Goal: Task Accomplishment & Management: Manage account settings

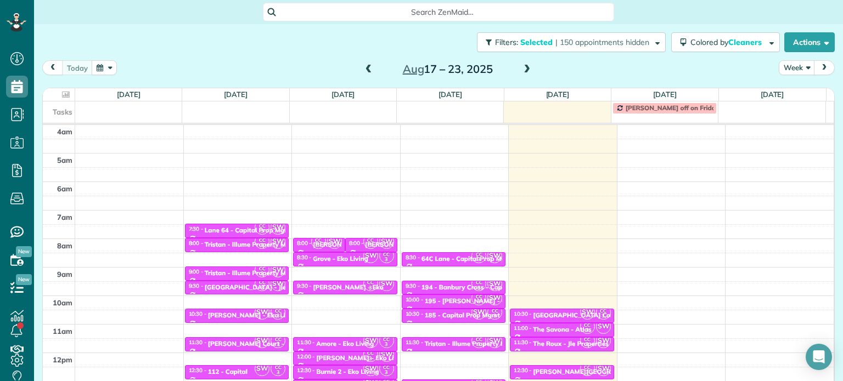
scroll to position [86, 0]
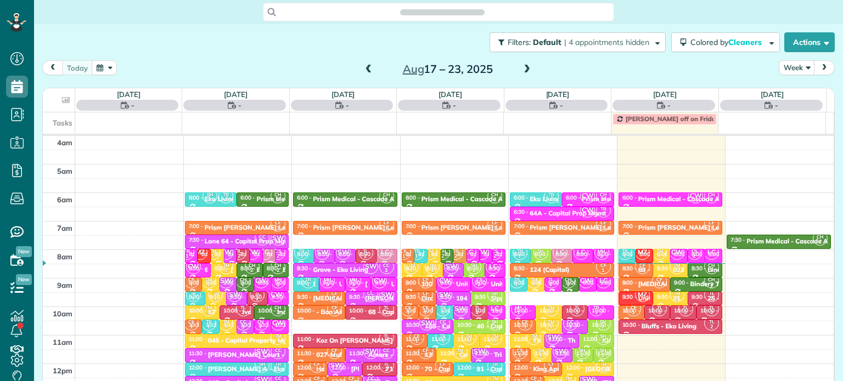
scroll to position [86, 0]
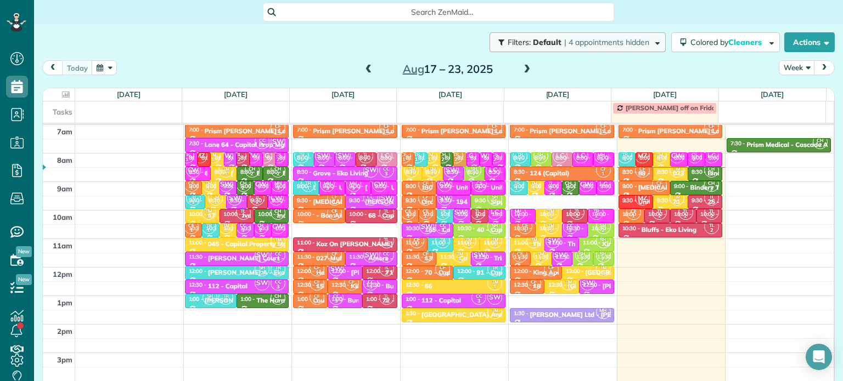
click at [597, 43] on span "| 4 appointments hidden" at bounding box center [606, 42] width 85 height 10
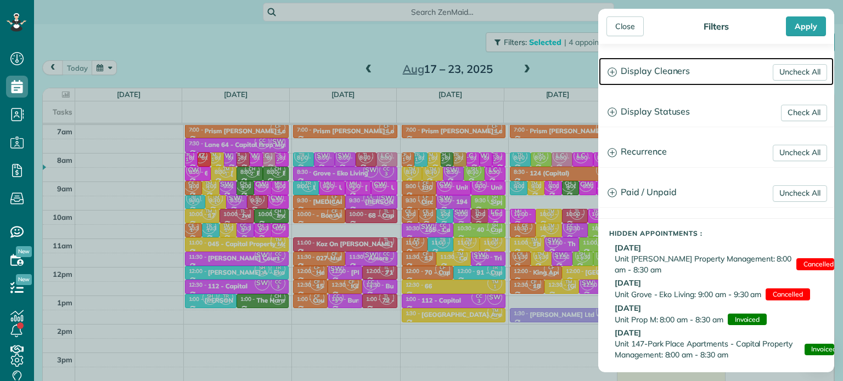
click at [638, 65] on h3 "Display Cleaners" at bounding box center [715, 72] width 235 height 28
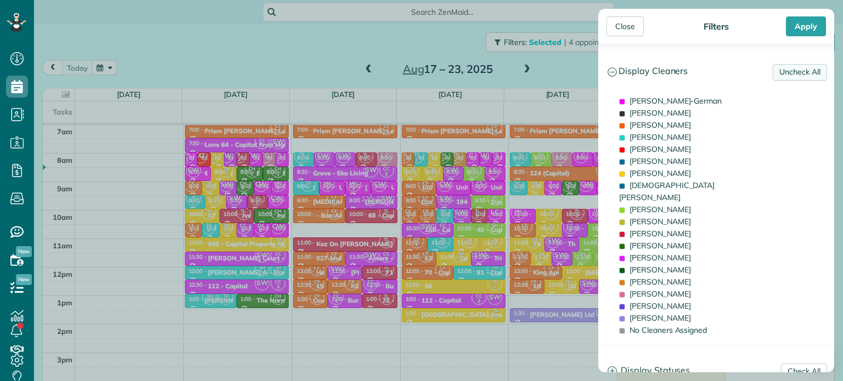
click at [788, 72] on link "Uncheck All" at bounding box center [799, 72] width 54 height 16
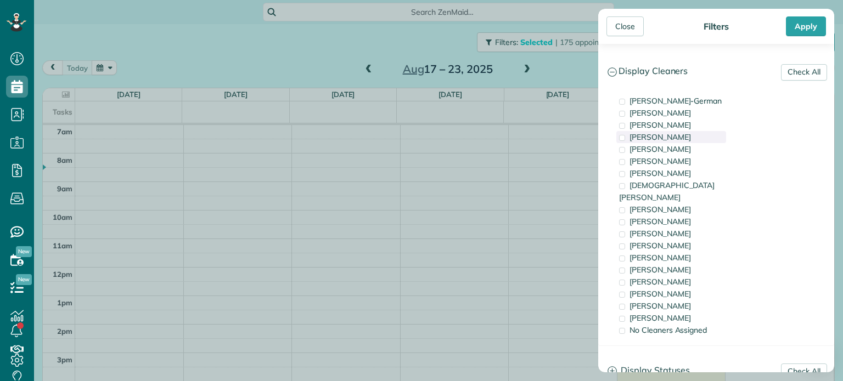
click at [704, 135] on div "[PERSON_NAME]" at bounding box center [671, 137] width 110 height 12
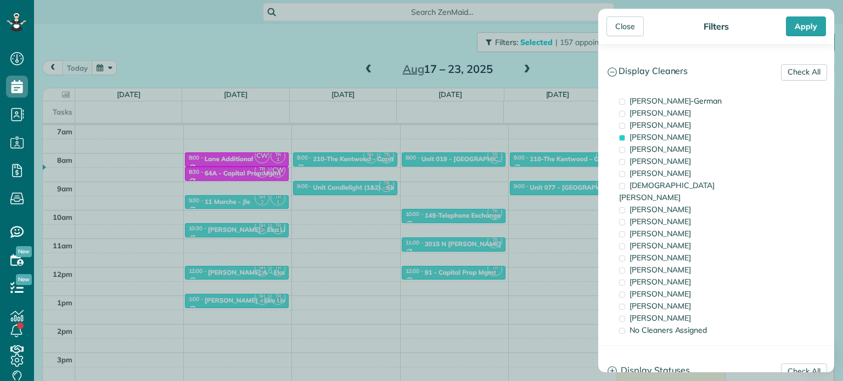
click at [515, 171] on div "Close Filters Apply Check All Display Cleaners Christina Wright-German Brie Kil…" at bounding box center [421, 190] width 843 height 381
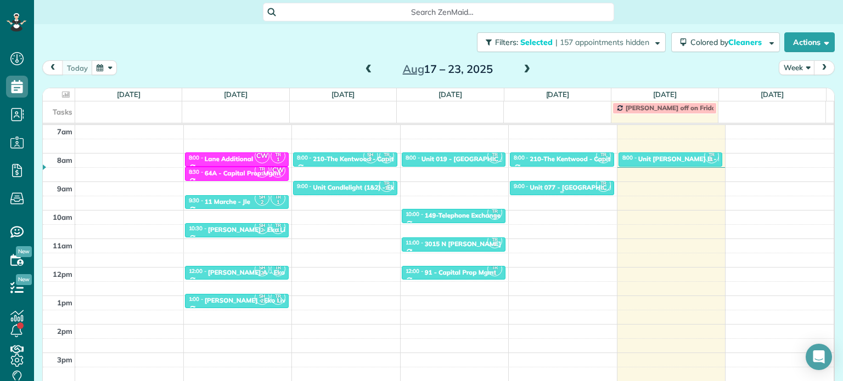
click at [538, 184] on div "Unit 077 - Sellwood 13 - Capital" at bounding box center [597, 188] width 137 height 8
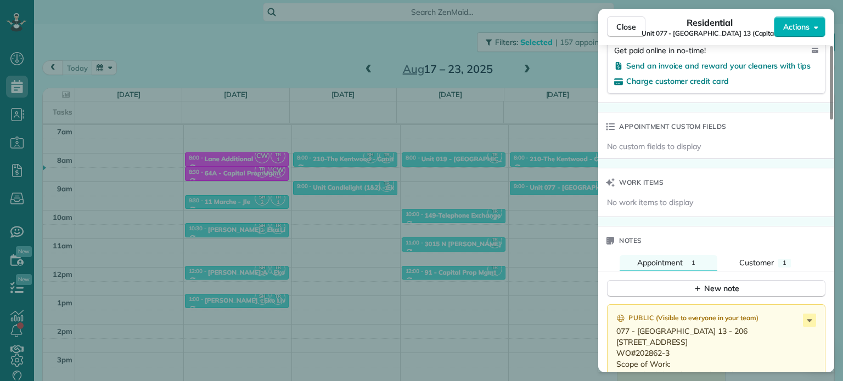
scroll to position [943, 0]
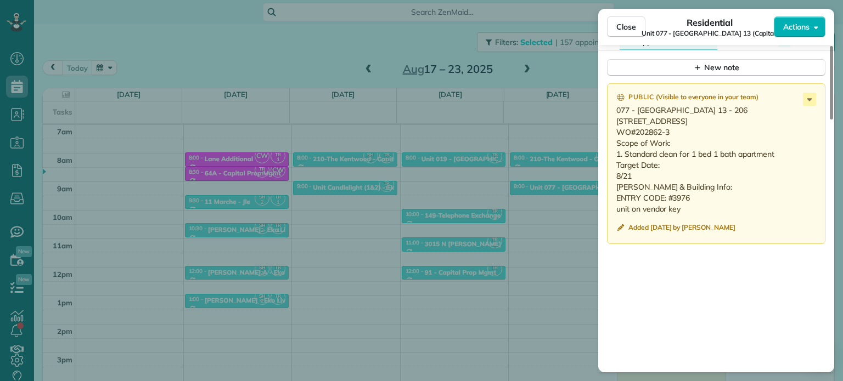
click at [559, 184] on div "Close Residential Unit 077 - Sellwood 13 (Capital) Actions Status Active Unit 0…" at bounding box center [421, 190] width 843 height 381
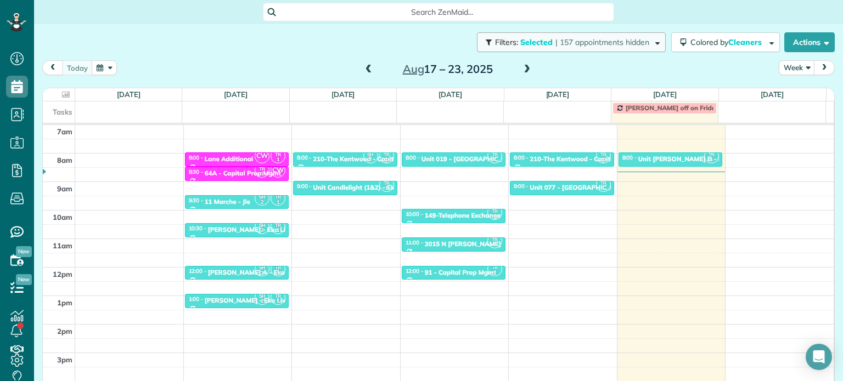
click at [611, 38] on span "| 157 appointments hidden" at bounding box center [602, 42] width 94 height 10
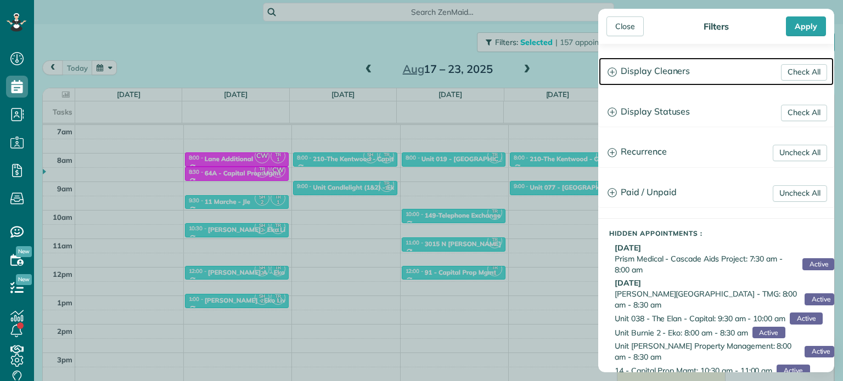
click at [672, 69] on h3 "Display Cleaners" at bounding box center [715, 72] width 235 height 28
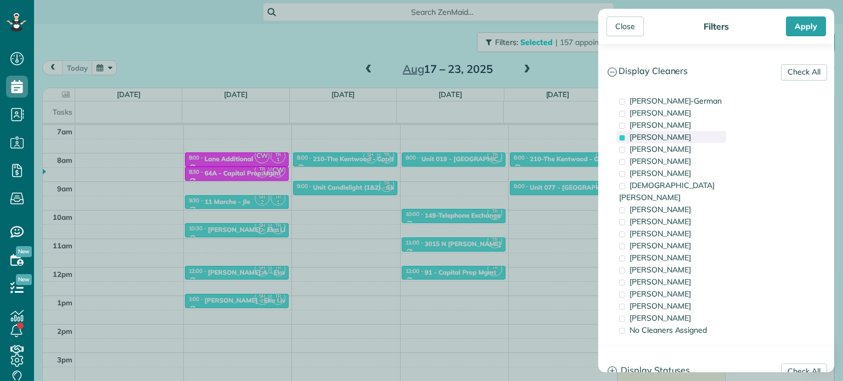
click at [669, 135] on span "[PERSON_NAME]" at bounding box center [659, 137] width 61 height 10
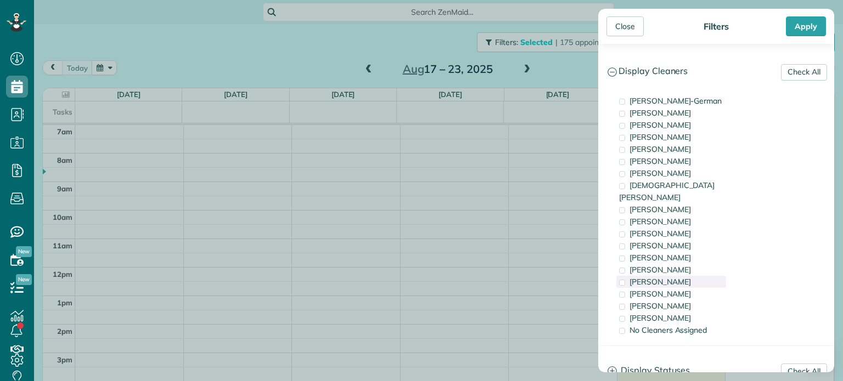
click at [676, 276] on div "[PERSON_NAME]" at bounding box center [671, 282] width 110 height 12
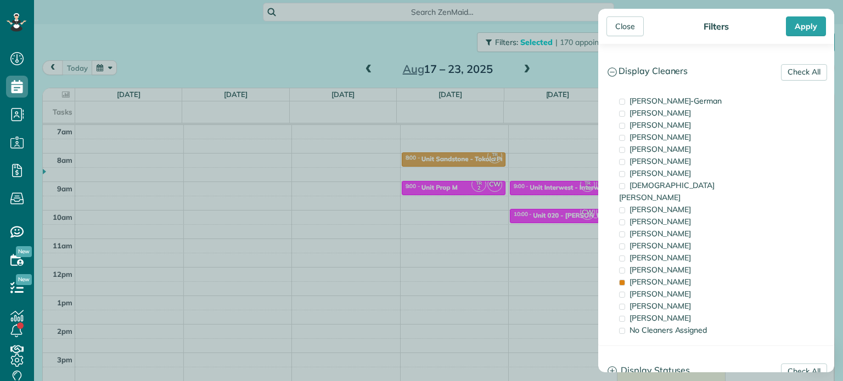
click at [540, 216] on div "Close Filters Apply Check All Display Cleaners Christina Wright-German Brie Kil…" at bounding box center [421, 190] width 843 height 381
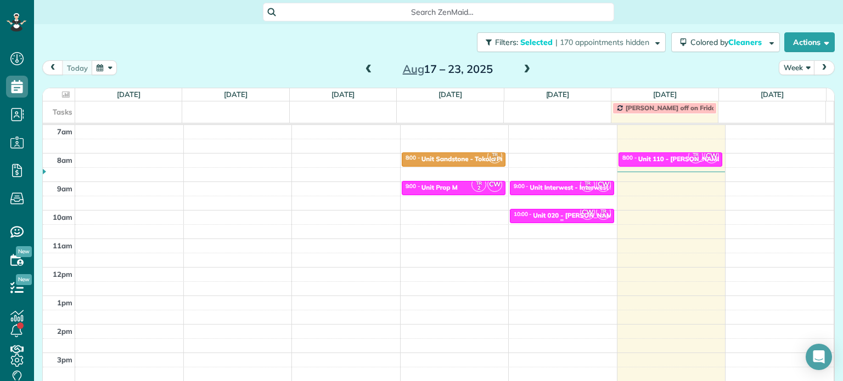
click at [544, 212] on div "Unit 020 - Overton 19" at bounding box center [580, 216] width 94 height 8
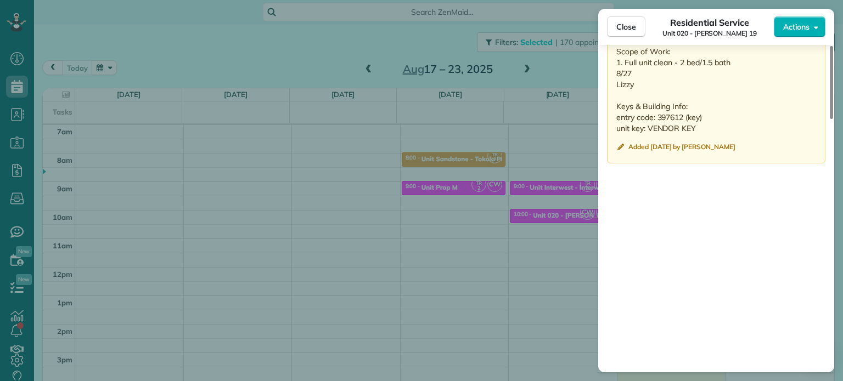
scroll to position [933, 0]
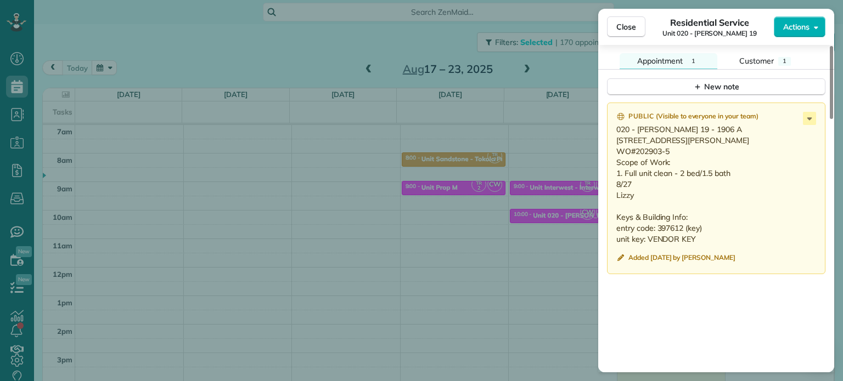
click at [567, 161] on div "Close Residential Service Unit 020 - Overton 19 Actions Status Active Unit 020 …" at bounding box center [421, 190] width 843 height 381
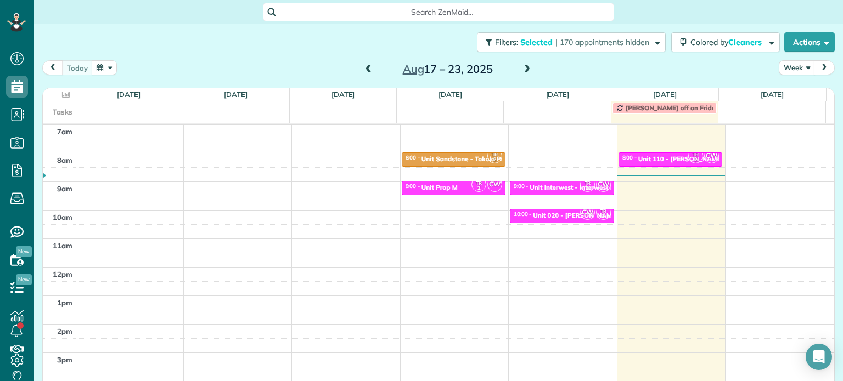
click at [524, 68] on span at bounding box center [527, 70] width 12 height 10
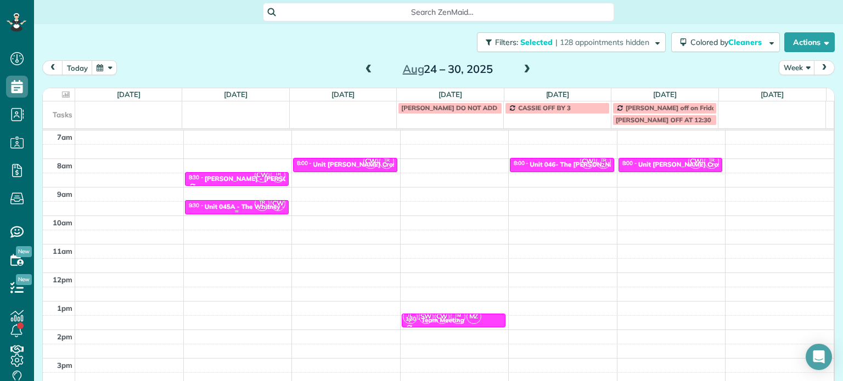
click at [261, 207] on small "2" at bounding box center [262, 207] width 14 height 10
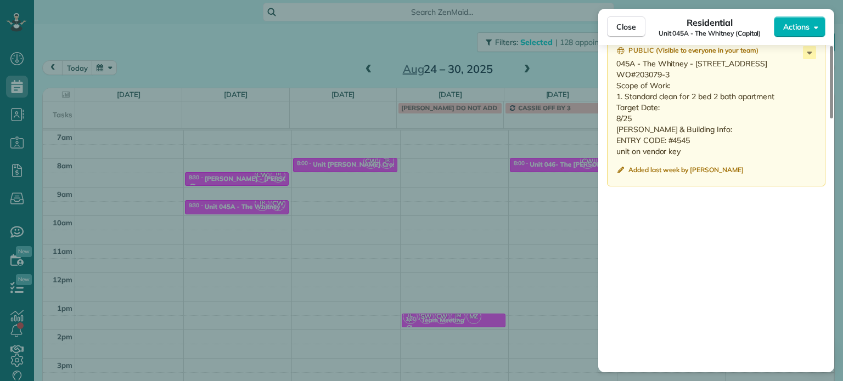
scroll to position [943, 0]
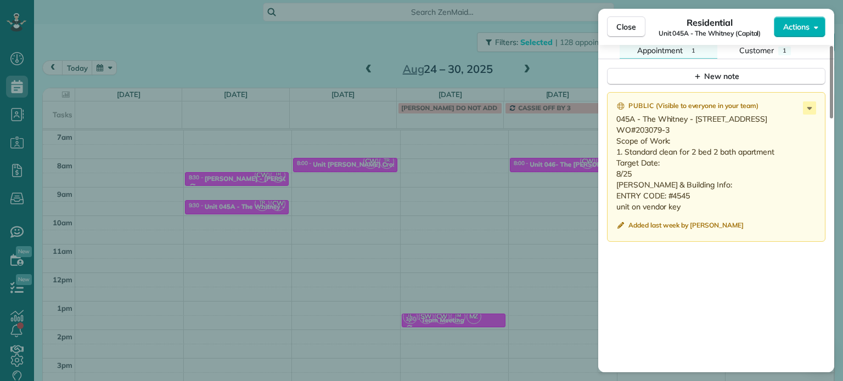
drag, startPoint x: 671, startPoint y: 153, endPoint x: 635, endPoint y: 157, distance: 36.5
click at [635, 157] on p "045A - The Whitney - 307 411 SE 14th Ave. #307 Portland, OR 97214 WO#203079-3 S…" at bounding box center [717, 163] width 202 height 99
click at [483, 167] on div "Close Residential Unit 045A - The Whitney (Capital) Actions Status Active Unit …" at bounding box center [421, 190] width 843 height 381
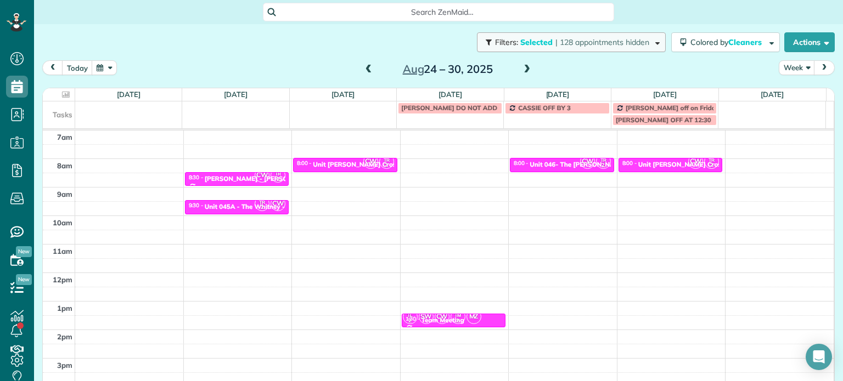
click at [556, 46] on span "| 128 appointments hidden" at bounding box center [602, 42] width 94 height 10
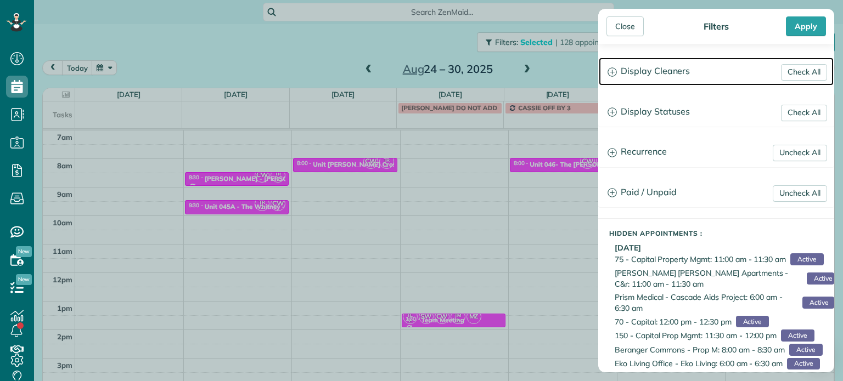
click at [642, 68] on h3 "Display Cleaners" at bounding box center [715, 72] width 235 height 28
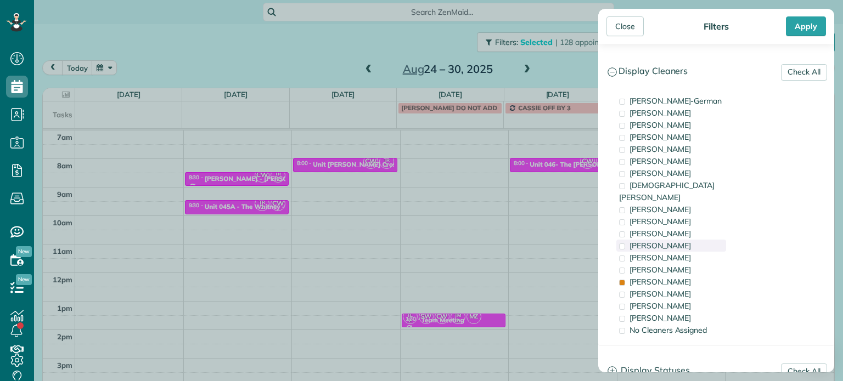
click at [669, 241] on span "[PERSON_NAME]" at bounding box center [659, 246] width 61 height 10
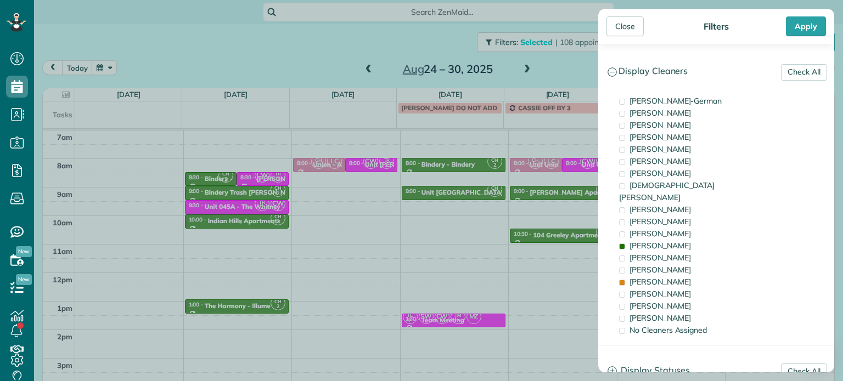
click at [561, 219] on div "Close Filters Apply Check All Display Cleaners Christina Wright-German Brie Kil…" at bounding box center [421, 190] width 843 height 381
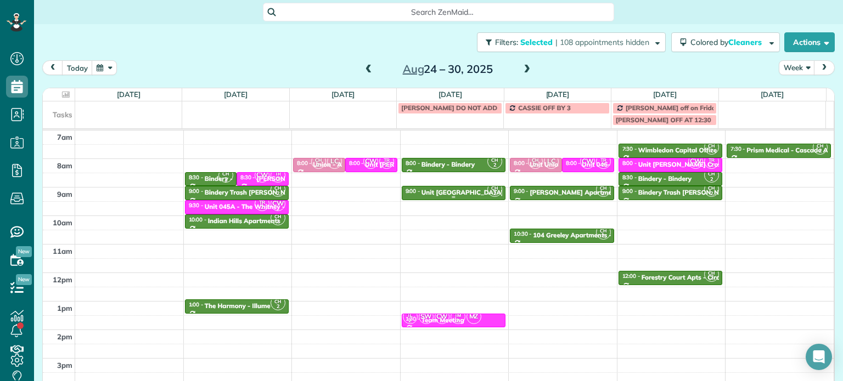
click at [450, 190] on div "Unit [GEOGRAPHIC_DATA] - Eko" at bounding box center [470, 193] width 99 height 8
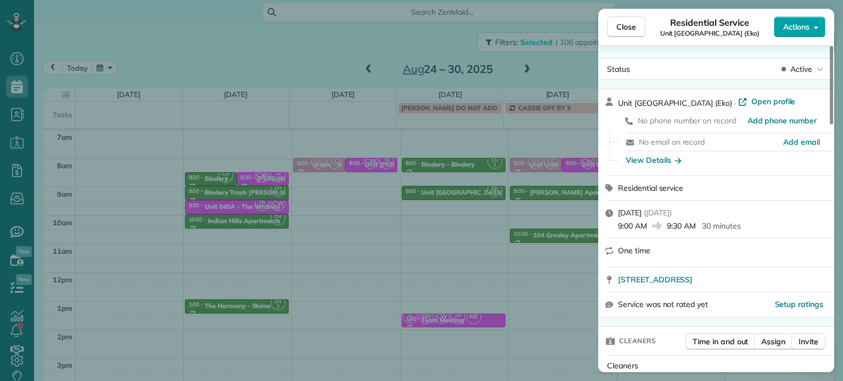
click at [800, 27] on span "Actions" at bounding box center [796, 26] width 26 height 11
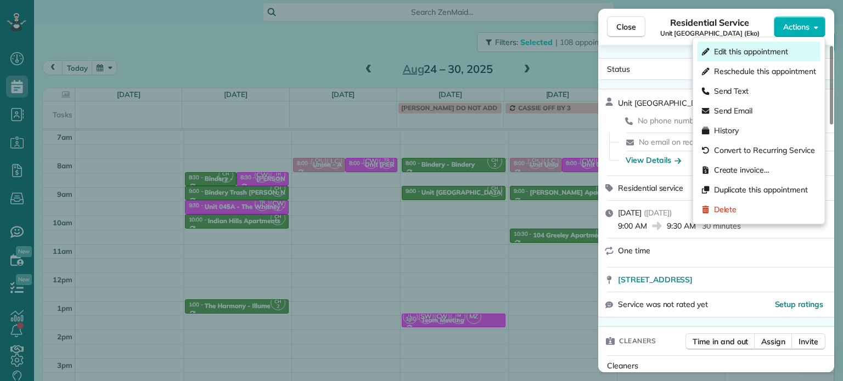
click at [785, 52] on span "Edit this appointment" at bounding box center [751, 51] width 74 height 11
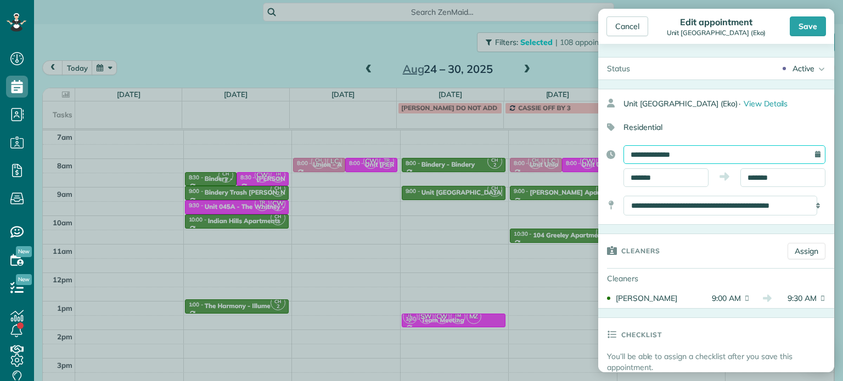
click at [700, 155] on input "**********" at bounding box center [724, 154] width 202 height 19
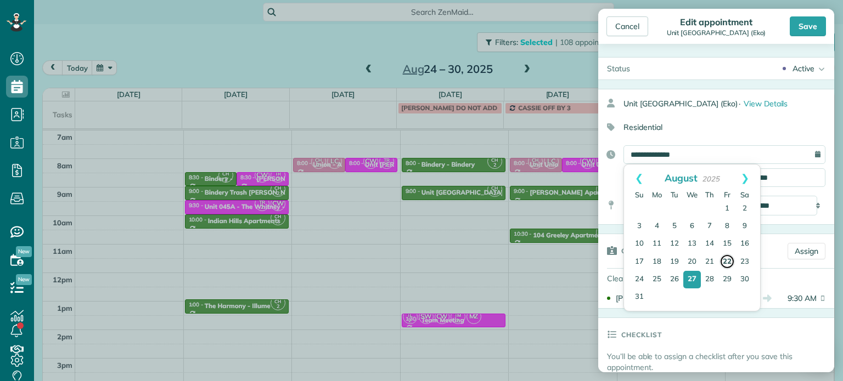
click at [726, 262] on link "22" at bounding box center [726, 261] width 15 height 15
type input "**********"
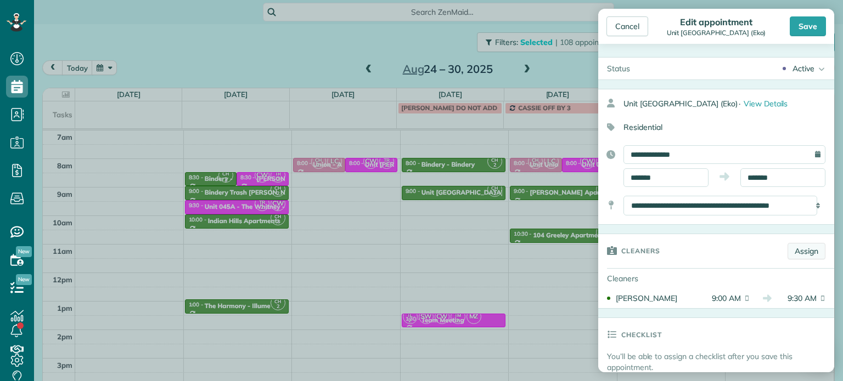
click at [788, 250] on link "Assign" at bounding box center [806, 251] width 38 height 16
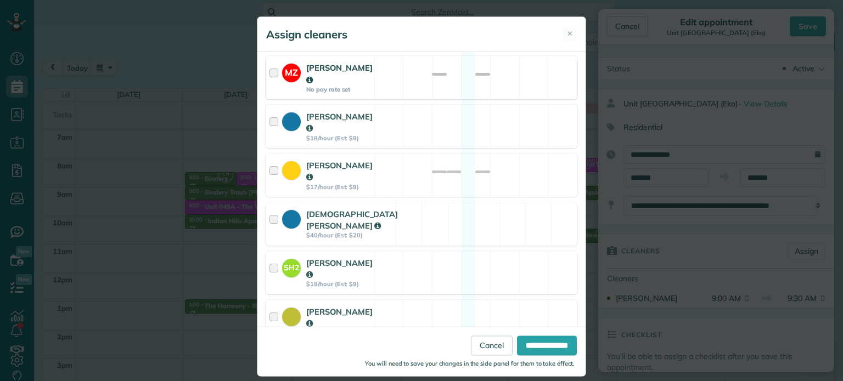
scroll to position [494, 0]
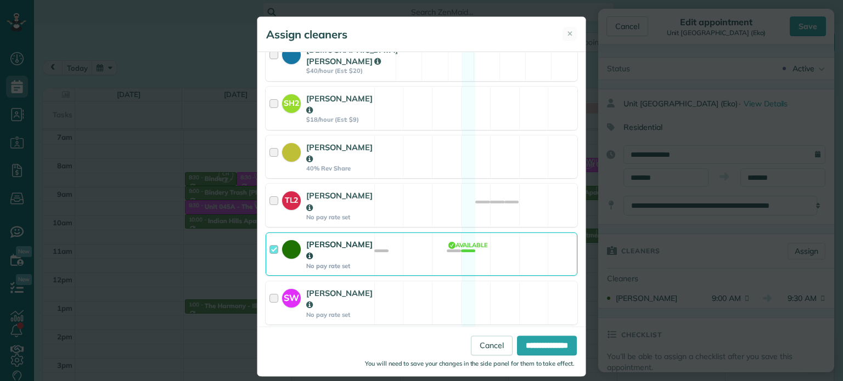
click at [417, 233] on div "Cyndi Holm No pay rate set Available" at bounding box center [421, 254] width 312 height 43
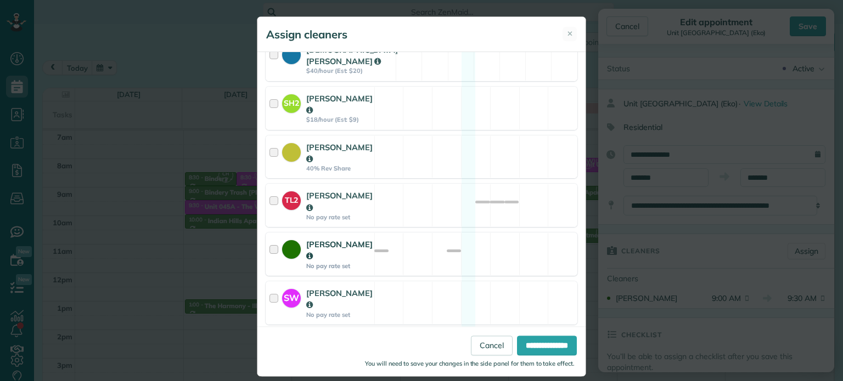
scroll to position [669, 0]
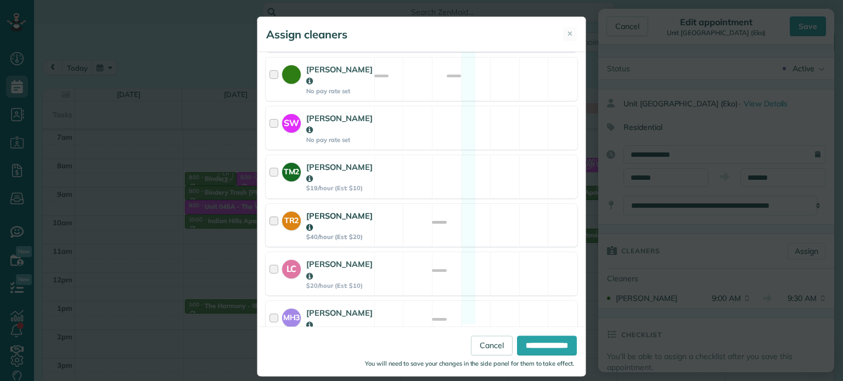
click at [461, 204] on div "TR2 Tammi Rue $40/hour (Est: $20) Available" at bounding box center [421, 225] width 312 height 43
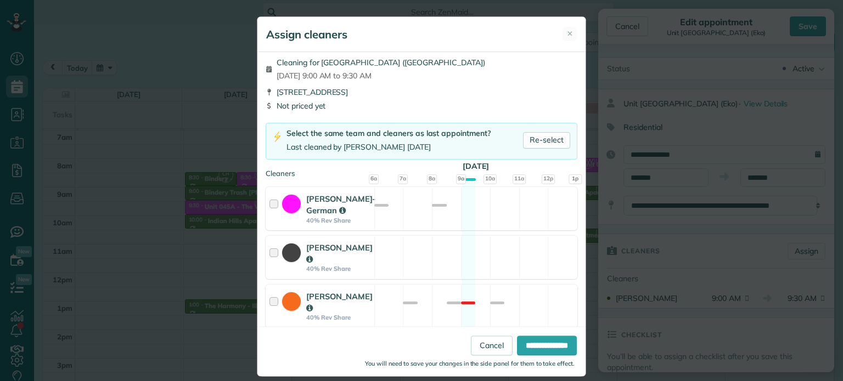
scroll to position [0, 0]
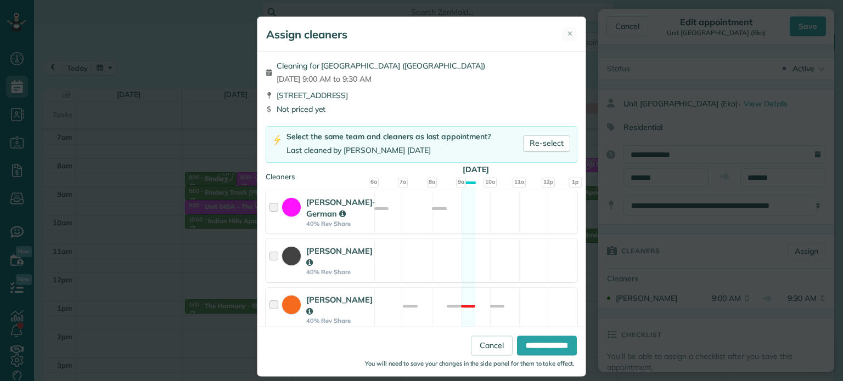
click at [453, 248] on div "Cleaning for Unit Capitol Hill (Eko) Fri, Aug 22 - 9:00 AM to 9:30 AM 7980 Sout…" at bounding box center [421, 195] width 328 height 286
click at [459, 230] on div "Christina Wright-German 40% Rev Share Available" at bounding box center [421, 211] width 312 height 43
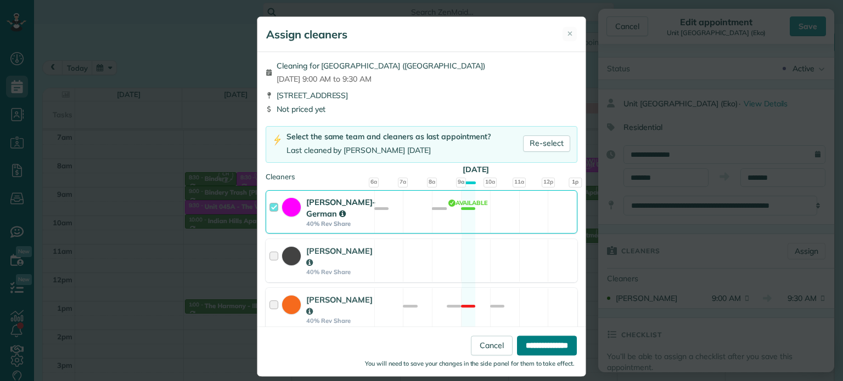
click at [533, 341] on input "**********" at bounding box center [547, 346] width 60 height 20
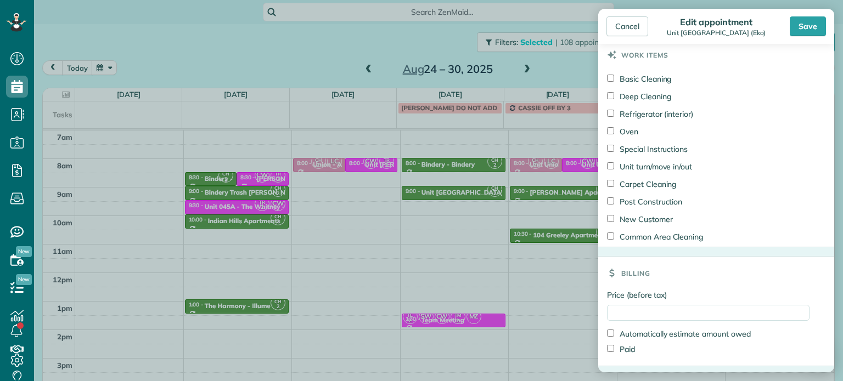
scroll to position [439, 0]
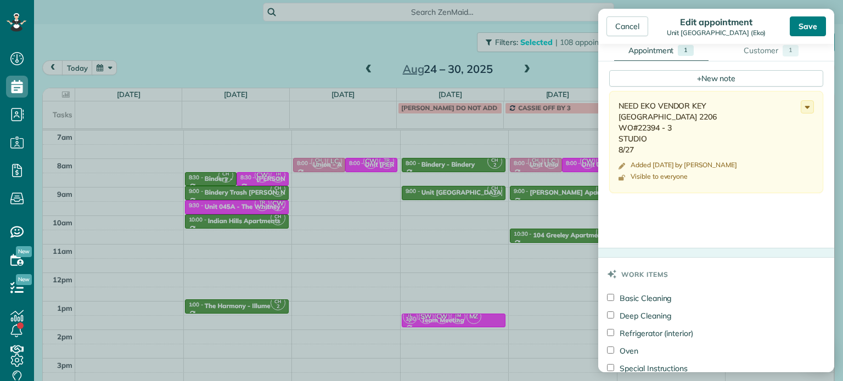
click at [811, 25] on div "Save" at bounding box center [807, 26] width 36 height 20
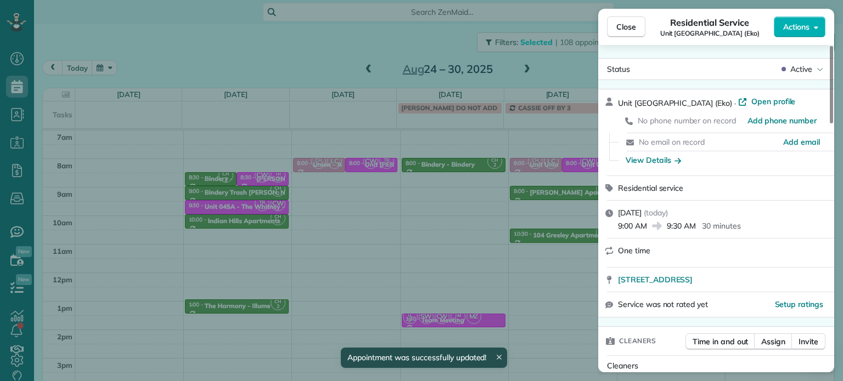
click at [376, 31] on div "Close Residential Service Unit Capitol Hill (Eko) Actions Status Active Unit Ca…" at bounding box center [421, 190] width 843 height 381
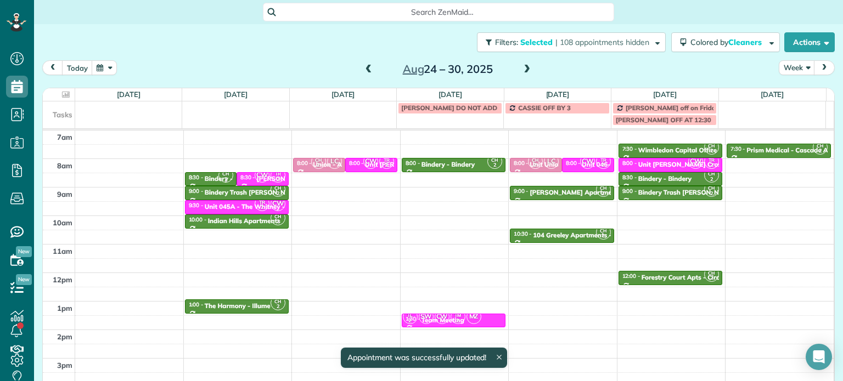
click at [365, 63] on span at bounding box center [369, 69] width 12 height 16
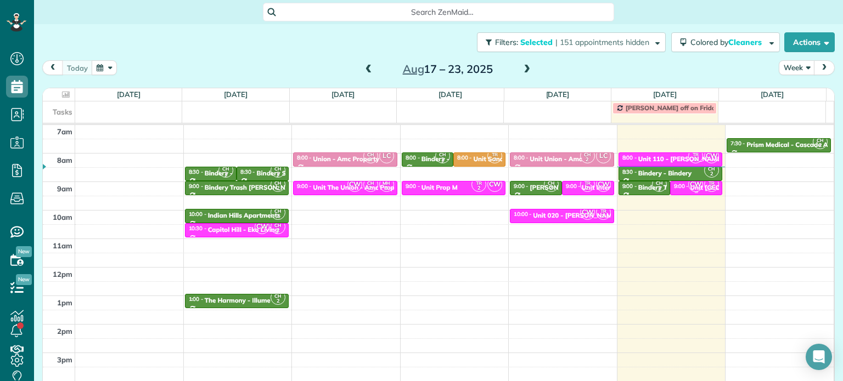
click at [688, 186] on span "CW" at bounding box center [695, 184] width 15 height 15
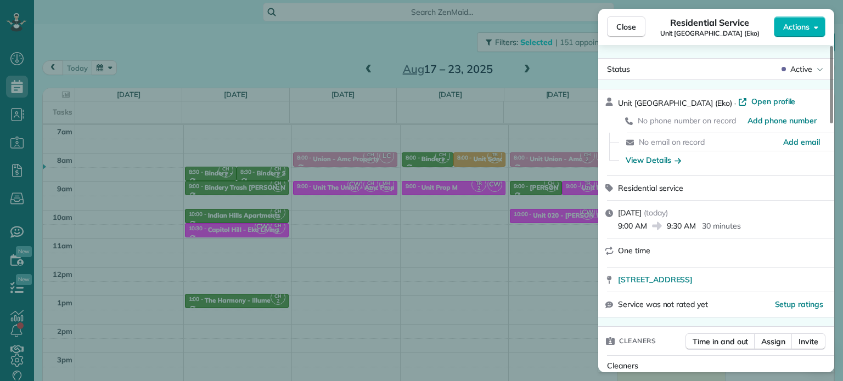
click at [536, 243] on div "Close Residential Service Unit Capitol Hill (Eko) Actions Status Active Unit Ca…" at bounding box center [421, 190] width 843 height 381
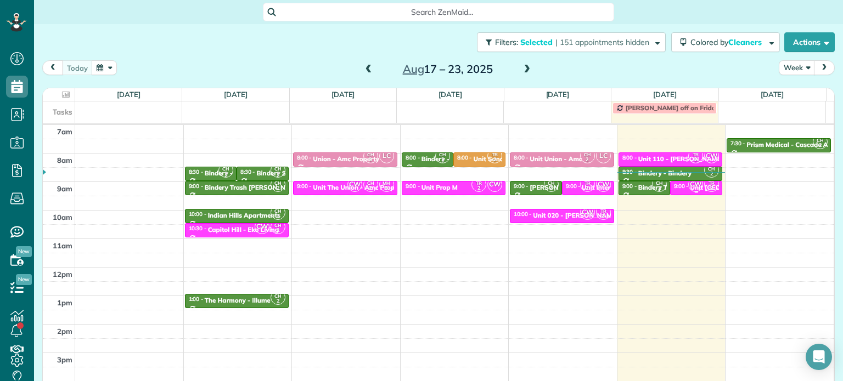
click at [704, 191] on small "2" at bounding box center [711, 188] width 14 height 10
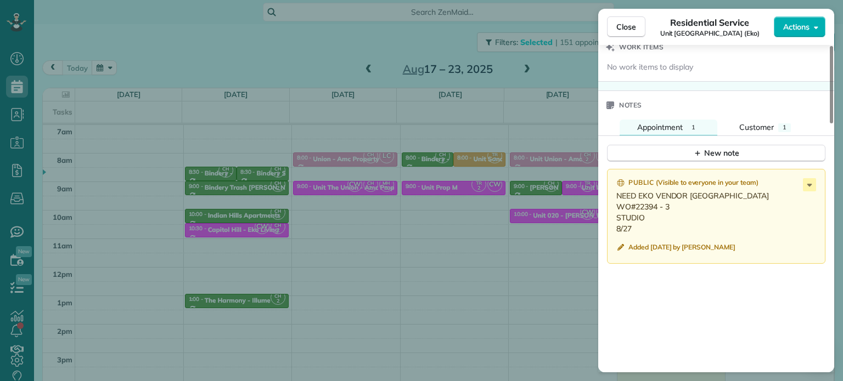
scroll to position [840, 0]
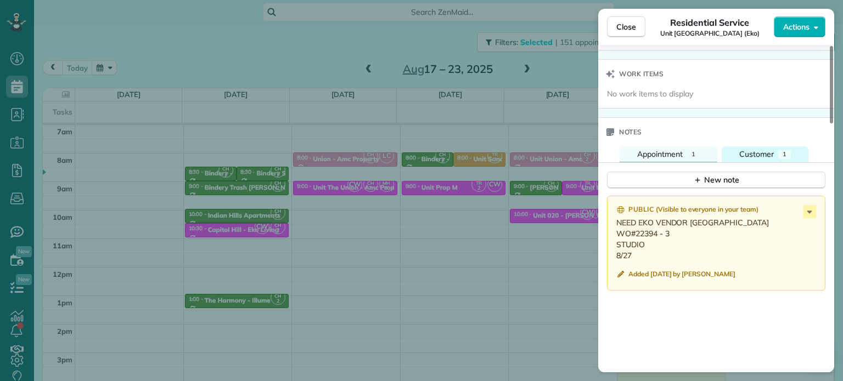
click at [768, 155] on span "Customer" at bounding box center [756, 154] width 35 height 10
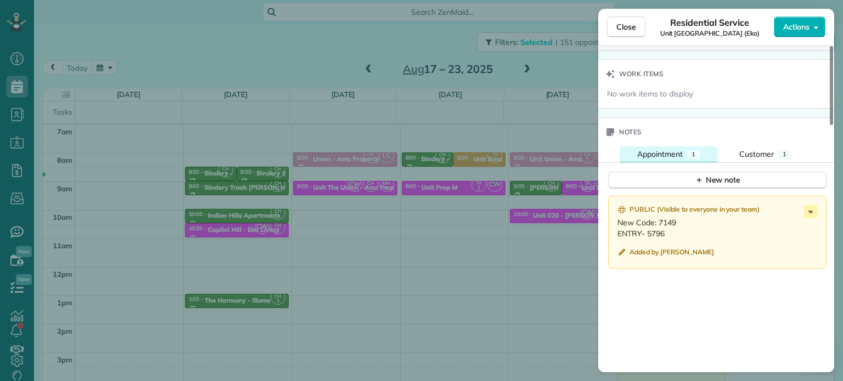
click at [687, 161] on button "Appointment 1" at bounding box center [668, 154] width 98 height 16
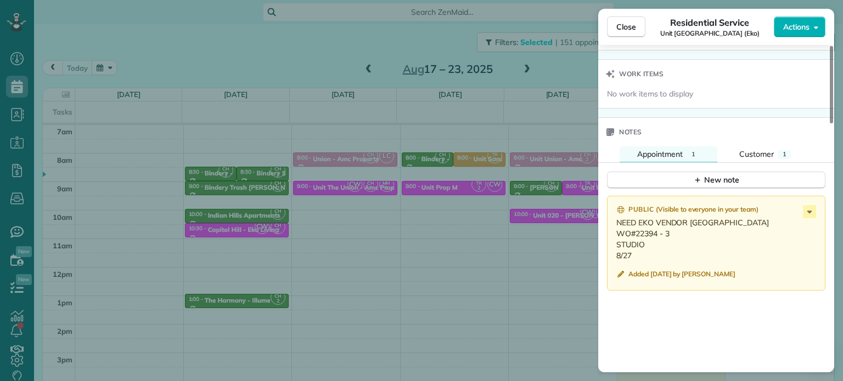
click at [551, 265] on div "Close Residential Service Unit Capitol Hill (Eko) Actions Status Active Unit Ca…" at bounding box center [421, 190] width 843 height 381
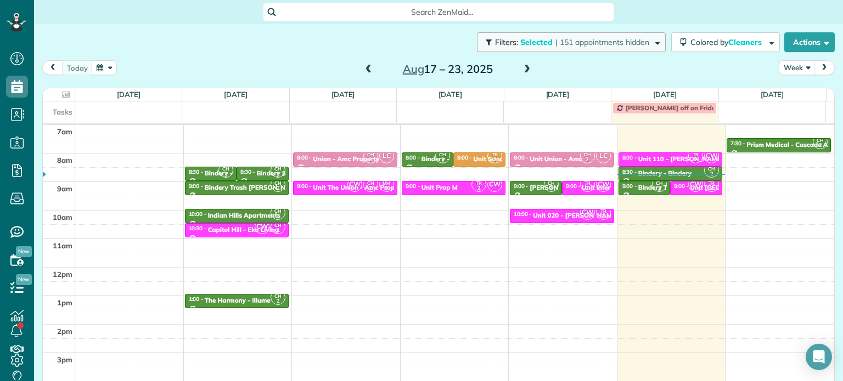
click at [642, 36] on button "Filters: Selected | 151 appointments hidden" at bounding box center [571, 42] width 189 height 20
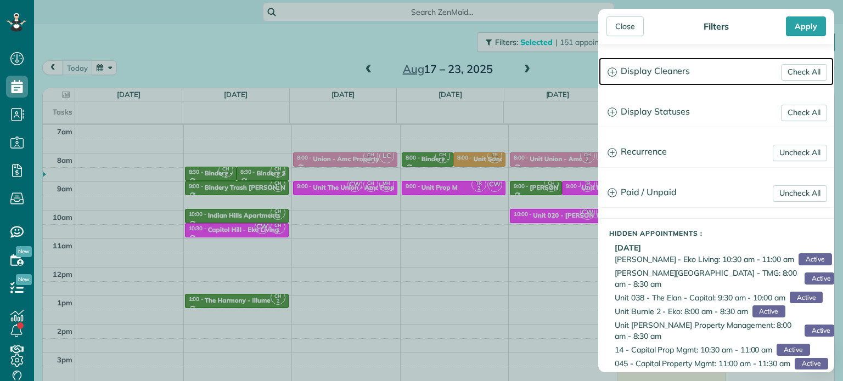
click at [665, 74] on h3 "Display Cleaners" at bounding box center [715, 72] width 235 height 28
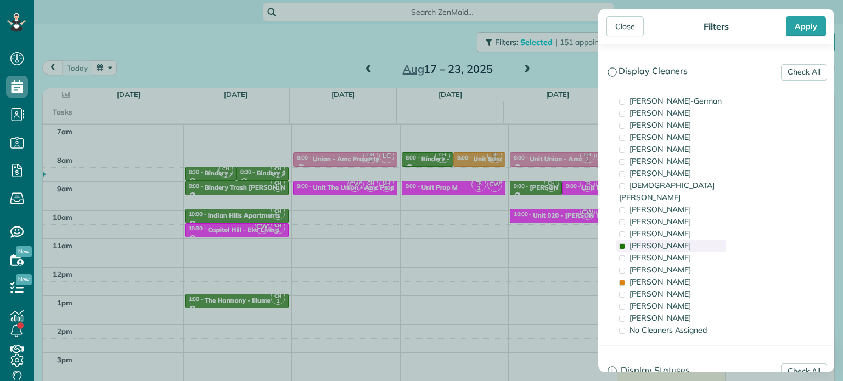
click at [687, 240] on div "[PERSON_NAME]" at bounding box center [671, 246] width 110 height 12
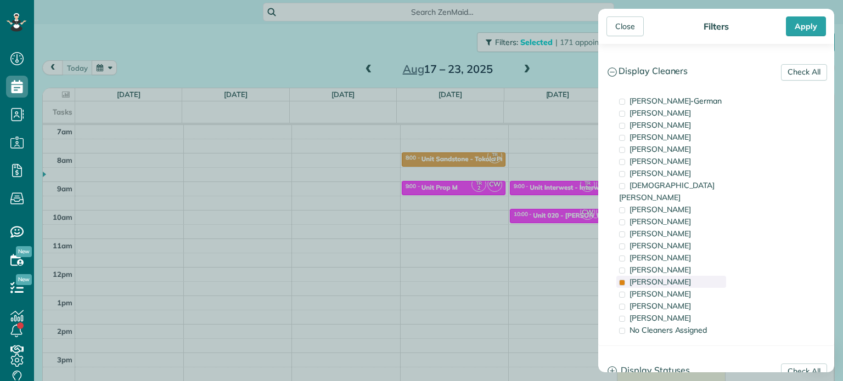
click at [679, 276] on div "[PERSON_NAME]" at bounding box center [671, 282] width 110 height 12
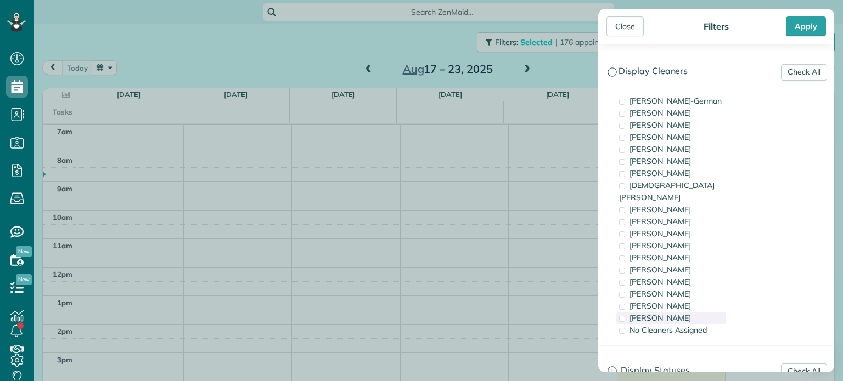
click at [682, 312] on div "[PERSON_NAME]" at bounding box center [671, 318] width 110 height 12
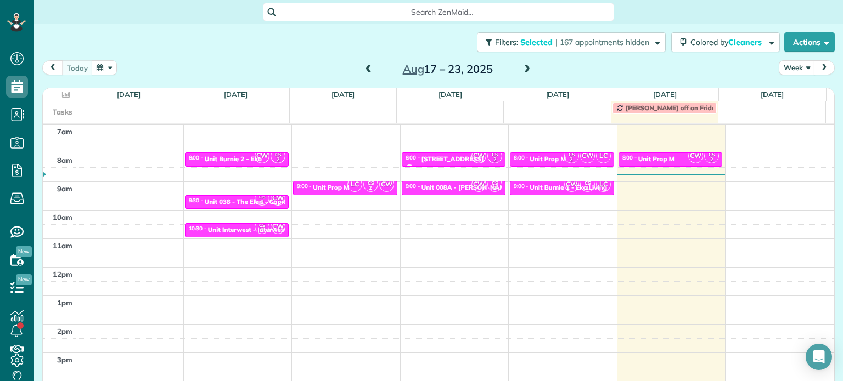
click at [535, 234] on div "Close Filters Apply Check All Display Cleaners Christina Wright-German Brie Kil…" at bounding box center [421, 190] width 843 height 381
click at [564, 157] on small "2" at bounding box center [571, 160] width 14 height 10
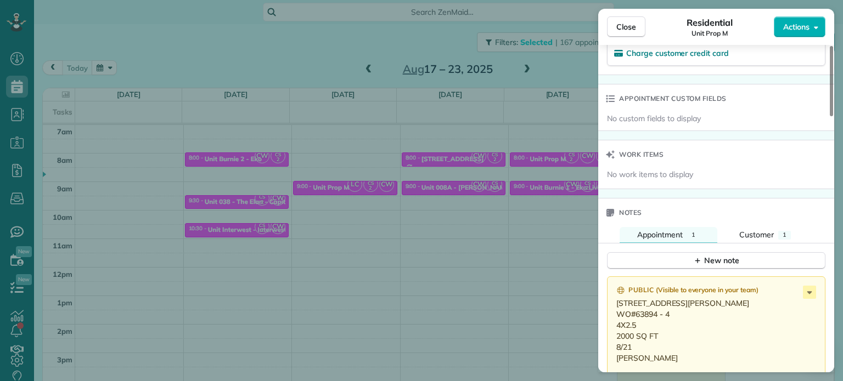
scroll to position [940, 0]
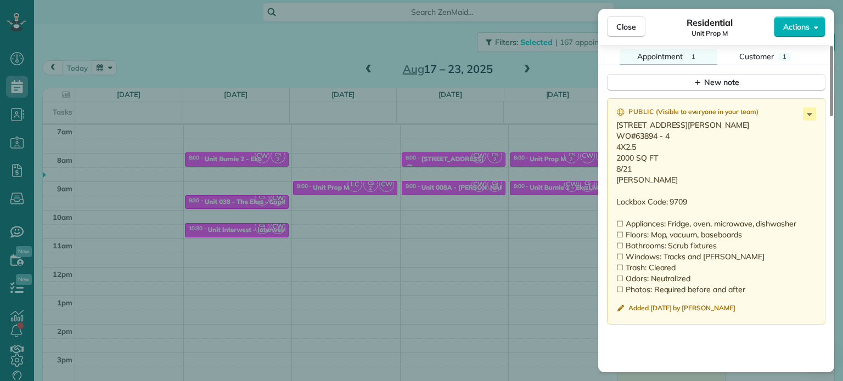
drag, startPoint x: 692, startPoint y: 127, endPoint x: 616, endPoint y: 129, distance: 76.3
click at [616, 129] on p "17239 Rebecca Lane Lake Oswego OR 97035 WO#63894 - 4 4X2.5 2000 SQ FT 8/21 Bret…" at bounding box center [717, 208] width 202 height 176
click at [667, 173] on p "17239 Rebecca Lane Lake Oswego OR 97035 WO#63894 - 4 4X2.5 2000 SQ FT 8/21 Bret…" at bounding box center [717, 208] width 202 height 176
drag, startPoint x: 671, startPoint y: 151, endPoint x: 636, endPoint y: 154, distance: 34.7
click at [636, 154] on p "17239 Rebecca Lane Lake Oswego OR 97035 WO#63894 - 4 4X2.5 2000 SQ FT 8/21 Bret…" at bounding box center [717, 208] width 202 height 176
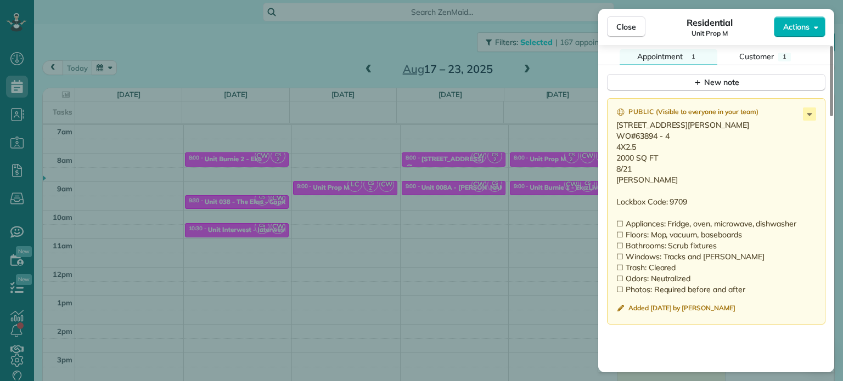
click at [665, 193] on p "17239 Rebecca Lane Lake Oswego OR 97035 WO#63894 - 4 4X2.5 2000 SQ FT 8/21 Bret…" at bounding box center [717, 208] width 202 height 176
click at [575, 135] on div "Close Residential Unit Prop M Actions Status Active Unit Prop M · Open profile …" at bounding box center [421, 190] width 843 height 381
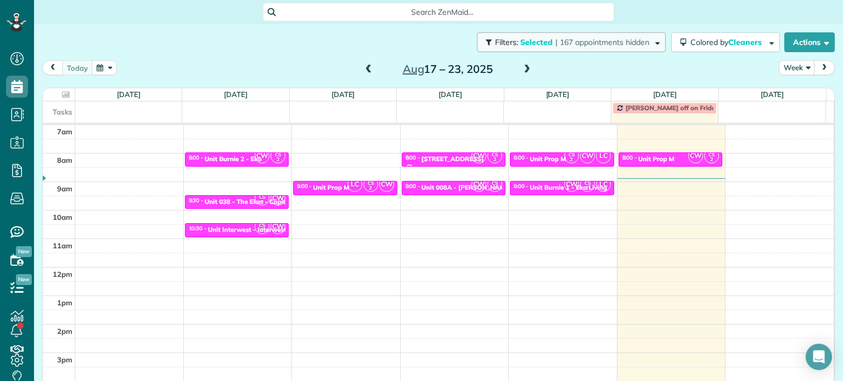
click at [594, 44] on span "| 167 appointments hidden" at bounding box center [602, 42] width 94 height 10
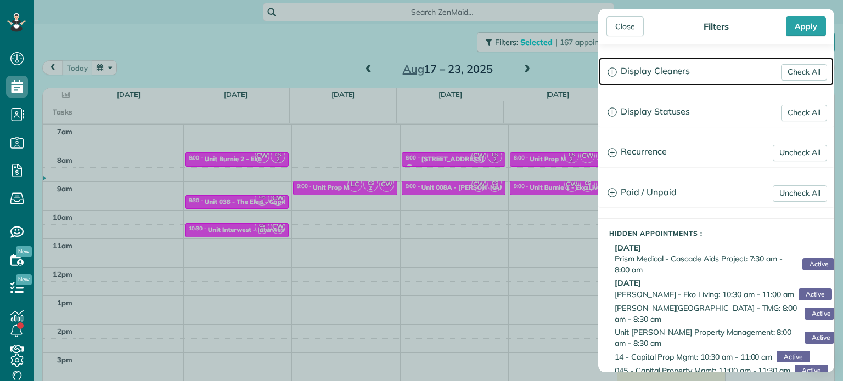
click at [647, 80] on h3 "Display Cleaners" at bounding box center [715, 72] width 235 height 28
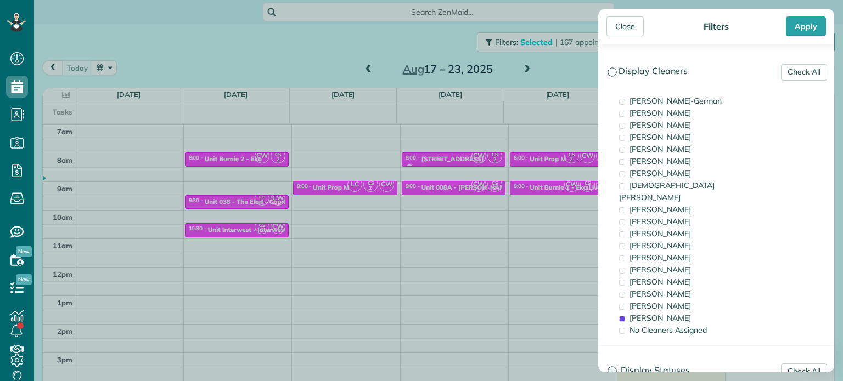
click at [557, 167] on div "Close Filters Apply Check All Display Cleaners Christina Wright-German Brie Kil…" at bounding box center [421, 190] width 843 height 381
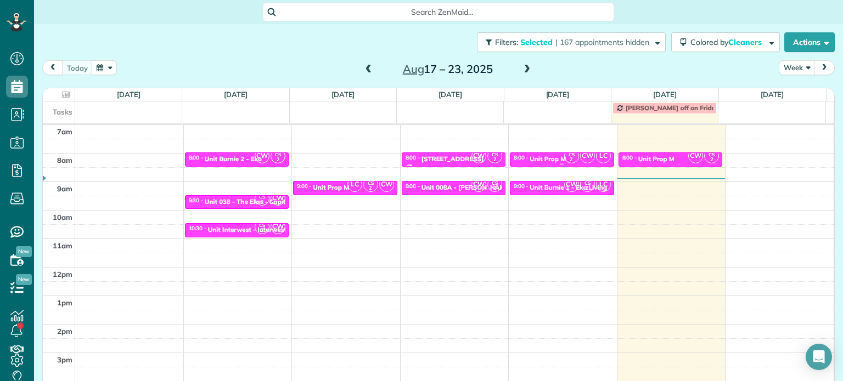
click at [564, 155] on small "2" at bounding box center [571, 160] width 14 height 10
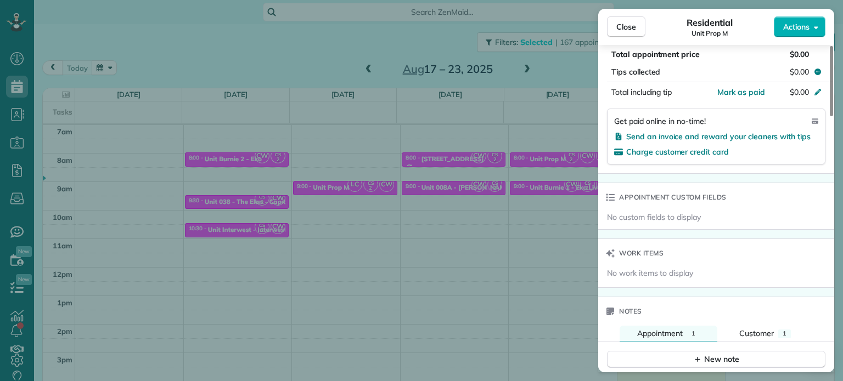
scroll to position [883, 0]
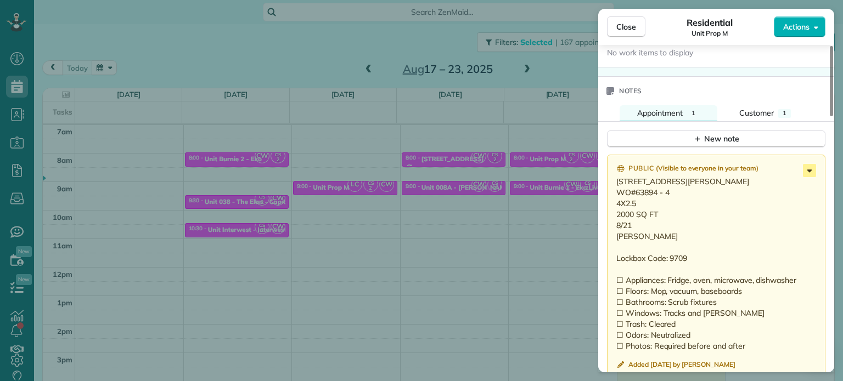
click at [810, 172] on icon at bounding box center [809, 170] width 5 height 3
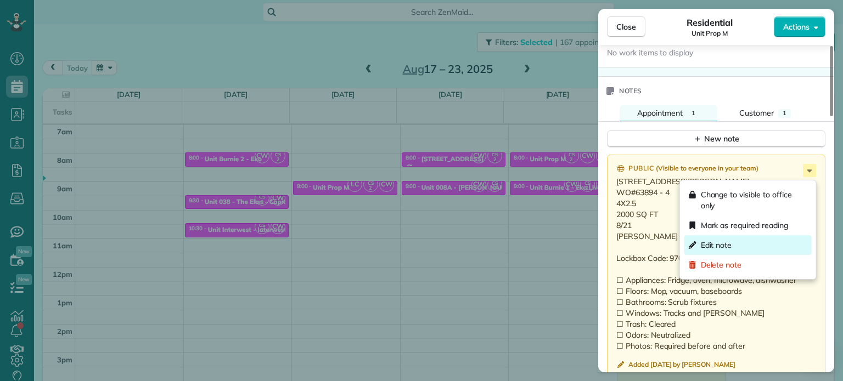
click at [744, 241] on div "Edit note" at bounding box center [747, 245] width 127 height 20
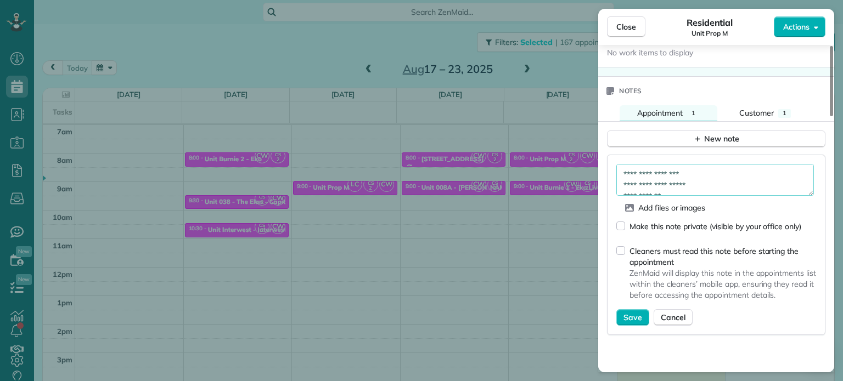
click at [721, 173] on textarea "**********" at bounding box center [714, 180] width 197 height 32
type textarea "**********"
click at [632, 315] on span "Save" at bounding box center [632, 317] width 19 height 11
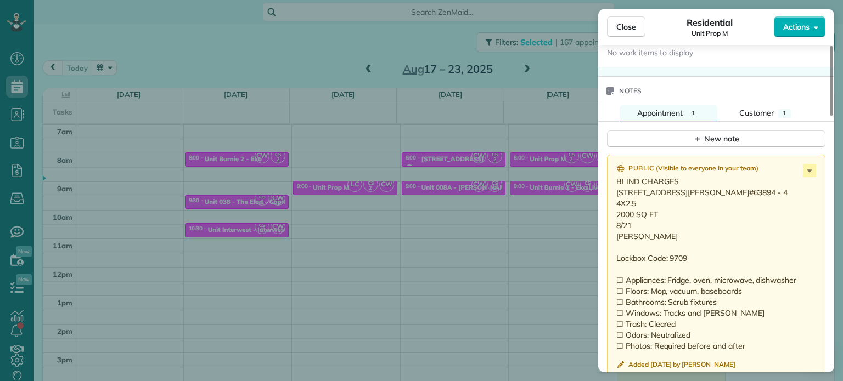
drag, startPoint x: 636, startPoint y: 261, endPoint x: 612, endPoint y: 200, distance: 65.2
click at [612, 200] on div "Public ( Visible to everyone in your team ) BLIND CHARGES 17239 Rebecca Lane La…" at bounding box center [716, 268] width 218 height 227
click at [404, 167] on div "Close Residential Unit Prop M Actions Status Active Unit Prop M · Open profile …" at bounding box center [421, 190] width 843 height 381
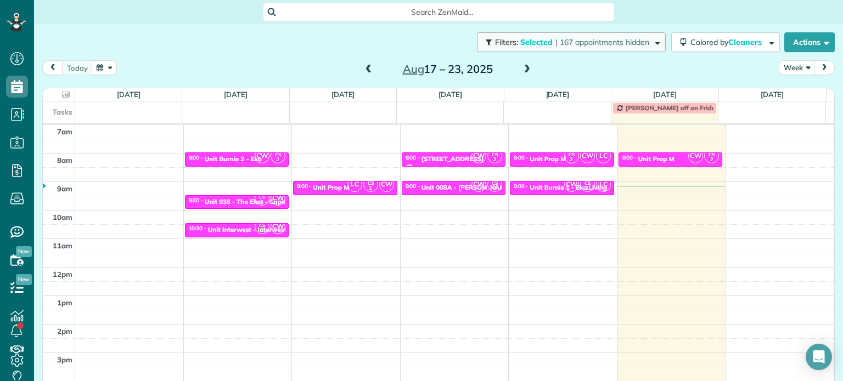
click at [487, 49] on button "Filters: Selected | 167 appointments hidden" at bounding box center [571, 42] width 189 height 20
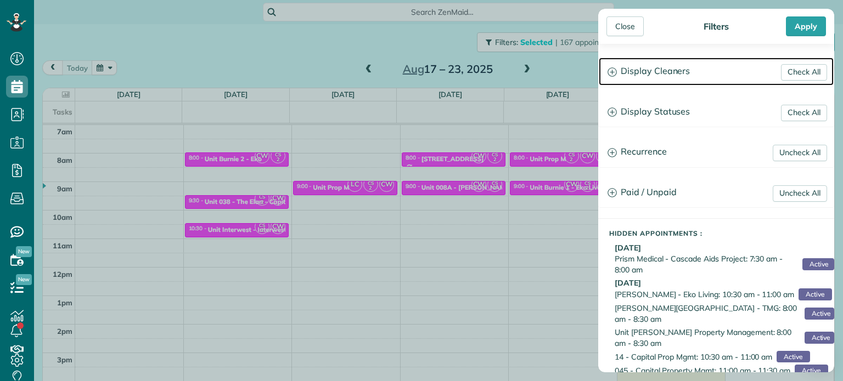
click at [667, 71] on h3 "Display Cleaners" at bounding box center [715, 72] width 235 height 28
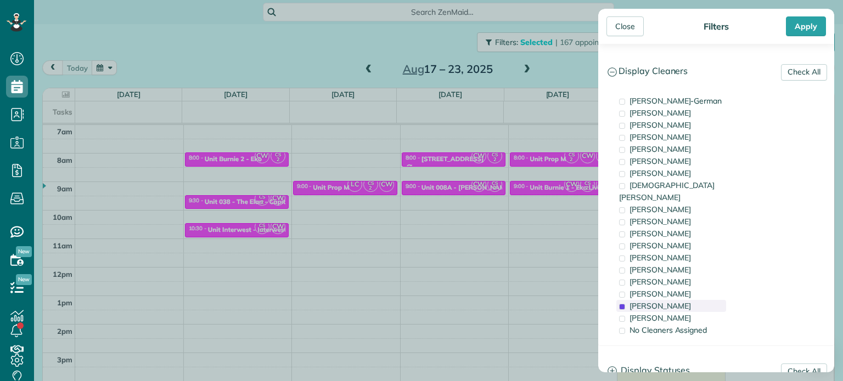
click at [670, 301] on span "[PERSON_NAME]" at bounding box center [659, 306] width 61 height 10
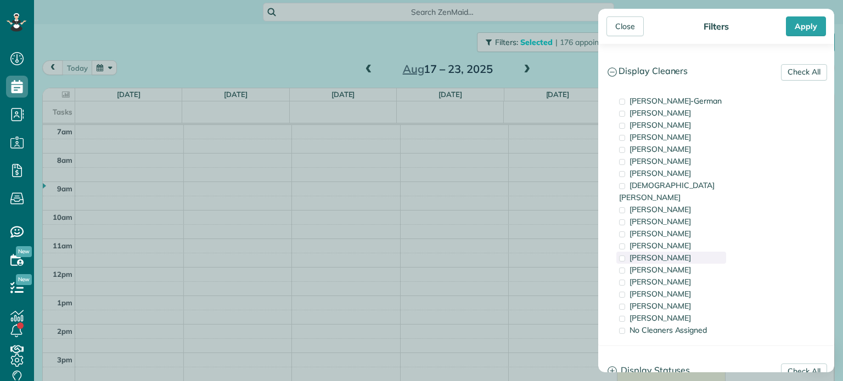
click at [683, 253] on span "[PERSON_NAME]" at bounding box center [659, 258] width 61 height 10
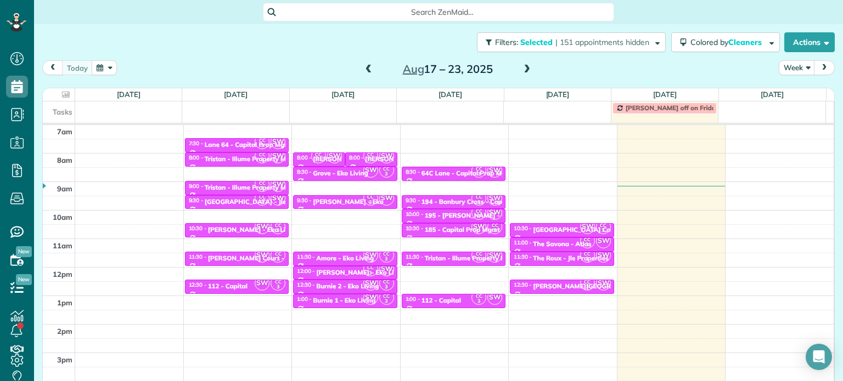
click at [415, 204] on div "Close Filters Apply Check All Display Cleaners Christina Wright-German Brie Kil…" at bounding box center [421, 190] width 843 height 381
click at [363, 70] on span at bounding box center [369, 70] width 12 height 10
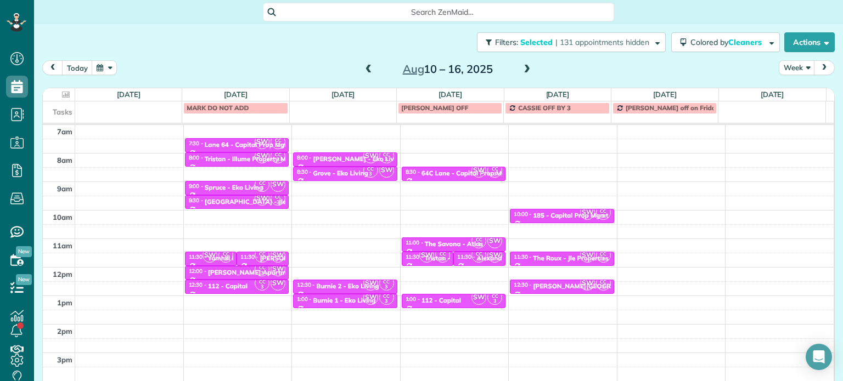
click at [363, 70] on span at bounding box center [369, 70] width 12 height 10
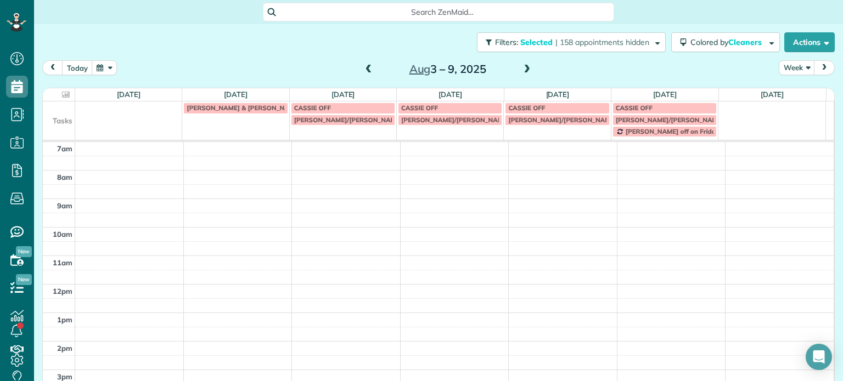
click at [363, 67] on span at bounding box center [369, 70] width 12 height 10
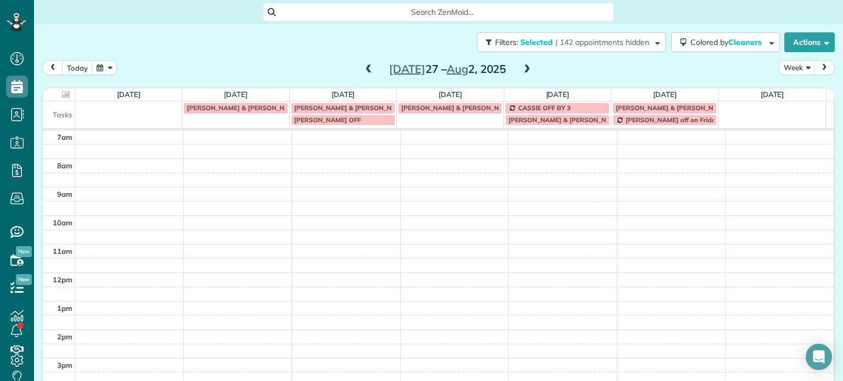
click at [522, 69] on span at bounding box center [527, 70] width 12 height 10
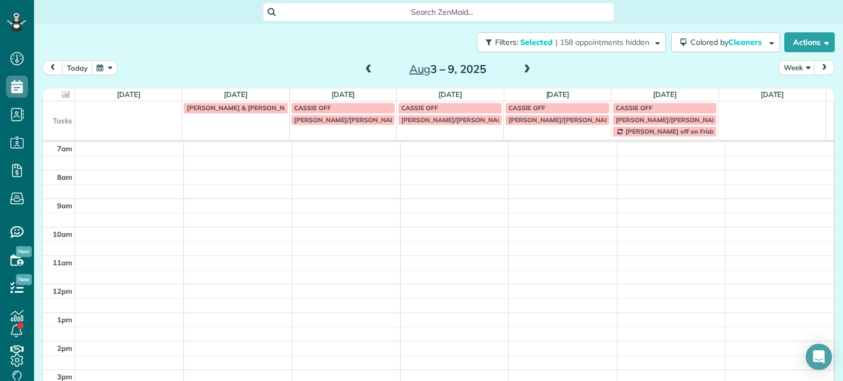
click at [522, 69] on span at bounding box center [527, 70] width 12 height 10
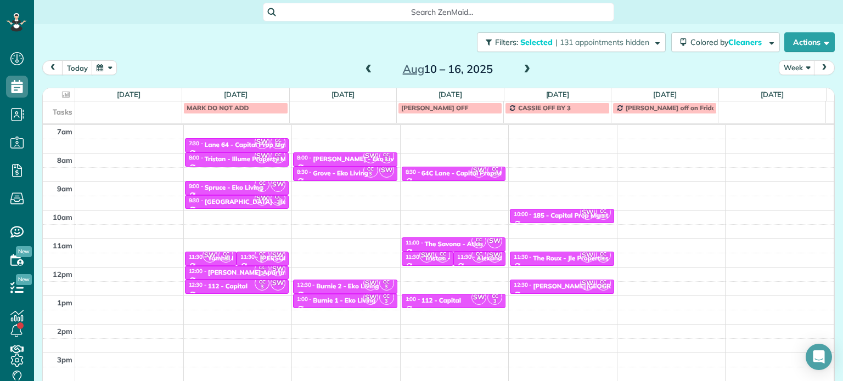
click at [521, 69] on span at bounding box center [527, 70] width 12 height 10
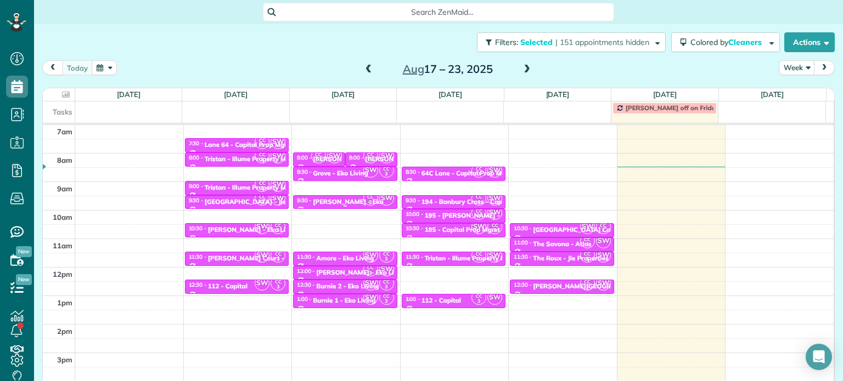
click at [350, 199] on div "9:30 - 10:00 Petty - Eko" at bounding box center [345, 201] width 98 height 9
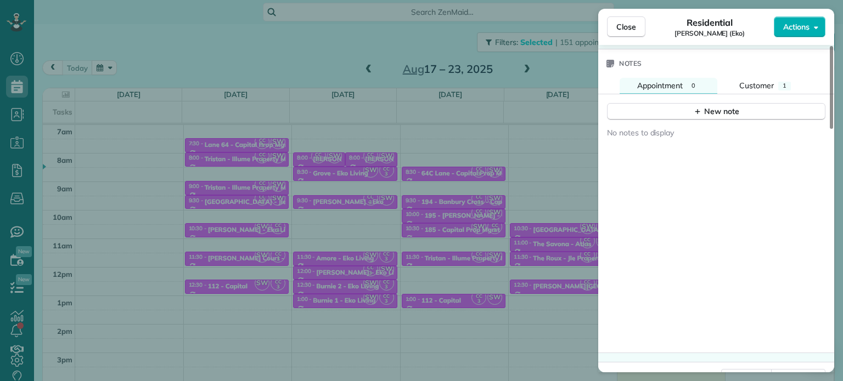
scroll to position [794, 0]
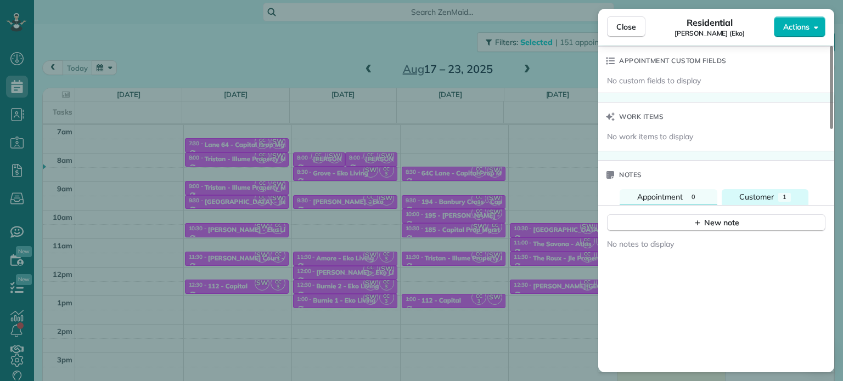
click at [755, 193] on button "Customer 1" at bounding box center [764, 197] width 87 height 16
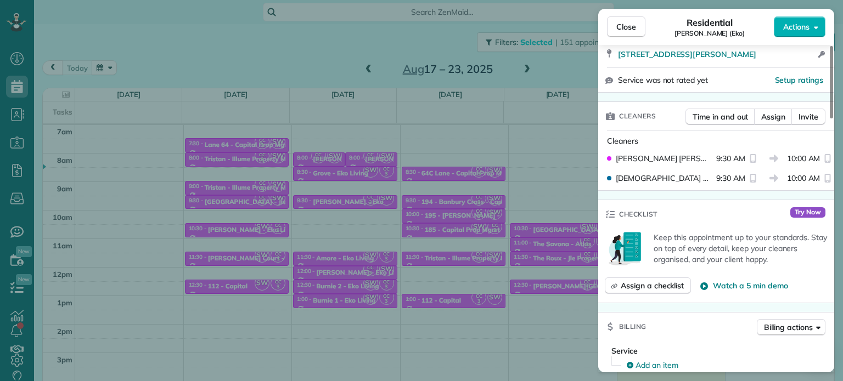
scroll to position [129, 0]
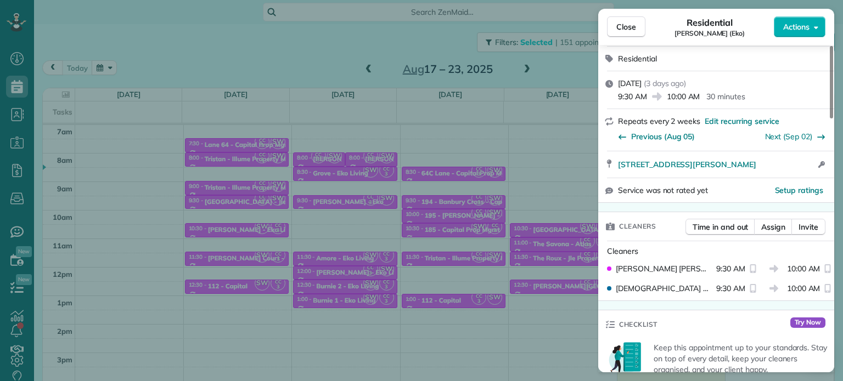
click at [354, 33] on div "Close Residential Petty (Eko) Actions Status Active Petty (Eko) · Open profile …" at bounding box center [421, 190] width 843 height 381
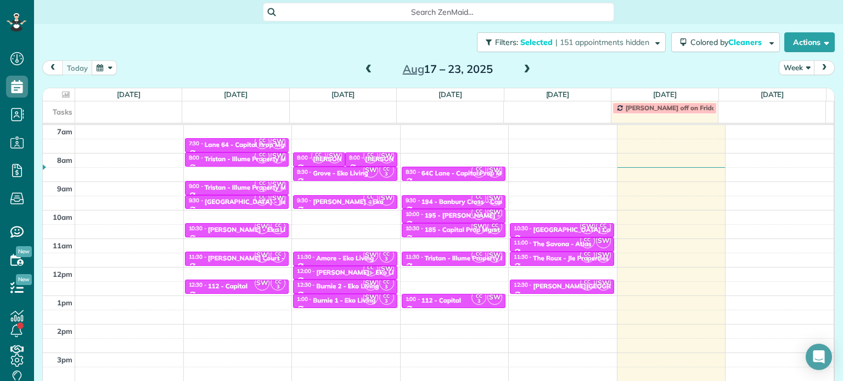
click at [363, 74] on span at bounding box center [369, 70] width 12 height 10
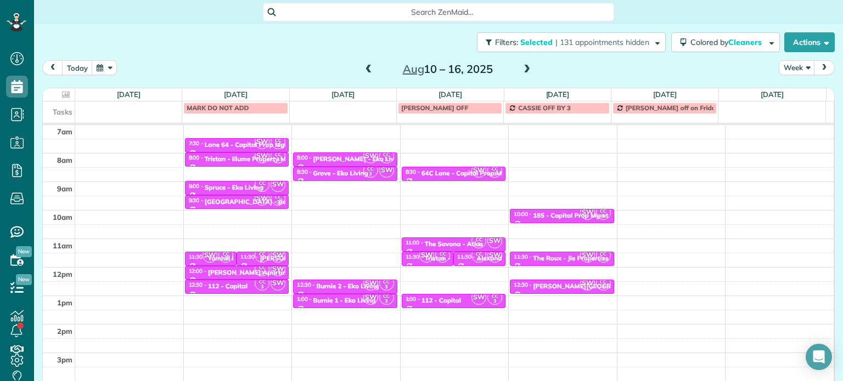
click at [363, 74] on span at bounding box center [369, 70] width 12 height 10
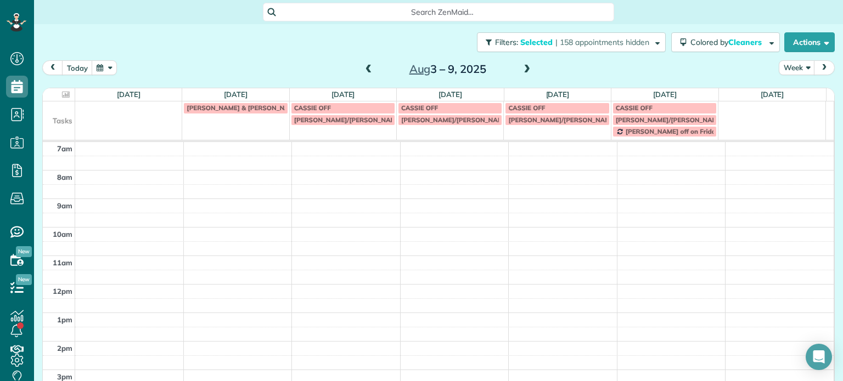
click at [366, 67] on span at bounding box center [369, 70] width 12 height 10
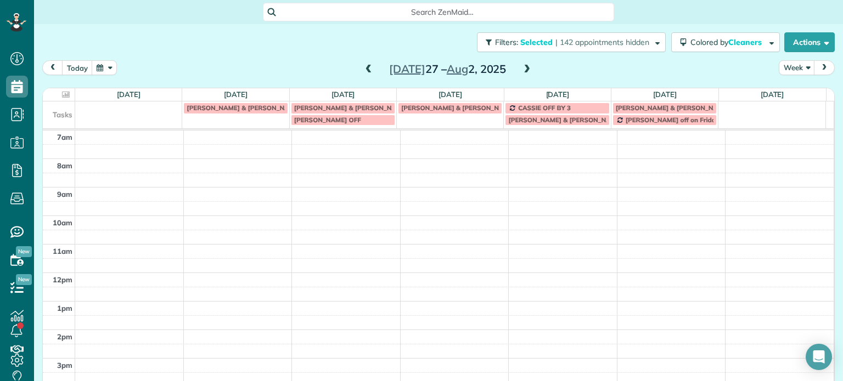
click at [524, 70] on span at bounding box center [527, 70] width 12 height 10
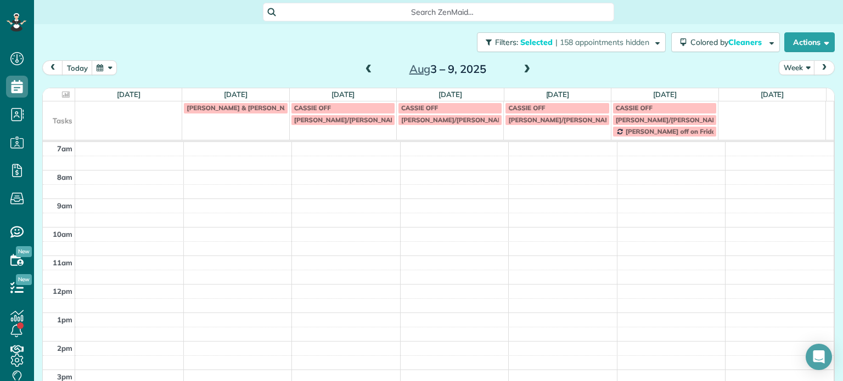
click at [523, 70] on span at bounding box center [527, 70] width 12 height 10
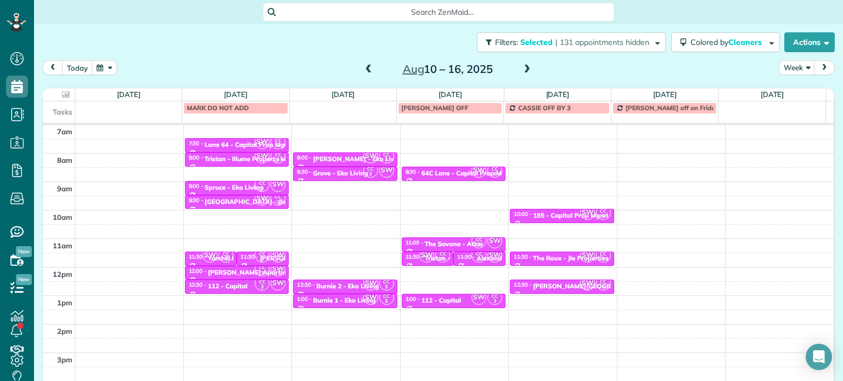
click at [523, 70] on span at bounding box center [527, 70] width 12 height 10
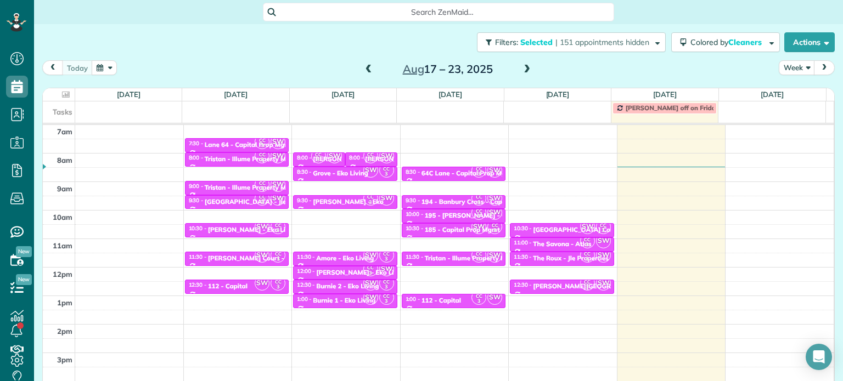
click at [364, 69] on span at bounding box center [369, 70] width 12 height 10
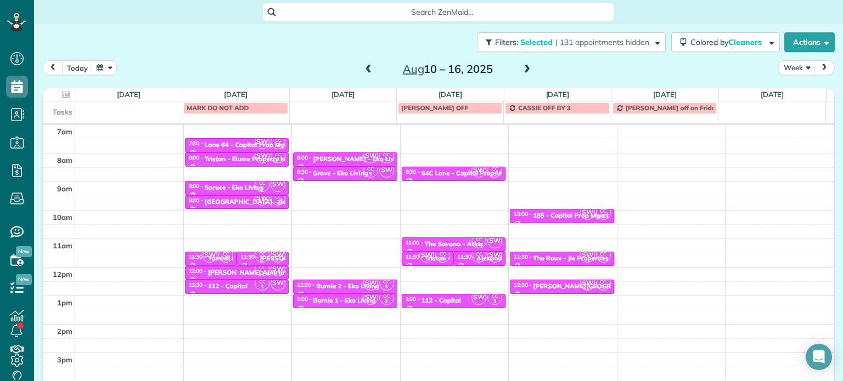
click at [522, 68] on span at bounding box center [527, 70] width 12 height 10
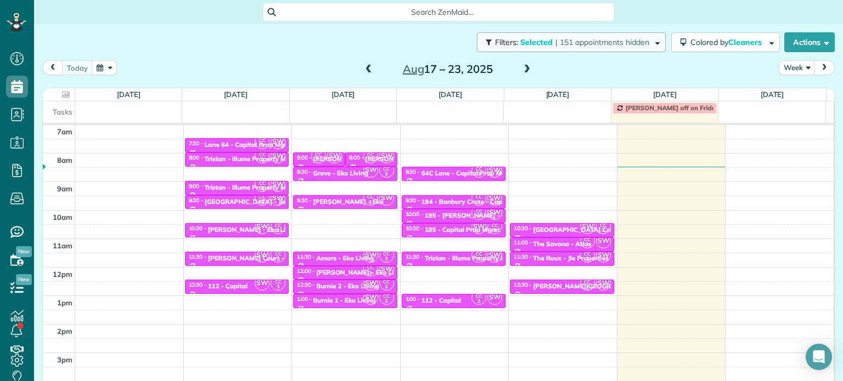
click at [606, 48] on button "Filters: Selected | 151 appointments hidden" at bounding box center [571, 42] width 189 height 20
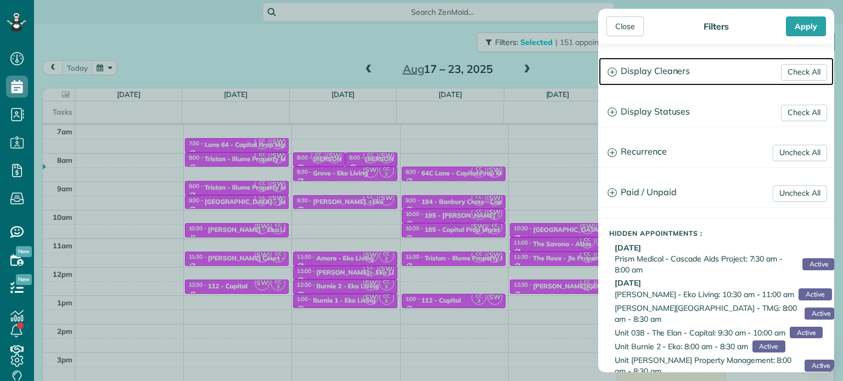
click at [663, 70] on h3 "Display Cleaners" at bounding box center [715, 72] width 235 height 28
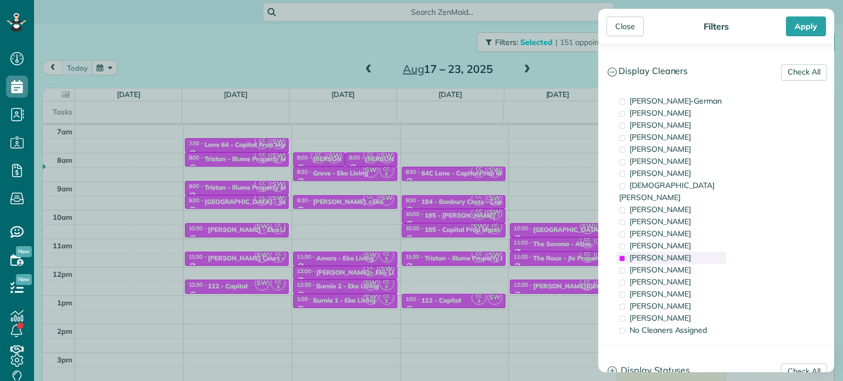
click at [669, 253] on span "[PERSON_NAME]" at bounding box center [659, 258] width 61 height 10
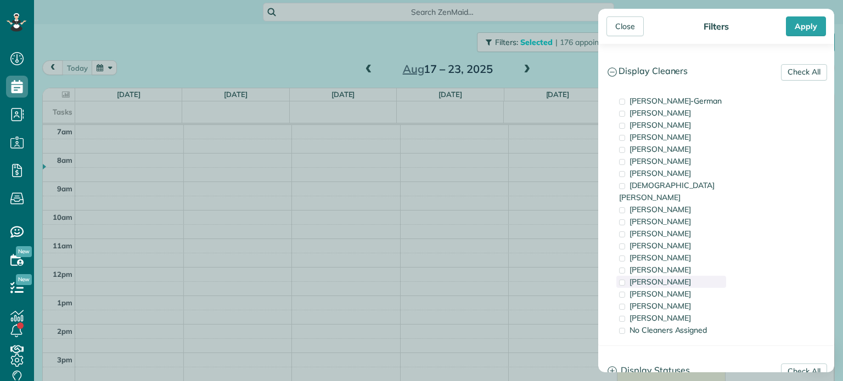
click at [672, 276] on div "[PERSON_NAME]" at bounding box center [671, 282] width 110 height 12
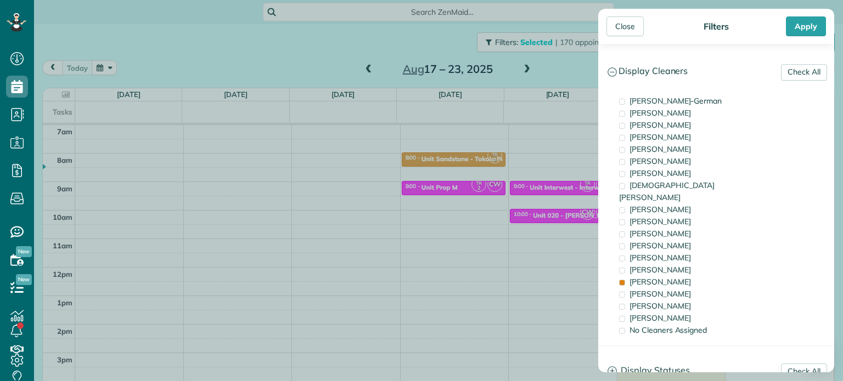
click at [525, 180] on div "Close Filters Apply Check All Display Cleaners Christina Wright-German Brie Kil…" at bounding box center [421, 190] width 843 height 381
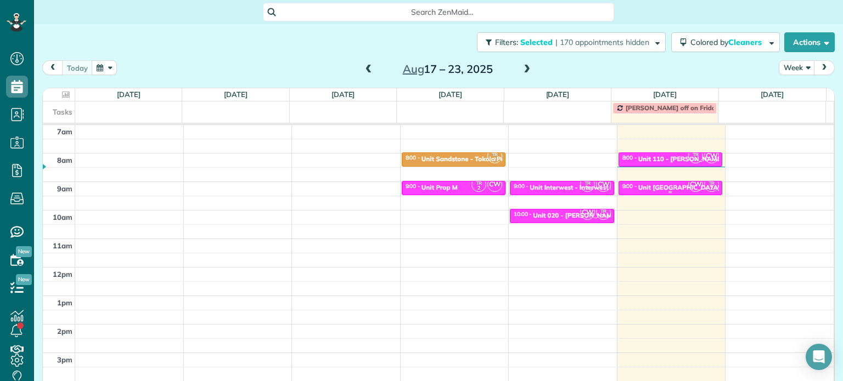
click at [658, 184] on div "Unit [GEOGRAPHIC_DATA] - Eko" at bounding box center [687, 188] width 99 height 8
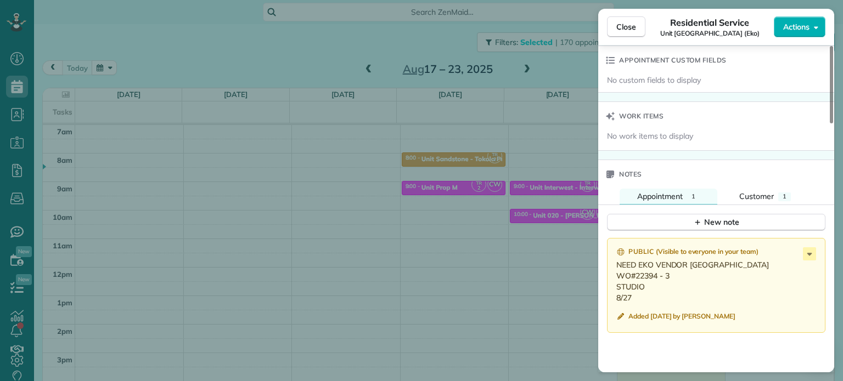
scroll to position [937, 0]
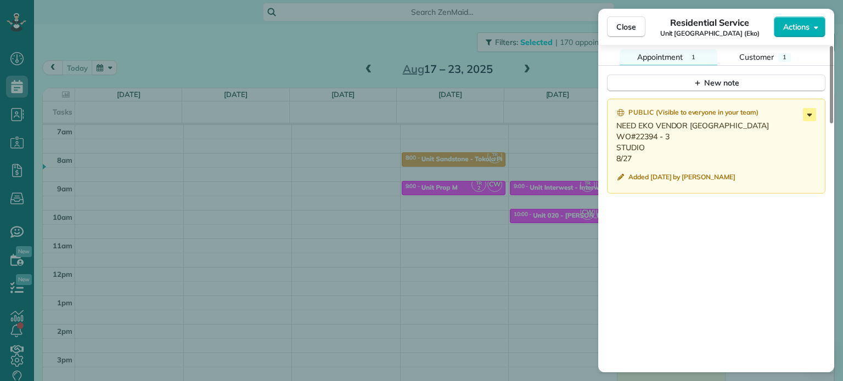
click at [805, 120] on icon at bounding box center [808, 114] width 13 height 13
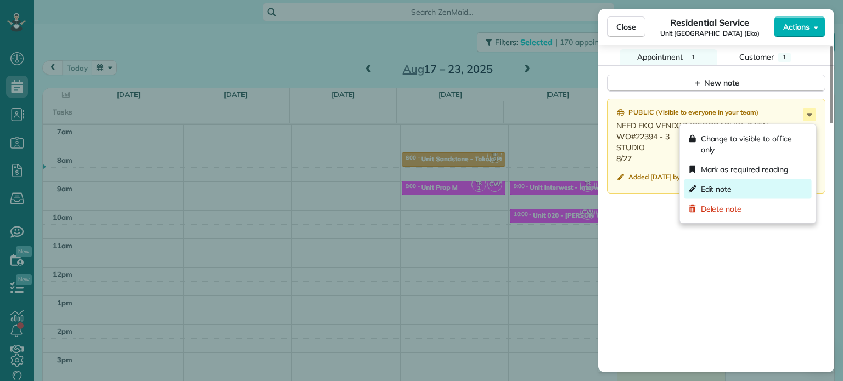
click at [757, 187] on div "Edit note" at bounding box center [747, 189] width 127 height 20
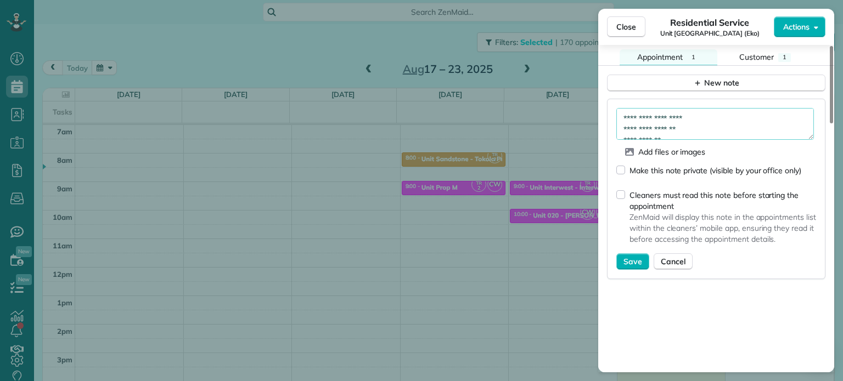
click at [731, 115] on textarea "**********" at bounding box center [714, 124] width 197 height 32
type textarea "**********"
click at [628, 262] on span "Save" at bounding box center [632, 261] width 19 height 11
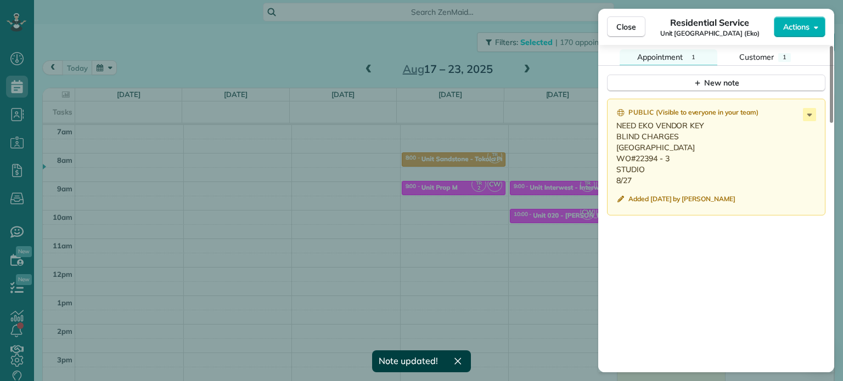
click at [573, 63] on div "Close Residential Service Unit Capitol Hill (Eko) Actions Status Active Unit Ca…" at bounding box center [421, 190] width 843 height 381
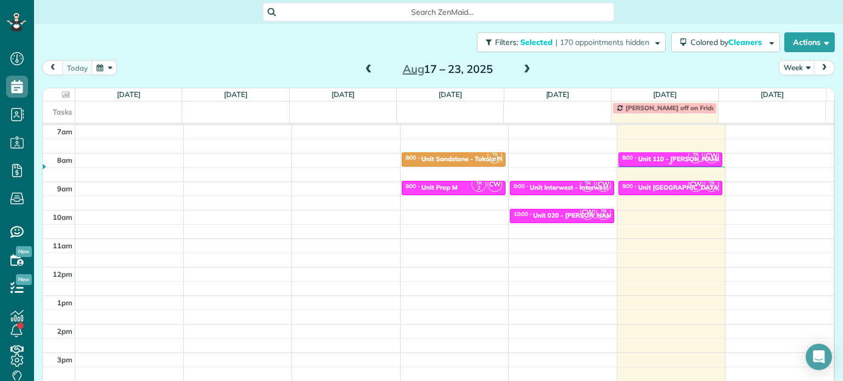
click at [664, 156] on div "Unit 110 - Kaye Manor - Capital" at bounding box center [695, 159] width 114 height 8
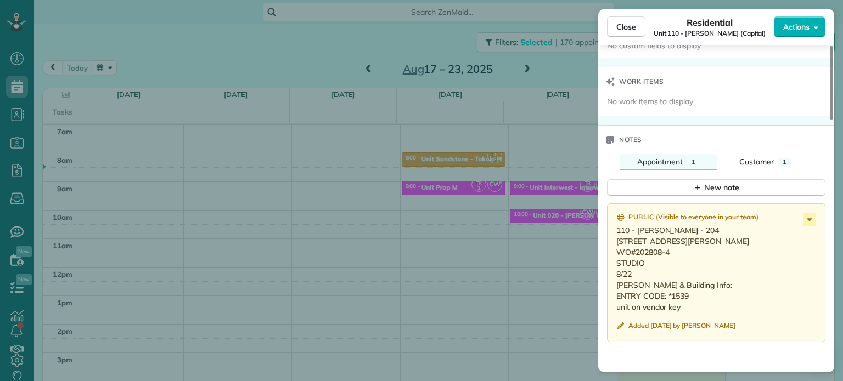
scroll to position [888, 0]
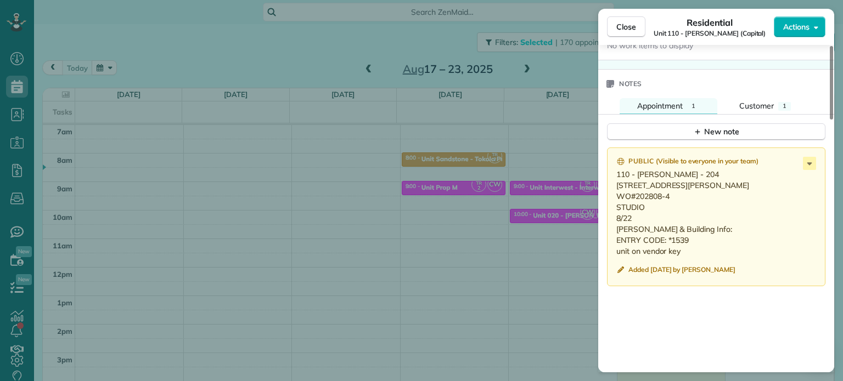
drag, startPoint x: 669, startPoint y: 210, endPoint x: 633, endPoint y: 209, distance: 35.7
click at [633, 209] on p "110 - Kaye Manor - 204 2136 NW Johnson St #204 Portland, OR 97210 WO#202808-4 S…" at bounding box center [717, 213] width 202 height 88
click at [520, 140] on div "Close Residential Unit 110 - Kaye Manor (Capital) Actions Status Active Unit 11…" at bounding box center [421, 190] width 843 height 381
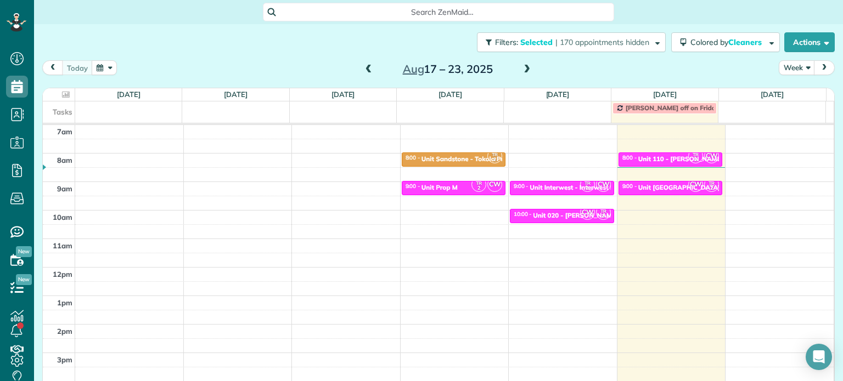
click at [521, 71] on span at bounding box center [527, 70] width 12 height 10
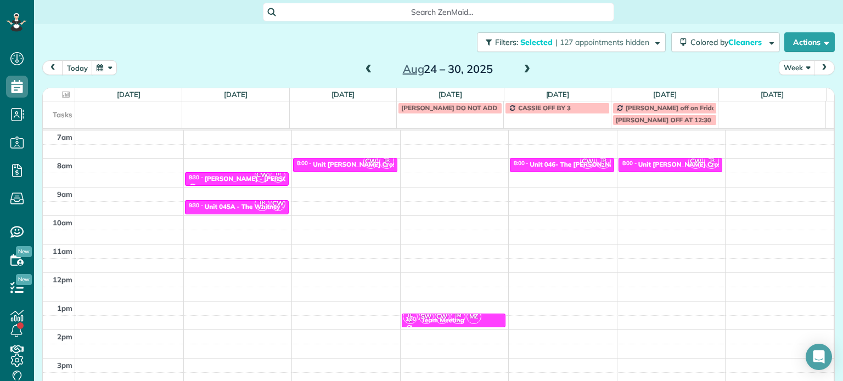
click at [363, 69] on span at bounding box center [369, 70] width 12 height 10
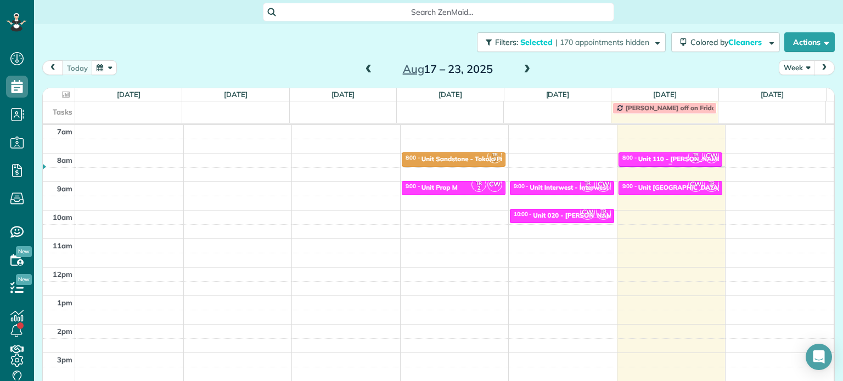
click at [665, 159] on div "Unit 110 - Kaye Manor - Capital" at bounding box center [695, 159] width 114 height 8
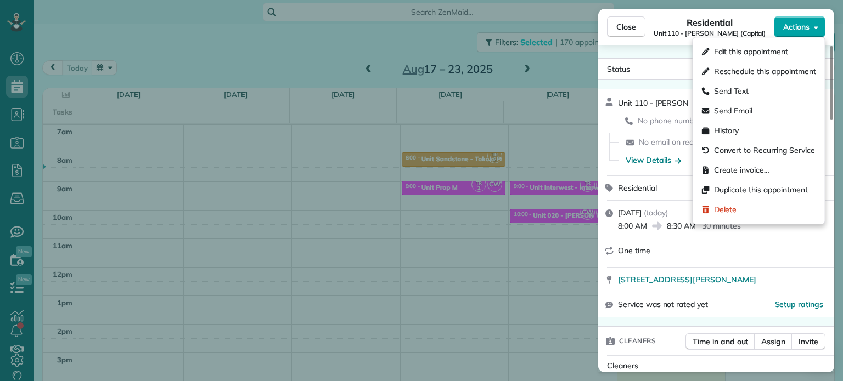
click at [799, 24] on span "Actions" at bounding box center [796, 26] width 26 height 11
click at [773, 47] on span "Edit this appointment" at bounding box center [751, 51] width 74 height 11
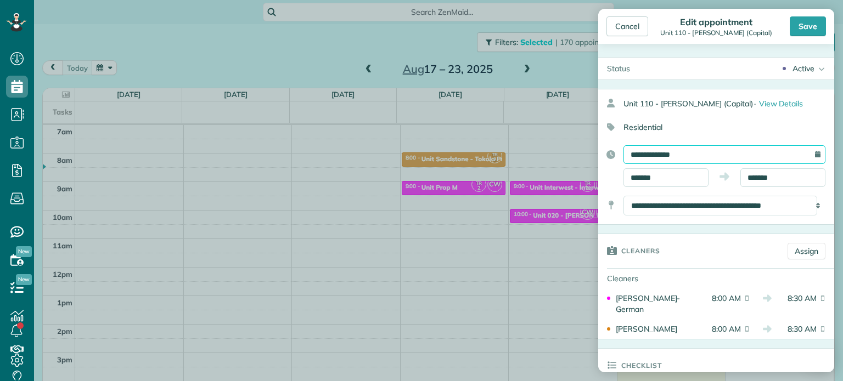
click at [693, 152] on input "**********" at bounding box center [724, 154] width 202 height 19
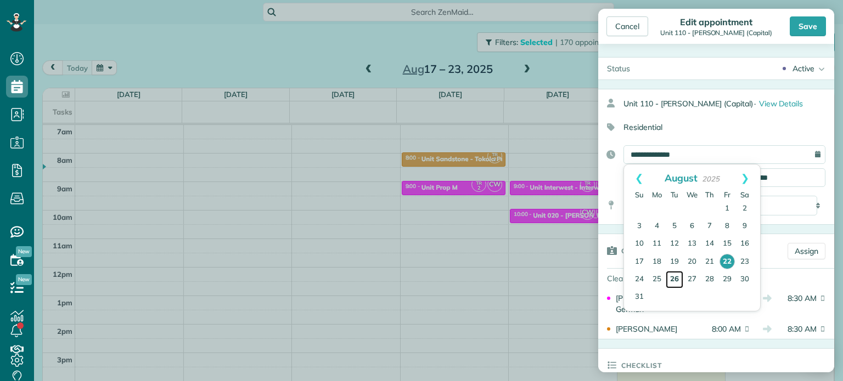
click at [675, 279] on link "26" at bounding box center [674, 280] width 18 height 18
type input "**********"
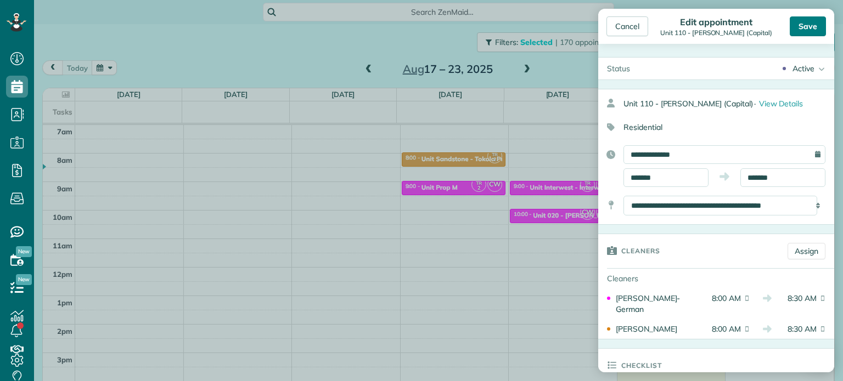
click at [806, 19] on div "Save" at bounding box center [807, 26] width 36 height 20
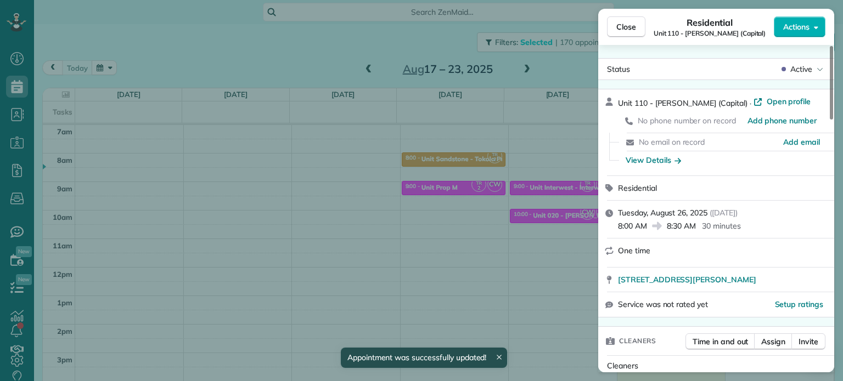
click at [520, 166] on div "Close Residential Unit 110 - Kaye Manor (Capital) Actions Status Active Unit 11…" at bounding box center [421, 190] width 843 height 381
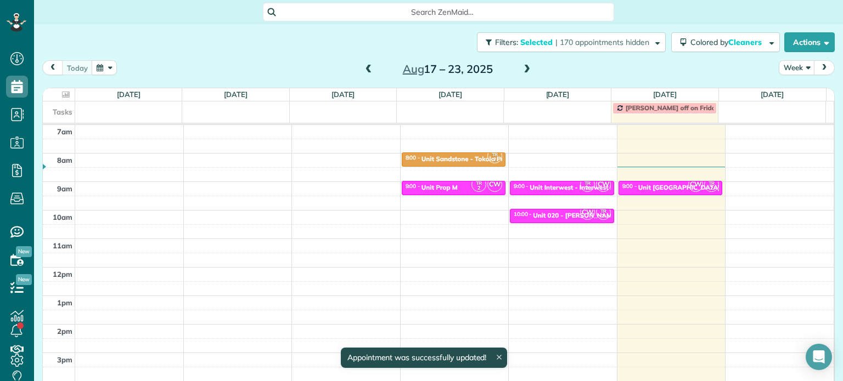
click at [522, 69] on span at bounding box center [527, 70] width 12 height 10
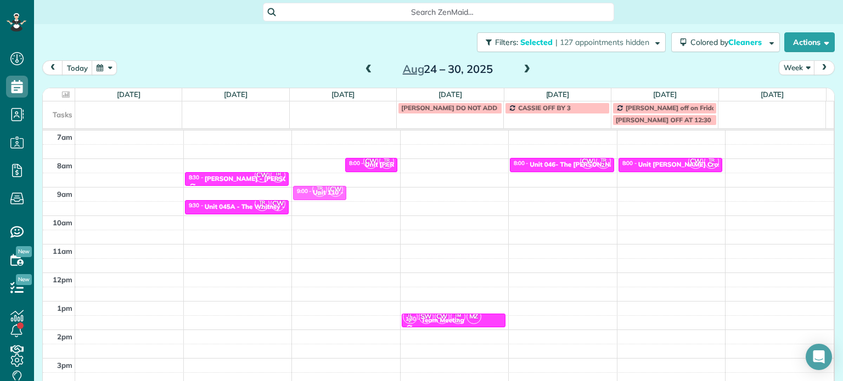
drag, startPoint x: 320, startPoint y: 160, endPoint x: 327, endPoint y: 189, distance: 30.6
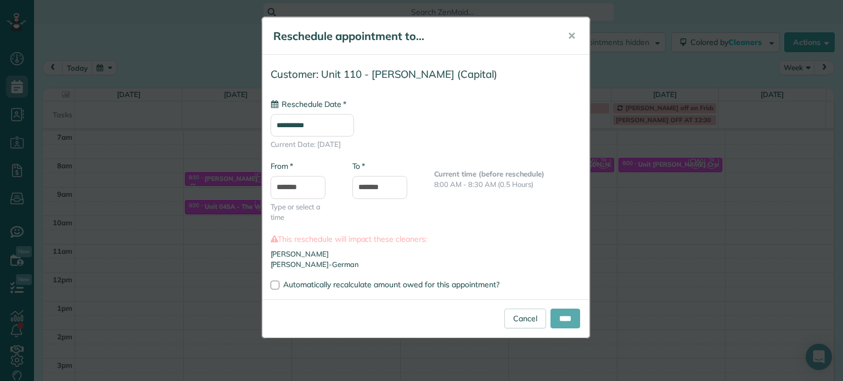
type input "**********"
click at [564, 315] on input "****" at bounding box center [565, 319] width 30 height 20
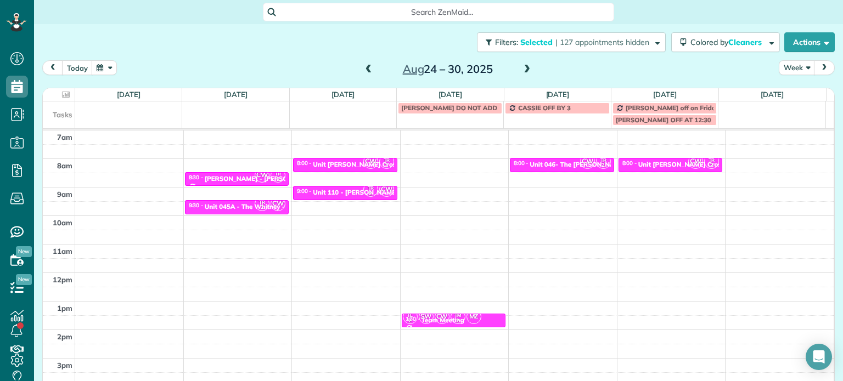
click at [363, 70] on span at bounding box center [369, 70] width 12 height 10
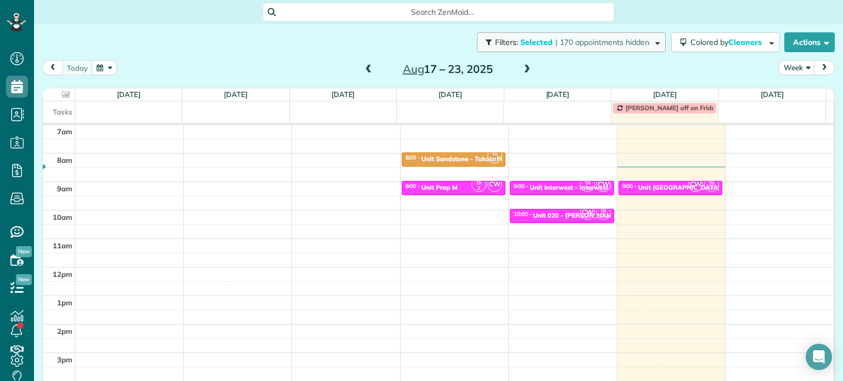
click at [609, 41] on span "| 170 appointments hidden" at bounding box center [602, 42] width 94 height 10
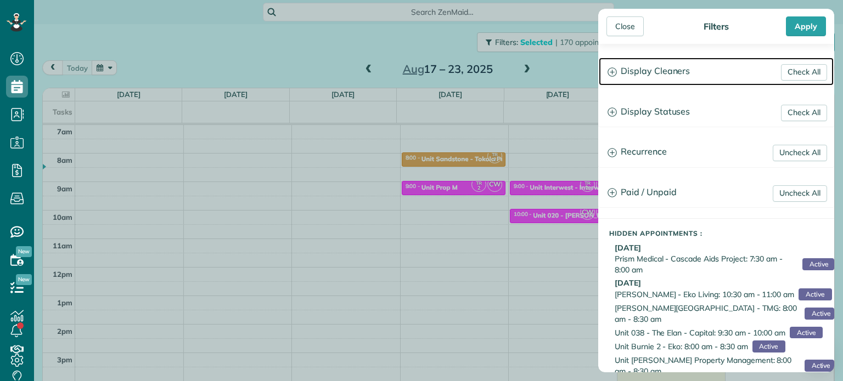
click at [657, 66] on h3 "Display Cleaners" at bounding box center [715, 72] width 235 height 28
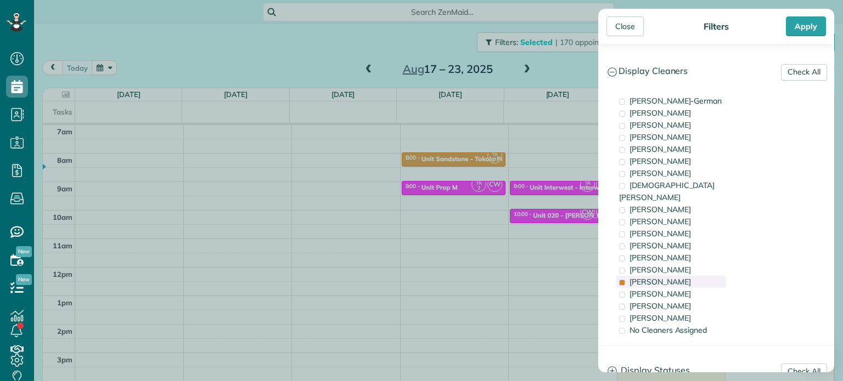
click at [674, 276] on div "[PERSON_NAME]" at bounding box center [671, 282] width 110 height 12
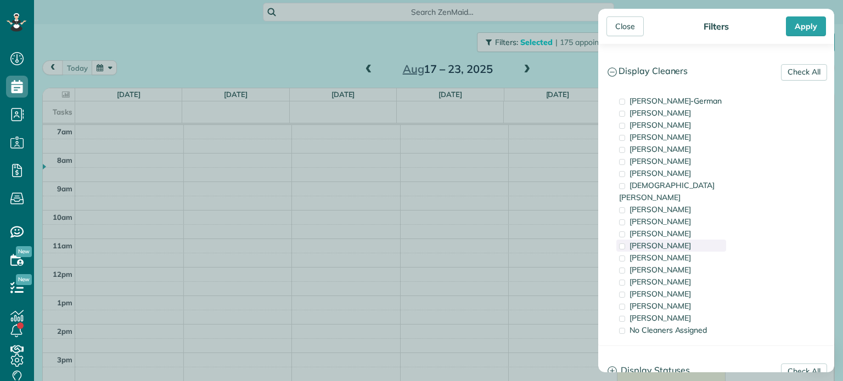
click at [674, 240] on div "[PERSON_NAME]" at bounding box center [671, 246] width 110 height 12
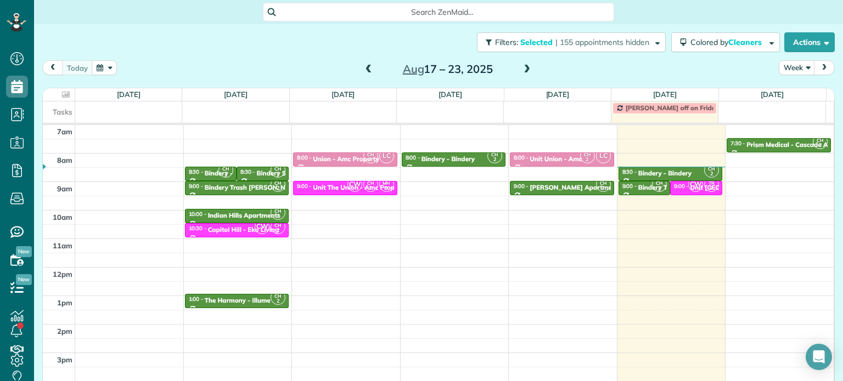
click at [516, 206] on div "Close Filters Apply Check All Display Cleaners Christina Wright-German Brie Kil…" at bounding box center [421, 190] width 843 height 381
click at [762, 144] on div "Prism Medical - Cascade Aids Project" at bounding box center [802, 145] width 113 height 8
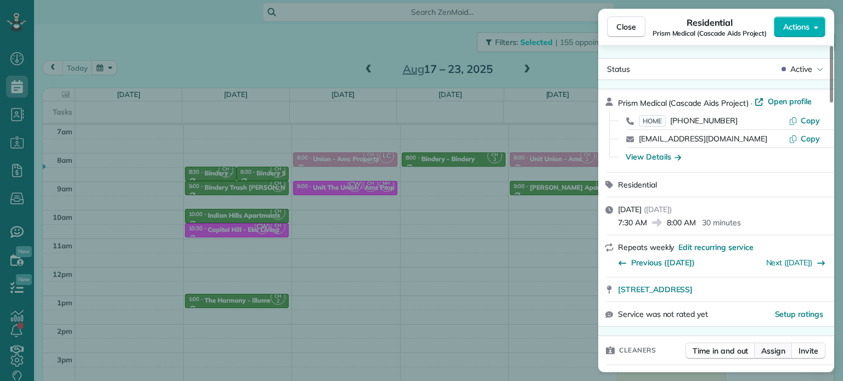
click at [761, 356] on span "Assign" at bounding box center [773, 351] width 24 height 11
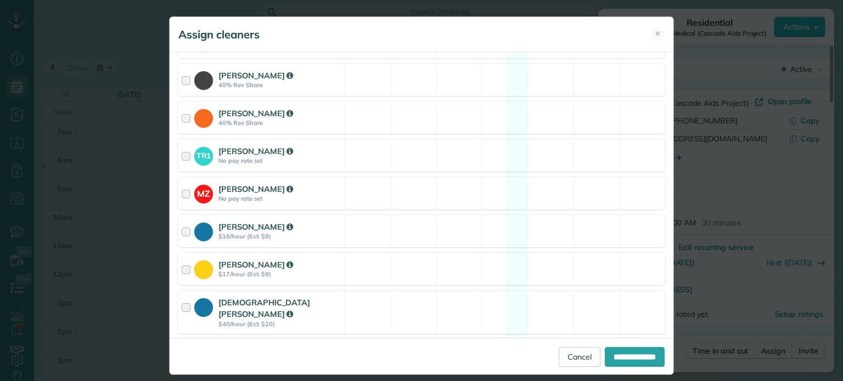
scroll to position [219, 0]
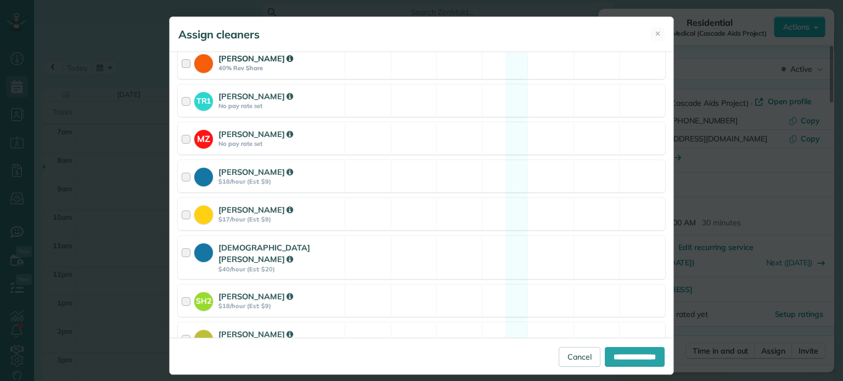
click at [496, 61] on div "Cassie Feliciano 40% Rev Share Available" at bounding box center [421, 63] width 487 height 32
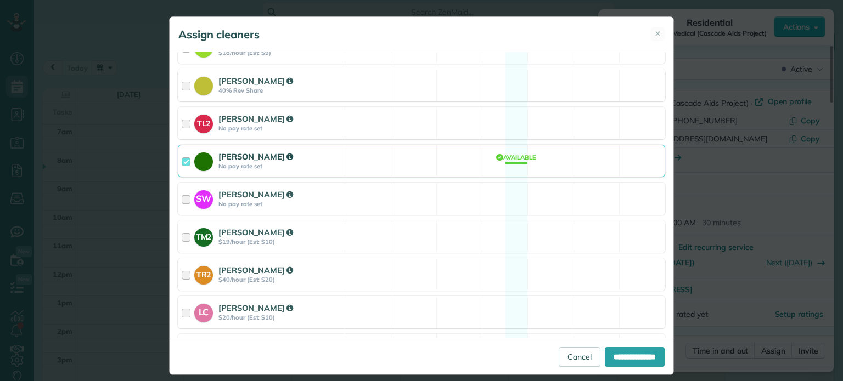
scroll to position [549, 0]
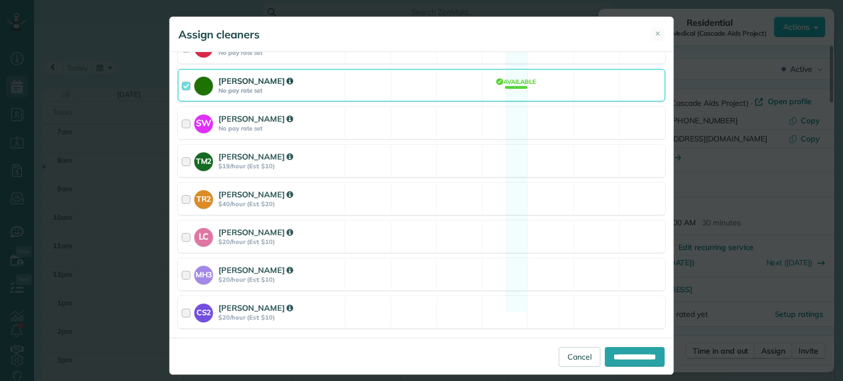
click at [468, 80] on div "Cyndi Holm No pay rate set Available" at bounding box center [421, 85] width 487 height 32
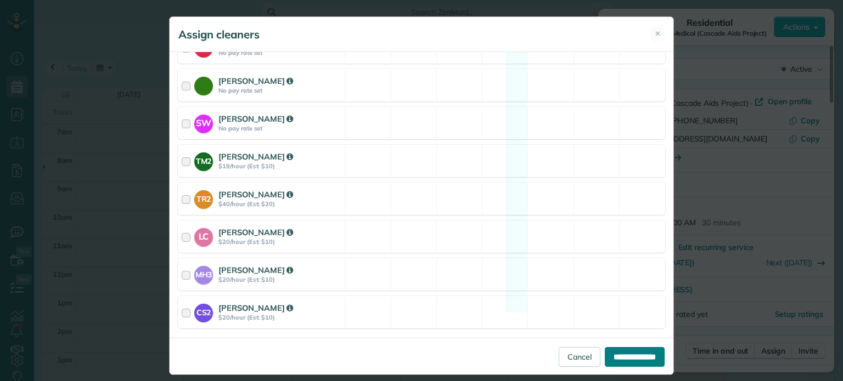
click at [604, 357] on input "**********" at bounding box center [634, 357] width 60 height 20
type input "**********"
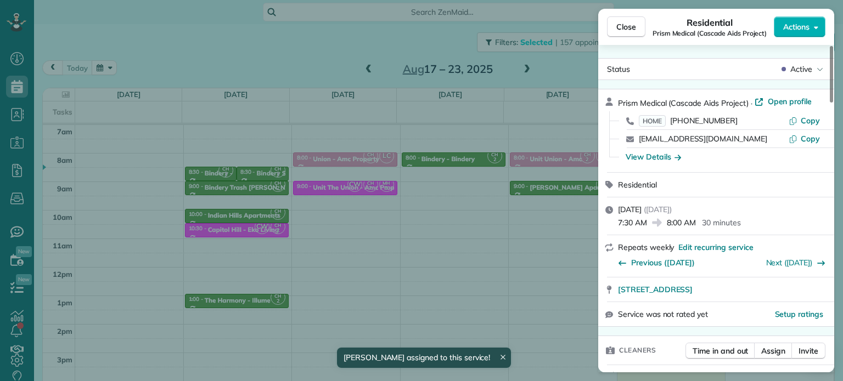
click at [579, 292] on div "Close Residential Prism Medical (Cascade Aids Project) Actions Status Active Pr…" at bounding box center [421, 190] width 843 height 381
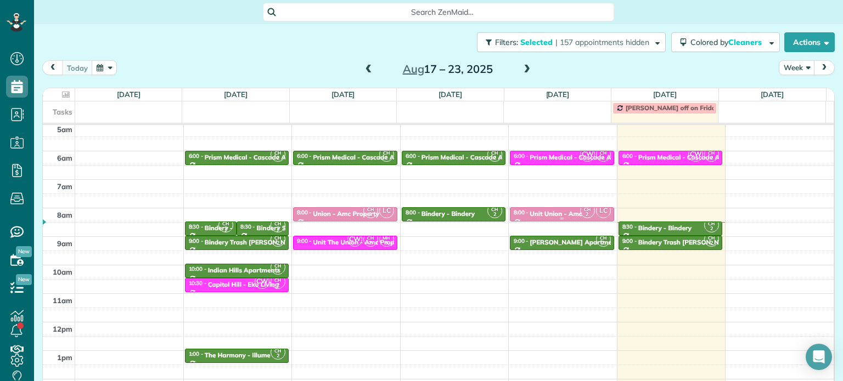
scroll to position [86, 0]
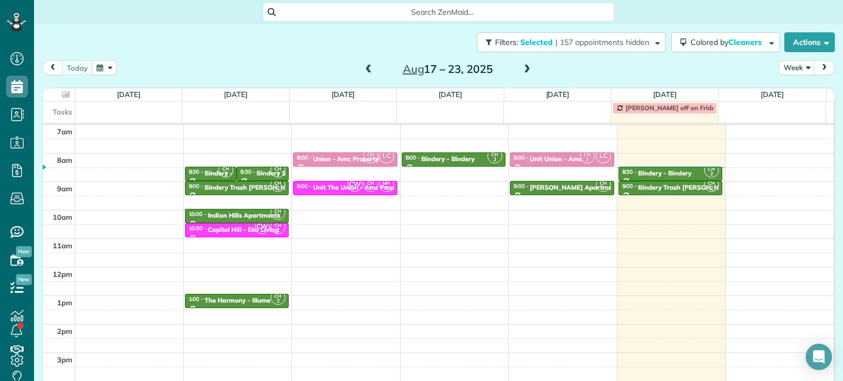
click at [521, 67] on span at bounding box center [527, 70] width 12 height 10
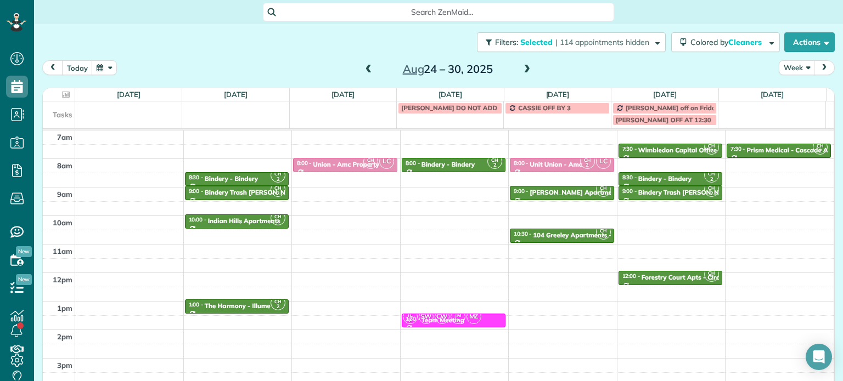
click at [365, 61] on span at bounding box center [369, 69] width 12 height 16
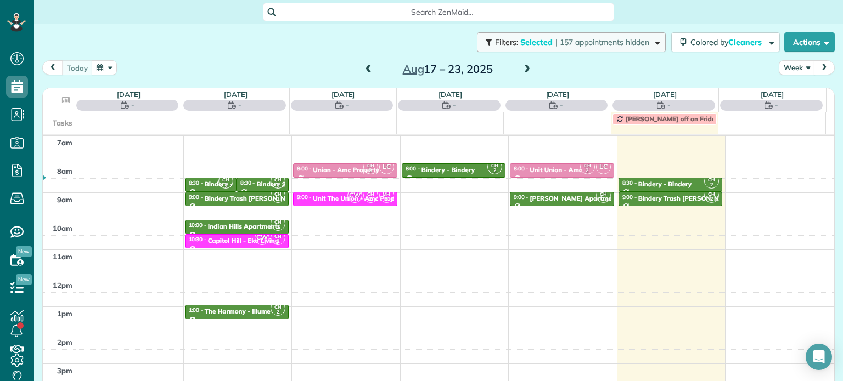
click at [599, 41] on span "| 157 appointments hidden" at bounding box center [602, 42] width 94 height 10
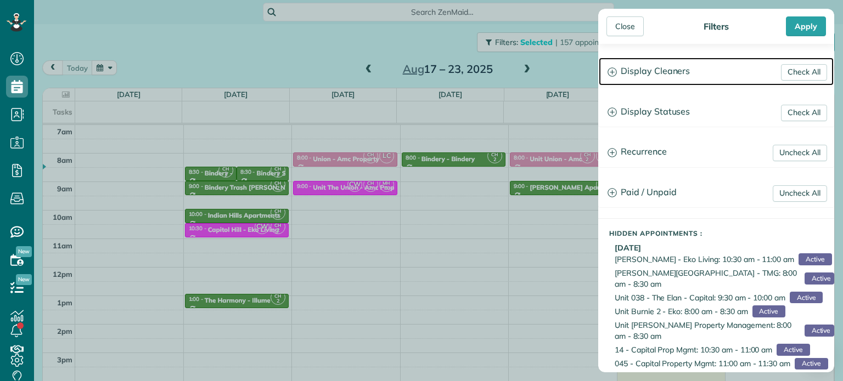
click at [672, 78] on h3 "Display Cleaners" at bounding box center [715, 72] width 235 height 28
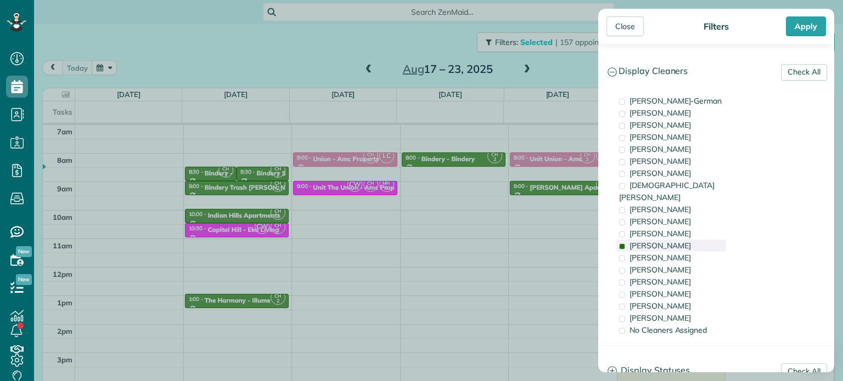
click at [682, 240] on div "[PERSON_NAME]" at bounding box center [671, 246] width 110 height 12
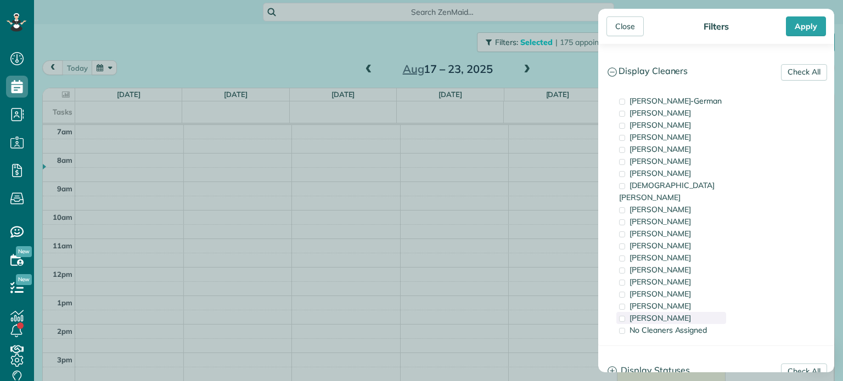
click at [674, 313] on span "[PERSON_NAME]" at bounding box center [659, 318] width 61 height 10
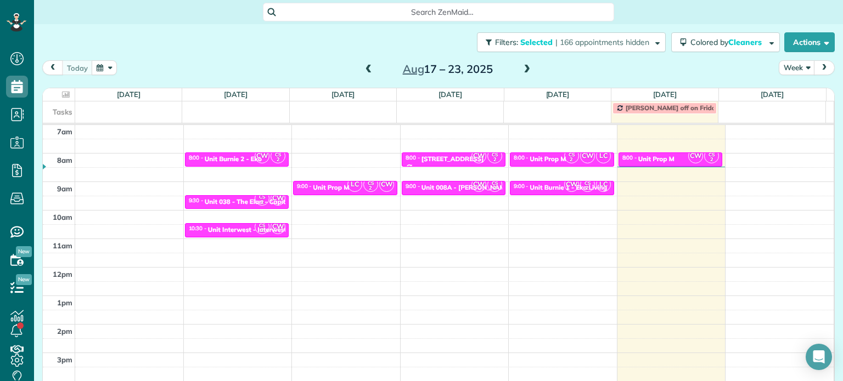
click at [546, 195] on div "Close Filters Apply Check All Display Cleaners Christina Wright-German Brie Kil…" at bounding box center [421, 190] width 843 height 381
click at [564, 156] on small "2" at bounding box center [571, 160] width 14 height 10
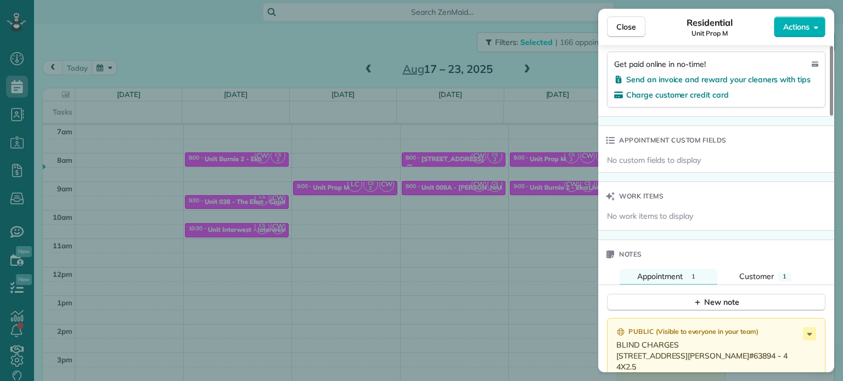
scroll to position [886, 0]
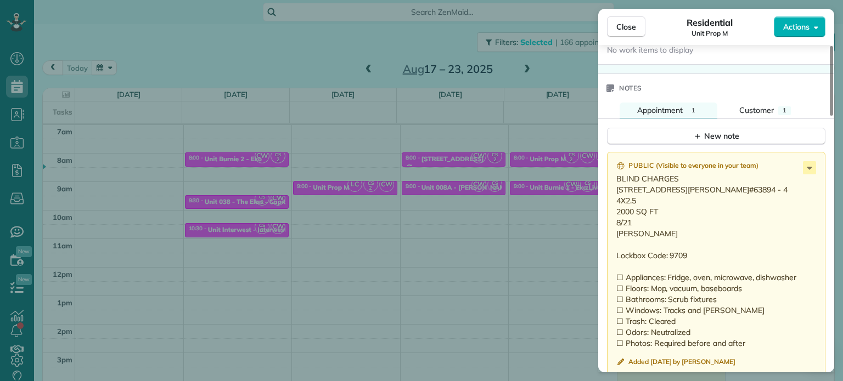
drag, startPoint x: 635, startPoint y: 258, endPoint x: 610, endPoint y: 194, distance: 69.0
click at [610, 194] on div "Public ( Visible to everyone in your team ) BLIND CHARGES 17239 Rebecca Lane La…" at bounding box center [716, 265] width 218 height 227
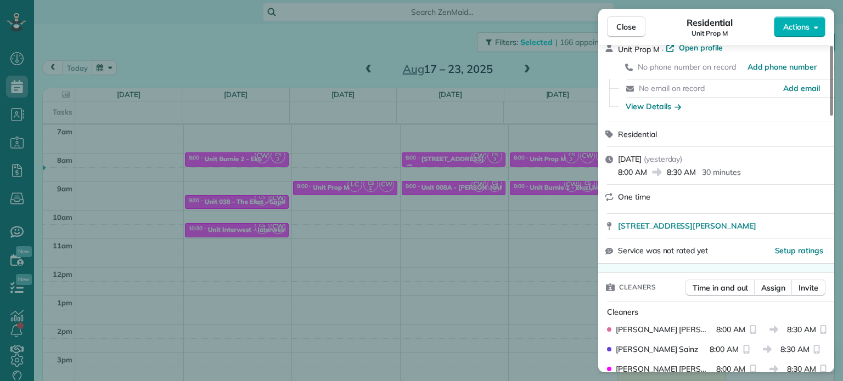
scroll to position [0, 0]
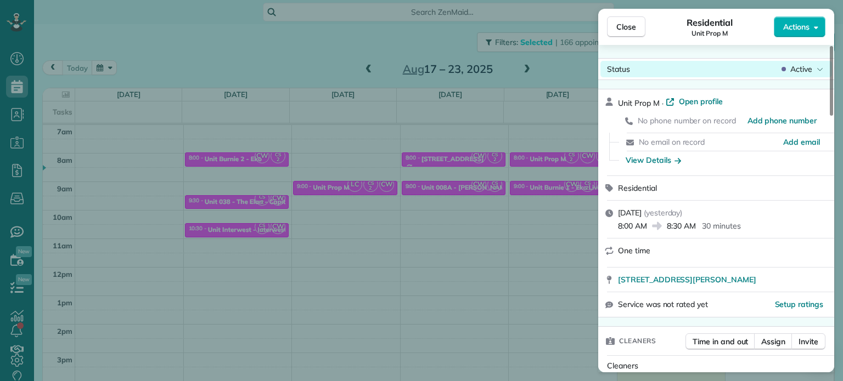
click at [794, 65] on span "Active" at bounding box center [801, 69] width 22 height 11
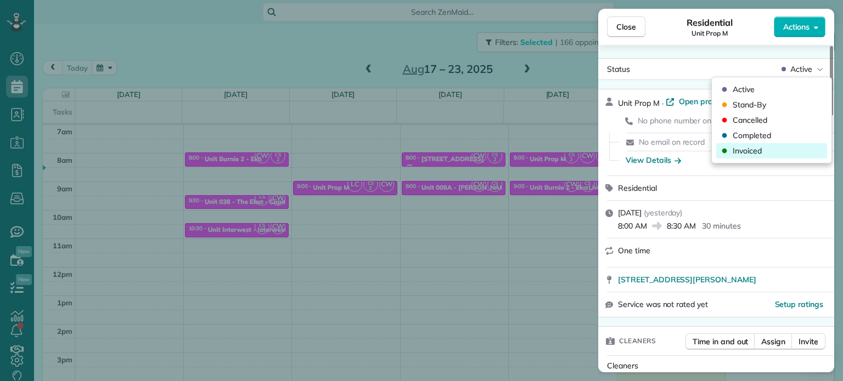
click at [764, 149] on div "Invoiced" at bounding box center [771, 150] width 111 height 15
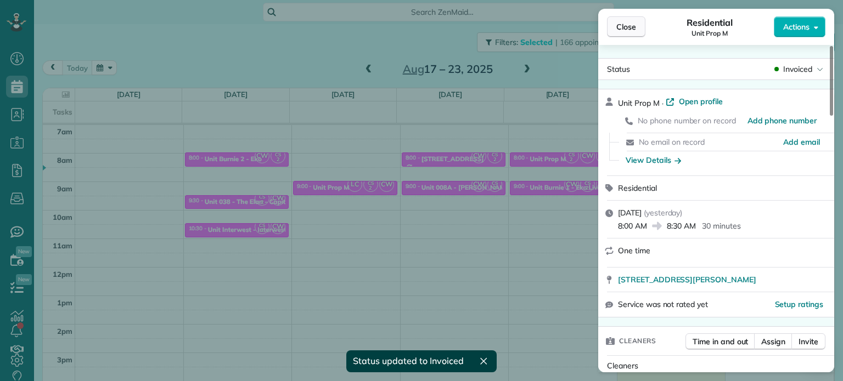
click at [625, 26] on span "Close" at bounding box center [626, 26] width 20 height 11
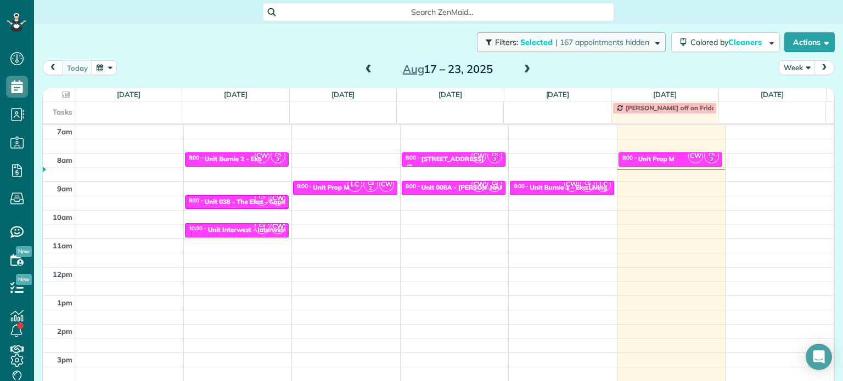
click at [595, 42] on span "| 167 appointments hidden" at bounding box center [602, 42] width 94 height 10
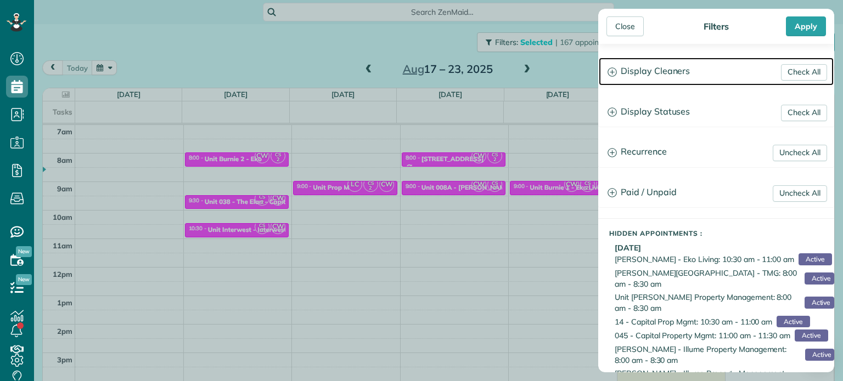
click at [643, 69] on h3 "Display Cleaners" at bounding box center [715, 72] width 235 height 28
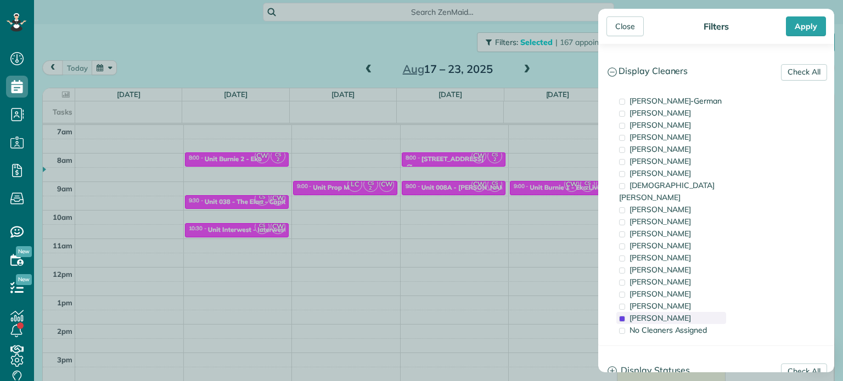
click at [665, 313] on span "[PERSON_NAME]" at bounding box center [659, 318] width 61 height 10
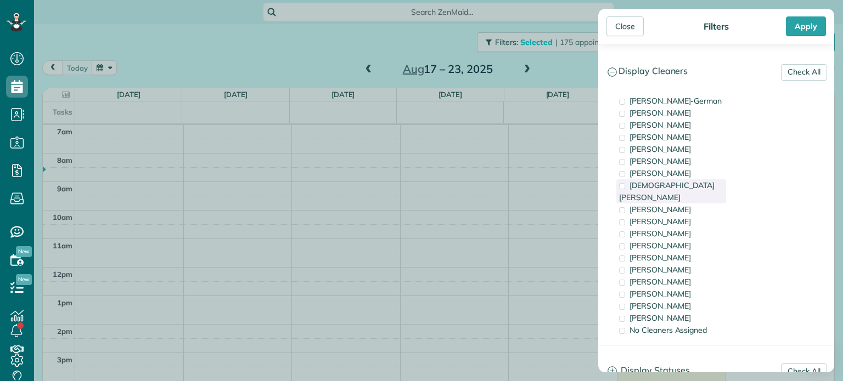
click at [669, 180] on span "[DEMOGRAPHIC_DATA][PERSON_NAME]" at bounding box center [666, 191] width 95 height 22
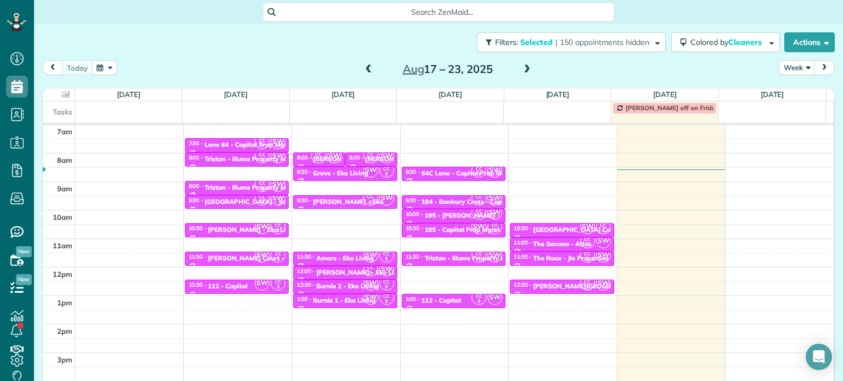
click at [515, 182] on div "Close Filters Apply Check All Display Cleaners Christina Wright-German Brie Kil…" at bounding box center [421, 190] width 843 height 381
click at [525, 65] on span at bounding box center [527, 70] width 12 height 10
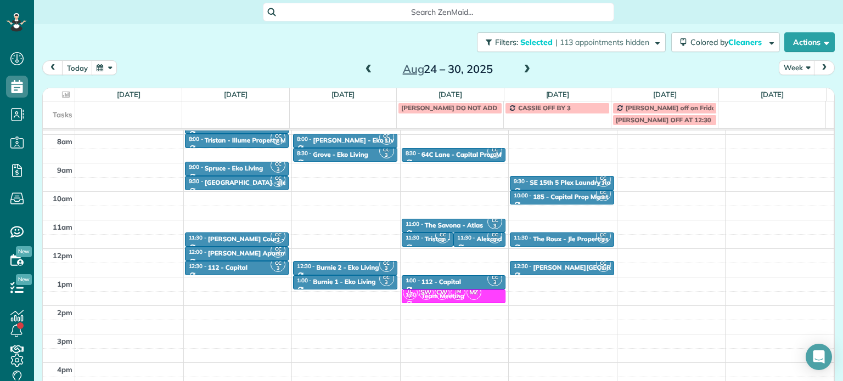
scroll to position [55, 0]
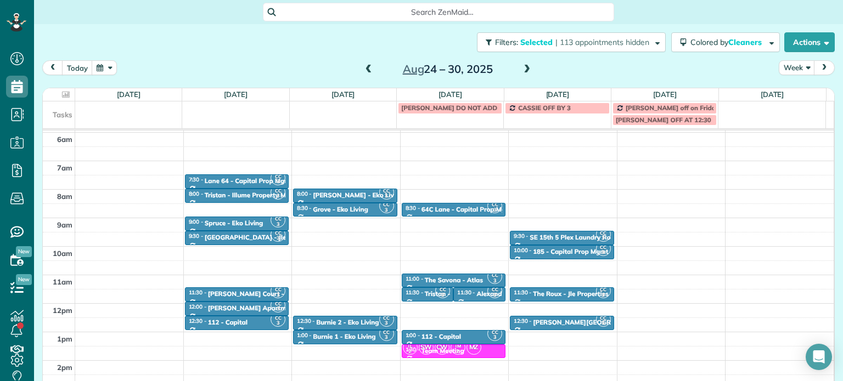
click at [524, 72] on span at bounding box center [527, 70] width 12 height 10
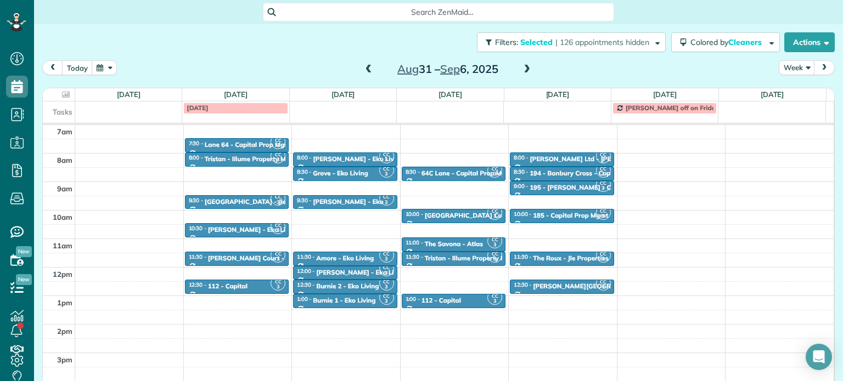
click at [365, 66] on span at bounding box center [369, 70] width 12 height 10
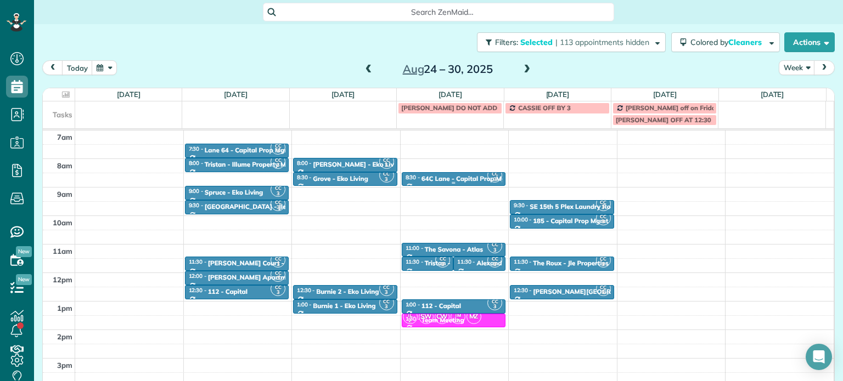
click at [466, 175] on div "64C Lane - Capital Prop Mgmt" at bounding box center [467, 179] width 92 height 8
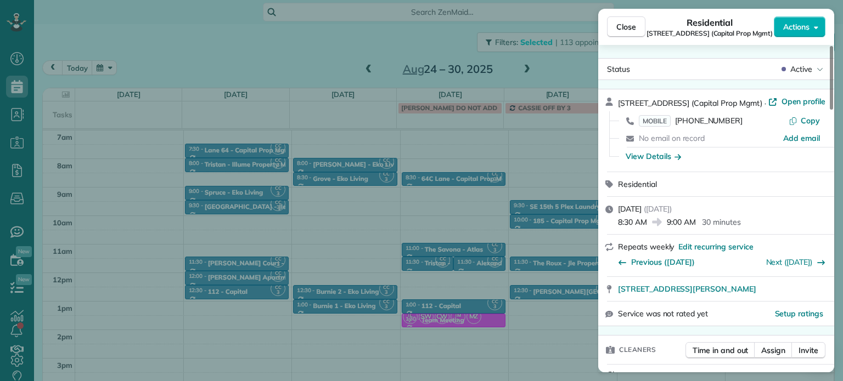
scroll to position [165, 0]
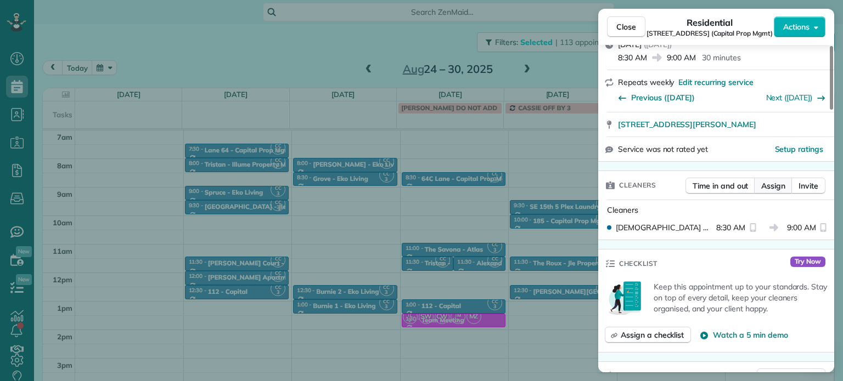
click at [776, 184] on span "Assign" at bounding box center [773, 185] width 24 height 11
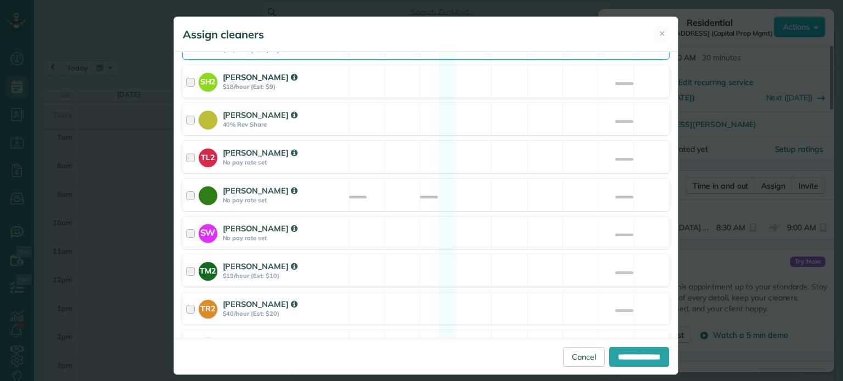
scroll to position [274, 0]
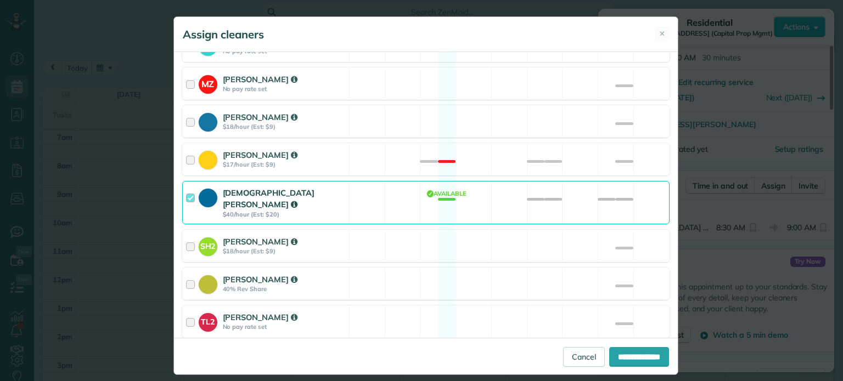
click at [479, 204] on div "Christian Crews $40/hour (Est: $20) Available" at bounding box center [425, 202] width 487 height 43
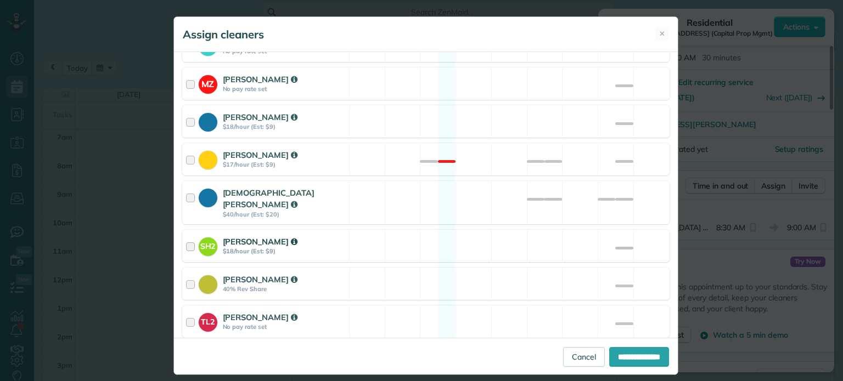
click at [477, 230] on div "SH2 Sean Hime $18/hour (Est: $9) Available" at bounding box center [425, 246] width 487 height 32
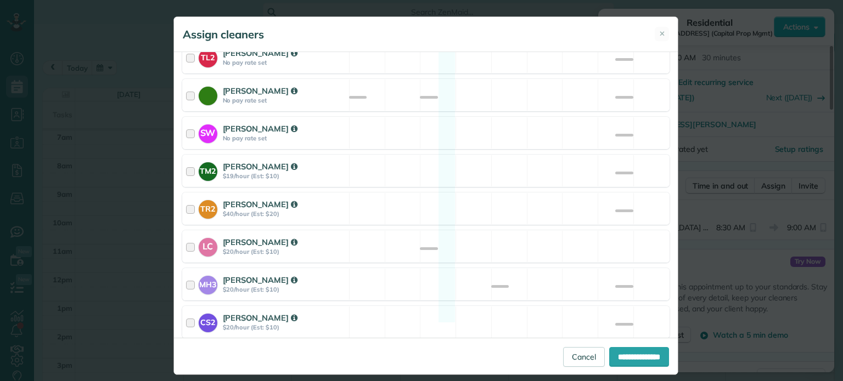
scroll to position [564, 0]
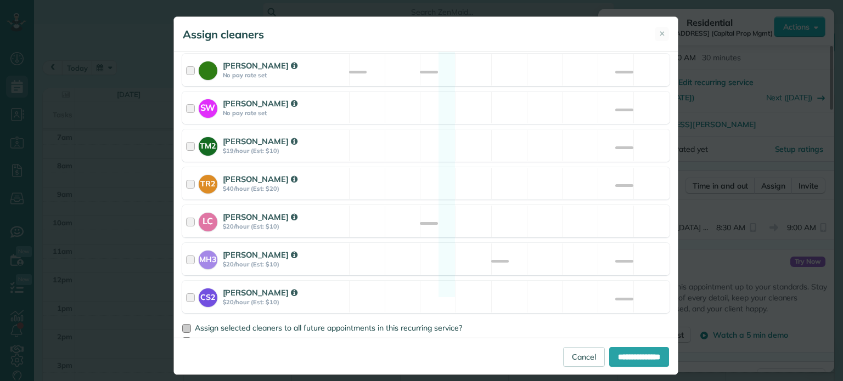
click at [289, 323] on span "Assign selected cleaners to all future appointments in this recurring service?" at bounding box center [328, 328] width 267 height 10
click at [621, 357] on input "**********" at bounding box center [639, 357] width 60 height 20
type input "**********"
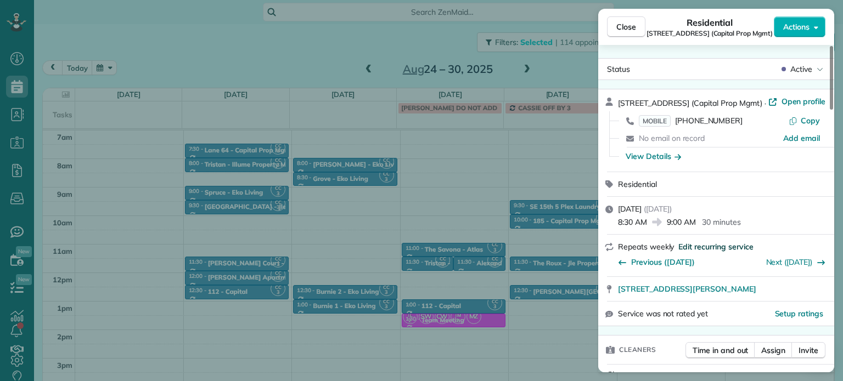
scroll to position [329, 0]
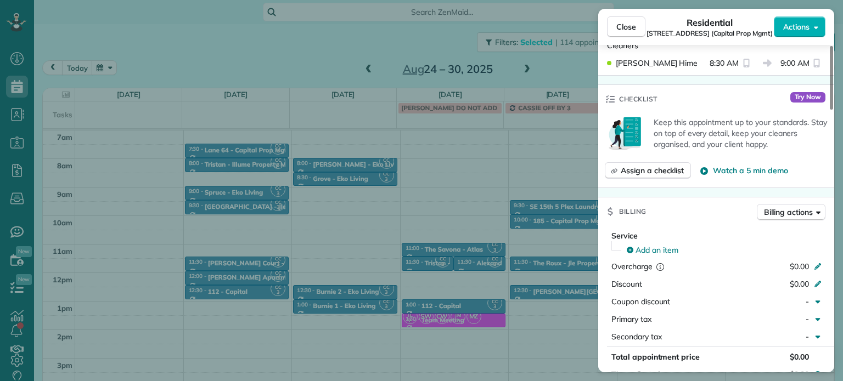
click at [433, 169] on div "Close Residential 64C Lane (Capital Prop Mgmt) Actions Status Active 64C Lane (…" at bounding box center [421, 190] width 843 height 381
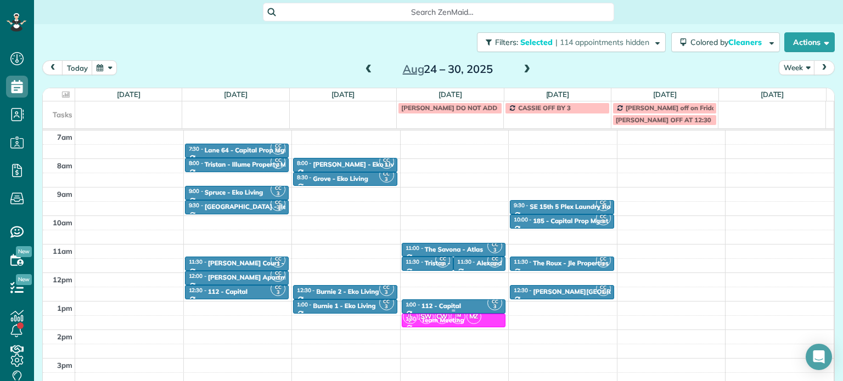
click at [460, 305] on div "1:00 - 1:30 112 - Capital" at bounding box center [454, 305] width 98 height 9
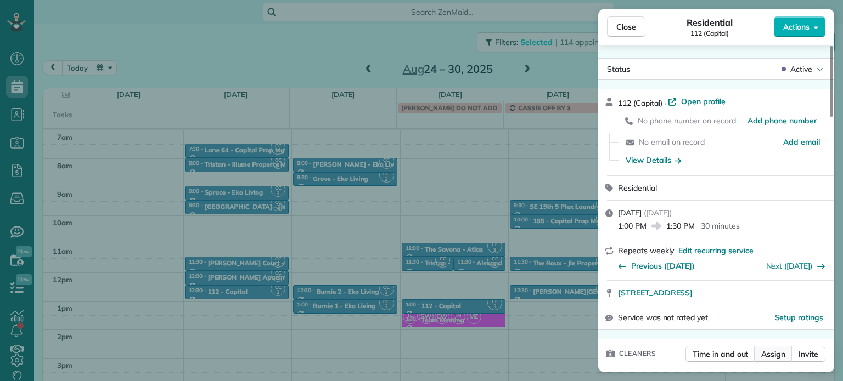
click at [777, 354] on span "Assign" at bounding box center [773, 354] width 24 height 11
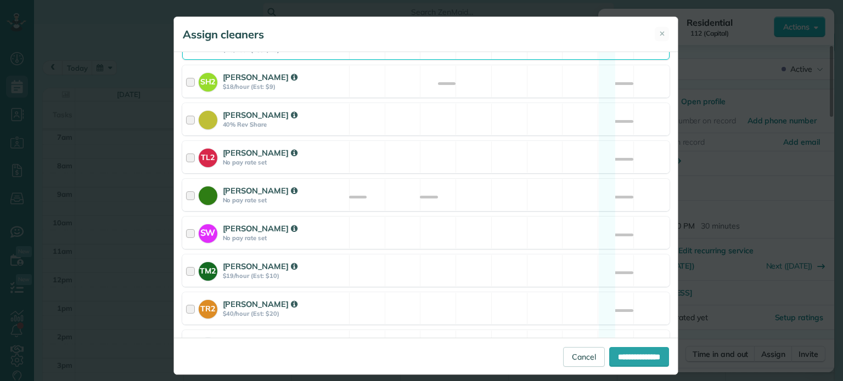
scroll to position [274, 0]
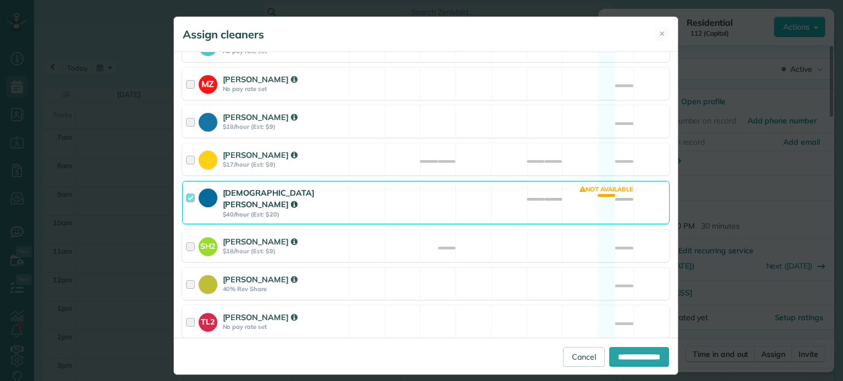
click at [496, 195] on div "Christian Crews $40/hour (Est: $20) Not available" at bounding box center [425, 202] width 487 height 43
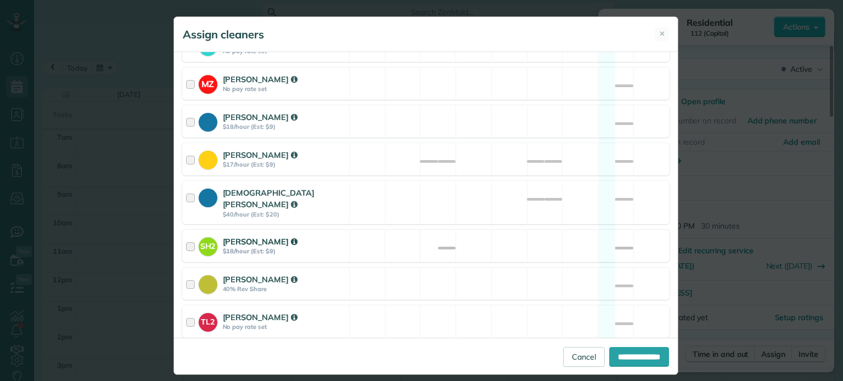
click at [500, 231] on div "SH2 Sean Hime $18/hour (Est: $9) Not available" at bounding box center [425, 246] width 487 height 32
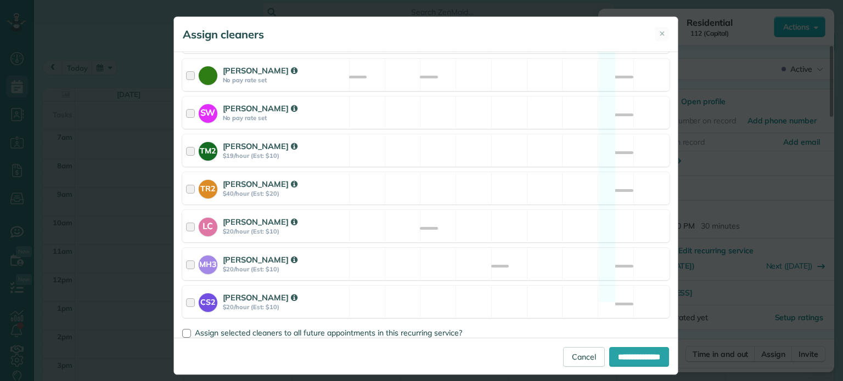
scroll to position [564, 0]
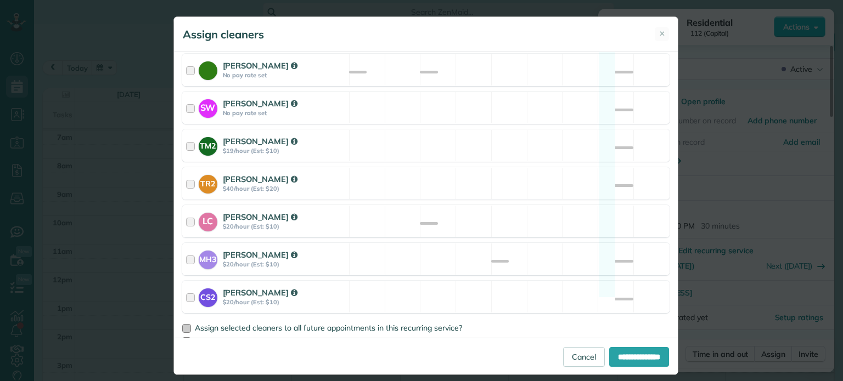
click at [196, 323] on span "Assign selected cleaners to all future appointments in this recurring service?" at bounding box center [328, 328] width 267 height 10
click at [634, 357] on input "**********" at bounding box center [639, 357] width 60 height 20
type input "**********"
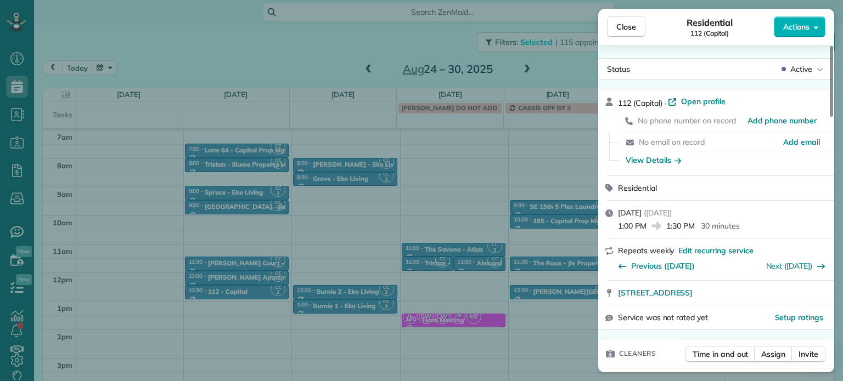
click at [249, 279] on div "Close Residential 112 (Capital) Actions Status Active 112 (Capital) · Open prof…" at bounding box center [421, 190] width 843 height 381
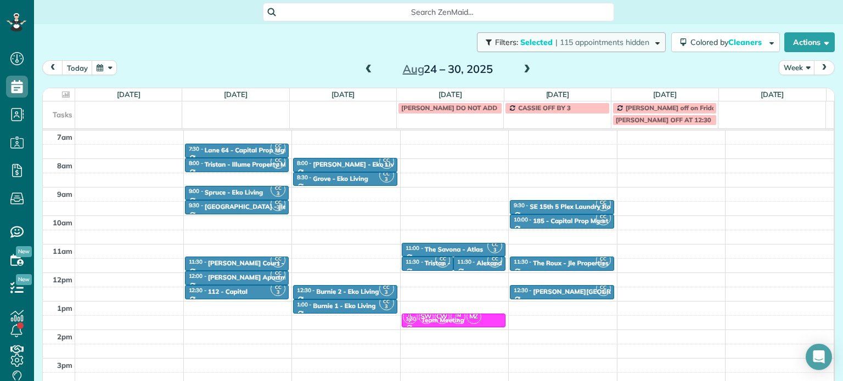
click at [621, 43] on span "| 115 appointments hidden" at bounding box center [602, 42] width 94 height 10
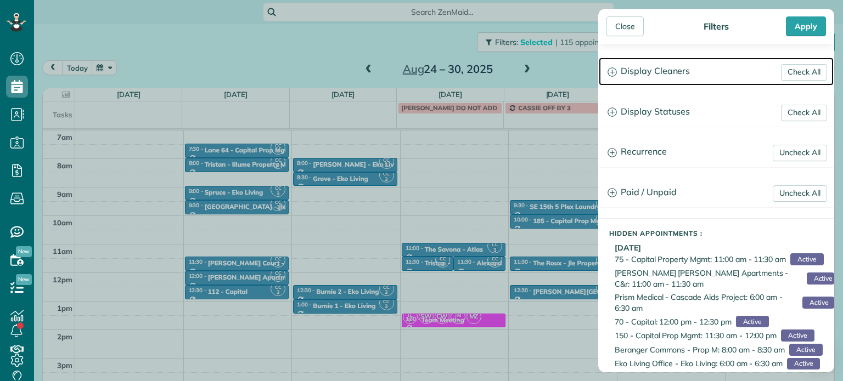
click at [664, 75] on h3 "Display Cleaners" at bounding box center [715, 72] width 235 height 28
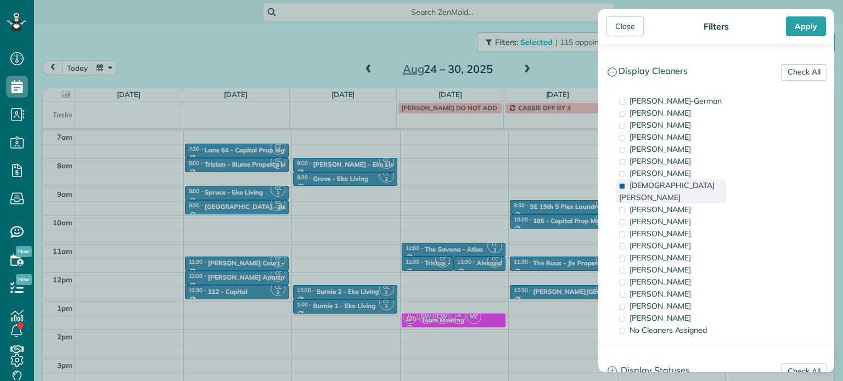
click at [680, 186] on span "[DEMOGRAPHIC_DATA][PERSON_NAME]" at bounding box center [666, 191] width 95 height 22
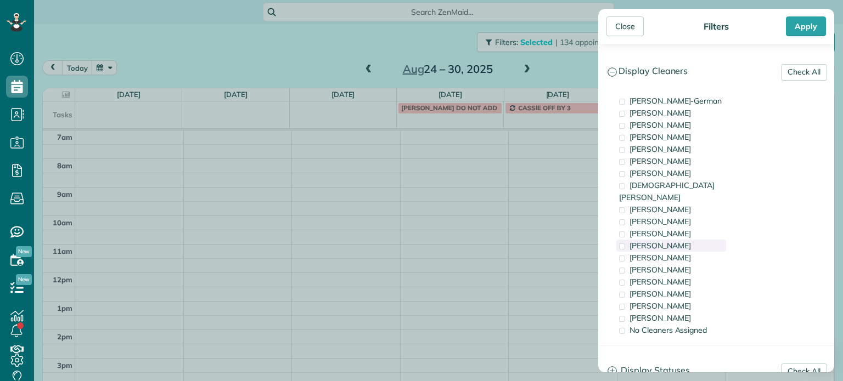
click at [671, 240] on div "[PERSON_NAME]" at bounding box center [671, 246] width 110 height 12
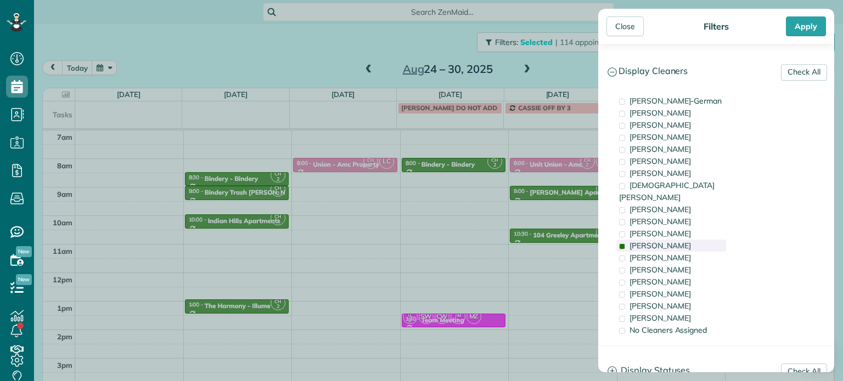
click at [671, 240] on div "[PERSON_NAME]" at bounding box center [671, 246] width 110 height 12
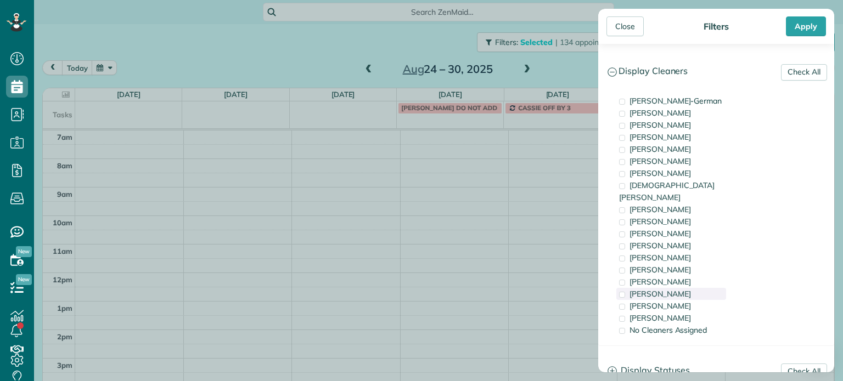
click at [662, 289] on span "[PERSON_NAME]" at bounding box center [659, 294] width 61 height 10
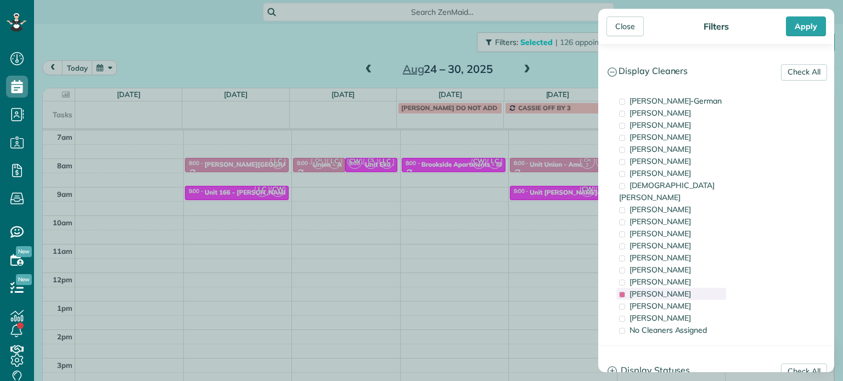
click at [662, 289] on span "[PERSON_NAME]" at bounding box center [659, 294] width 61 height 10
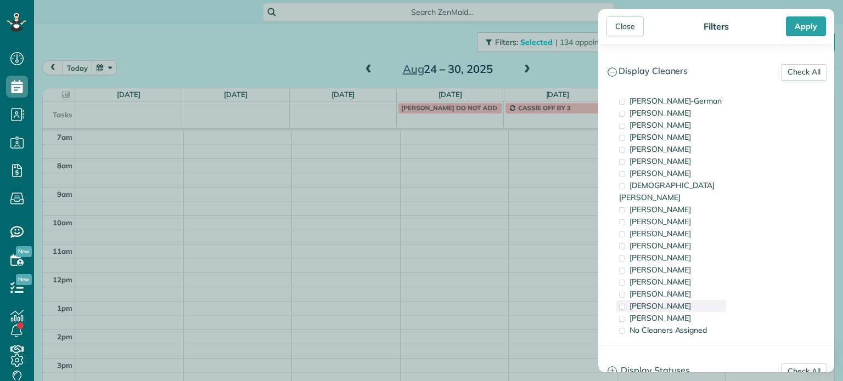
click at [659, 301] on span "[PERSON_NAME]" at bounding box center [659, 306] width 61 height 10
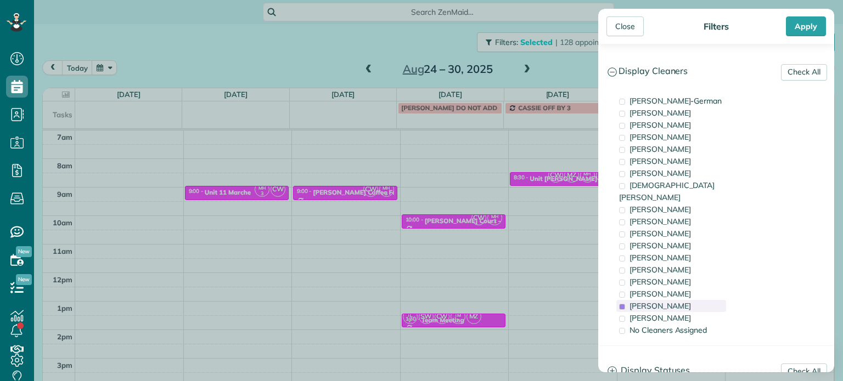
click at [659, 301] on span "[PERSON_NAME]" at bounding box center [659, 306] width 61 height 10
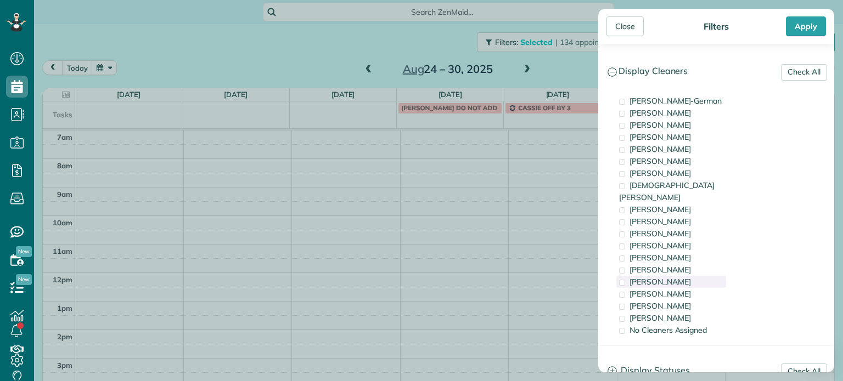
click at [664, 277] on span "[PERSON_NAME]" at bounding box center [659, 282] width 61 height 10
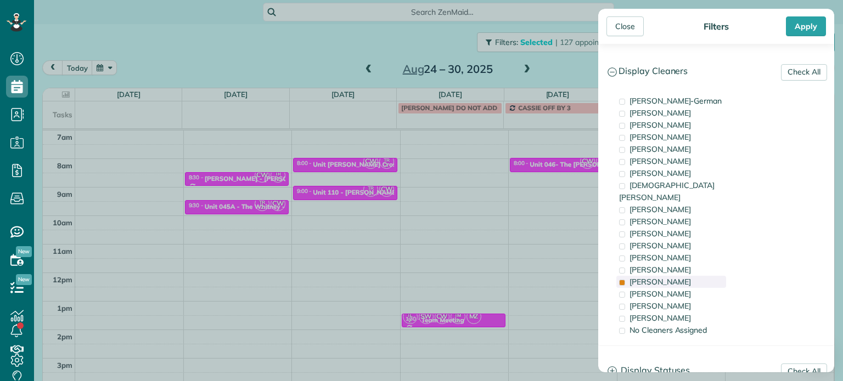
click at [664, 277] on span "[PERSON_NAME]" at bounding box center [659, 282] width 61 height 10
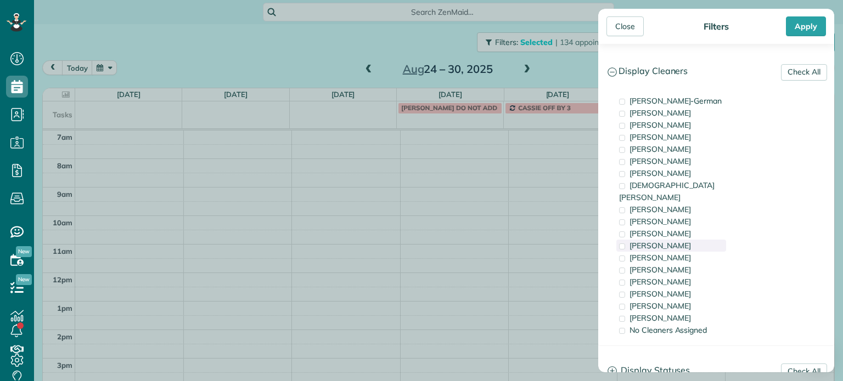
click at [660, 241] on span "[PERSON_NAME]" at bounding box center [659, 246] width 61 height 10
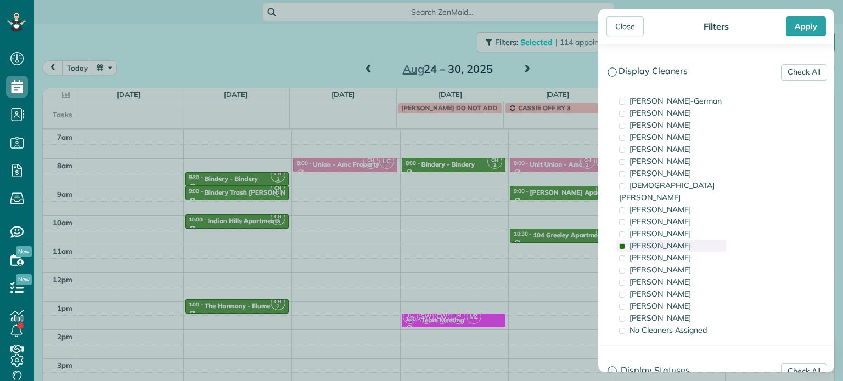
click at [660, 241] on span "[PERSON_NAME]" at bounding box center [659, 246] width 61 height 10
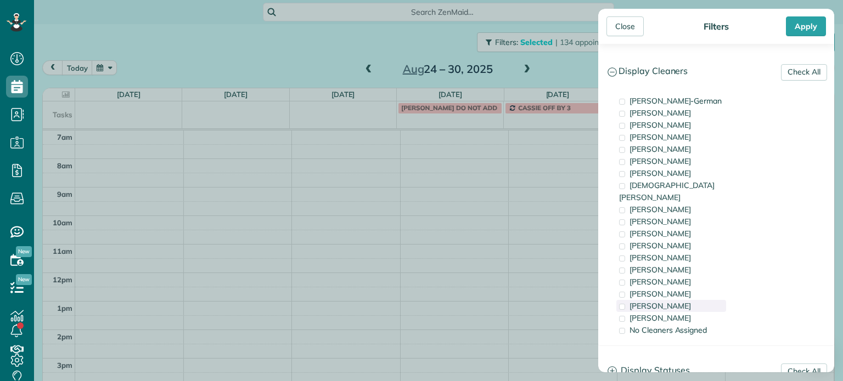
click at [668, 301] on span "[PERSON_NAME]" at bounding box center [659, 306] width 61 height 10
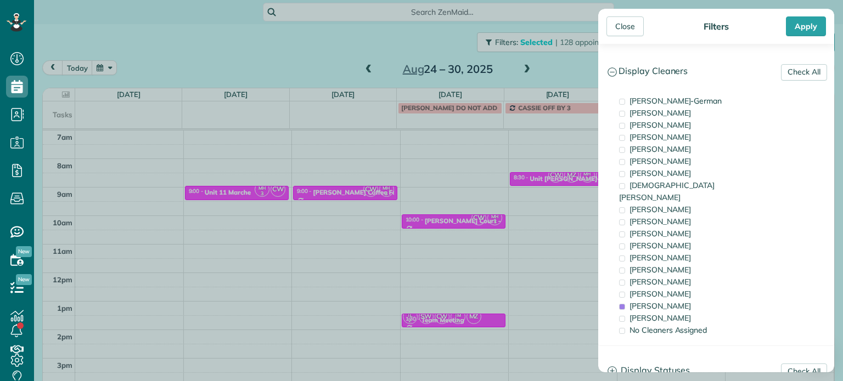
click at [209, 177] on div "Close Filters Apply Check All Display Cleaners Christina Wright-German Brie Kil…" at bounding box center [421, 190] width 843 height 381
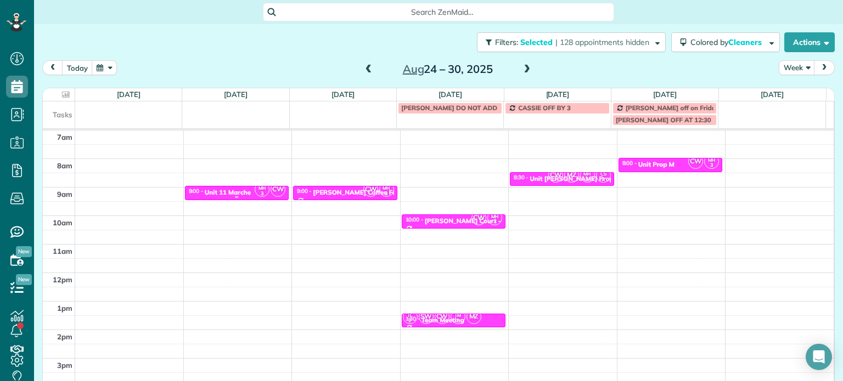
click at [227, 196] on div at bounding box center [236, 197] width 103 height 4
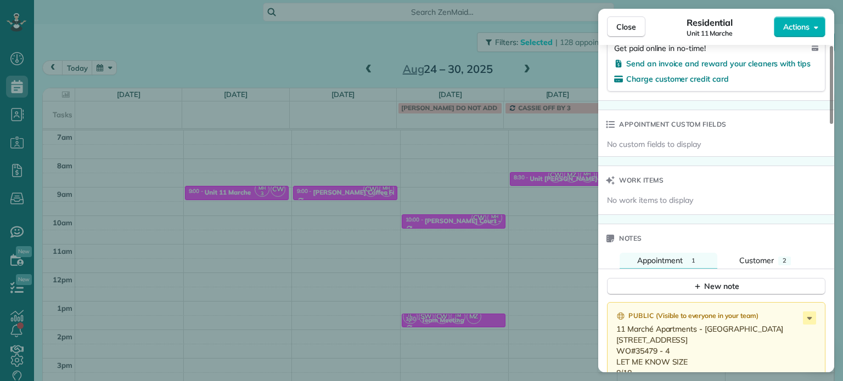
scroll to position [772, 0]
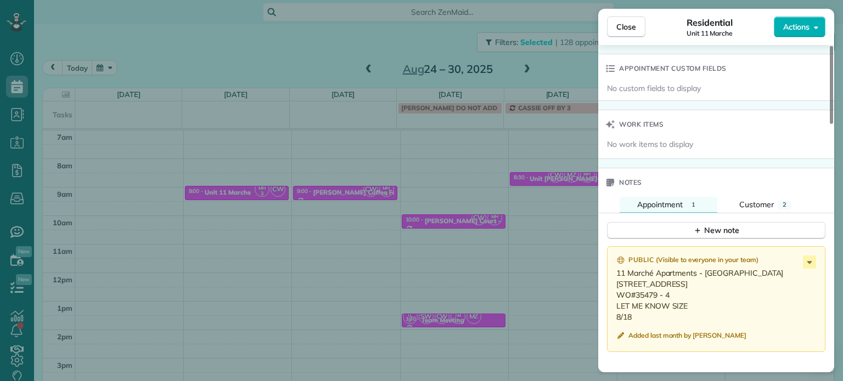
click at [555, 51] on div "Close Residential Unit 11 Marche Actions Status Active Unit 11 Marche · Open pr…" at bounding box center [421, 190] width 843 height 381
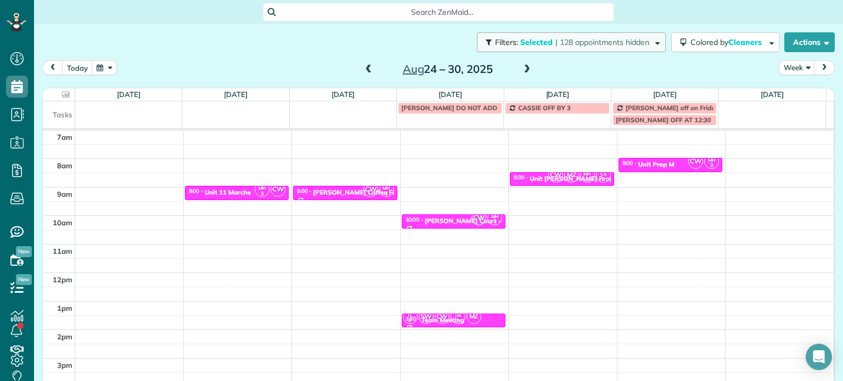
click at [558, 46] on span "| 128 appointments hidden" at bounding box center [602, 42] width 94 height 10
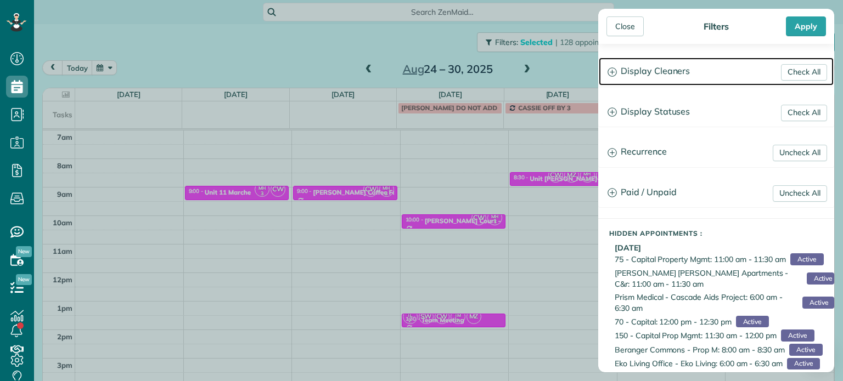
click at [635, 74] on h3 "Display Cleaners" at bounding box center [715, 72] width 235 height 28
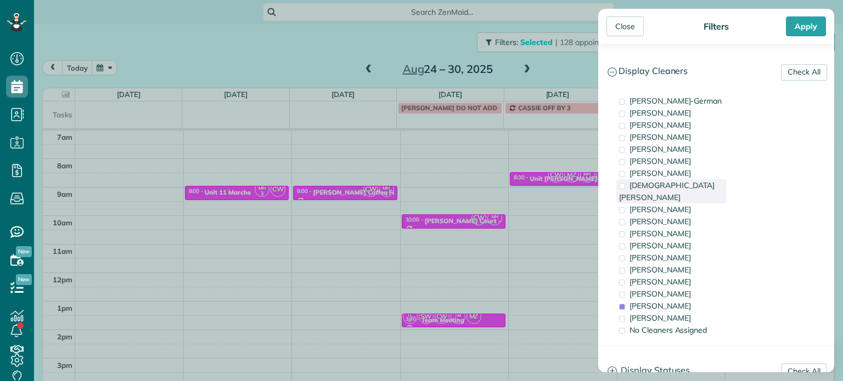
click at [673, 188] on span "[DEMOGRAPHIC_DATA][PERSON_NAME]" at bounding box center [666, 191] width 95 height 22
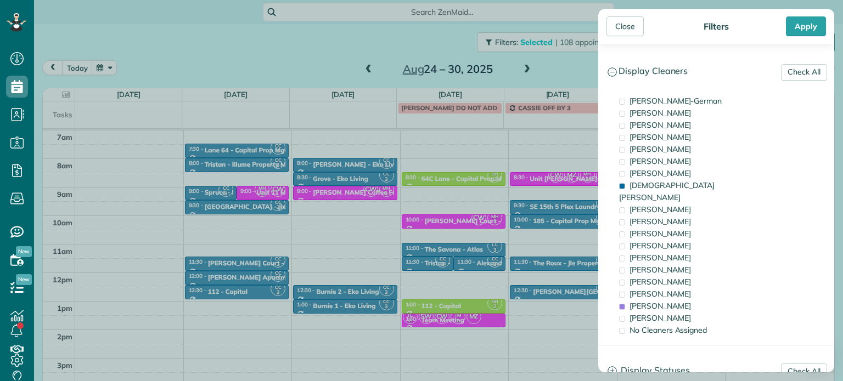
click at [222, 243] on div "Close Filters Apply Check All Display Cleaners Christina Wright-German Brie Kil…" at bounding box center [421, 190] width 843 height 381
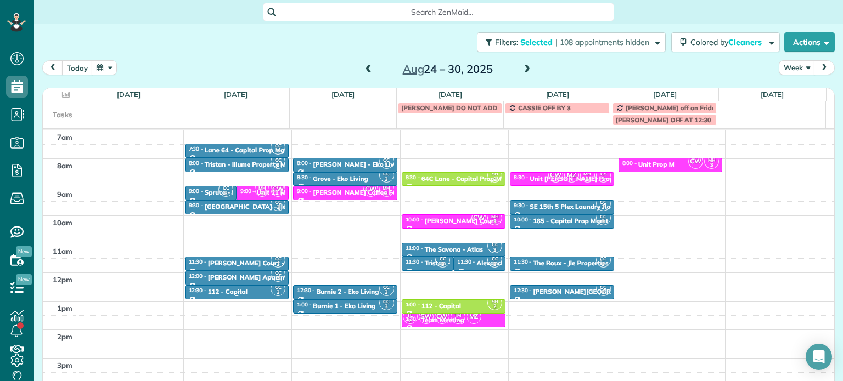
click at [218, 292] on div "112 - Capital" at bounding box center [227, 292] width 39 height 8
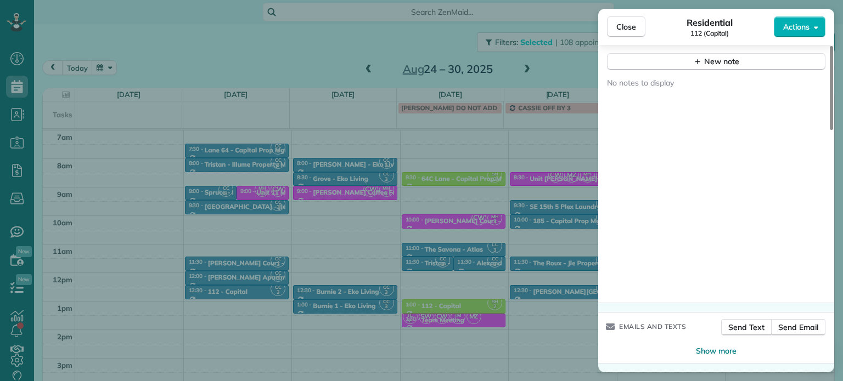
scroll to position [881, 0]
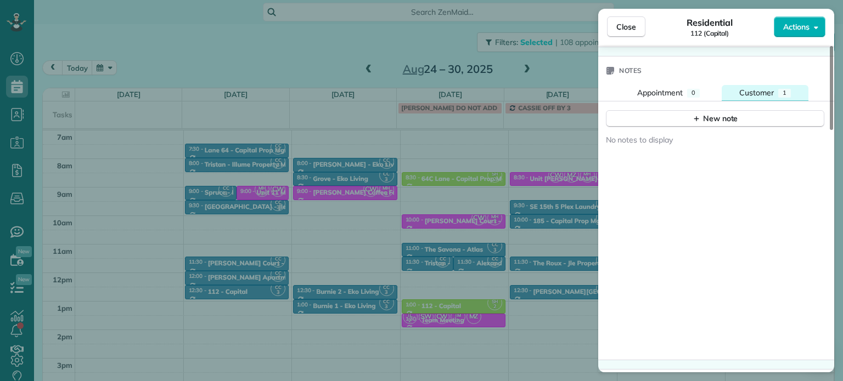
click at [796, 100] on button "Customer 1" at bounding box center [764, 93] width 87 height 16
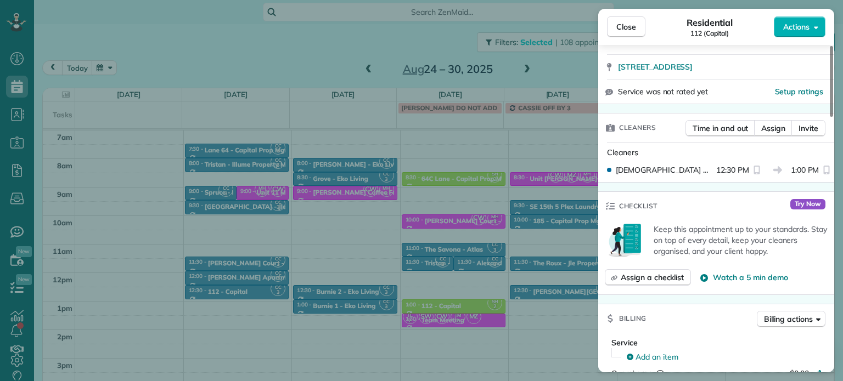
scroll to position [161, 0]
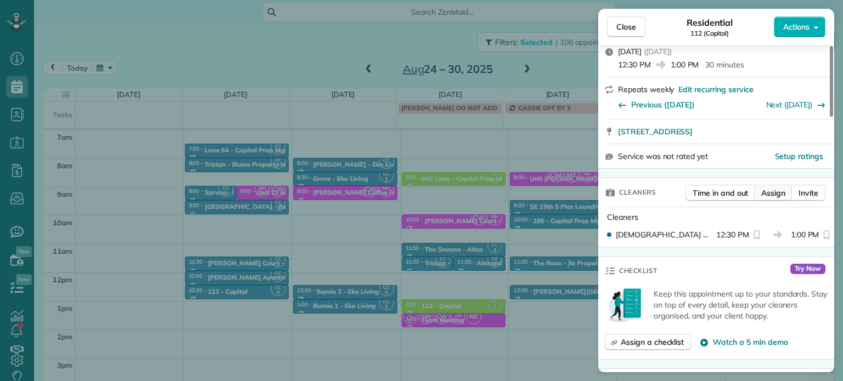
click at [785, 192] on span "Assign" at bounding box center [773, 193] width 24 height 11
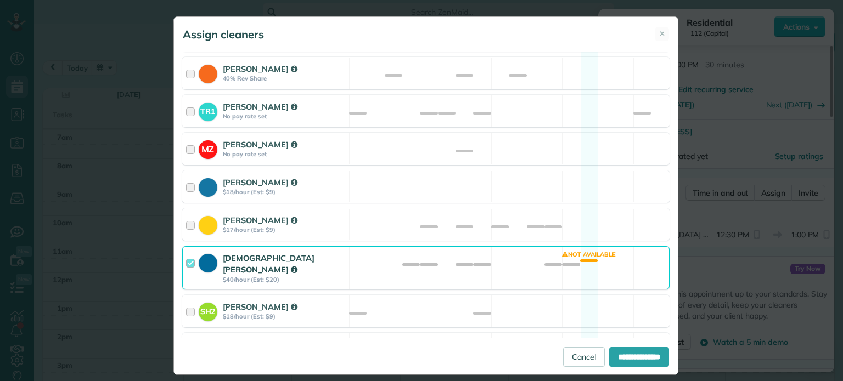
scroll to position [329, 0]
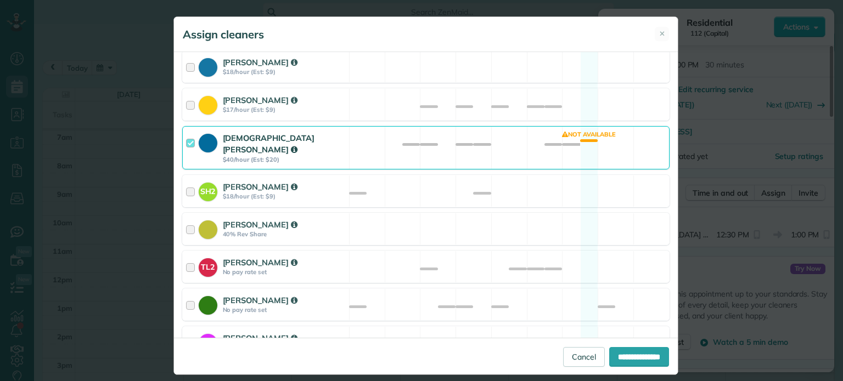
click at [449, 142] on div "Christian Crews $40/hour (Est: $20) Not available" at bounding box center [425, 147] width 487 height 43
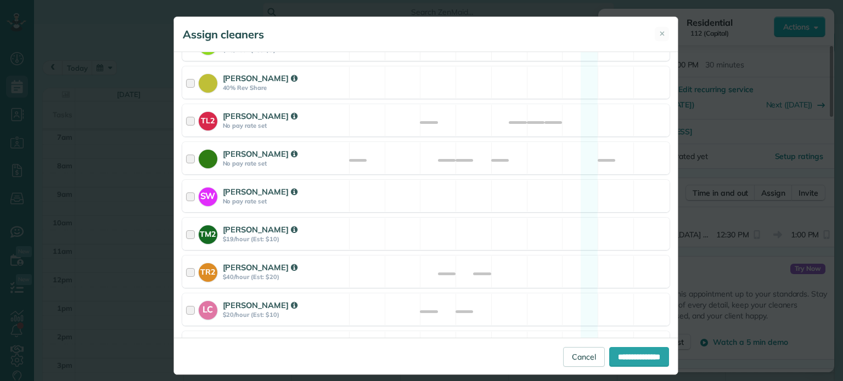
scroll to position [494, 0]
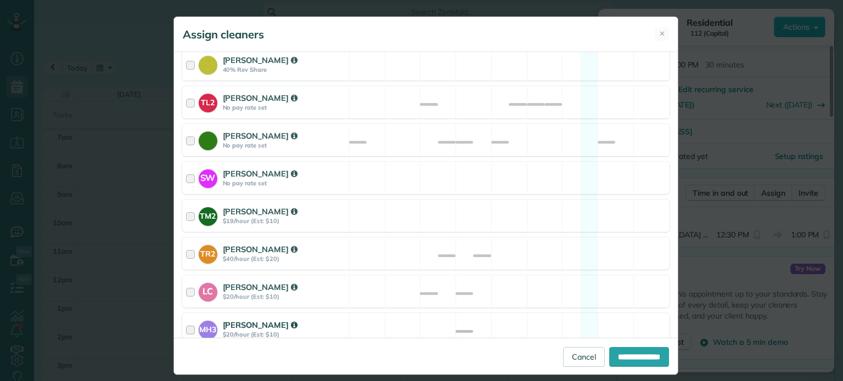
click at [506, 313] on div "MH3 Meralda Harris $20/hour (Est: $10) Available" at bounding box center [425, 329] width 487 height 32
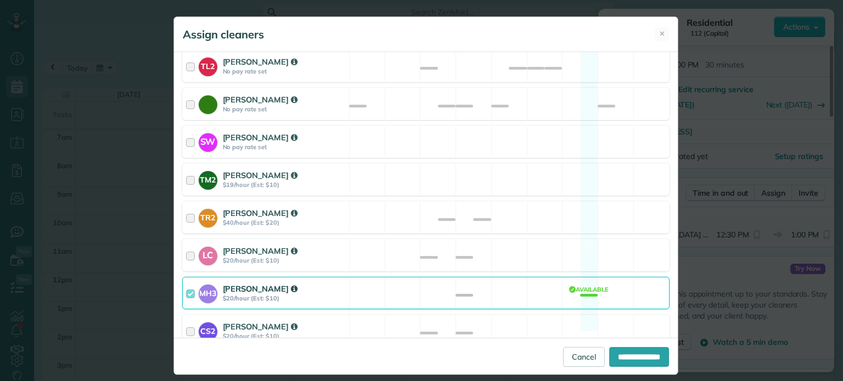
scroll to position [564, 0]
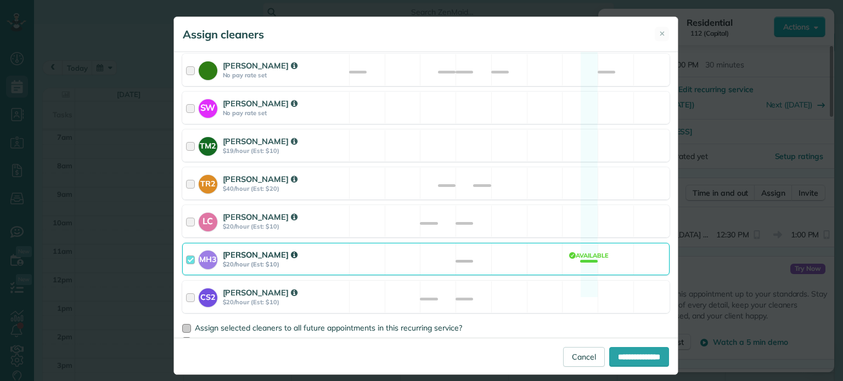
click at [239, 323] on span "Assign selected cleaners to all future appointments in this recurring service?" at bounding box center [328, 328] width 267 height 10
click at [635, 359] on input "**********" at bounding box center [639, 357] width 60 height 20
type input "**********"
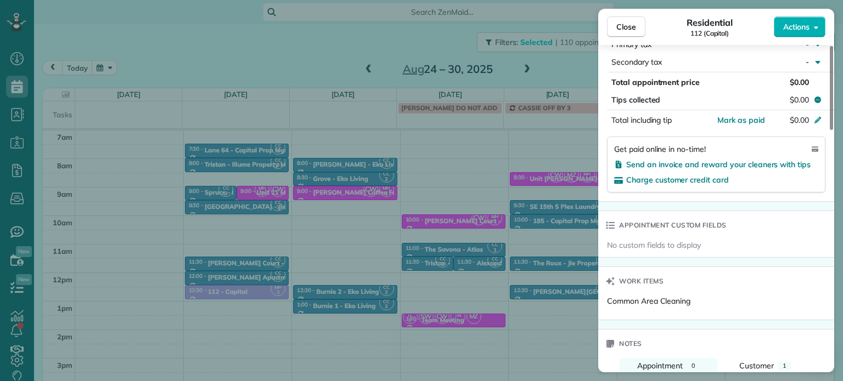
scroll to position [499, 0]
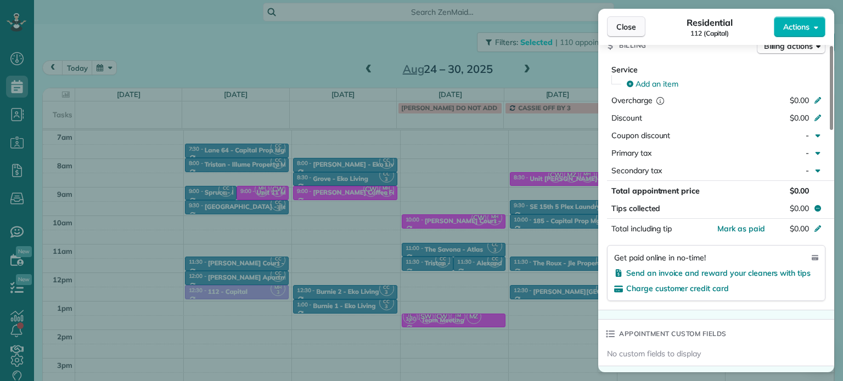
click at [630, 26] on span "Close" at bounding box center [626, 26] width 20 height 11
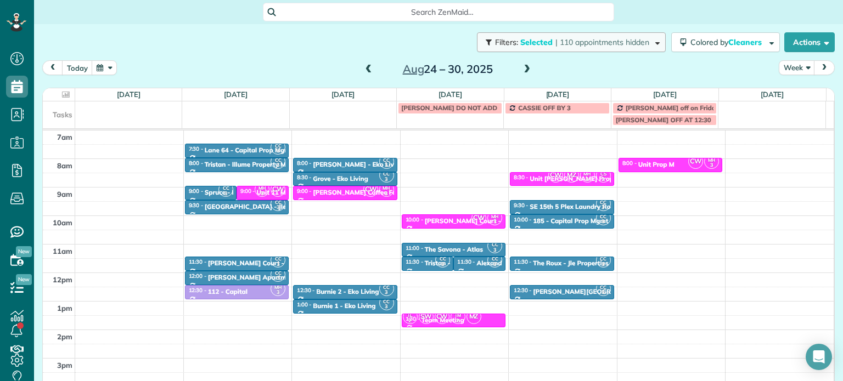
click at [625, 48] on button "Filters: Selected | 110 appointments hidden" at bounding box center [571, 42] width 189 height 20
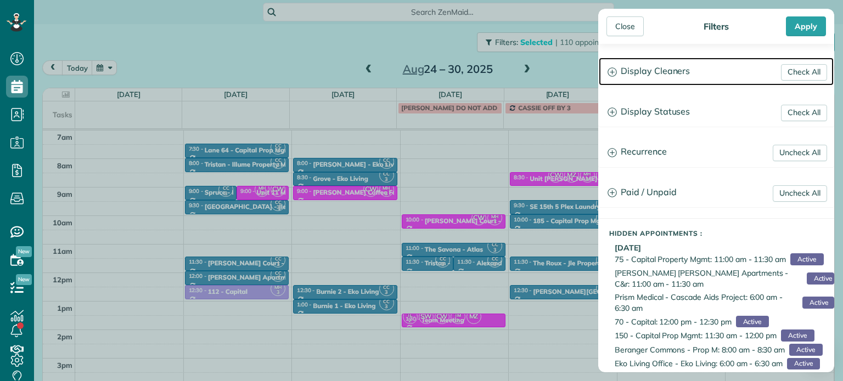
click at [674, 67] on h3 "Display Cleaners" at bounding box center [715, 72] width 235 height 28
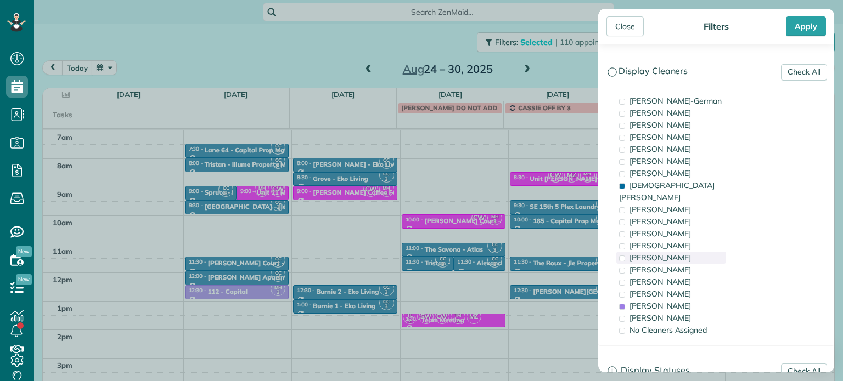
drag, startPoint x: 662, startPoint y: 293, endPoint x: 661, endPoint y: 248, distance: 45.0
click at [662, 301] on span "[PERSON_NAME]" at bounding box center [659, 306] width 61 height 10
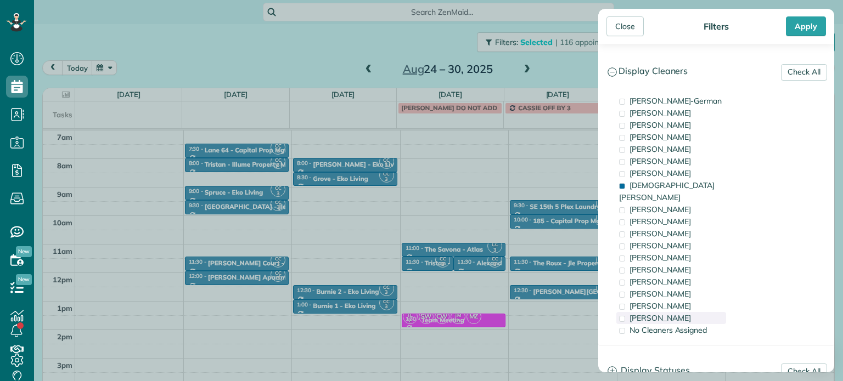
click at [663, 313] on span "[PERSON_NAME]" at bounding box center [659, 318] width 61 height 10
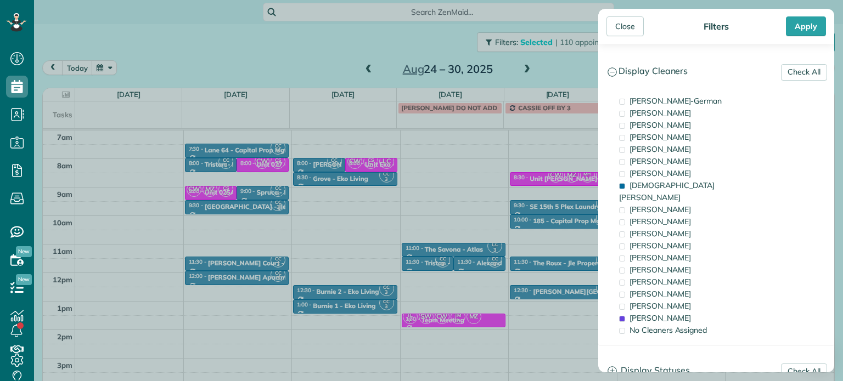
click at [279, 216] on div "Close Filters Apply Check All Display Cleaners Christina Wright-German Brie Kil…" at bounding box center [421, 190] width 843 height 381
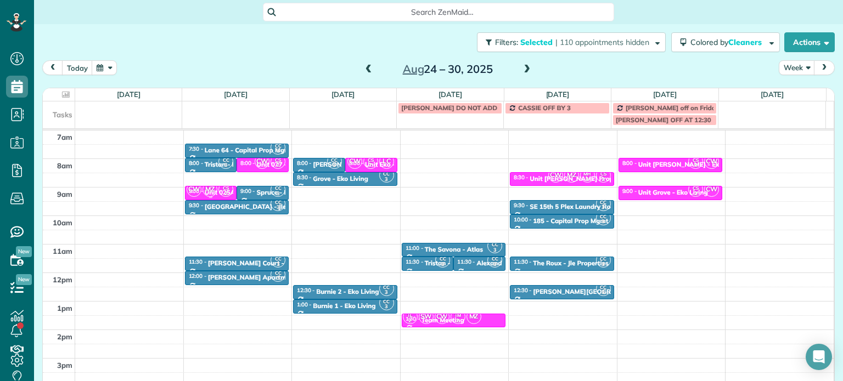
click at [224, 193] on small "2" at bounding box center [226, 194] width 14 height 10
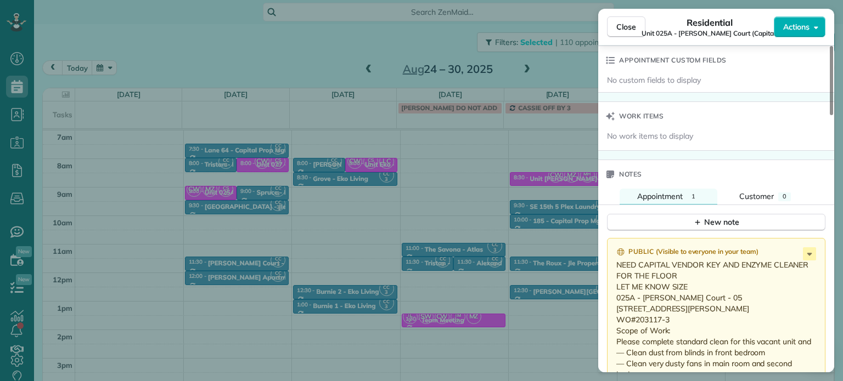
scroll to position [939, 0]
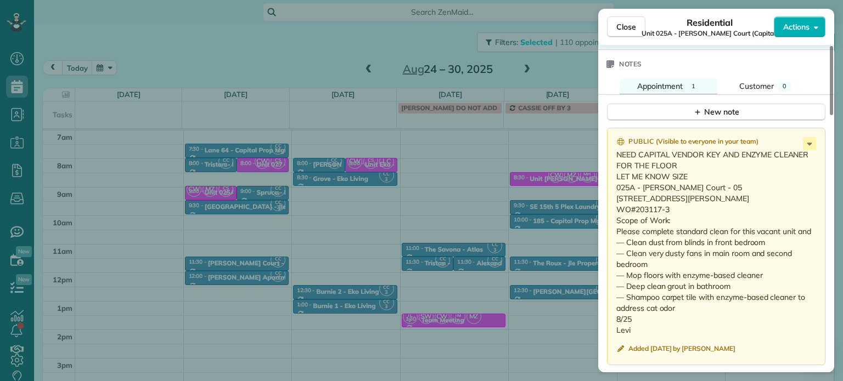
click at [391, 201] on div "Close Residential Unit 025A - Lloyd Court (Capital) Actions Status Active Unit …" at bounding box center [421, 190] width 843 height 381
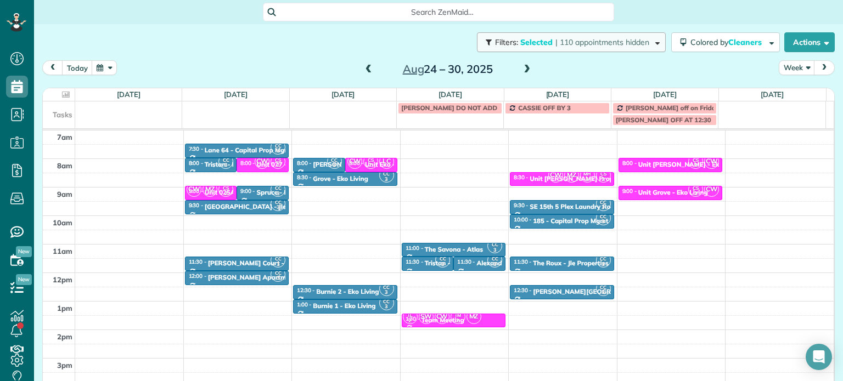
click at [555, 41] on span "| 110 appointments hidden" at bounding box center [602, 42] width 94 height 10
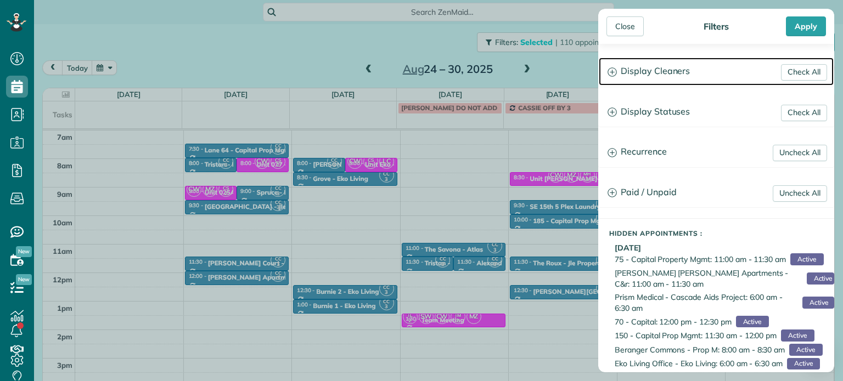
click at [671, 67] on h3 "Display Cleaners" at bounding box center [715, 72] width 235 height 28
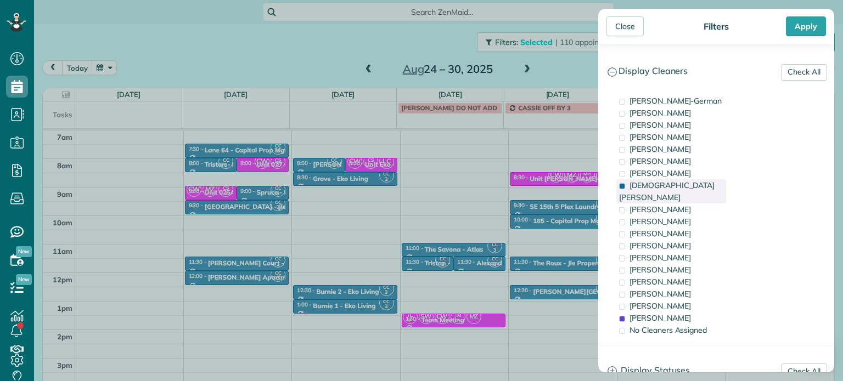
click at [692, 180] on div "[DEMOGRAPHIC_DATA][PERSON_NAME]" at bounding box center [671, 191] width 110 height 24
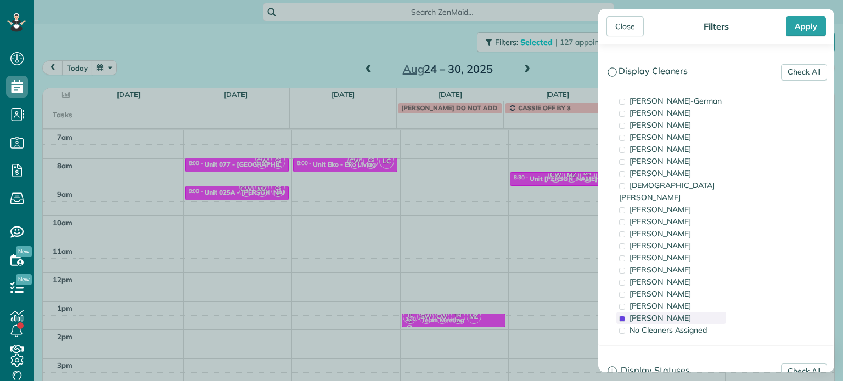
click at [700, 312] on div "[PERSON_NAME]" at bounding box center [671, 318] width 110 height 12
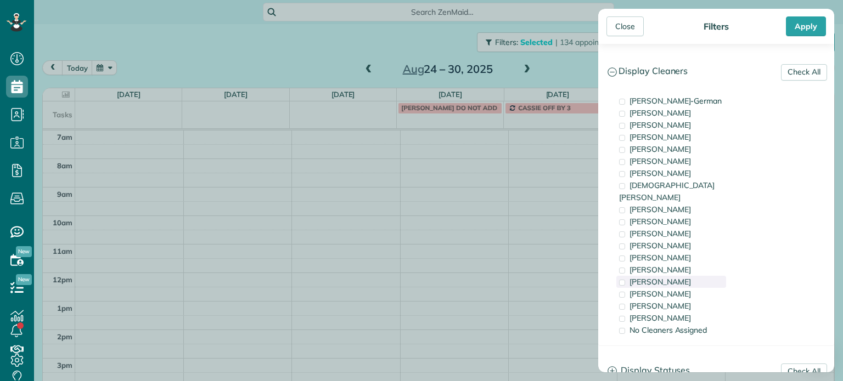
click at [683, 276] on div "[PERSON_NAME]" at bounding box center [671, 282] width 110 height 12
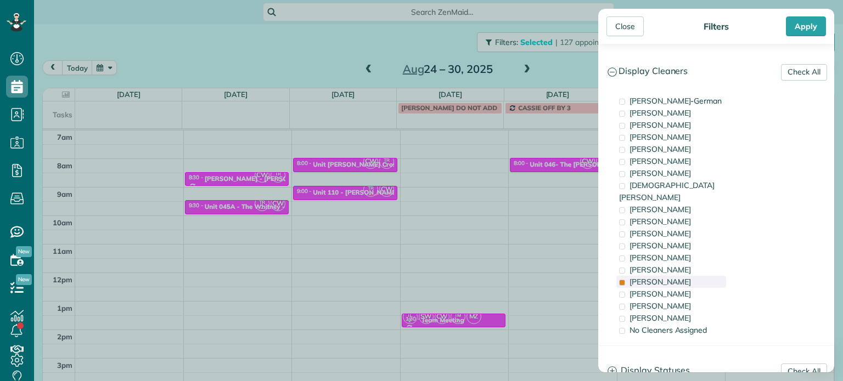
click at [683, 276] on div "[PERSON_NAME]" at bounding box center [671, 282] width 110 height 12
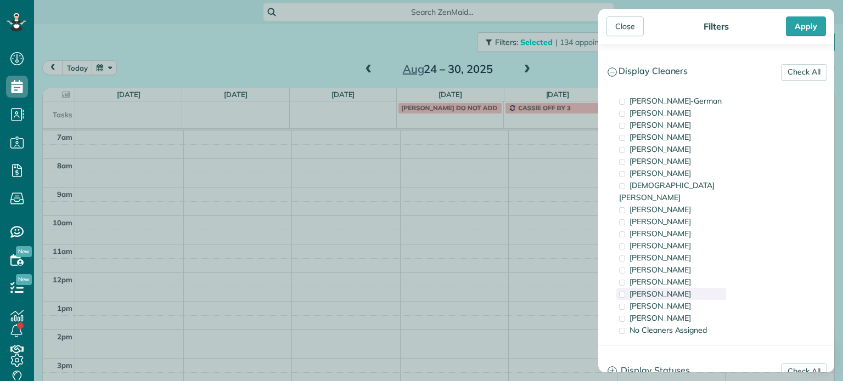
click at [693, 288] on div "[PERSON_NAME]" at bounding box center [671, 294] width 110 height 12
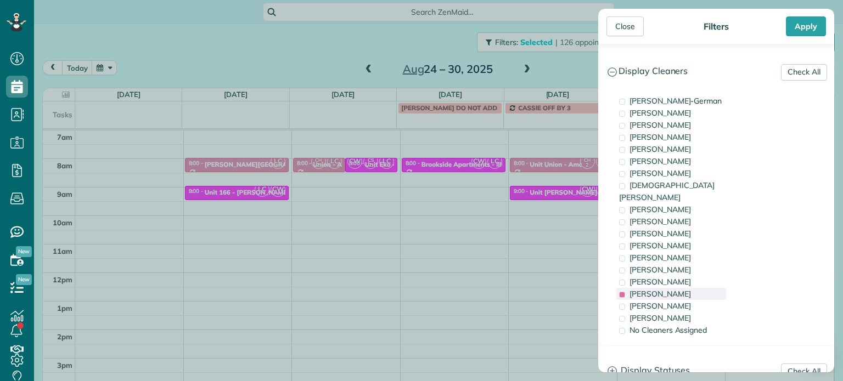
click at [693, 288] on div "[PERSON_NAME]" at bounding box center [671, 294] width 110 height 12
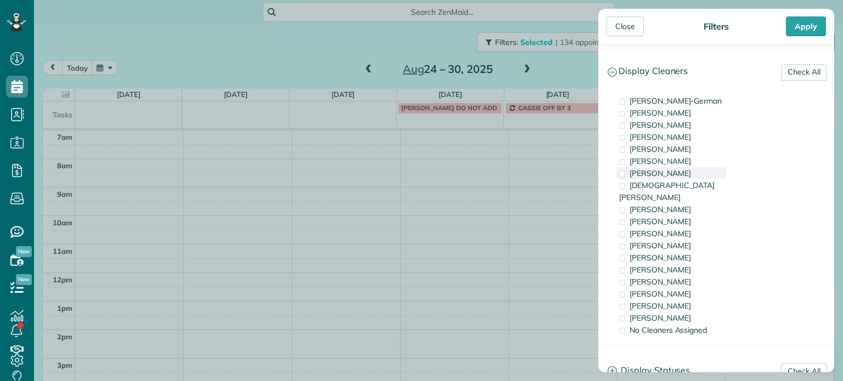
click at [683, 177] on div "[PERSON_NAME]" at bounding box center [671, 173] width 110 height 12
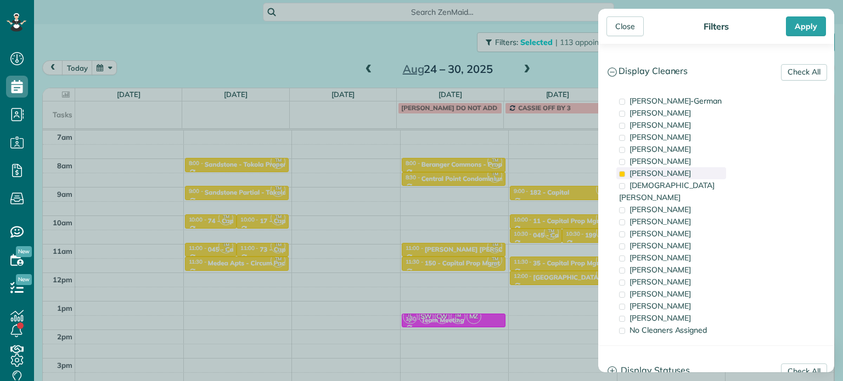
click at [648, 173] on span "[PERSON_NAME]" at bounding box center [659, 173] width 61 height 10
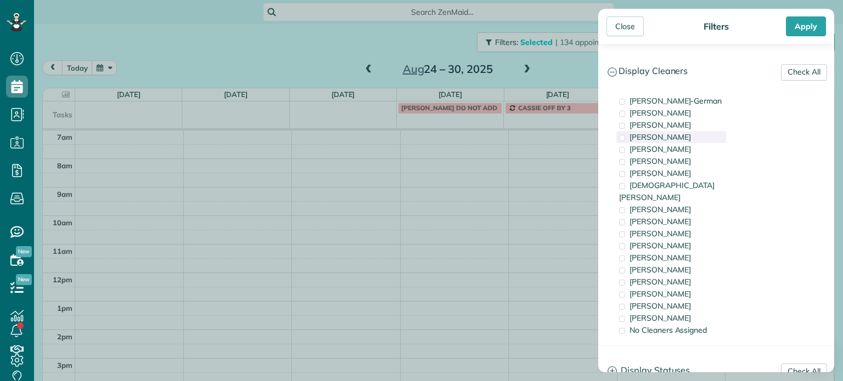
click at [659, 135] on span "[PERSON_NAME]" at bounding box center [659, 137] width 61 height 10
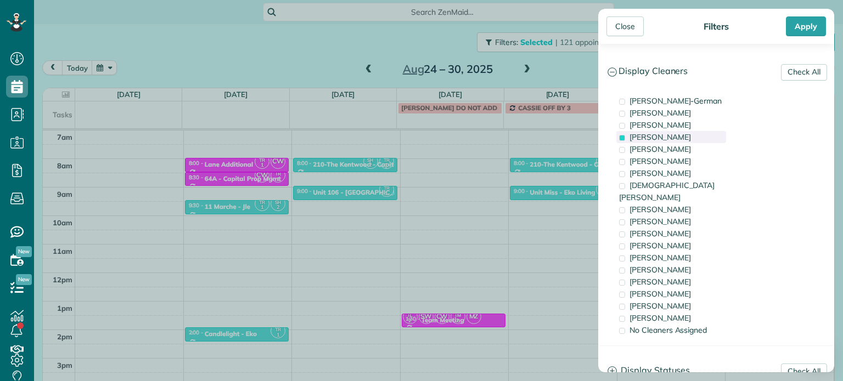
click at [659, 135] on span "[PERSON_NAME]" at bounding box center [659, 137] width 61 height 10
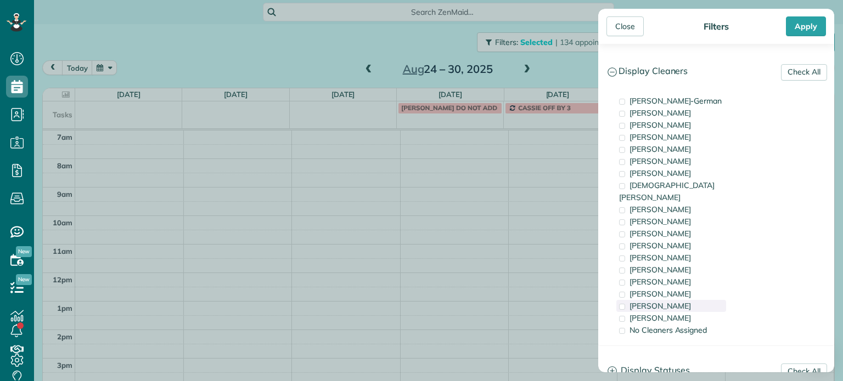
click at [675, 301] on span "[PERSON_NAME]" at bounding box center [659, 306] width 61 height 10
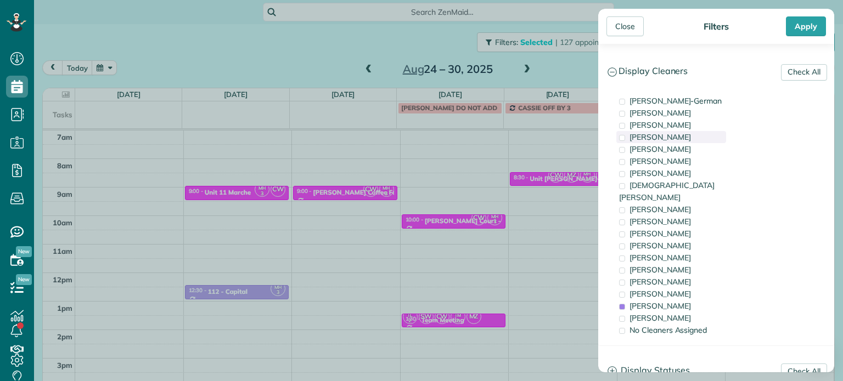
click at [685, 135] on span "[PERSON_NAME]" at bounding box center [659, 137] width 61 height 10
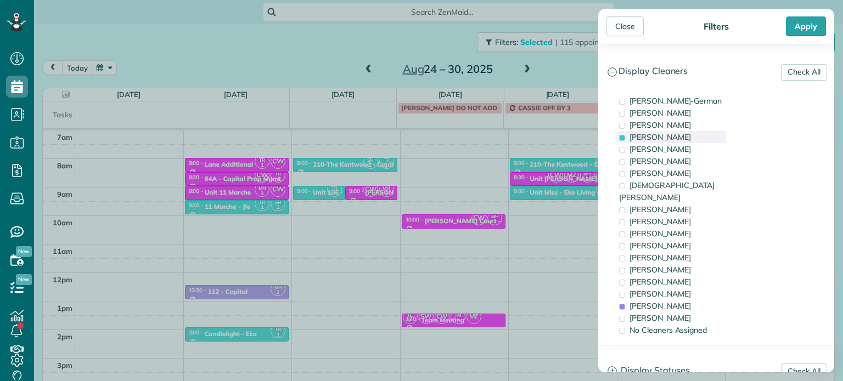
click at [685, 135] on span "[PERSON_NAME]" at bounding box center [659, 137] width 61 height 10
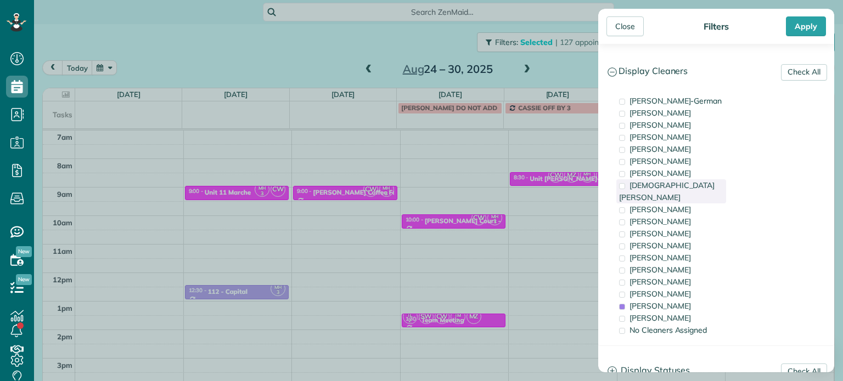
click at [683, 182] on span "[DEMOGRAPHIC_DATA][PERSON_NAME]" at bounding box center [666, 191] width 95 height 22
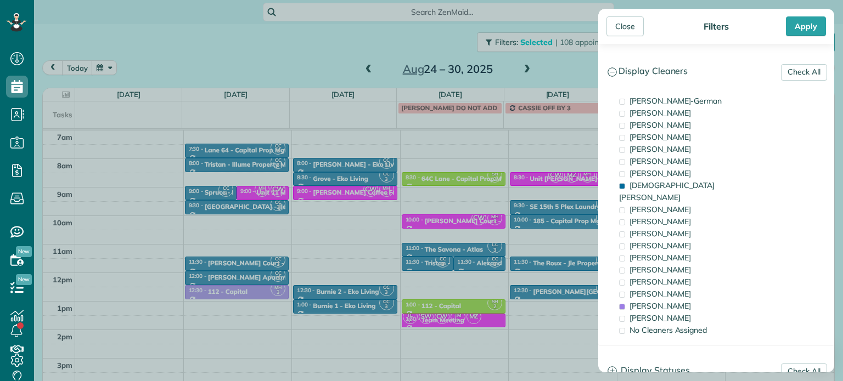
click at [294, 265] on div "Close Filters Apply Check All Display Cleaners Christina Wright-German Brie Kil…" at bounding box center [421, 190] width 843 height 381
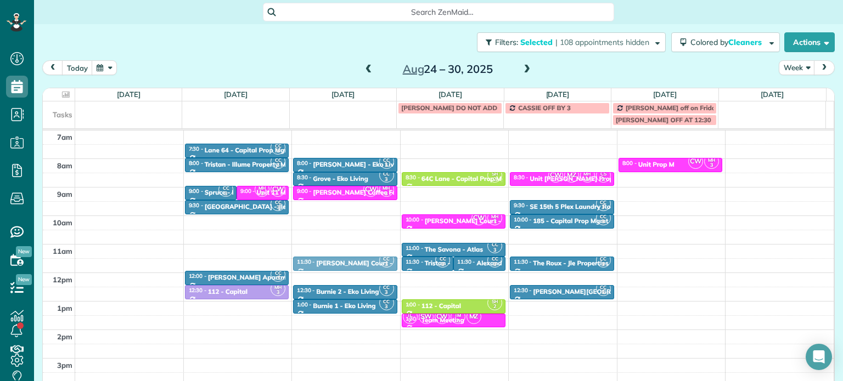
drag, startPoint x: 261, startPoint y: 262, endPoint x: 316, endPoint y: 259, distance: 54.9
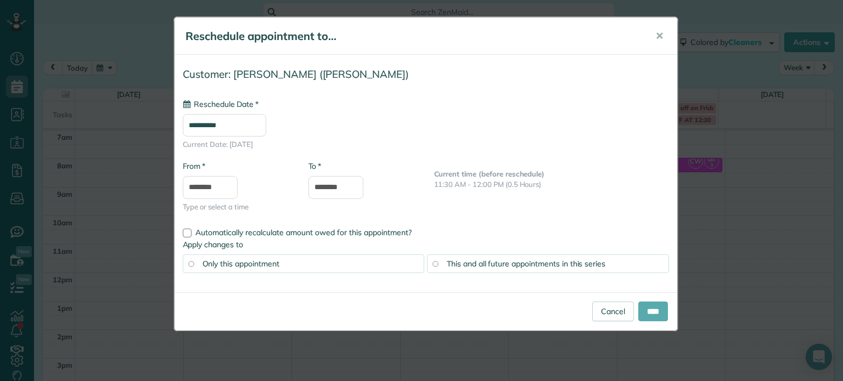
type input "**********"
click at [641, 309] on input "****" at bounding box center [653, 312] width 30 height 20
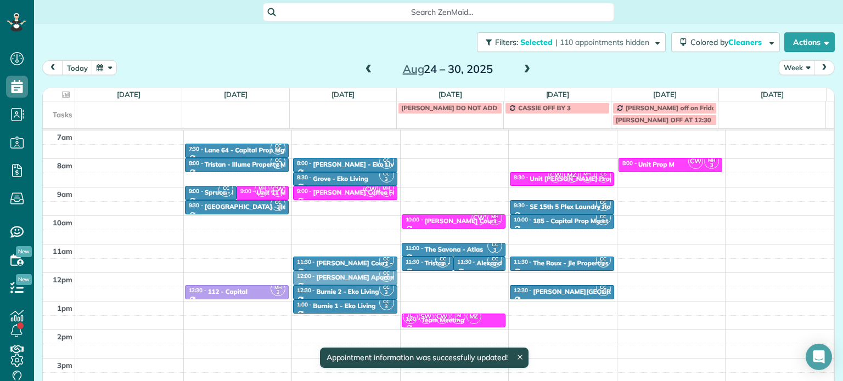
drag, startPoint x: 256, startPoint y: 273, endPoint x: 314, endPoint y: 273, distance: 57.6
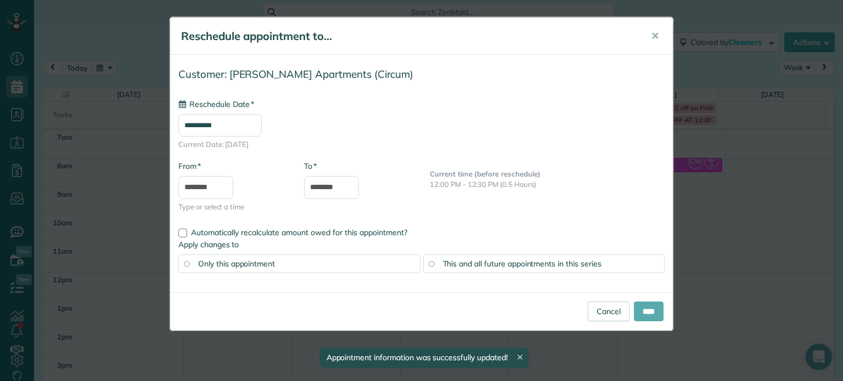
type input "**********"
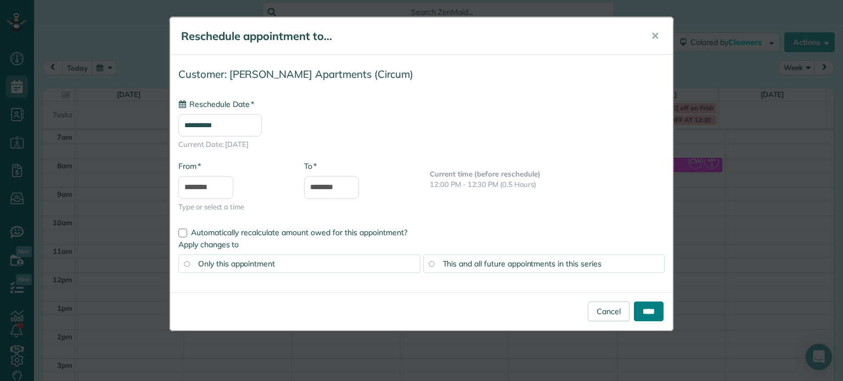
click at [640, 309] on input "****" at bounding box center [649, 312] width 30 height 20
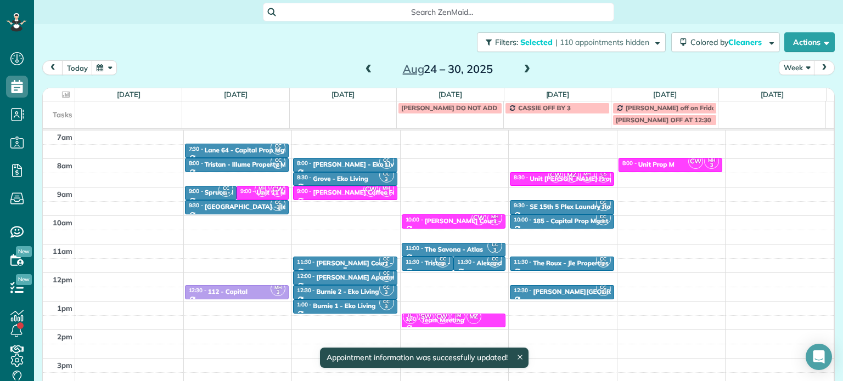
click at [347, 259] on div "Marion Court - Russell Hosner" at bounding box center [381, 263] width 131 height 8
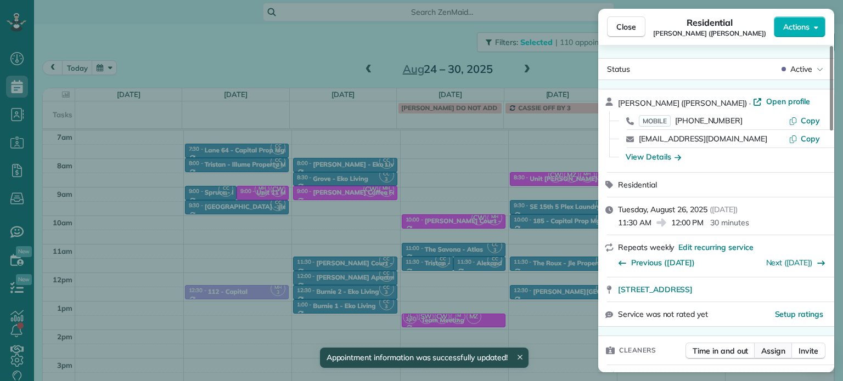
click at [773, 351] on span "Assign" at bounding box center [773, 351] width 24 height 11
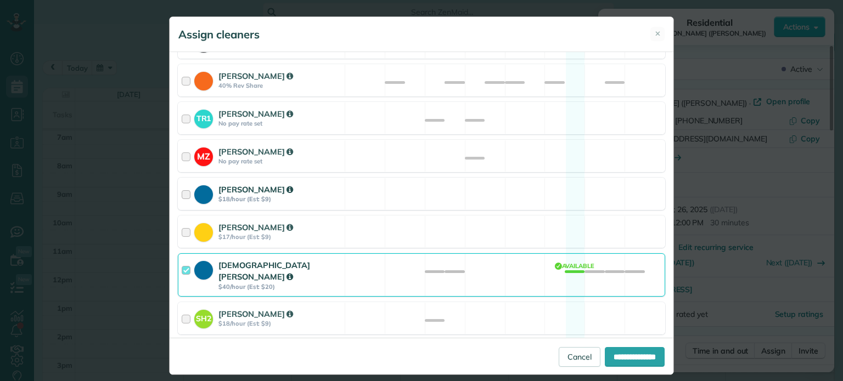
scroll to position [165, 0]
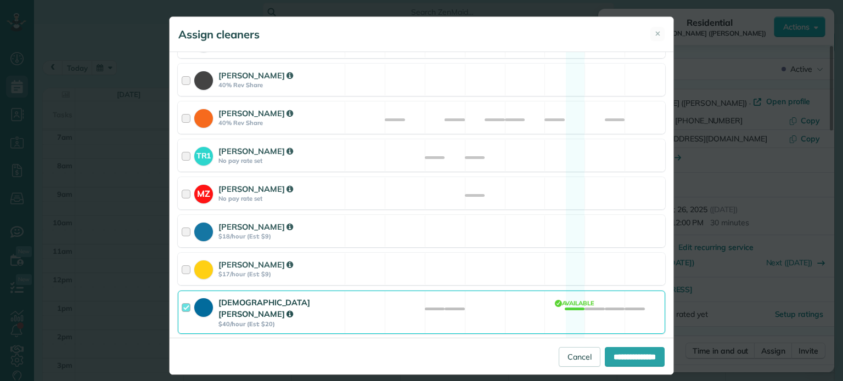
click at [506, 299] on div "Christian Crews $40/hour (Est: $20) Available" at bounding box center [421, 312] width 487 height 43
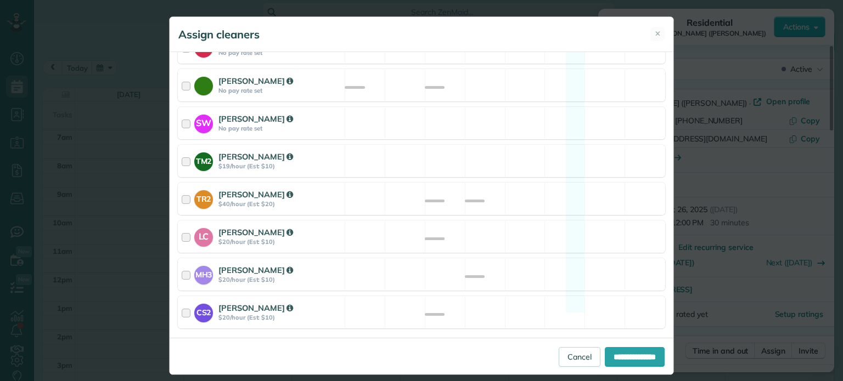
scroll to position [564, 0]
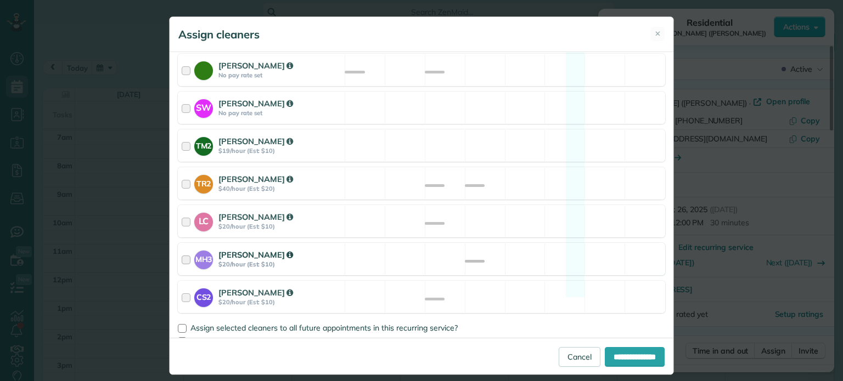
click at [502, 252] on div "MH3 Meralda Harris $20/hour (Est: $10) Available" at bounding box center [421, 259] width 487 height 32
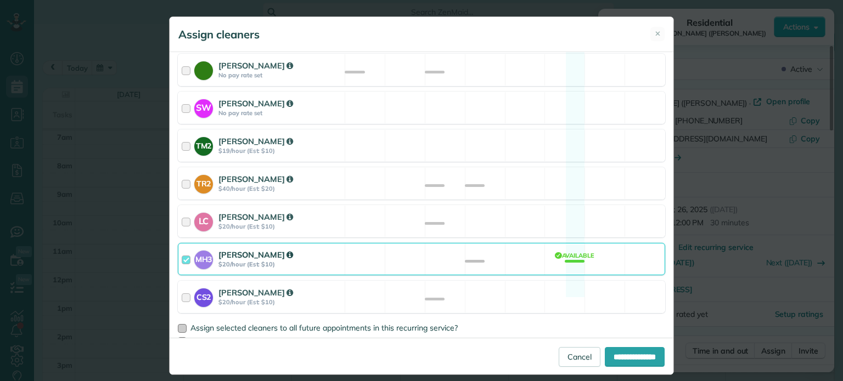
click at [349, 323] on span "Assign selected cleaners to all future appointments in this recurring service?" at bounding box center [323, 328] width 267 height 10
click at [609, 353] on input "**********" at bounding box center [634, 357] width 60 height 20
type input "**********"
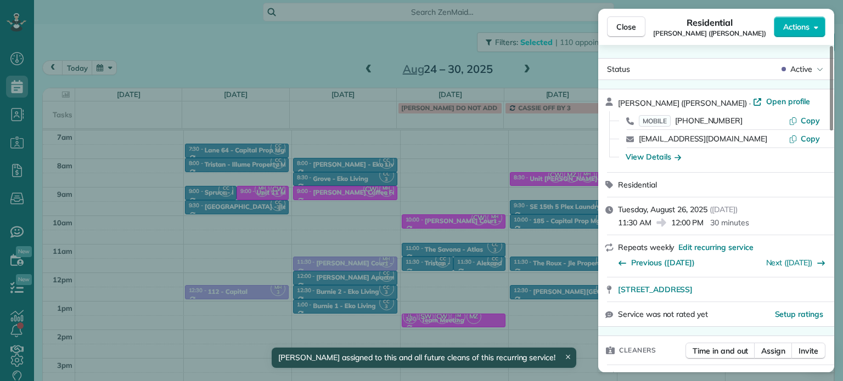
click at [349, 276] on div "Close Residential Marion Court (Russell Hosner) Actions Status Active Marion Co…" at bounding box center [421, 190] width 843 height 381
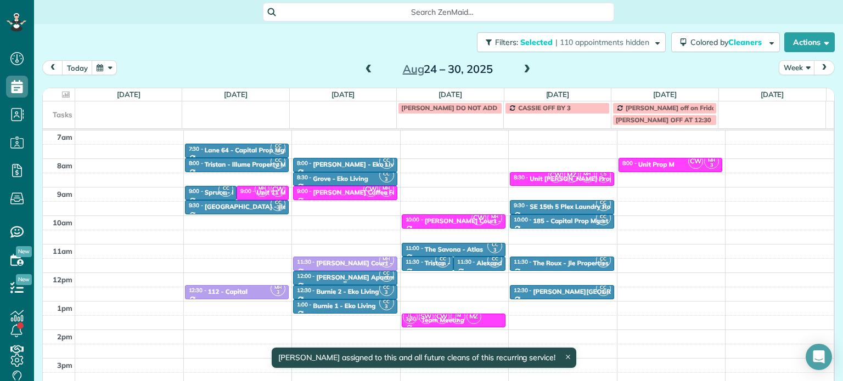
click at [349, 276] on div "Albert Apartments - Circum" at bounding box center [375, 278] width 119 height 8
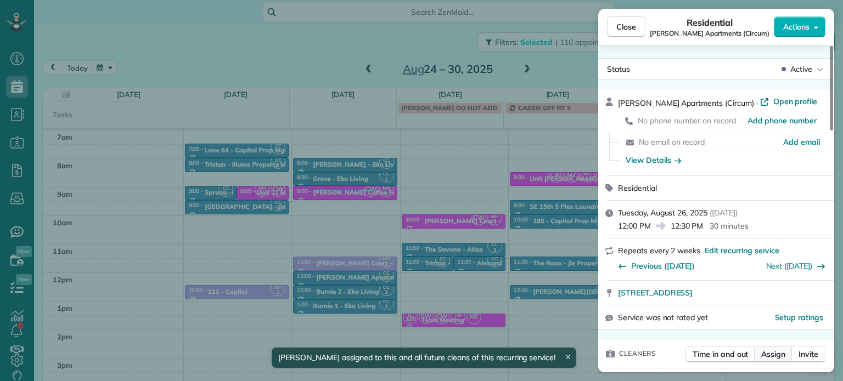
click at [770, 355] on span "Assign" at bounding box center [773, 354] width 24 height 11
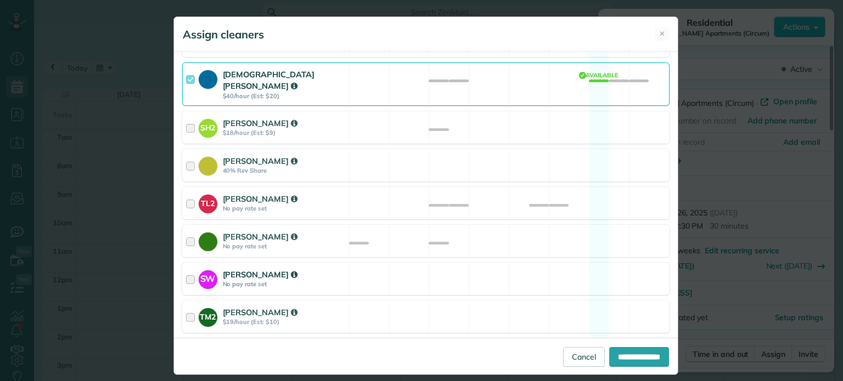
scroll to position [329, 0]
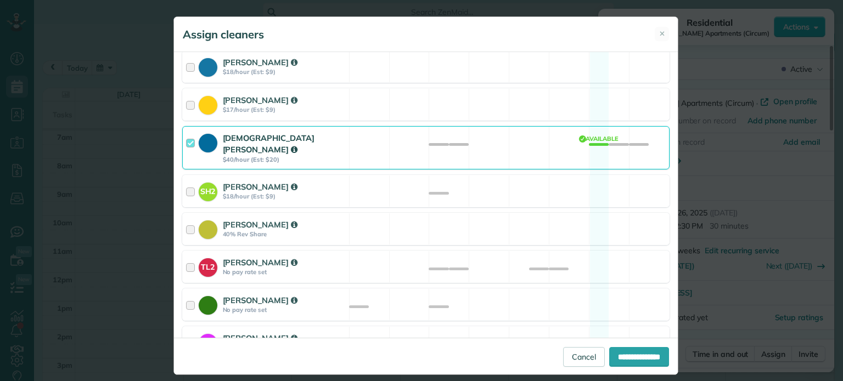
click at [506, 144] on div "Christian Crews $40/hour (Est: $20) Available" at bounding box center [425, 147] width 487 height 43
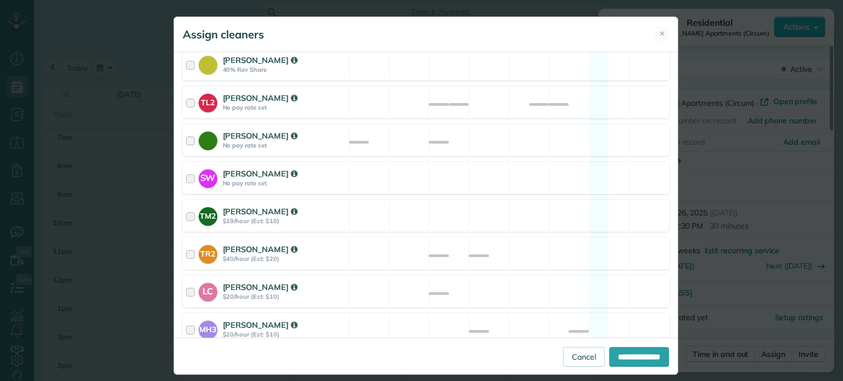
scroll to position [564, 0]
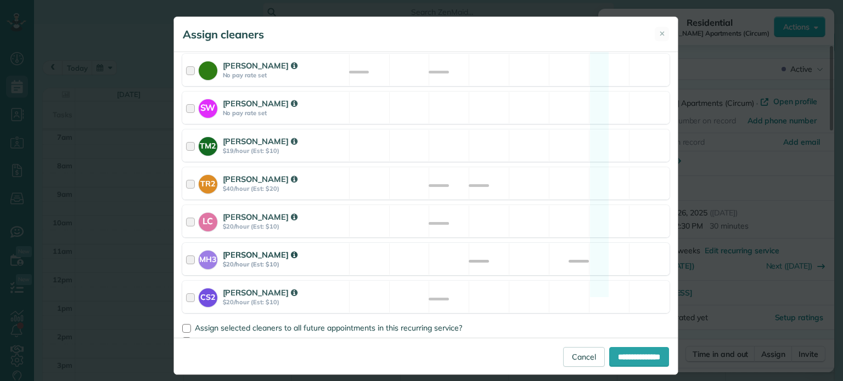
click at [500, 243] on div "MH3 Meralda Harris $20/hour (Est: $10) Available" at bounding box center [425, 259] width 487 height 32
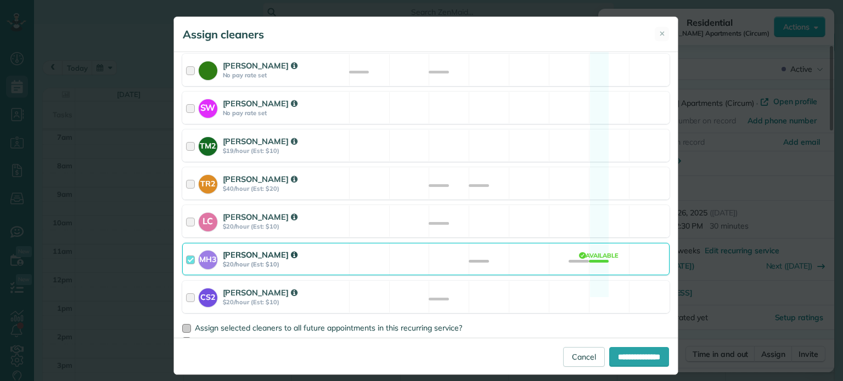
click at [370, 323] on span "Assign selected cleaners to all future appointments in this recurring service?" at bounding box center [328, 328] width 267 height 10
click at [634, 360] on input "**********" at bounding box center [639, 357] width 60 height 20
type input "**********"
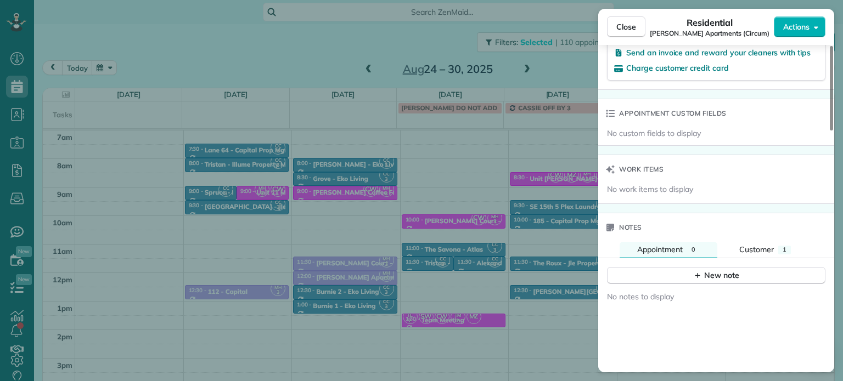
scroll to position [715, 0]
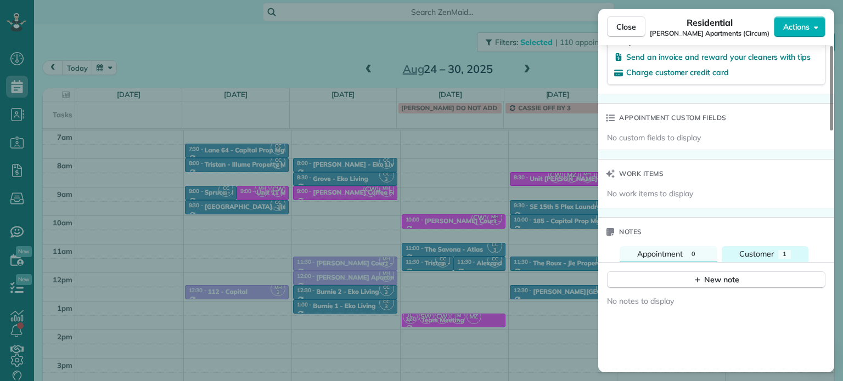
click at [746, 252] on span "Customer" at bounding box center [756, 254] width 35 height 10
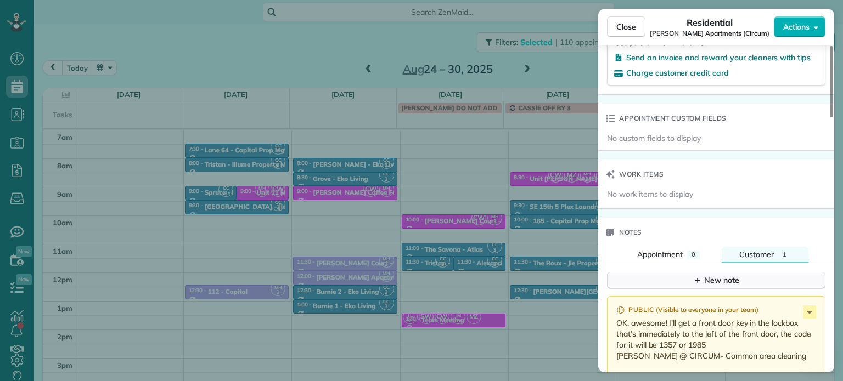
scroll to position [660, 0]
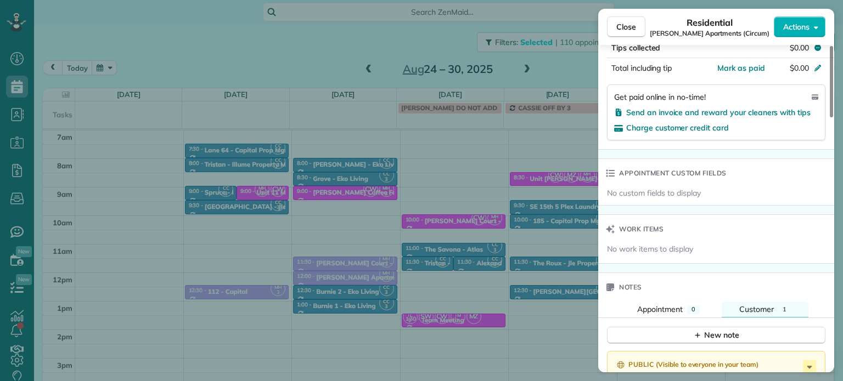
click at [489, 261] on div "Close Residential Albert Apartments (Circum) Actions Status Active Albert Apart…" at bounding box center [421, 190] width 843 height 381
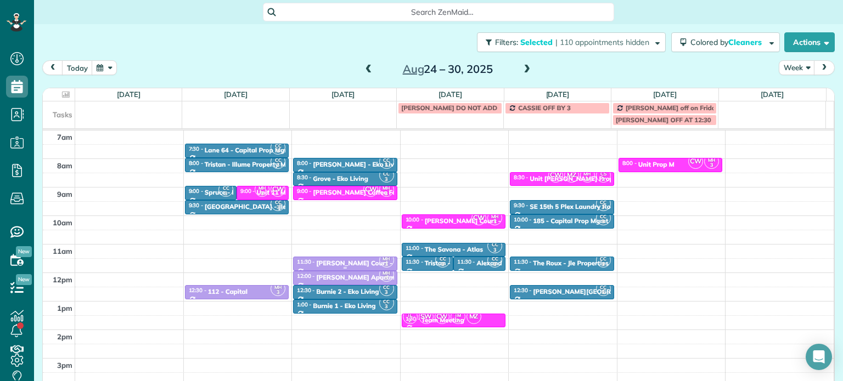
click at [342, 265] on div "Marion Court - Russell Hosner" at bounding box center [381, 263] width 131 height 8
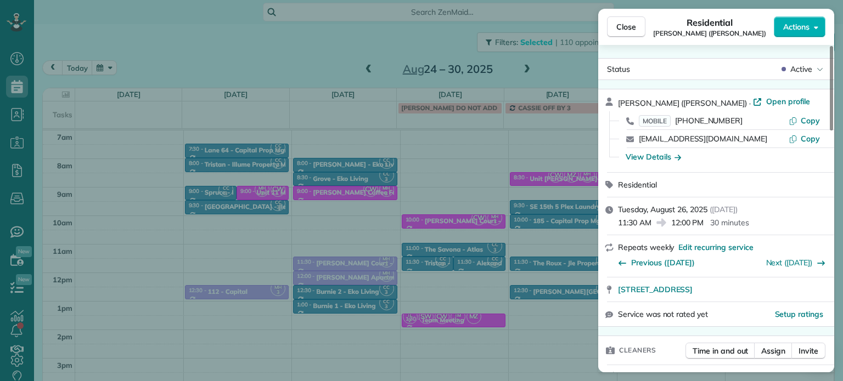
click at [210, 262] on div "Close Residential Marion Court (Russell Hosner) Actions Status Active Marion Co…" at bounding box center [421, 190] width 843 height 381
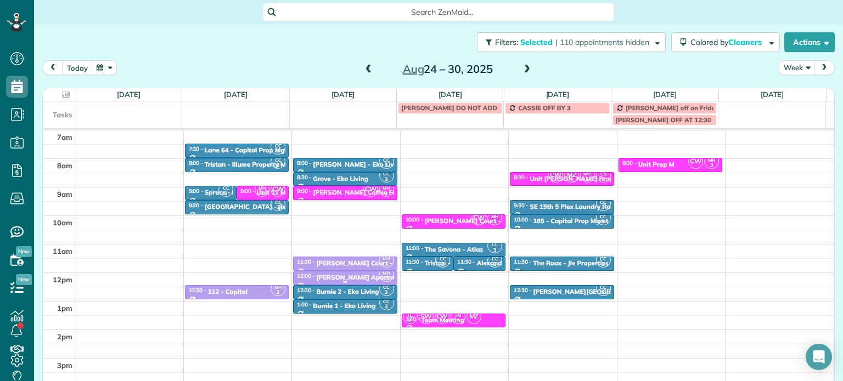
click at [340, 278] on div "Albert Apartments - Circum" at bounding box center [375, 278] width 119 height 8
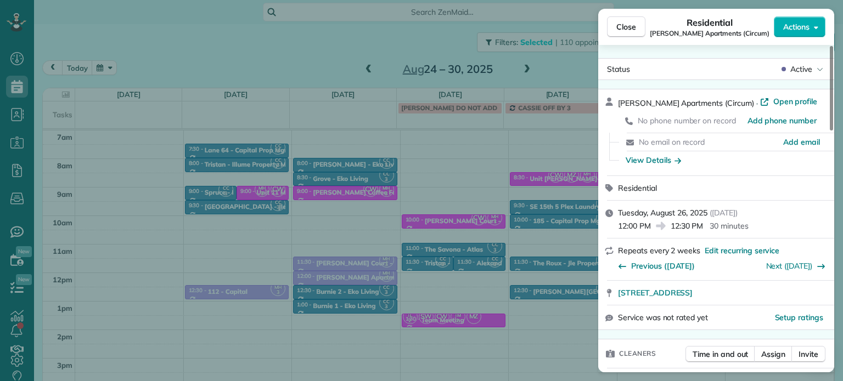
click at [340, 228] on div "Close Residential Albert Apartments (Circum) Actions Status Active Albert Apart…" at bounding box center [421, 190] width 843 height 381
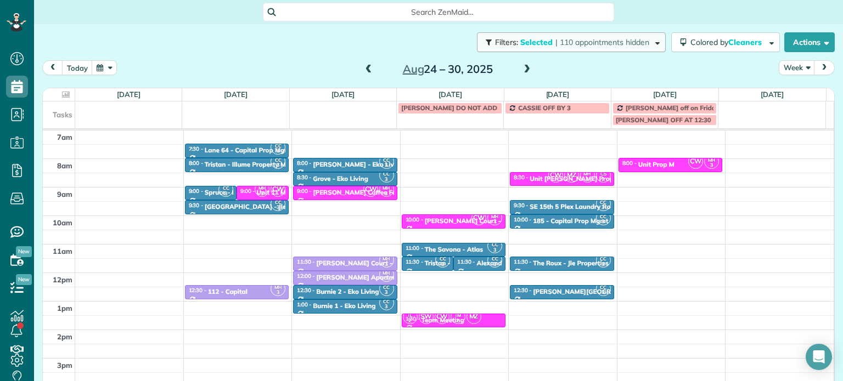
click at [618, 39] on span "| 110 appointments hidden" at bounding box center [602, 42] width 94 height 10
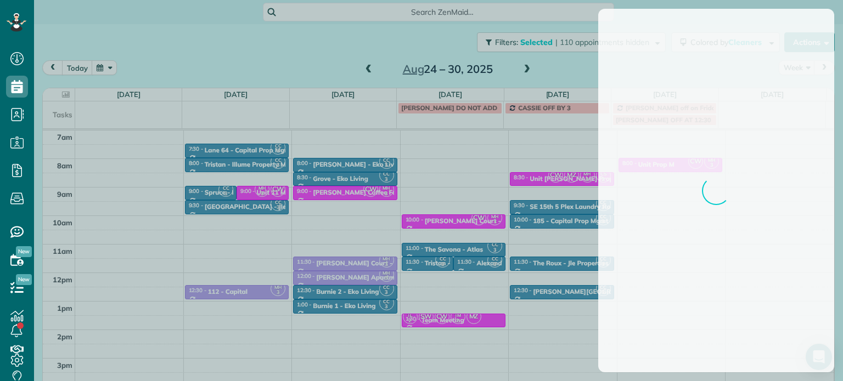
click at [335, 182] on div at bounding box center [421, 190] width 843 height 381
click at [258, 149] on div at bounding box center [421, 190] width 843 height 381
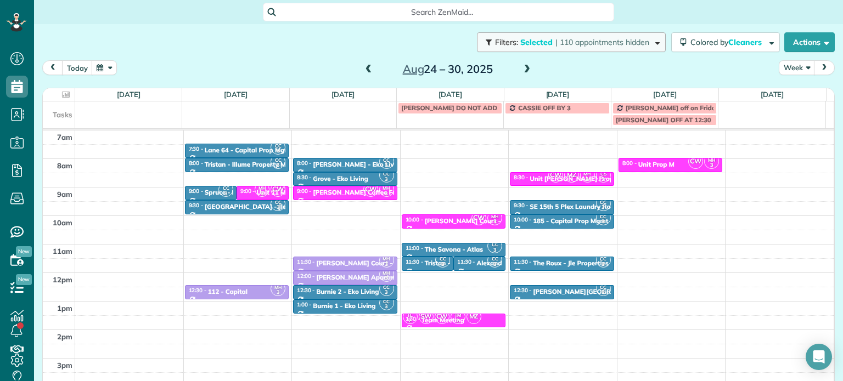
click at [588, 41] on span "| 110 appointments hidden" at bounding box center [602, 42] width 94 height 10
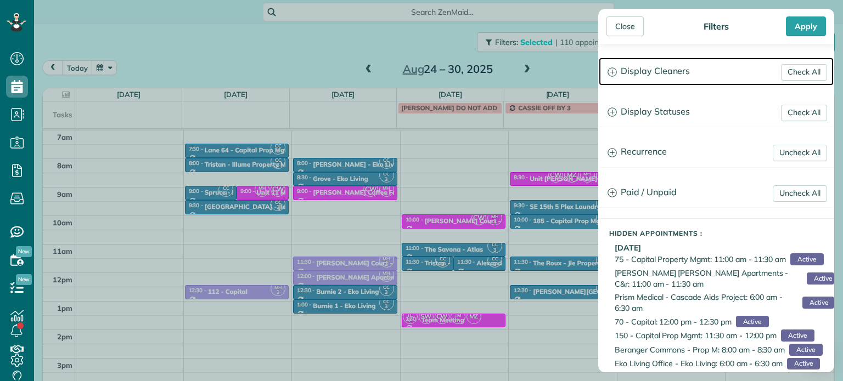
click at [674, 76] on h3 "Display Cleaners" at bounding box center [715, 72] width 235 height 28
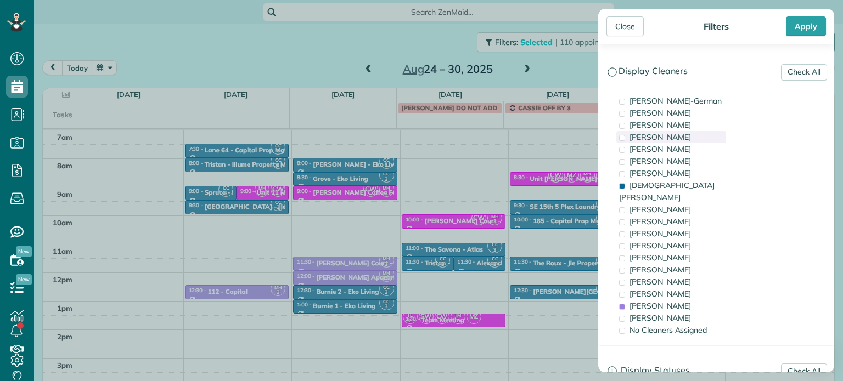
click at [686, 133] on span "[PERSON_NAME]" at bounding box center [659, 137] width 61 height 10
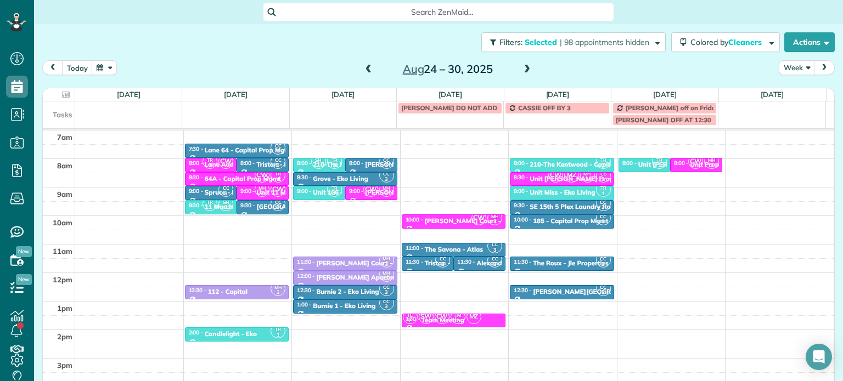
click at [240, 150] on div "Close Filters Apply Check All Display Cleaners Christina Wright-German Brie Kil…" at bounding box center [421, 190] width 843 height 381
click at [240, 150] on div "Lane 64 - Capital Prop Mgmt" at bounding box center [249, 150] width 88 height 8
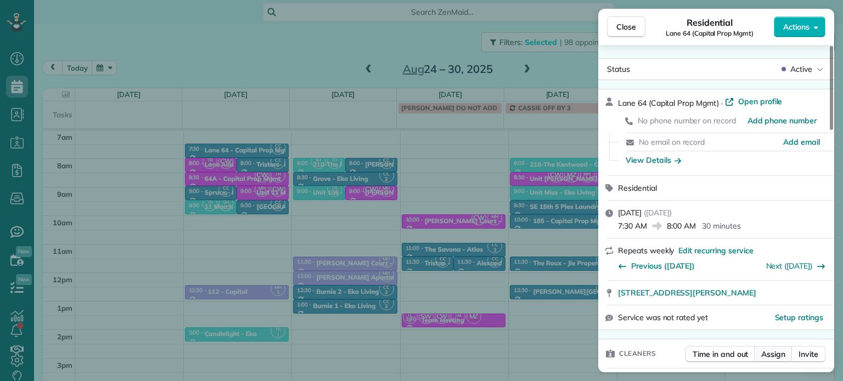
click at [777, 360] on span "Assign" at bounding box center [773, 354] width 24 height 11
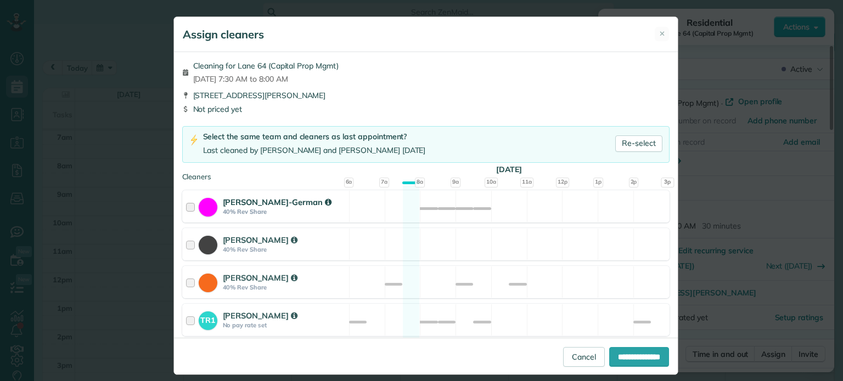
click at [517, 208] on div "Christina Wright-German 40% Rev Share Not available" at bounding box center [425, 206] width 487 height 32
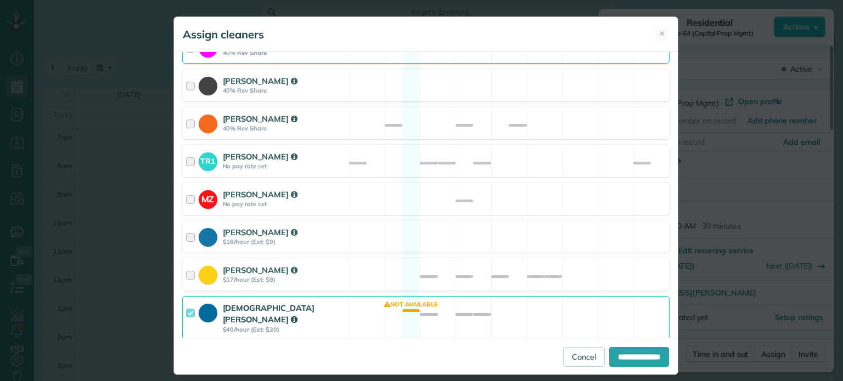
scroll to position [165, 0]
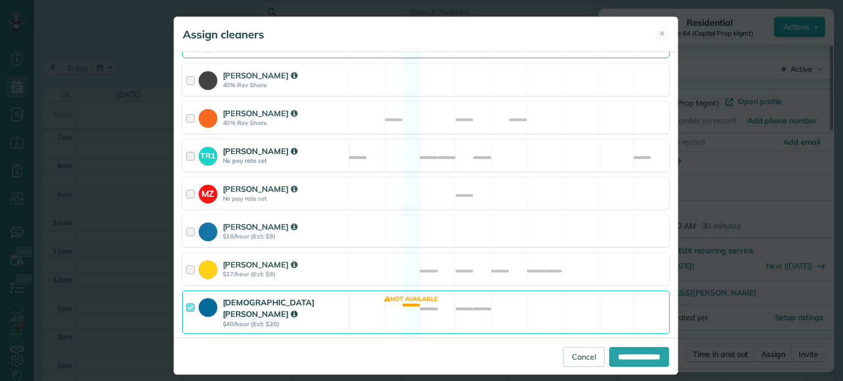
click at [515, 161] on div "TR1 Tawnya Reynolds No pay rate set Not available" at bounding box center [425, 155] width 487 height 32
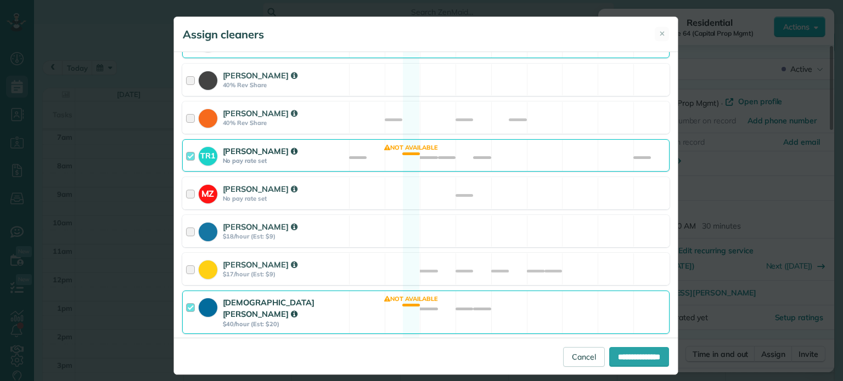
click at [476, 310] on div "Christian Crews $40/hour (Est: $20) Not available" at bounding box center [425, 312] width 487 height 43
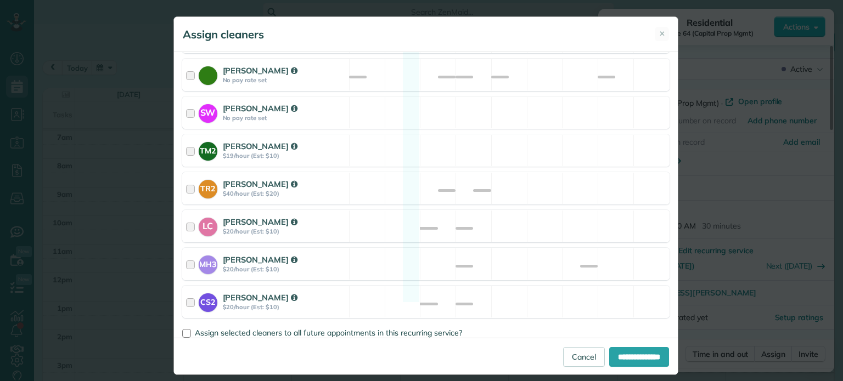
scroll to position [564, 0]
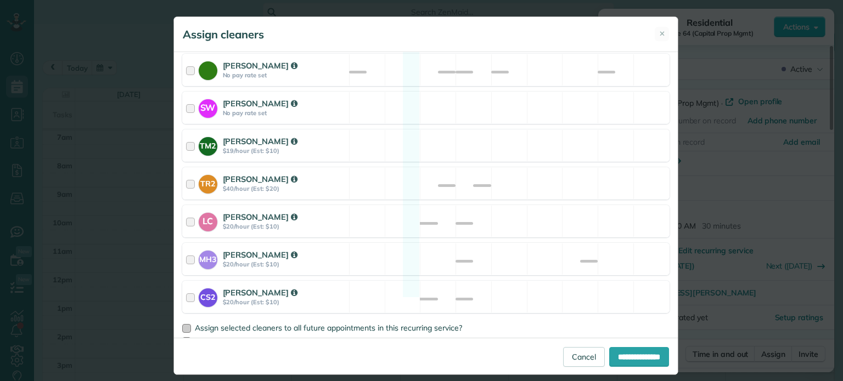
click at [439, 323] on span "Assign selected cleaners to all future appointments in this recurring service?" at bounding box center [328, 328] width 267 height 10
click at [635, 357] on input "**********" at bounding box center [639, 357] width 60 height 20
type input "**********"
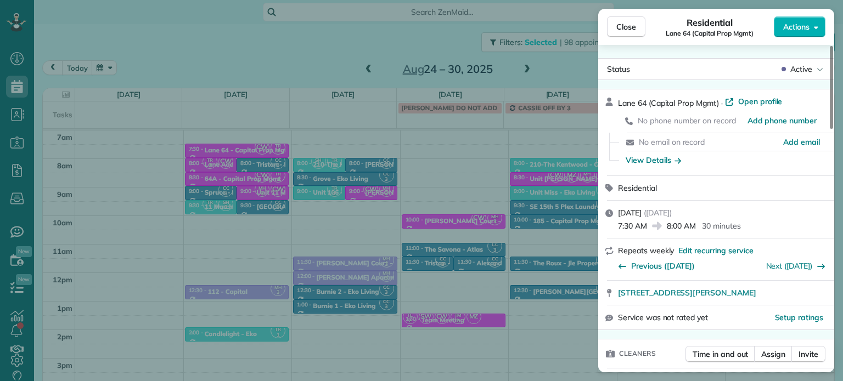
click at [419, 180] on div "Close Residential Lane 64 (Capital Prop Mgmt) Actions Status Active Lane 64 (Ca…" at bounding box center [421, 190] width 843 height 381
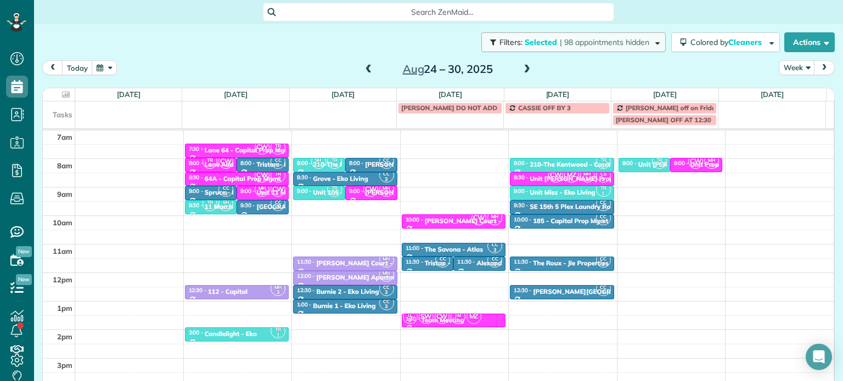
click at [575, 43] on span "| 98 appointments hidden" at bounding box center [603, 42] width 89 height 10
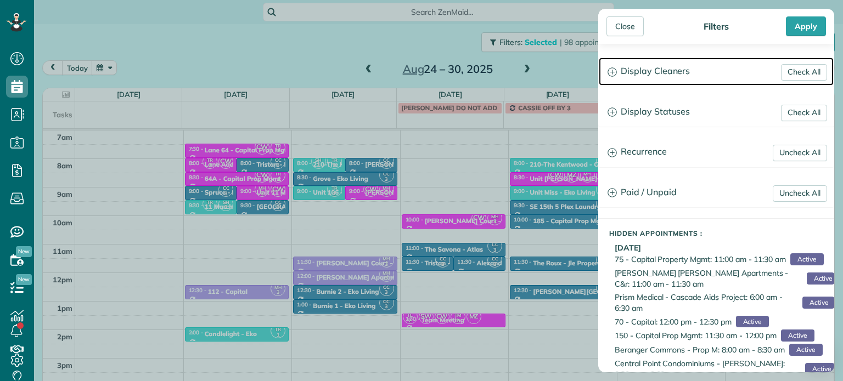
click at [675, 76] on h3 "Display Cleaners" at bounding box center [715, 72] width 235 height 28
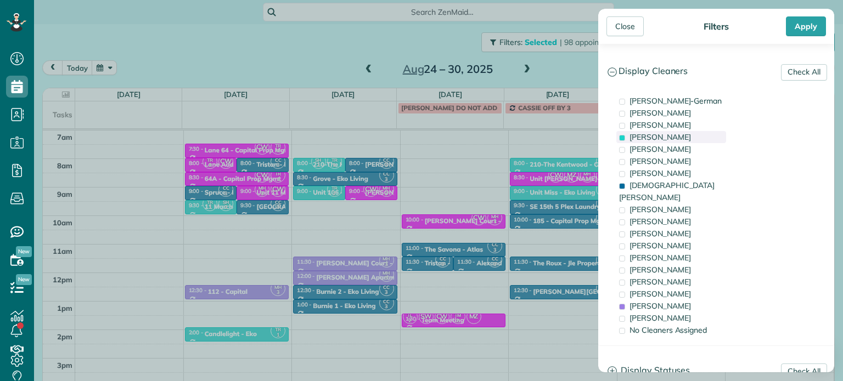
click at [670, 133] on span "[PERSON_NAME]" at bounding box center [659, 137] width 61 height 10
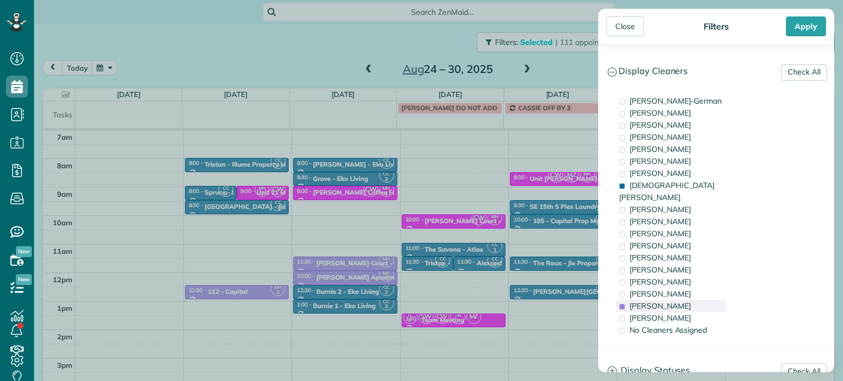
click at [676, 301] on span "[PERSON_NAME]" at bounding box center [659, 306] width 61 height 10
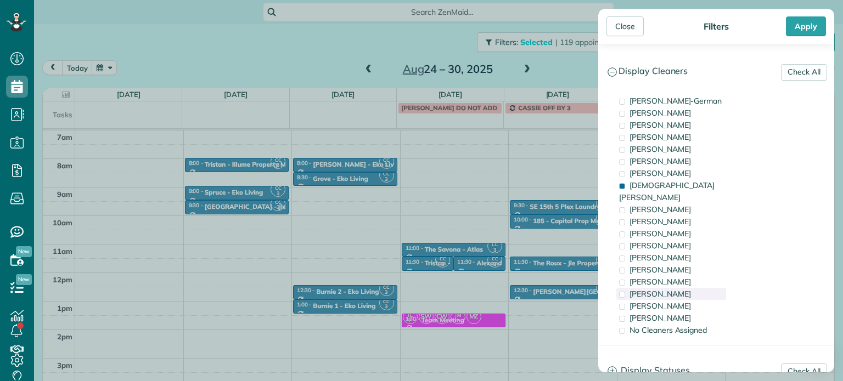
click at [676, 289] on span "[PERSON_NAME]" at bounding box center [659, 294] width 61 height 10
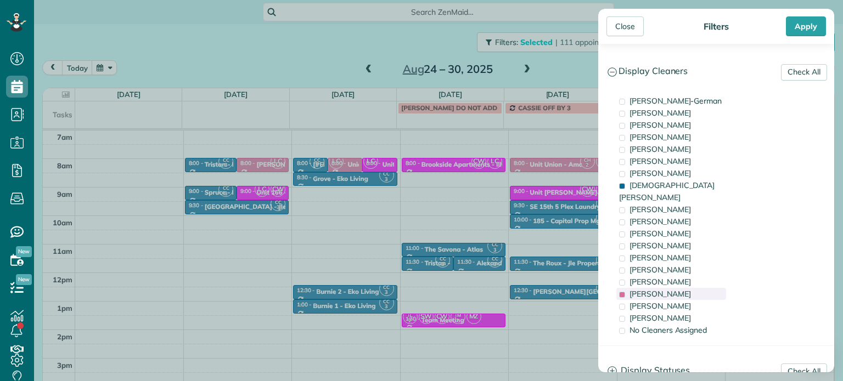
click at [676, 289] on span "[PERSON_NAME]" at bounding box center [659, 294] width 61 height 10
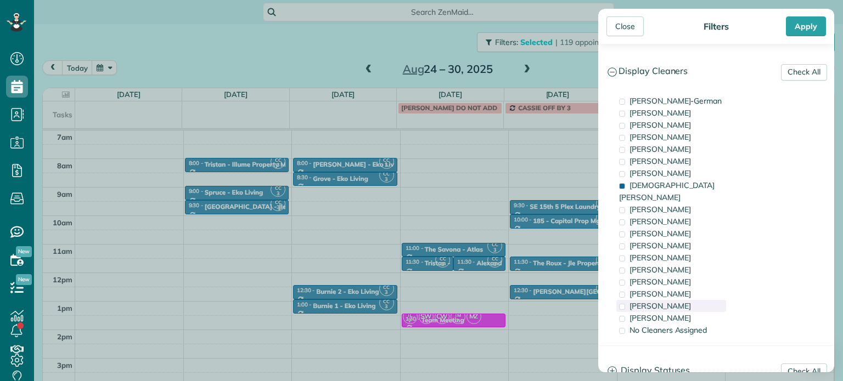
click at [680, 301] on span "[PERSON_NAME]" at bounding box center [659, 306] width 61 height 10
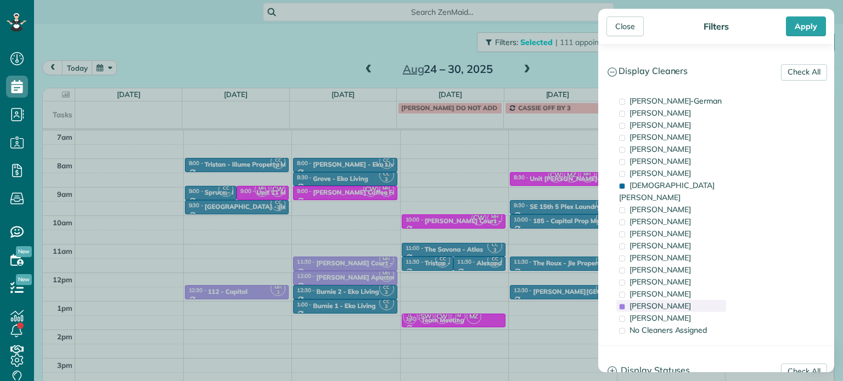
click at [680, 301] on span "[PERSON_NAME]" at bounding box center [659, 306] width 61 height 10
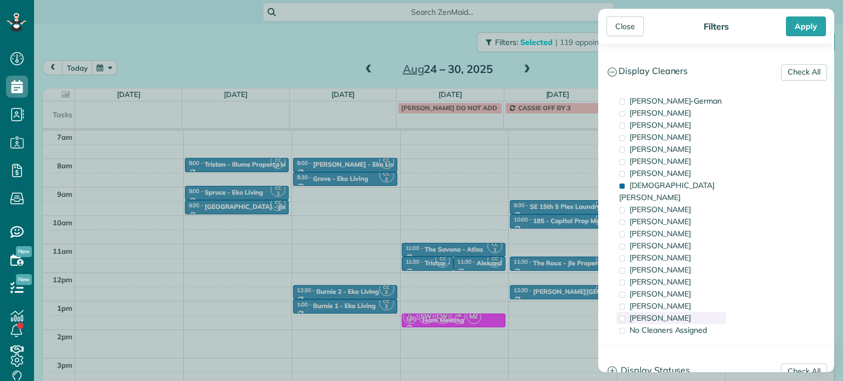
click at [682, 312] on div "[PERSON_NAME]" at bounding box center [671, 318] width 110 height 12
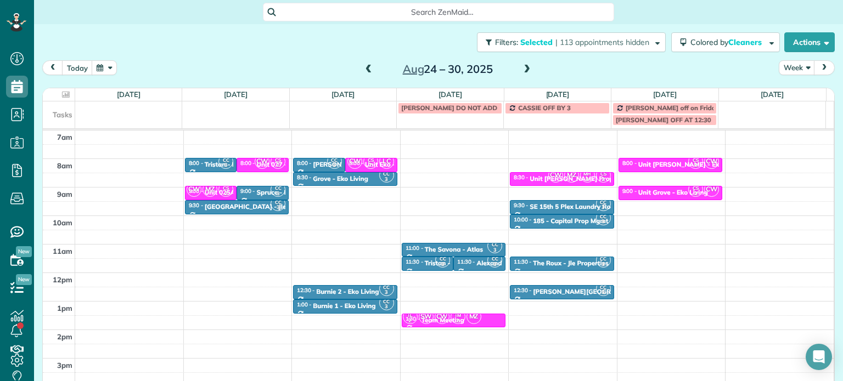
click at [447, 188] on div "Close Filters Apply Check All Display Cleaners Christina Wright-German Brie Kil…" at bounding box center [421, 190] width 843 height 381
click at [364, 161] on small "2" at bounding box center [371, 165] width 14 height 10
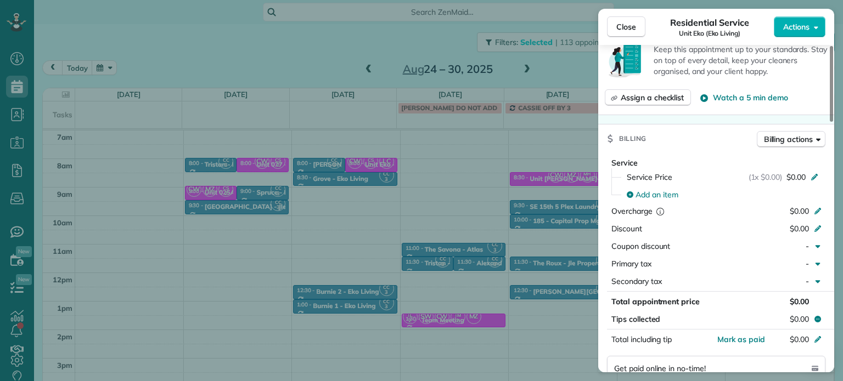
scroll to position [267, 0]
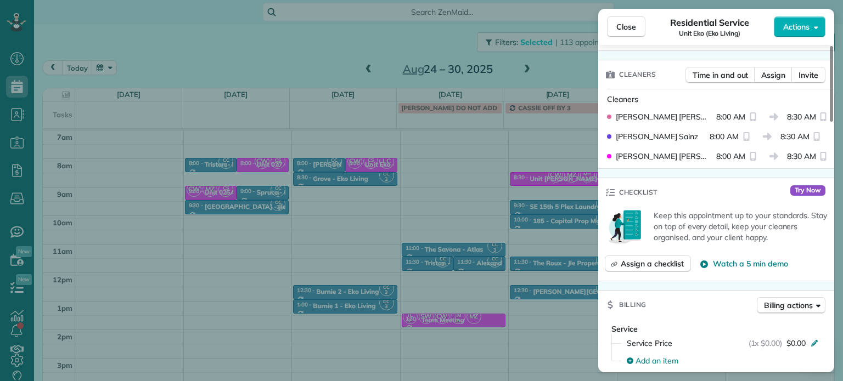
click at [423, 156] on div "Close Residential Service Unit Eko (Eko Living) Actions Status Active Unit Eko …" at bounding box center [421, 190] width 843 height 381
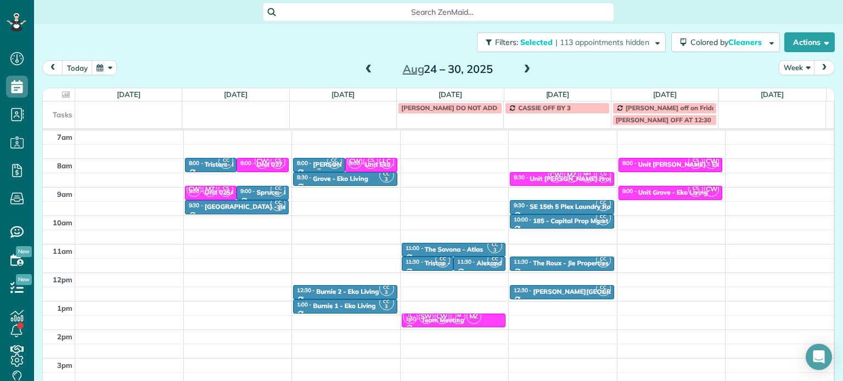
click at [327, 166] on small "3" at bounding box center [334, 165] width 14 height 10
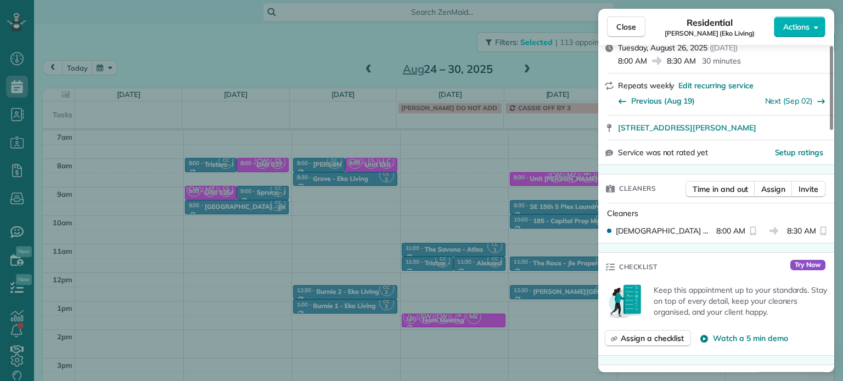
scroll to position [221, 0]
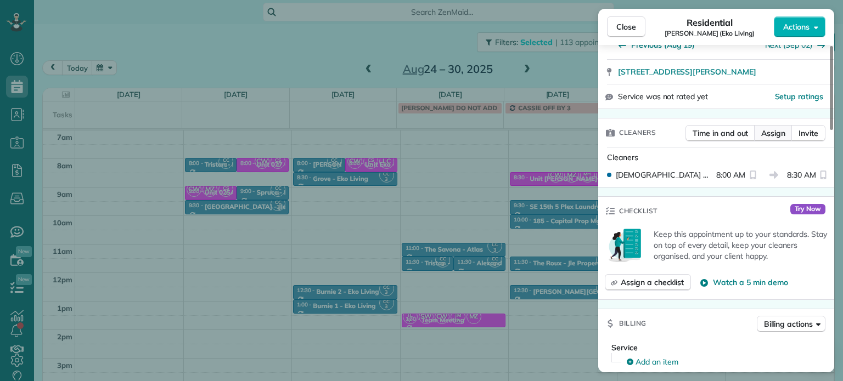
click at [779, 131] on span "Assign" at bounding box center [773, 133] width 24 height 11
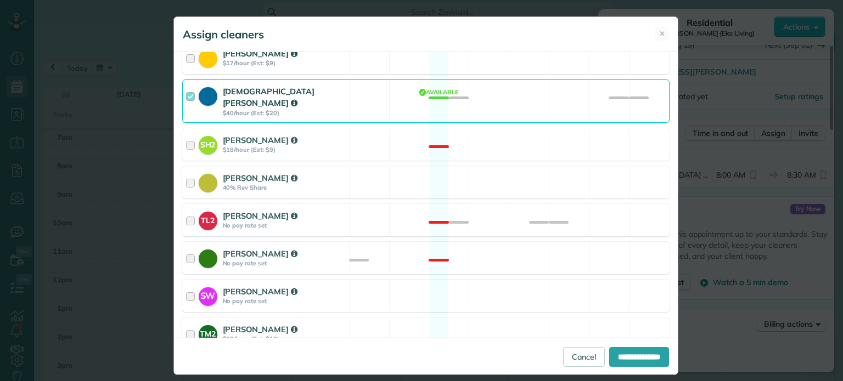
scroll to position [384, 0]
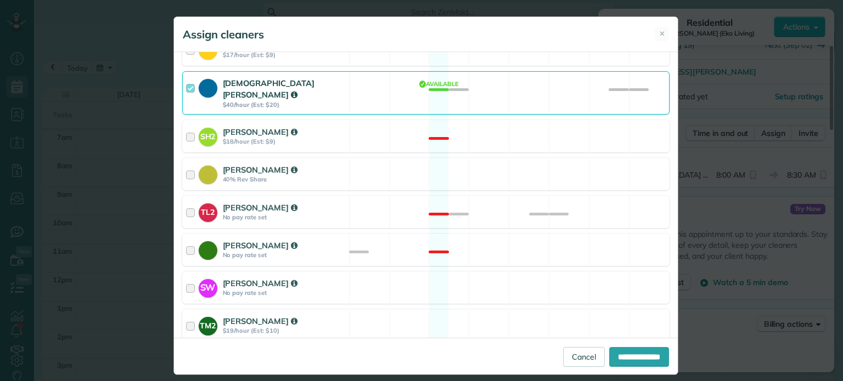
click at [476, 91] on div "Christian Crews $40/hour (Est: $20) Available" at bounding box center [425, 92] width 487 height 43
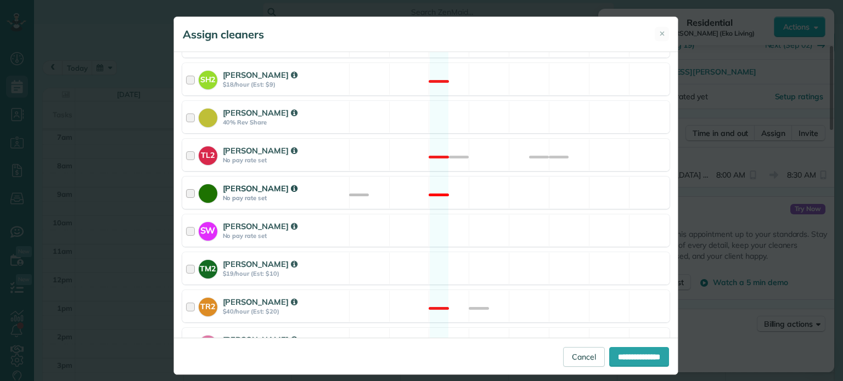
scroll to position [549, 0]
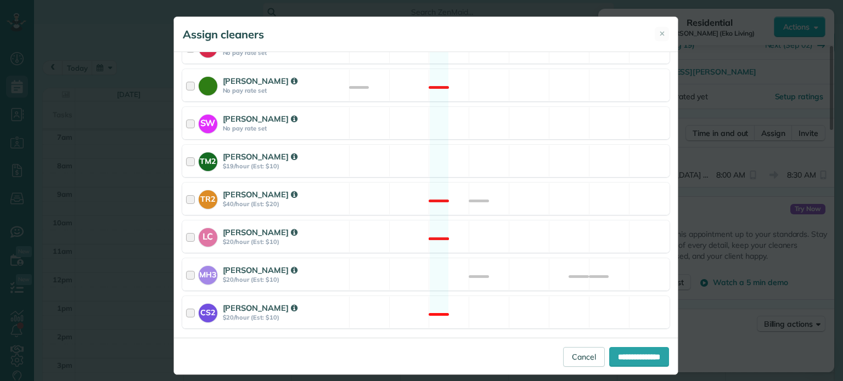
drag, startPoint x: 491, startPoint y: 223, endPoint x: 501, endPoint y: 241, distance: 20.6
click at [491, 223] on div "LC Laura Chavez $20/hour (Est: $10) Not available" at bounding box center [425, 237] width 487 height 32
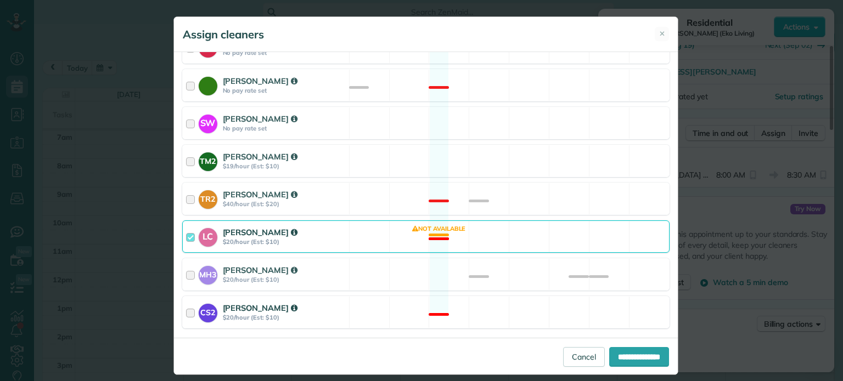
click at [524, 296] on div "CS2 Cristina Sainz $20/hour (Est: $10) Not available" at bounding box center [425, 312] width 487 height 32
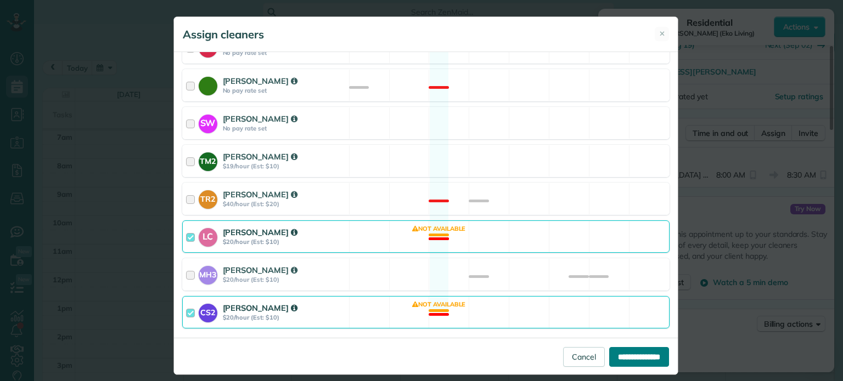
click at [617, 352] on input "**********" at bounding box center [639, 357] width 60 height 20
type input "**********"
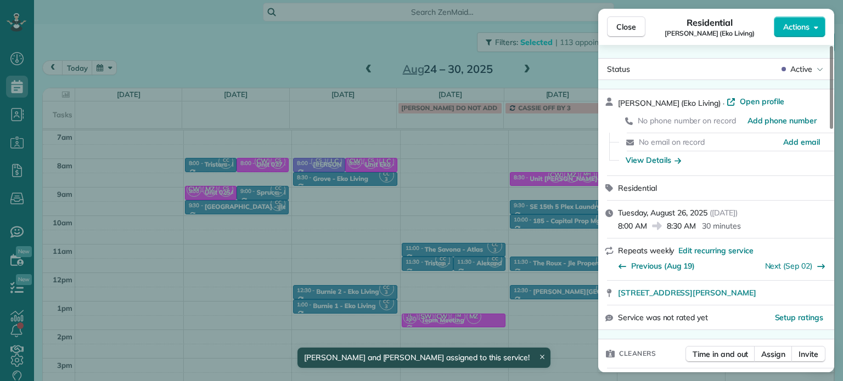
click at [319, 157] on div "Close Residential Everett (Eko Living) Actions Status Active Everett (Eko Livin…" at bounding box center [421, 190] width 843 height 381
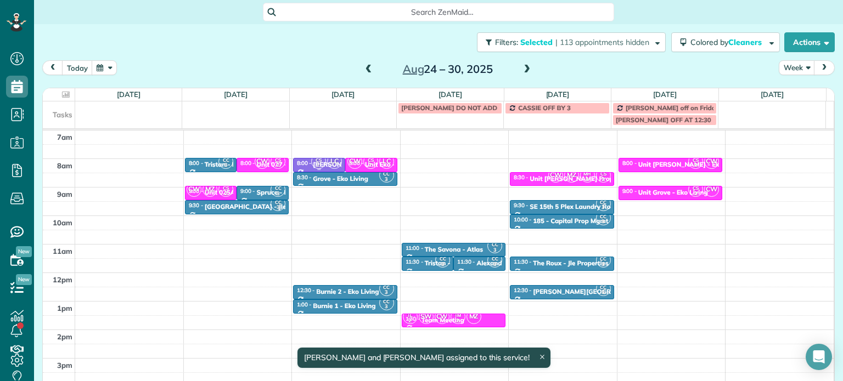
click at [321, 160] on div "CS 2 LC" at bounding box center [326, 162] width 32 height 16
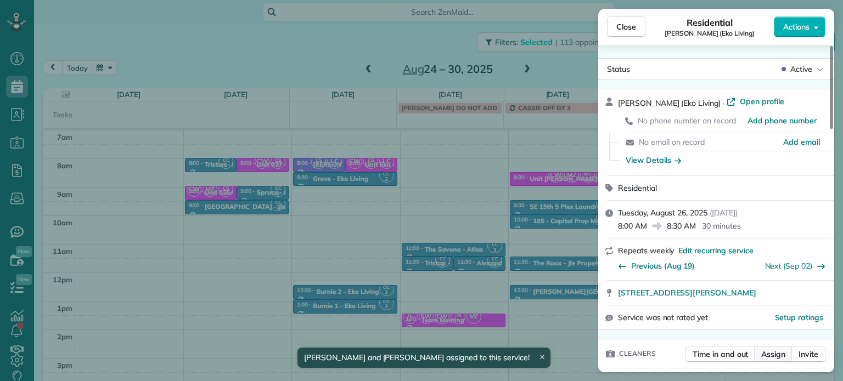
click at [779, 358] on span "Assign" at bounding box center [773, 354] width 24 height 11
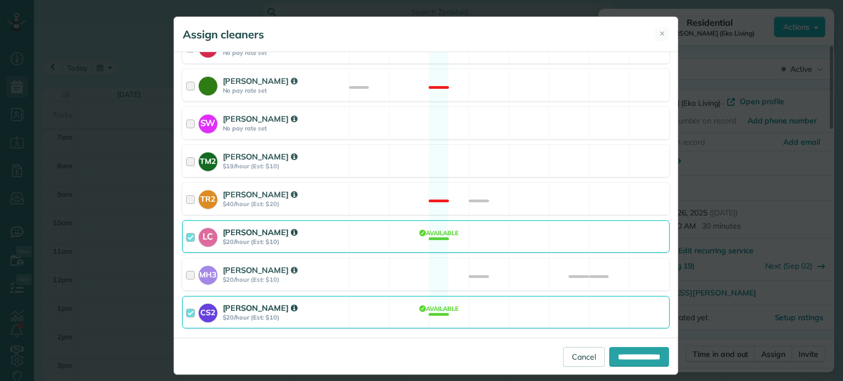
scroll to position [564, 0]
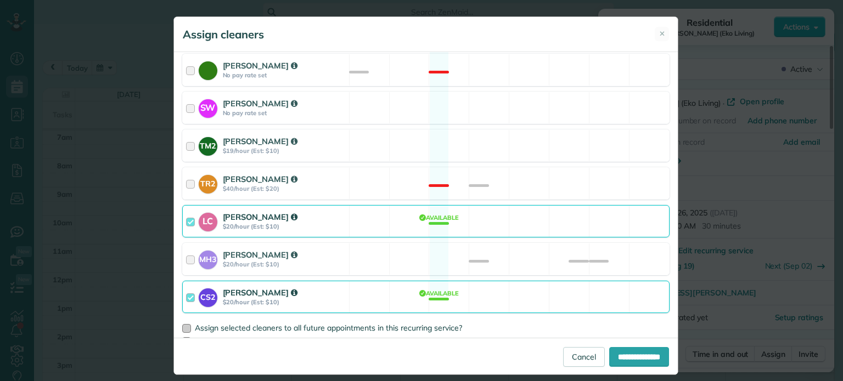
click at [340, 323] on span "Assign selected cleaners to all future appointments in this recurring service?" at bounding box center [328, 328] width 267 height 10
click at [609, 349] on input "**********" at bounding box center [639, 357] width 60 height 20
type input "**********"
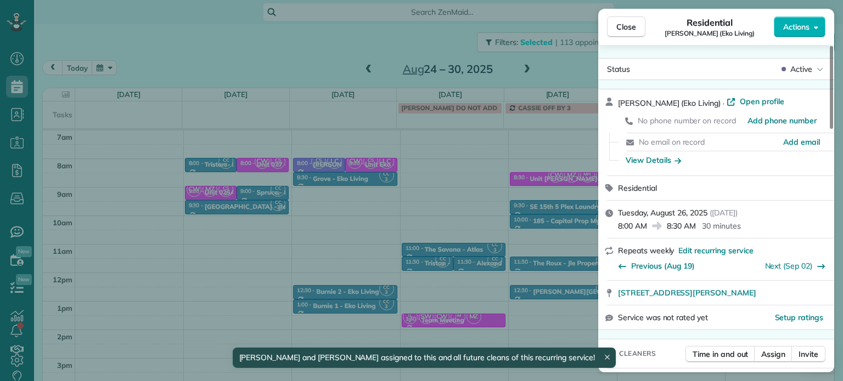
click at [421, 250] on div "Close Residential Everett (Eko Living) Actions Status Active Everett (Eko Livin…" at bounding box center [421, 190] width 843 height 381
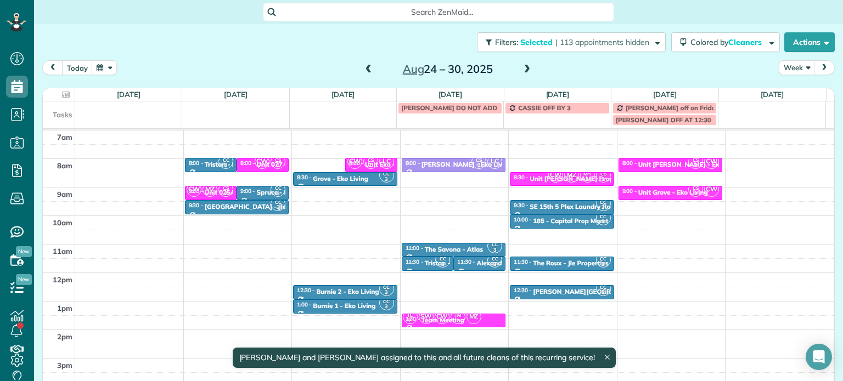
drag, startPoint x: 322, startPoint y: 165, endPoint x: 430, endPoint y: 166, distance: 108.1
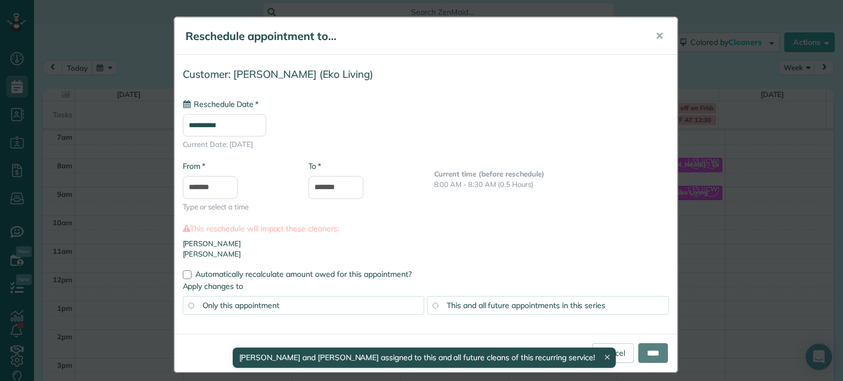
type input "**********"
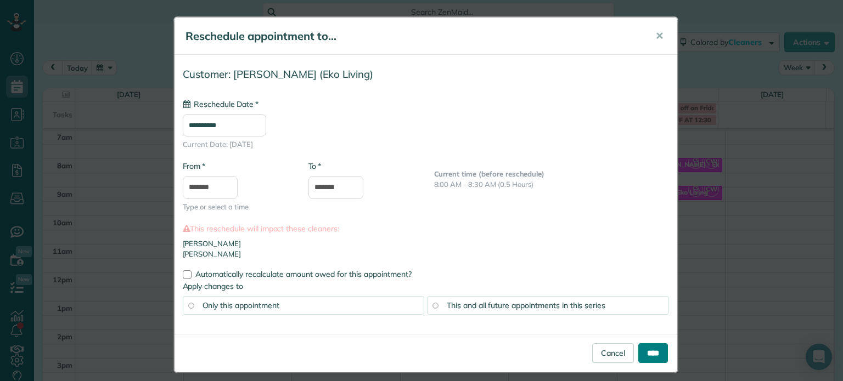
click at [645, 353] on input "****" at bounding box center [653, 353] width 30 height 20
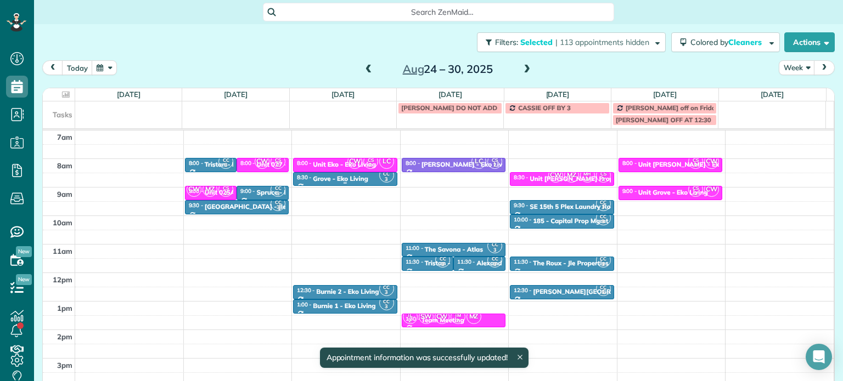
click at [351, 179] on div "Grove - Eko Living" at bounding box center [340, 179] width 55 height 8
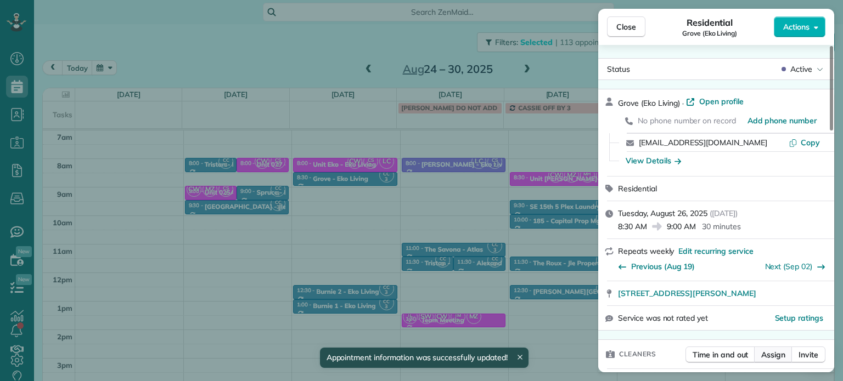
click at [770, 352] on span "Assign" at bounding box center [773, 354] width 24 height 11
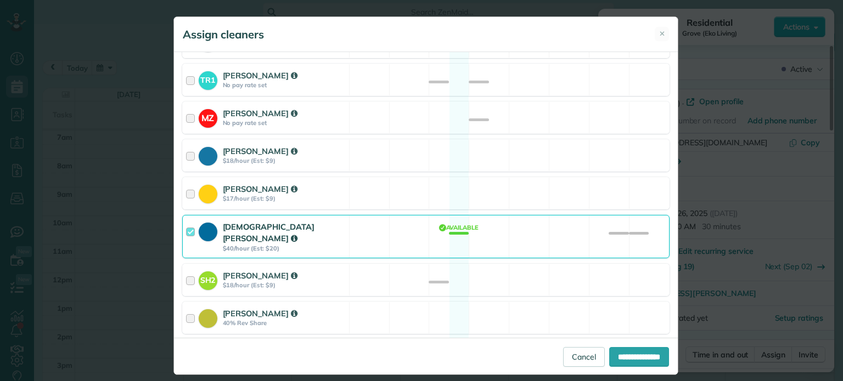
scroll to position [384, 0]
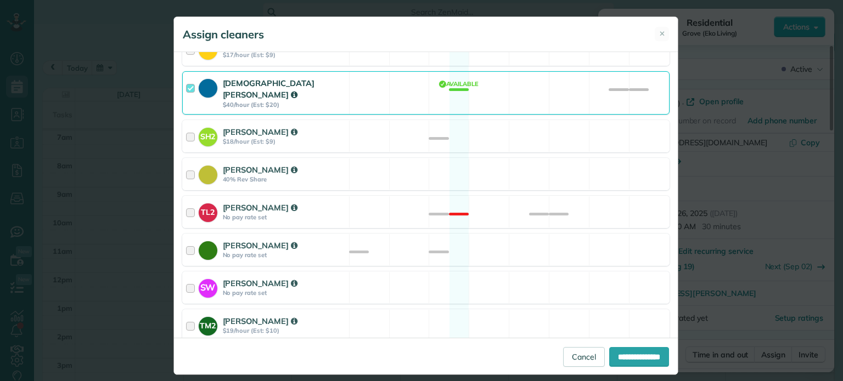
click at [473, 92] on div "Christian Crews $40/hour (Est: $20) Available" at bounding box center [425, 92] width 487 height 43
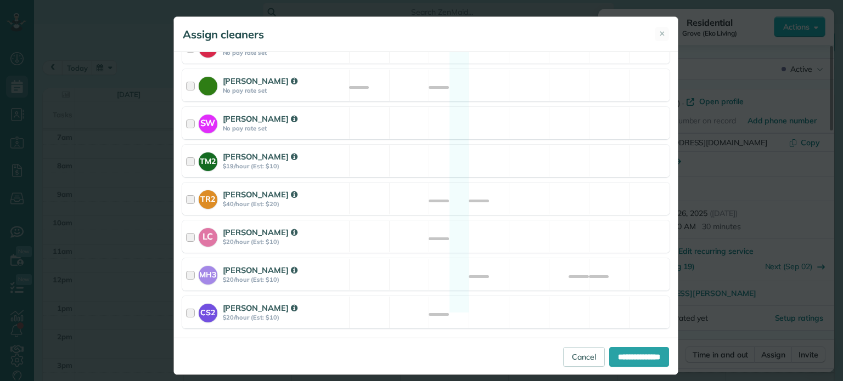
scroll to position [564, 0]
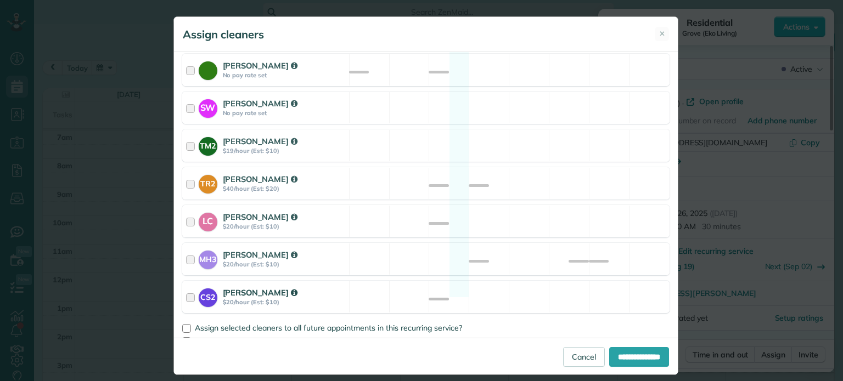
click at [483, 290] on div "CS2 Cristina Sainz $20/hour (Est: $10) Available" at bounding box center [425, 297] width 487 height 32
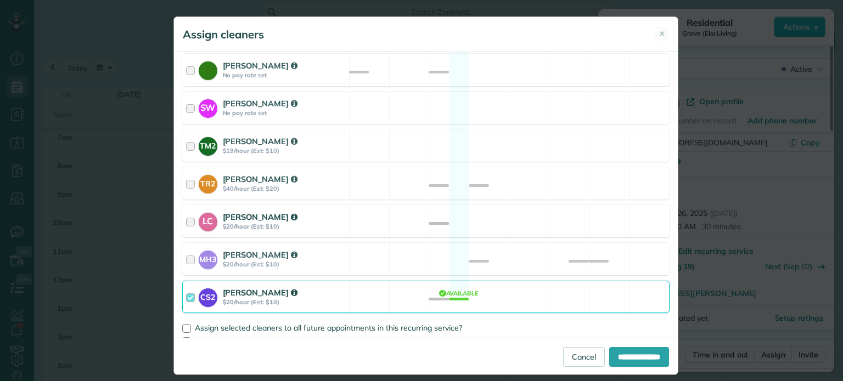
click at [518, 206] on div "LC Laura Chavez $20/hour (Est: $10) Available" at bounding box center [425, 221] width 487 height 32
click at [406, 323] on span "Assign selected cleaners to all future appointments in this recurring service?" at bounding box center [328, 328] width 267 height 10
click at [609, 347] on input "**********" at bounding box center [639, 357] width 60 height 20
type input "**********"
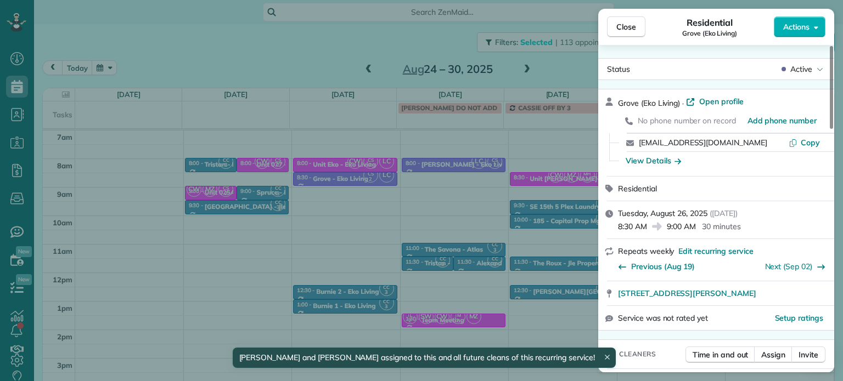
click at [440, 195] on div "Close Residential Grove (Eko Living) Actions Status Active Grove (Eko Living) ·…" at bounding box center [421, 190] width 843 height 381
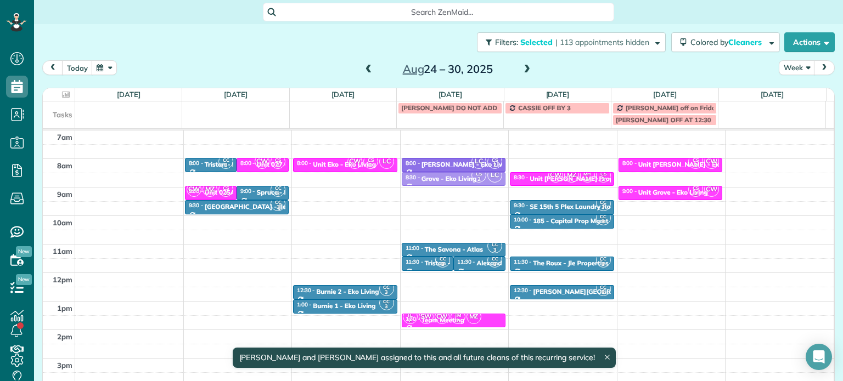
drag, startPoint x: 357, startPoint y: 176, endPoint x: 415, endPoint y: 179, distance: 58.2
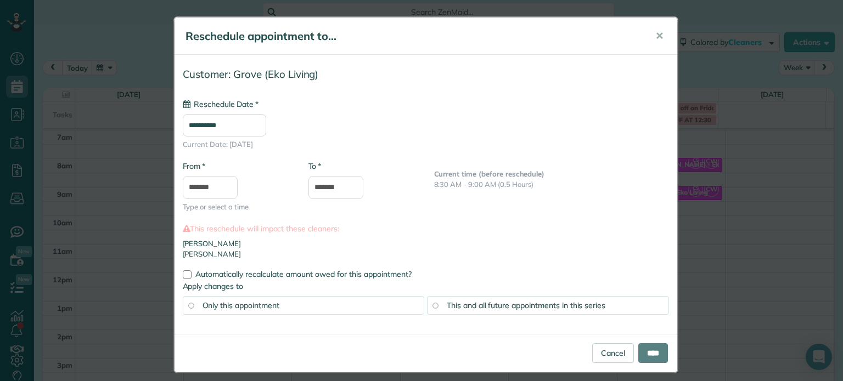
type input "**********"
click at [645, 348] on input "****" at bounding box center [653, 353] width 30 height 20
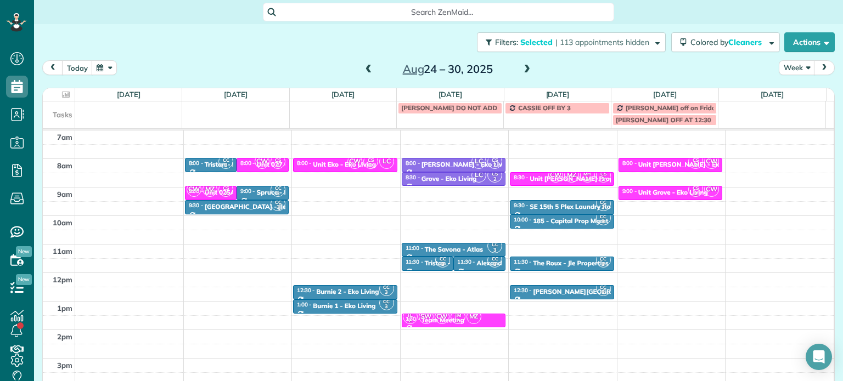
click at [524, 74] on span at bounding box center [527, 70] width 12 height 10
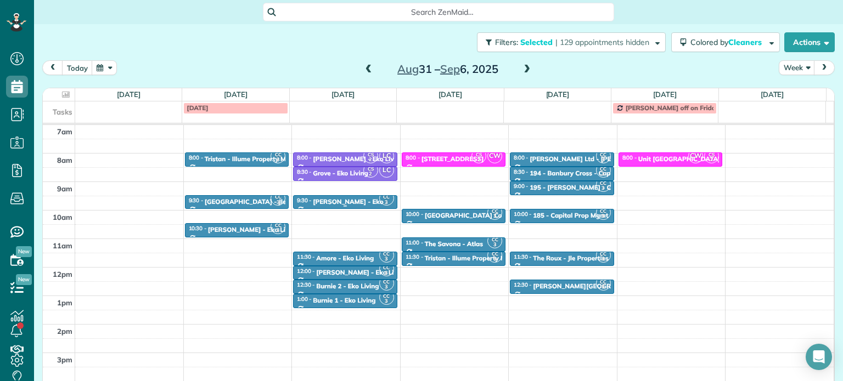
click at [358, 199] on div "9:30 - 10:00 Petty - Eko" at bounding box center [345, 201] width 98 height 9
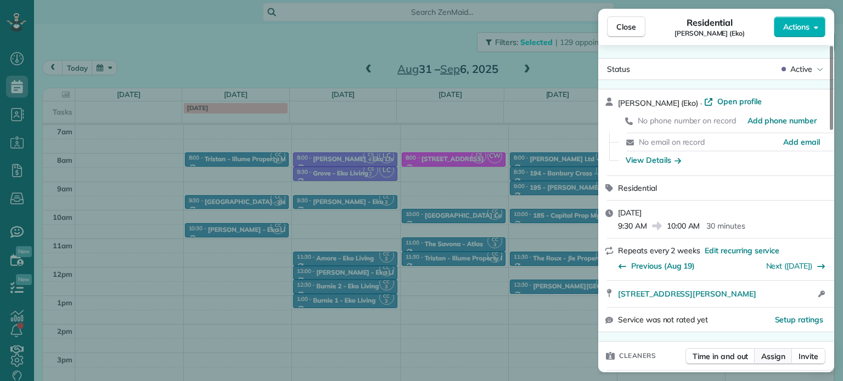
click at [778, 354] on span "Assign" at bounding box center [773, 356] width 24 height 11
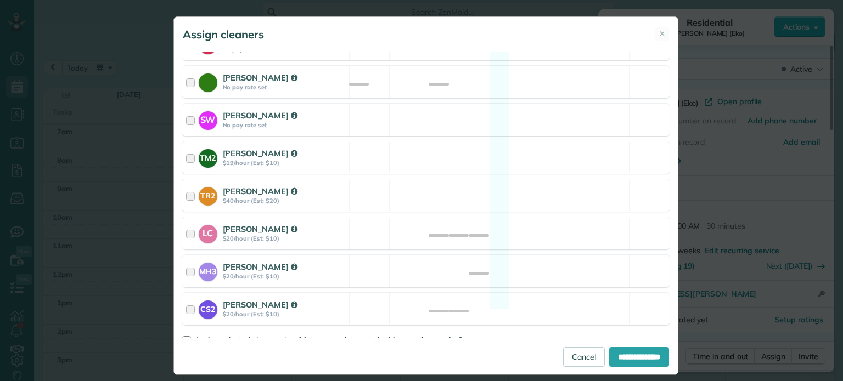
scroll to position [564, 0]
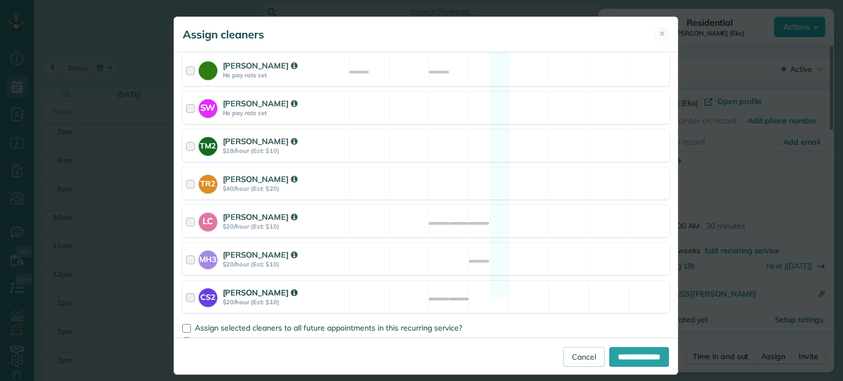
click at [540, 281] on div "CS2 Cristina Sainz $20/hour (Est: $10) Available" at bounding box center [425, 297] width 487 height 32
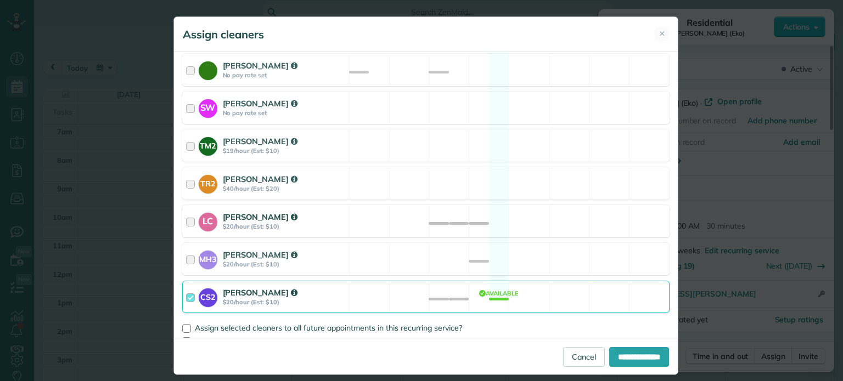
click at [520, 206] on div "LC Laura Chavez $20/hour (Est: $10) Available" at bounding box center [425, 221] width 487 height 32
click at [422, 323] on span "Assign selected cleaners to all future appointments in this recurring service?" at bounding box center [328, 328] width 267 height 10
click at [609, 357] on input "**********" at bounding box center [639, 357] width 60 height 20
type input "**********"
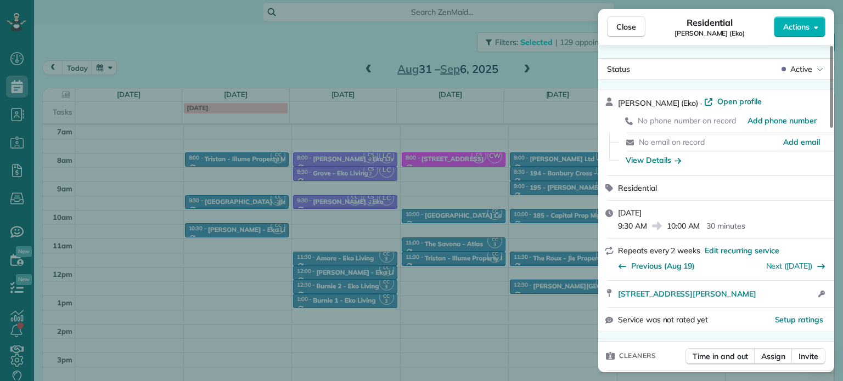
click at [459, 182] on div "Close Residential Petty (Eko) Actions Status Active Petty (Eko) · Open profile …" at bounding box center [421, 190] width 843 height 381
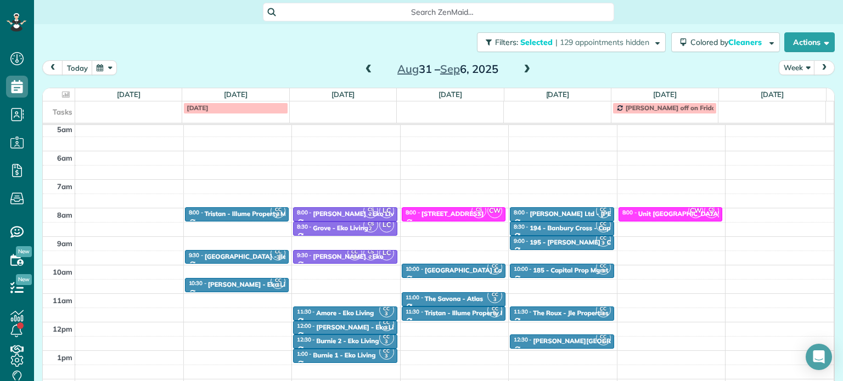
scroll to position [86, 0]
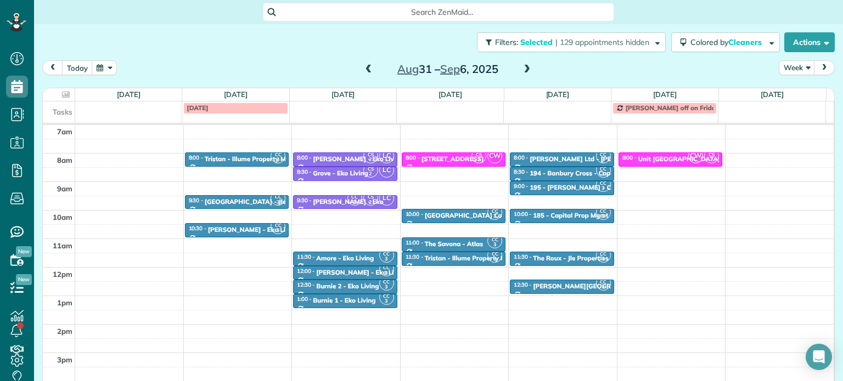
click at [523, 66] on span at bounding box center [527, 70] width 12 height 10
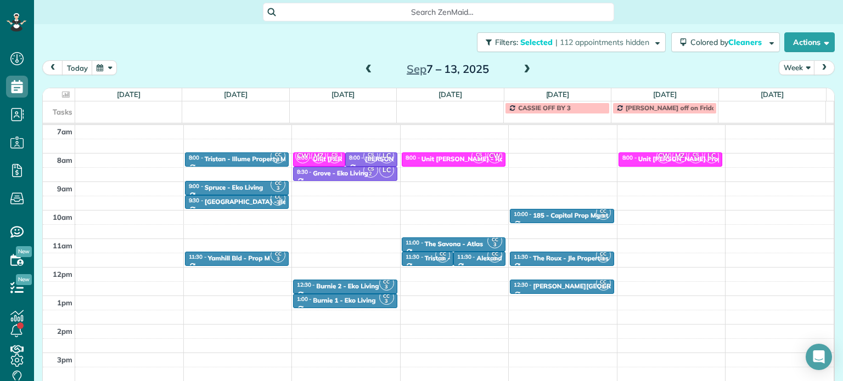
click at [365, 66] on span at bounding box center [369, 70] width 12 height 10
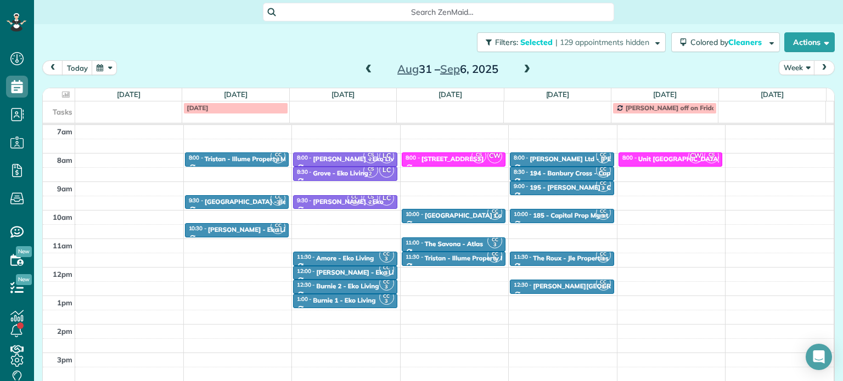
click at [366, 67] on span at bounding box center [369, 70] width 12 height 10
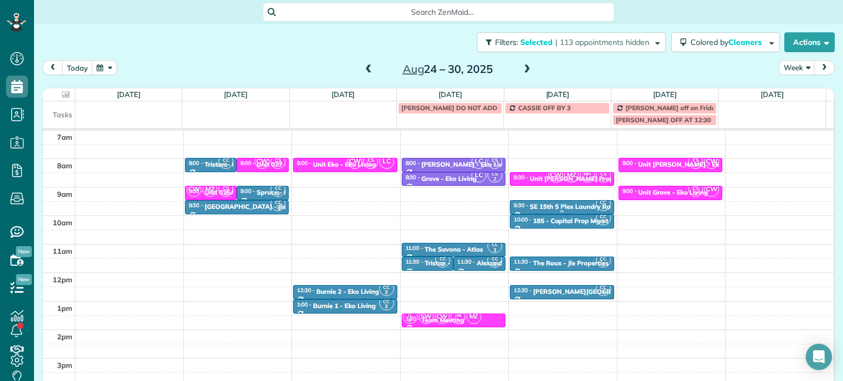
click at [558, 202] on div "9:30 - 10:00 SE 15th 5 Plex Laundry Room - Longstreet Property Management" at bounding box center [562, 206] width 98 height 9
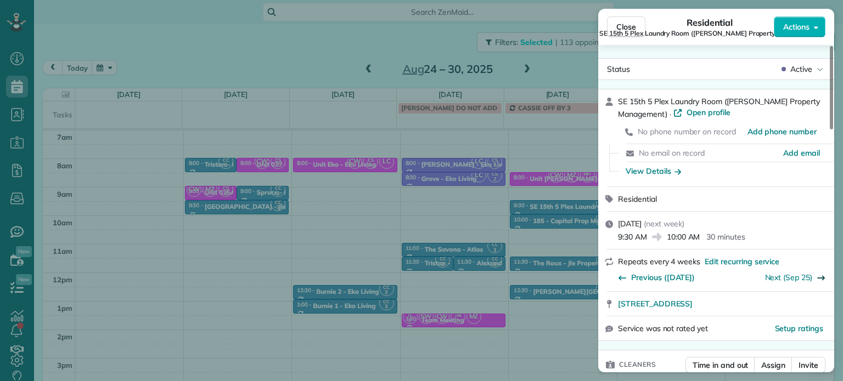
scroll to position [55, 0]
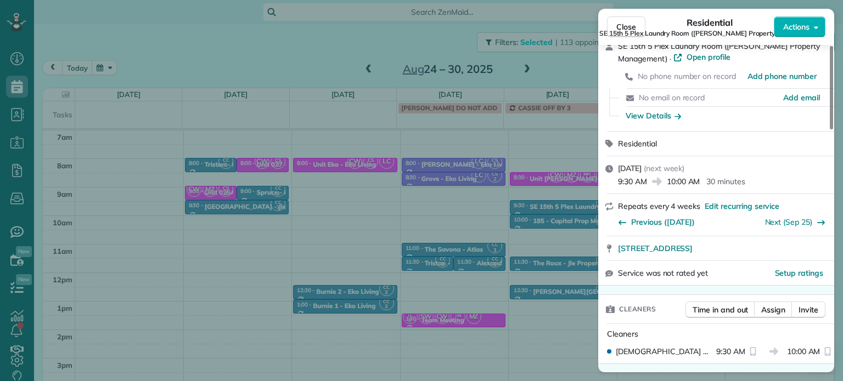
click at [533, 178] on div "Close Residential SE 15th 5 Plex Laundry Room (Longstreet Property Management) …" at bounding box center [421, 190] width 843 height 381
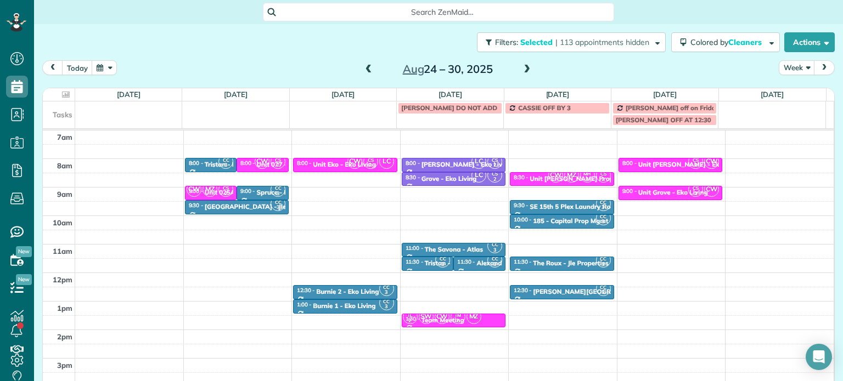
click at [521, 72] on span at bounding box center [527, 70] width 12 height 10
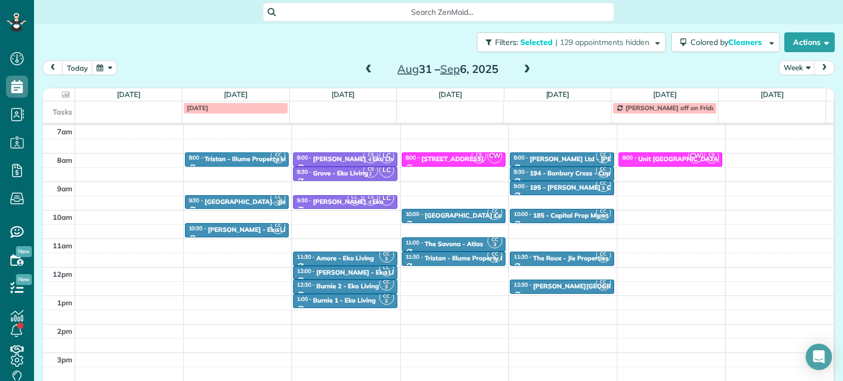
click at [521, 72] on span at bounding box center [527, 70] width 12 height 10
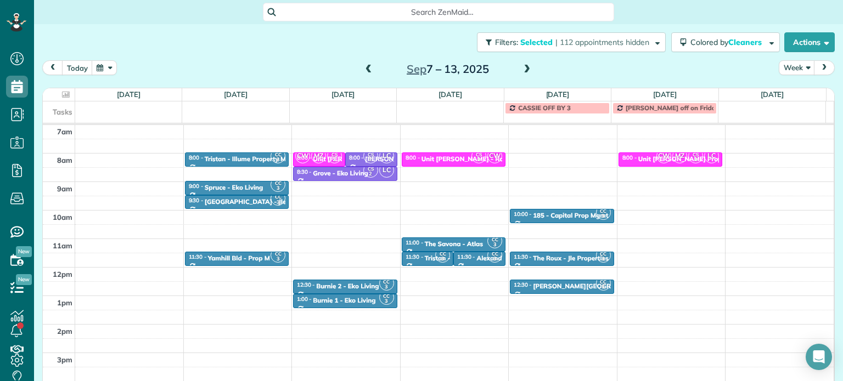
click at [521, 72] on span at bounding box center [527, 70] width 12 height 10
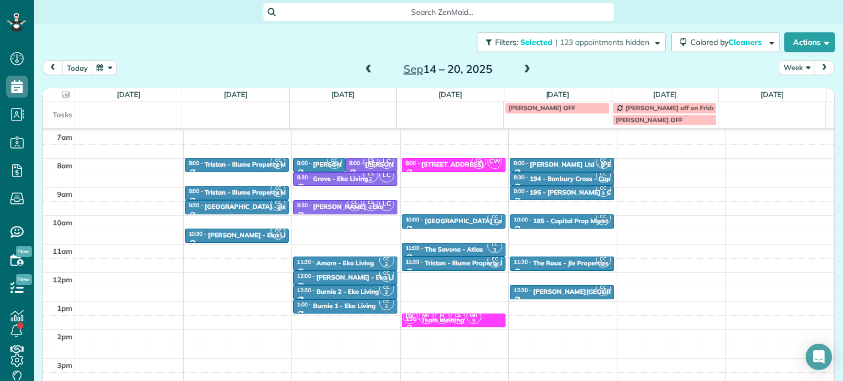
click at [521, 72] on span at bounding box center [527, 70] width 12 height 10
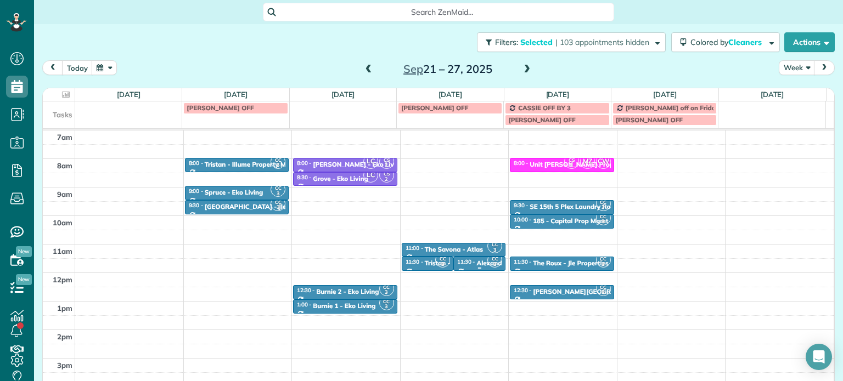
click at [477, 263] on div "Alexandra Court" at bounding box center [502, 263] width 50 height 8
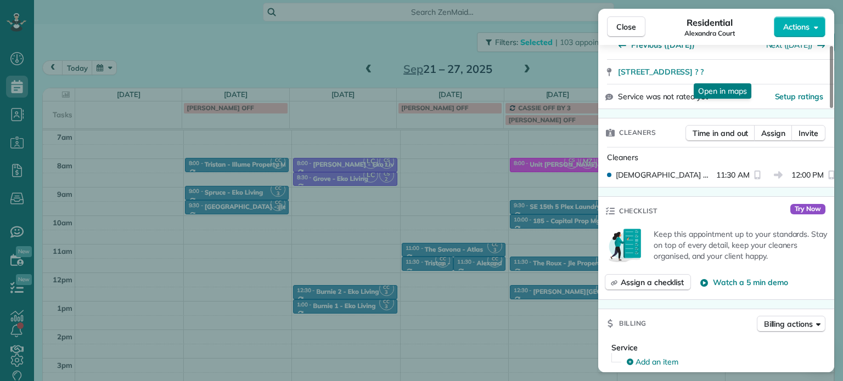
scroll to position [111, 0]
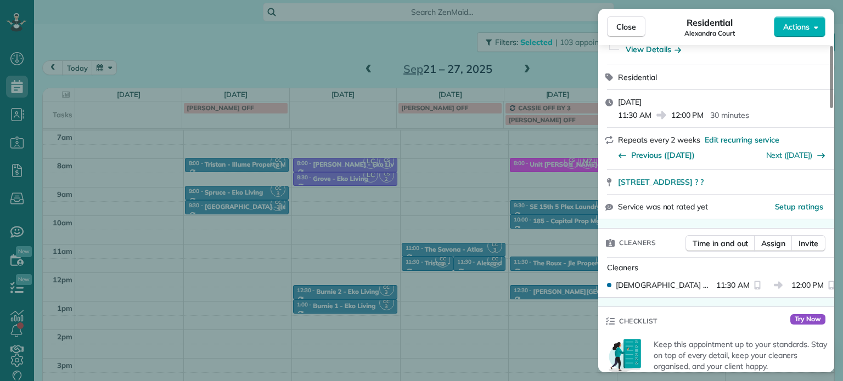
click at [509, 188] on div "Close Residential Alexandra Court Actions Status Active Alexandra Court · Open …" at bounding box center [421, 190] width 843 height 381
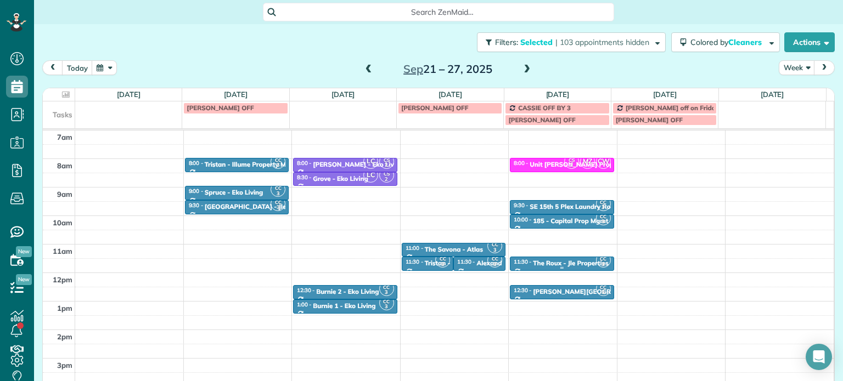
click at [596, 260] on small "3" at bounding box center [603, 264] width 14 height 10
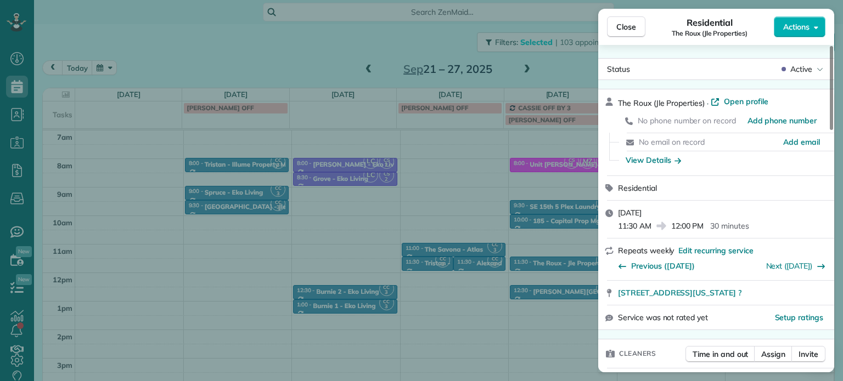
click at [421, 172] on div "Close Residential The Roux (Jle Properties) Actions Status Active The Roux (Jle…" at bounding box center [421, 190] width 843 height 381
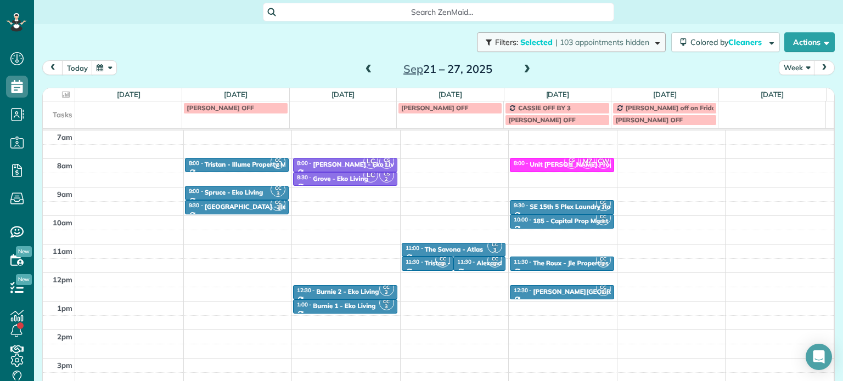
click at [538, 47] on button "Filters: Selected | 103 appointments hidden" at bounding box center [571, 42] width 189 height 20
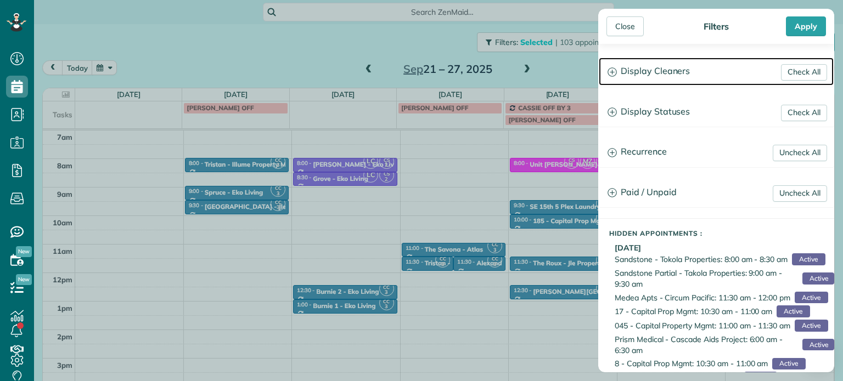
click at [655, 75] on h3 "Display Cleaners" at bounding box center [715, 72] width 235 height 28
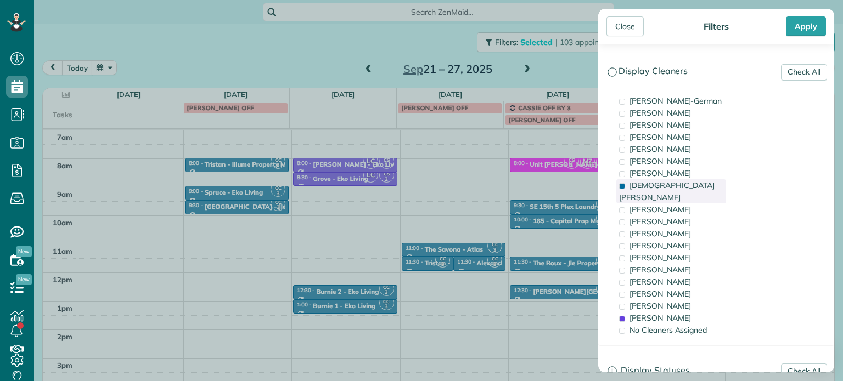
click at [660, 189] on span "[DEMOGRAPHIC_DATA][PERSON_NAME]" at bounding box center [666, 191] width 95 height 22
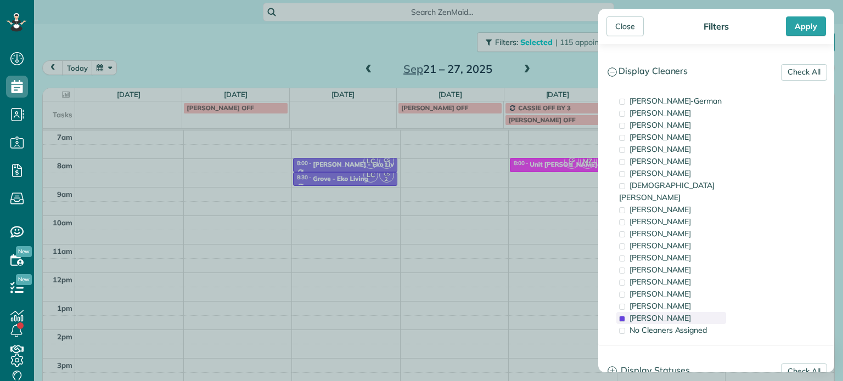
click at [663, 313] on span "[PERSON_NAME]" at bounding box center [659, 318] width 61 height 10
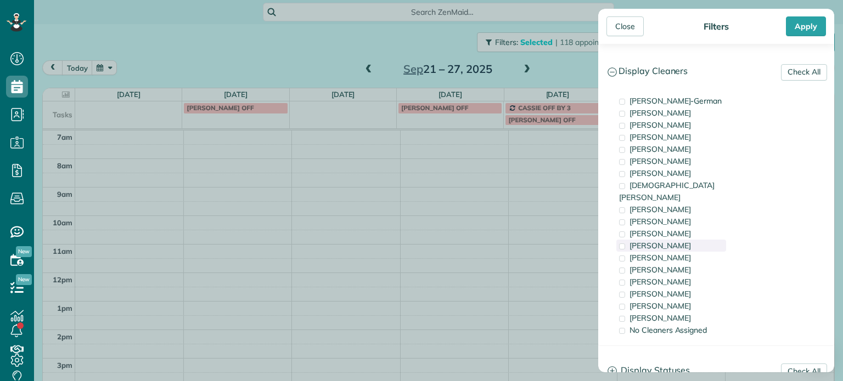
click at [669, 240] on div "[PERSON_NAME]" at bounding box center [671, 246] width 110 height 12
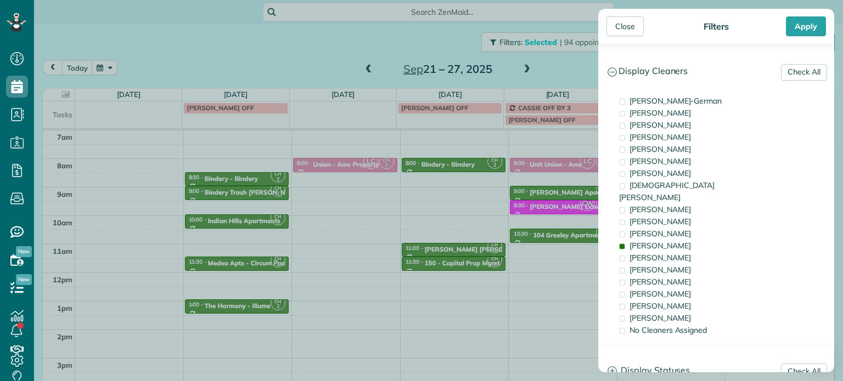
click at [473, 193] on div "Close Filters Apply Check All Display Cleaners Christina Wright-German Brie Kil…" at bounding box center [421, 190] width 843 height 381
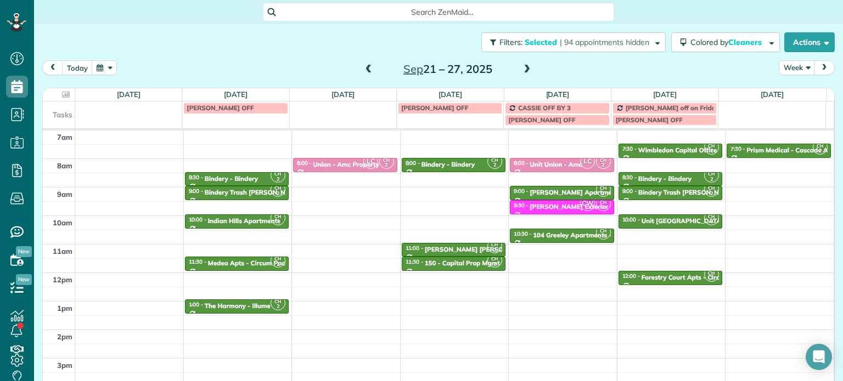
click at [364, 67] on span at bounding box center [369, 70] width 12 height 10
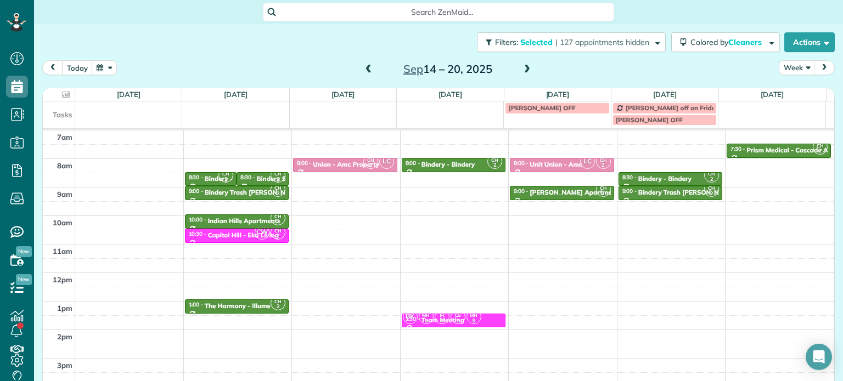
click at [364, 67] on span at bounding box center [369, 70] width 12 height 10
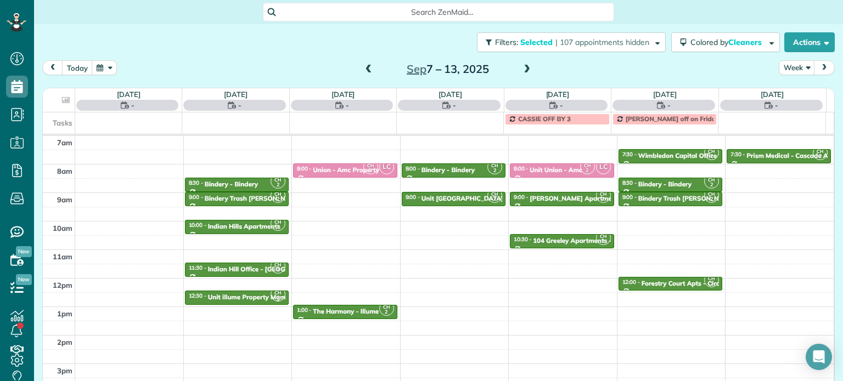
click at [364, 67] on span at bounding box center [369, 70] width 12 height 10
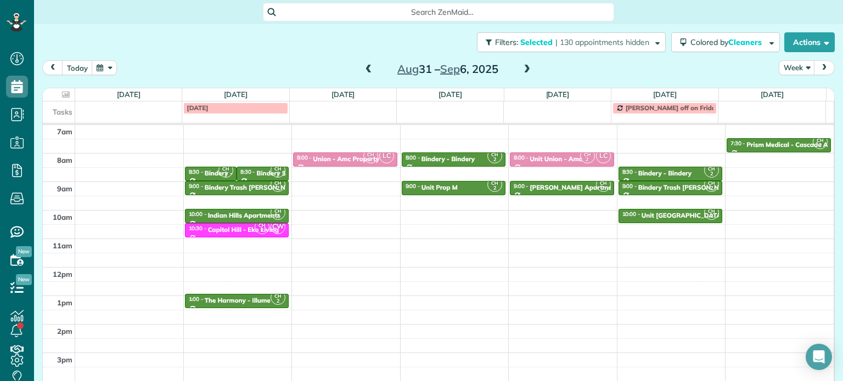
click at [364, 67] on span at bounding box center [369, 70] width 12 height 10
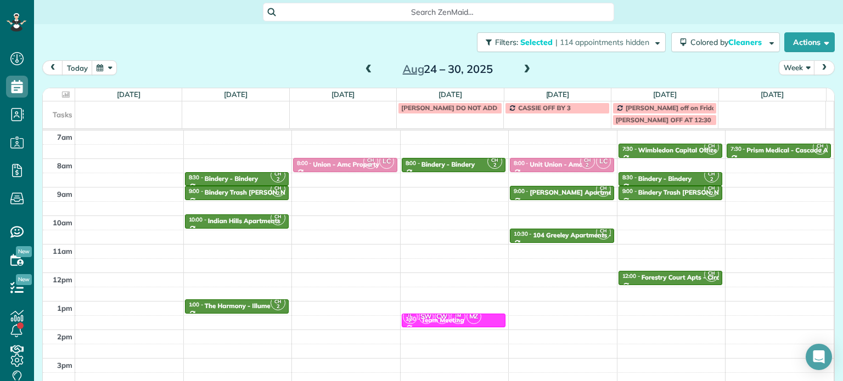
click at [254, 123] on td at bounding box center [235, 113] width 107 height 24
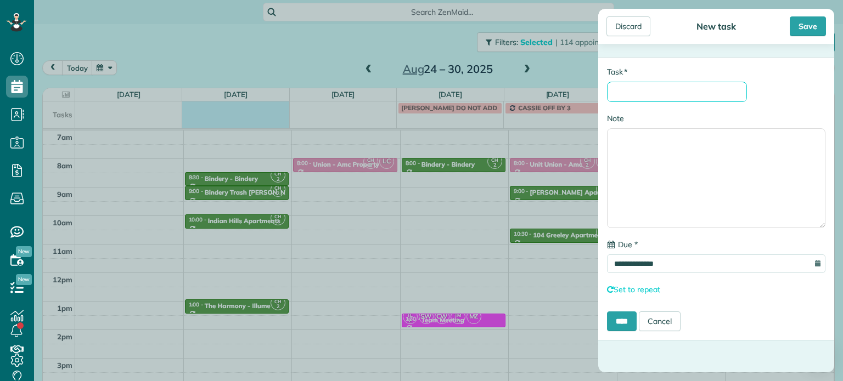
click at [692, 94] on input "* Task" at bounding box center [677, 92] width 140 height 20
type input "**********"
click at [622, 318] on input "****" at bounding box center [622, 322] width 30 height 20
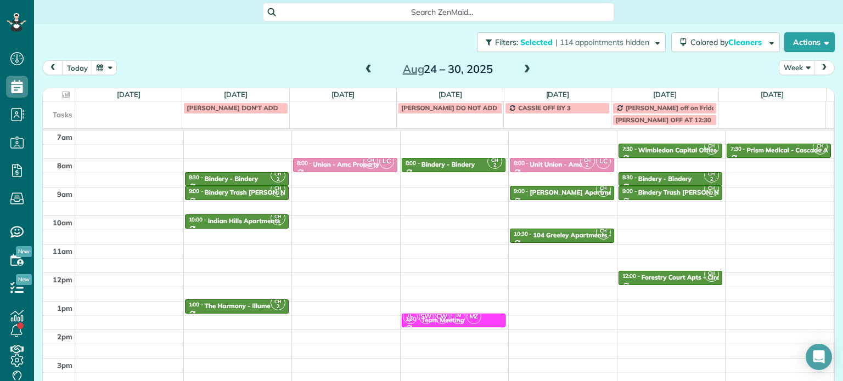
click at [549, 124] on td "CASSIE OFF BY 3" at bounding box center [557, 113] width 107 height 24
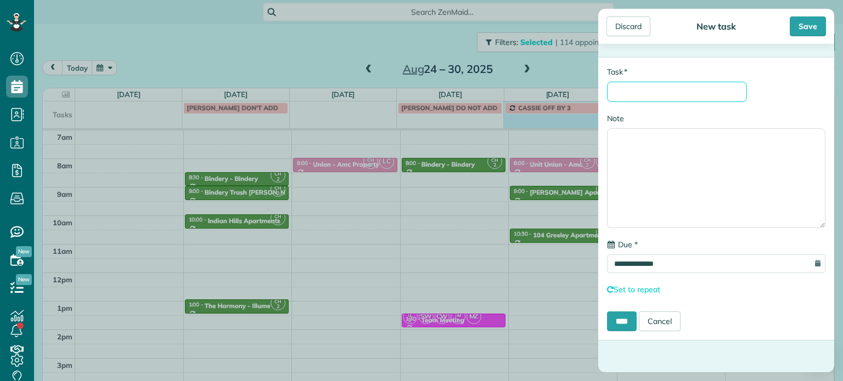
click at [665, 84] on input "* Task" at bounding box center [677, 92] width 140 height 20
type input "**********"
click at [626, 318] on input "****" at bounding box center [622, 322] width 30 height 20
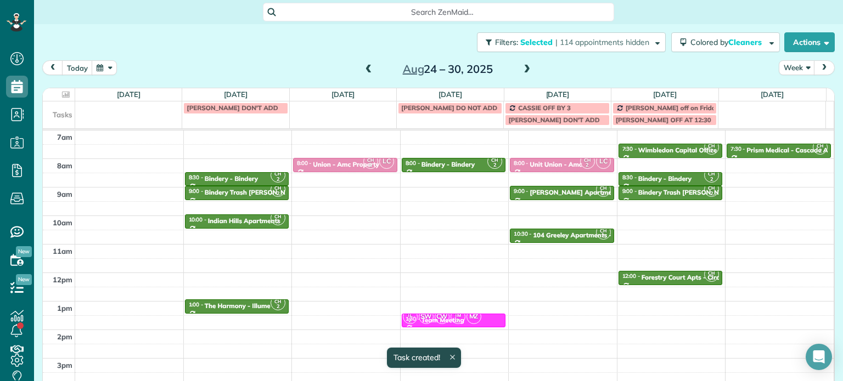
click at [523, 65] on span at bounding box center [527, 70] width 12 height 10
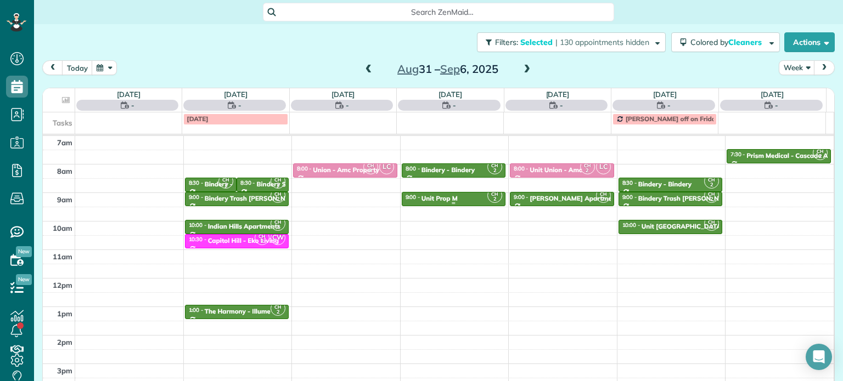
click at [450, 198] on div "9:00 - 9:30 Unit Prop M" at bounding box center [454, 198] width 98 height 9
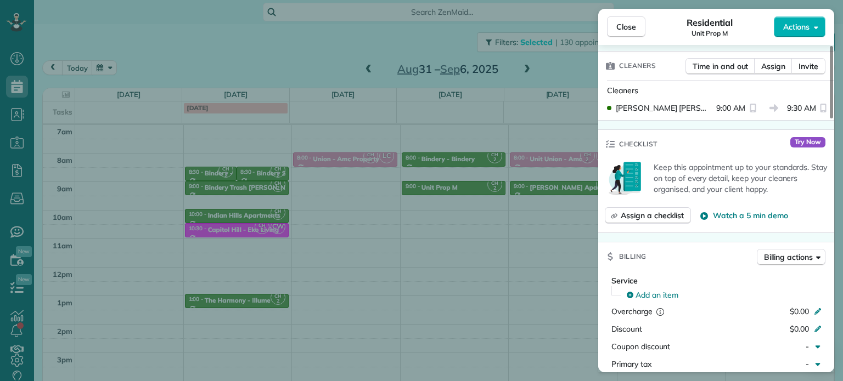
scroll to position [111, 0]
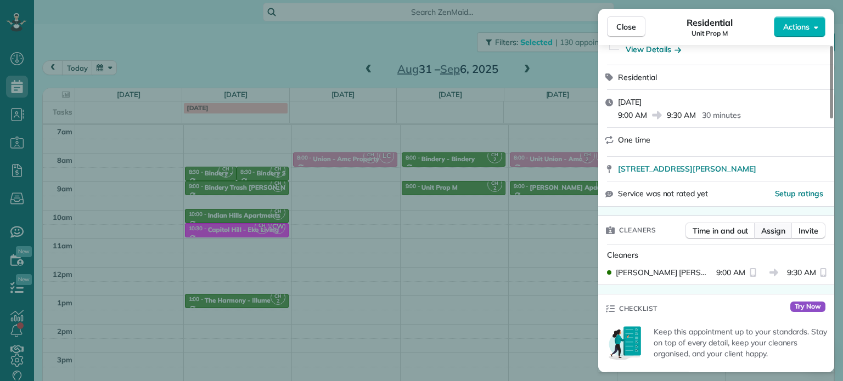
click at [768, 232] on span "Assign" at bounding box center [773, 230] width 24 height 11
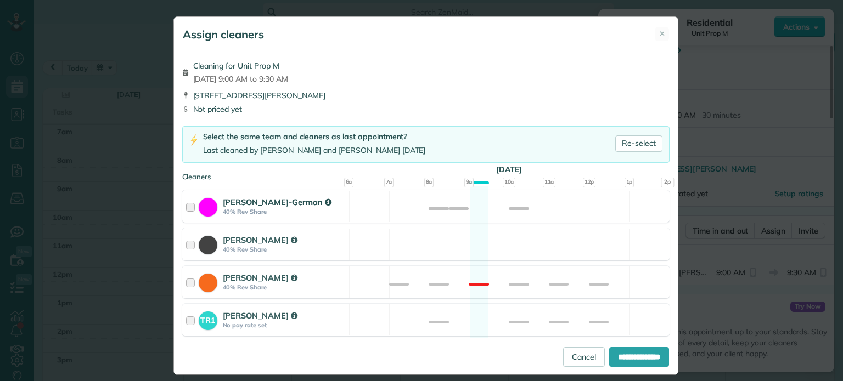
click at [485, 204] on div "Christina Wright-German 40% Rev Share Available" at bounding box center [425, 206] width 487 height 32
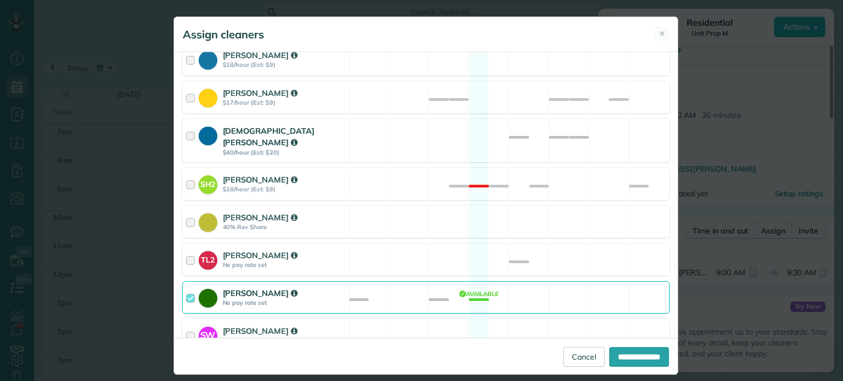
scroll to position [384, 0]
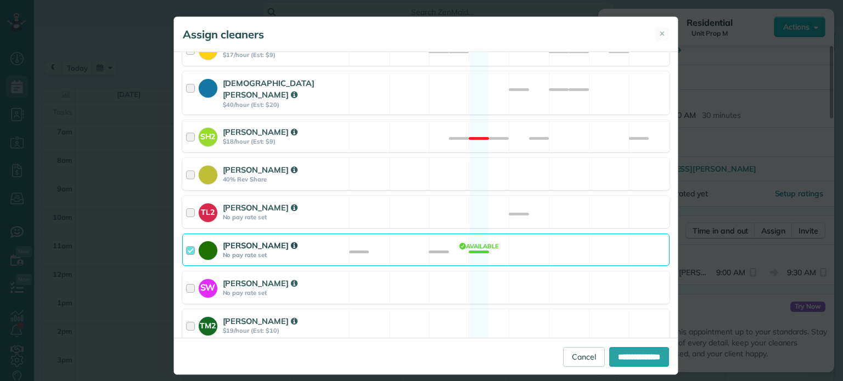
click at [481, 234] on div "[PERSON_NAME] No pay rate set Available" at bounding box center [425, 250] width 487 height 32
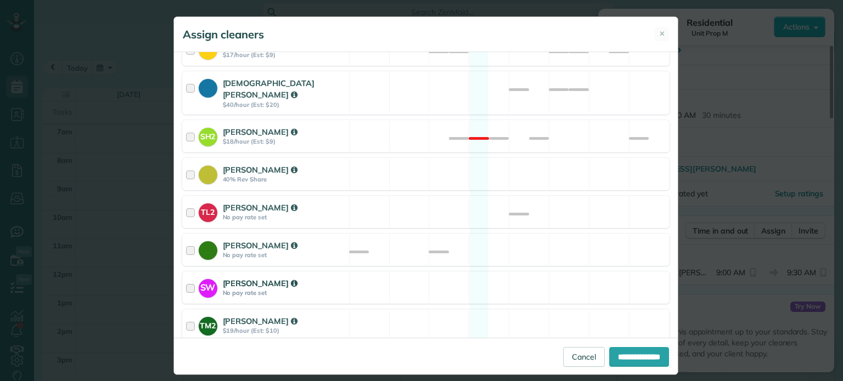
scroll to position [549, 0]
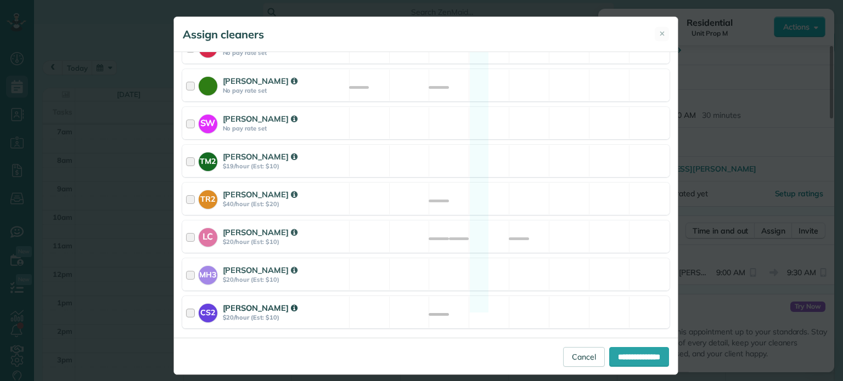
click at [495, 296] on div "CS2 Cristina Sainz $20/hour (Est: $10) Available" at bounding box center [425, 312] width 487 height 32
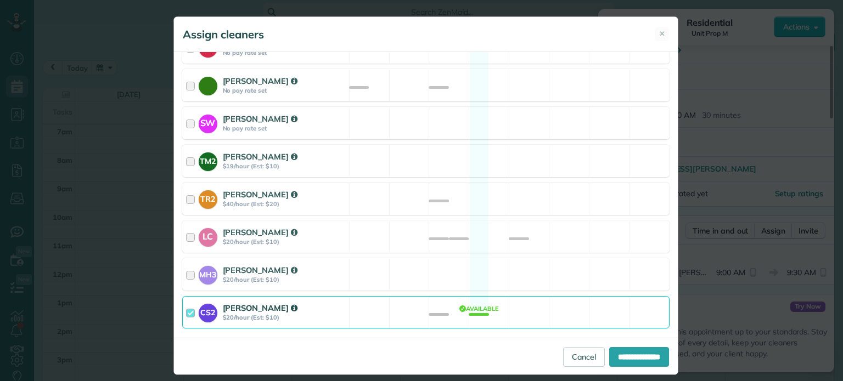
click at [495, 296] on div "CS2 Cristina Sainz $20/hour (Est: $10) Available" at bounding box center [425, 312] width 487 height 32
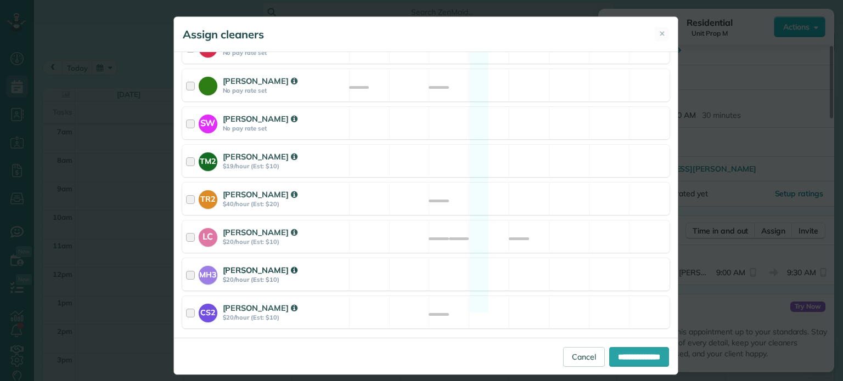
click at [504, 263] on div "MH3 Meralda Harris $20/hour (Est: $10) Available" at bounding box center [425, 274] width 487 height 32
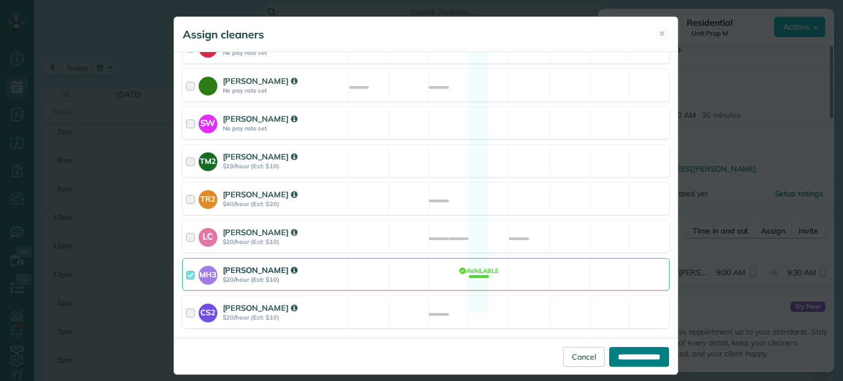
click at [609, 351] on input "**********" at bounding box center [639, 357] width 60 height 20
type input "**********"
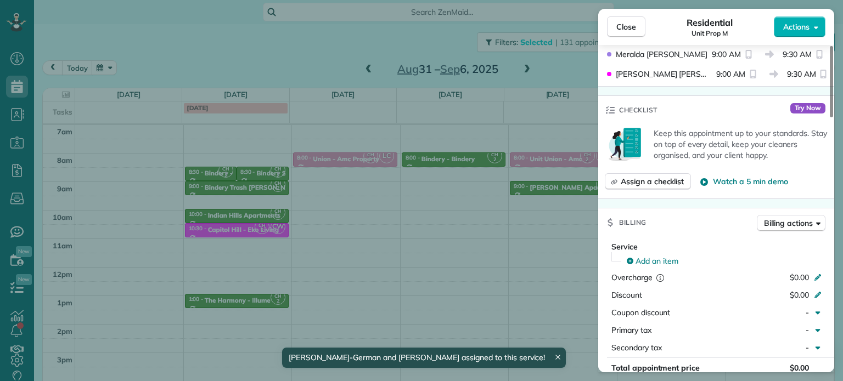
scroll to position [384, 0]
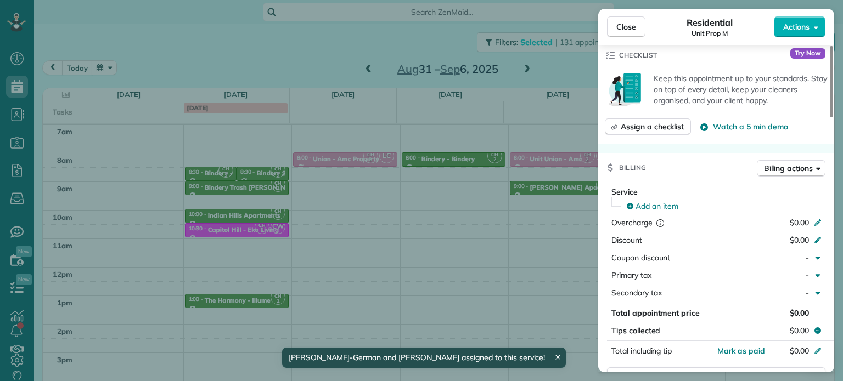
drag, startPoint x: 551, startPoint y: 225, endPoint x: 420, endPoint y: 165, distance: 145.0
click at [551, 225] on div "Close Residential Unit Prop M Actions Status Active Unit Prop M · Open profile …" at bounding box center [421, 190] width 843 height 381
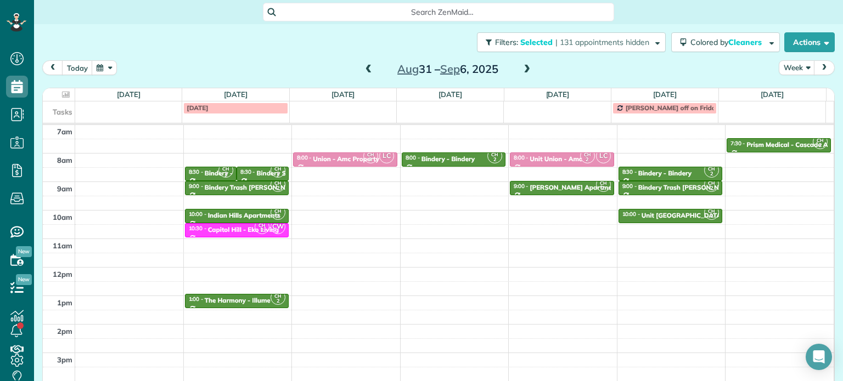
click at [433, 114] on div "Labor Day Tammy off on Fridays" at bounding box center [434, 108] width 782 height 15
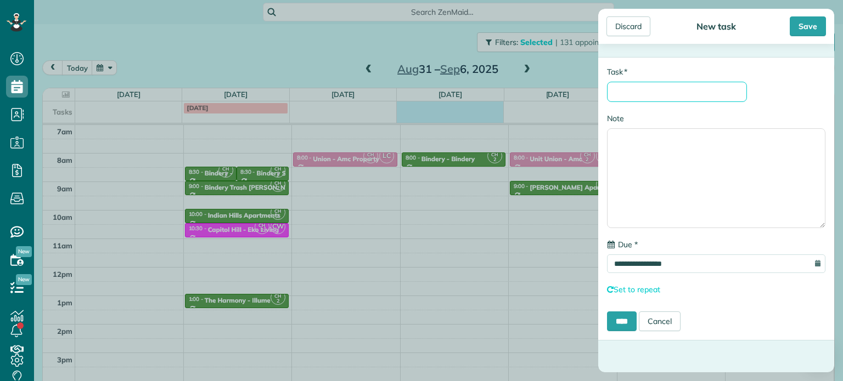
click at [670, 94] on input "* Task" at bounding box center [677, 92] width 140 height 20
type input "**********"
click at [621, 317] on input "****" at bounding box center [622, 322] width 30 height 20
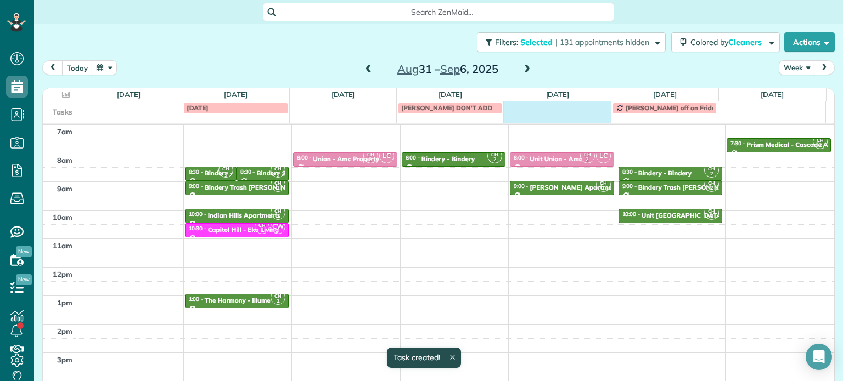
click at [566, 109] on td at bounding box center [557, 107] width 107 height 12
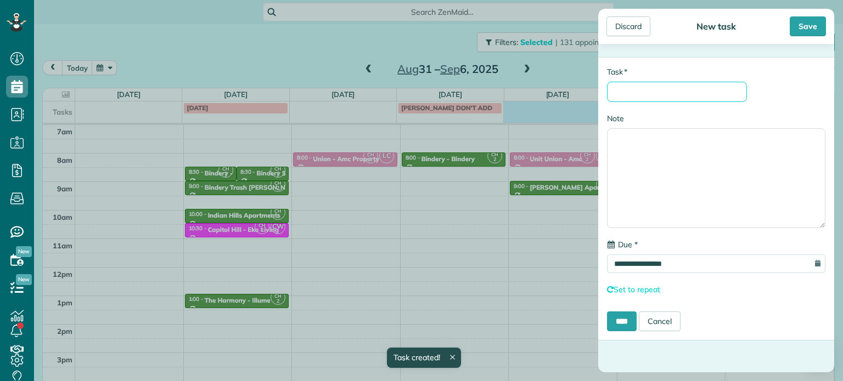
click at [663, 88] on input "* Task" at bounding box center [677, 92] width 140 height 20
type input "**********"
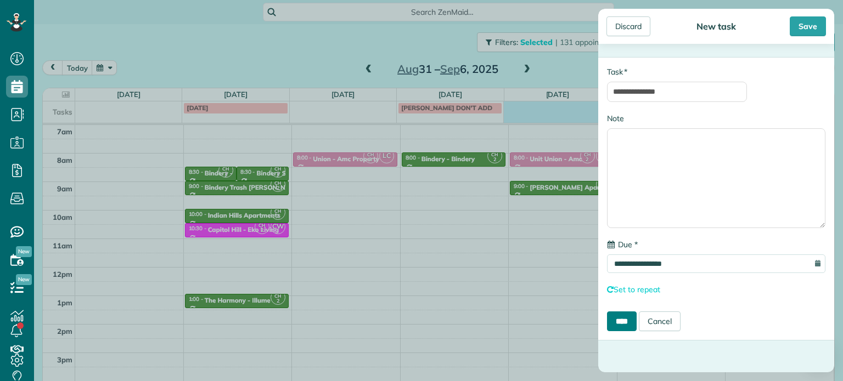
click at [623, 325] on input "****" at bounding box center [622, 322] width 30 height 20
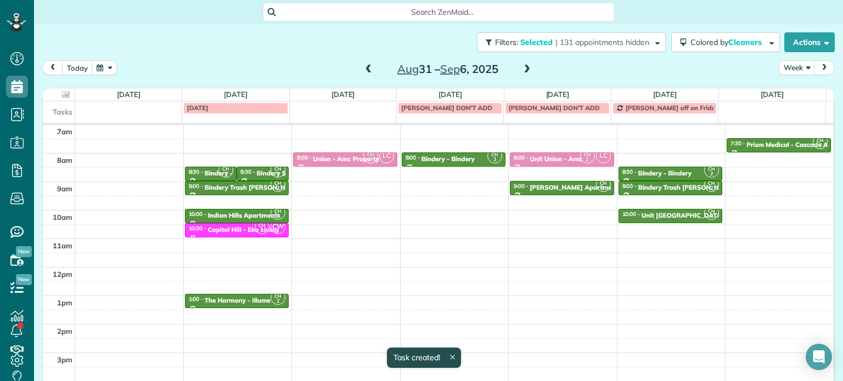
click at [521, 70] on span at bounding box center [527, 70] width 12 height 10
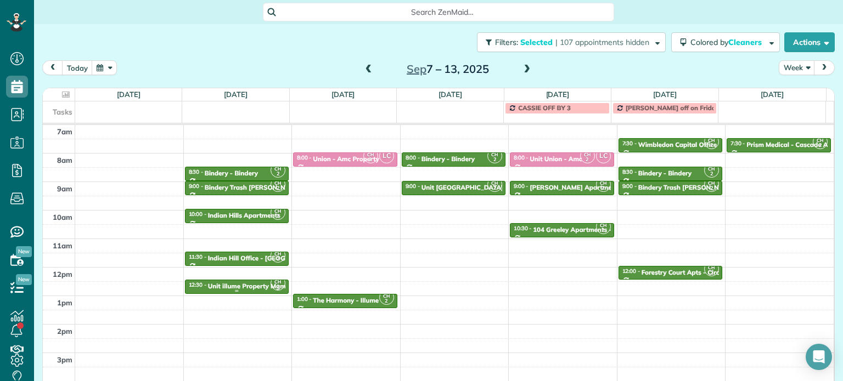
click at [245, 281] on div "12:30 - 1:00 Unit illume Property Mgmt" at bounding box center [237, 285] width 98 height 9
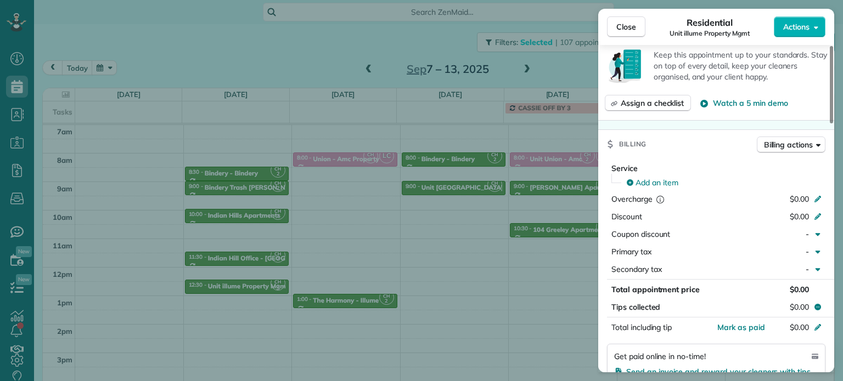
scroll to position [278, 0]
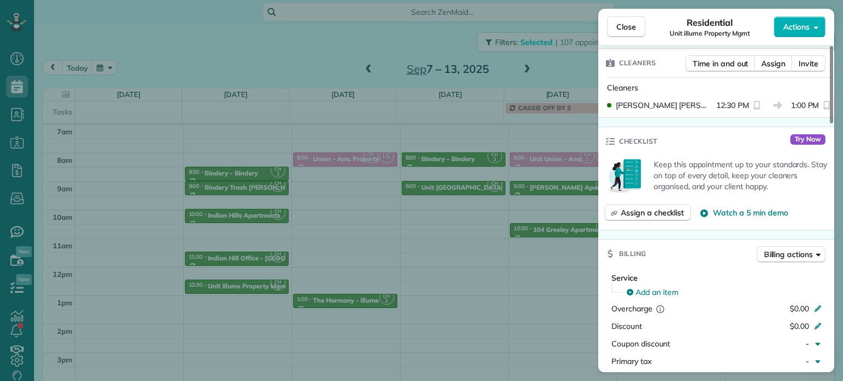
click at [768, 50] on div "Cleaners Time in and out Assign Invite" at bounding box center [716, 63] width 236 height 29
click at [774, 67] on span "Assign" at bounding box center [773, 63] width 24 height 11
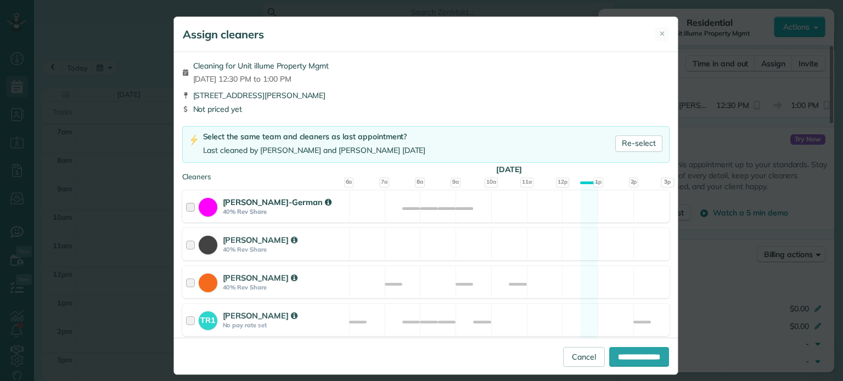
click at [485, 204] on div "Christina Wright-German 40% Rev Share Available" at bounding box center [425, 206] width 487 height 32
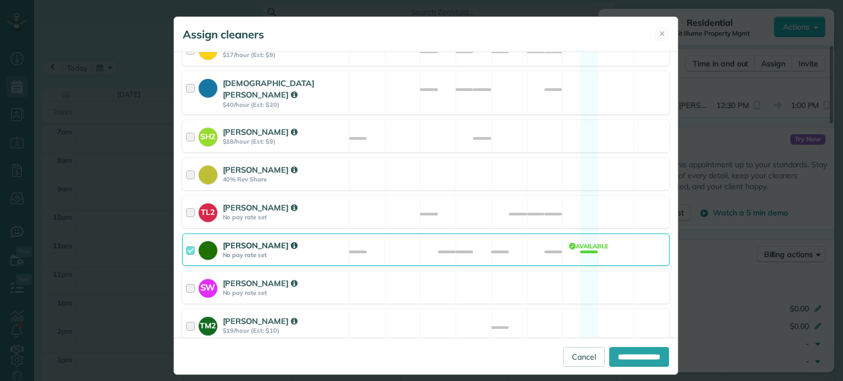
scroll to position [549, 0]
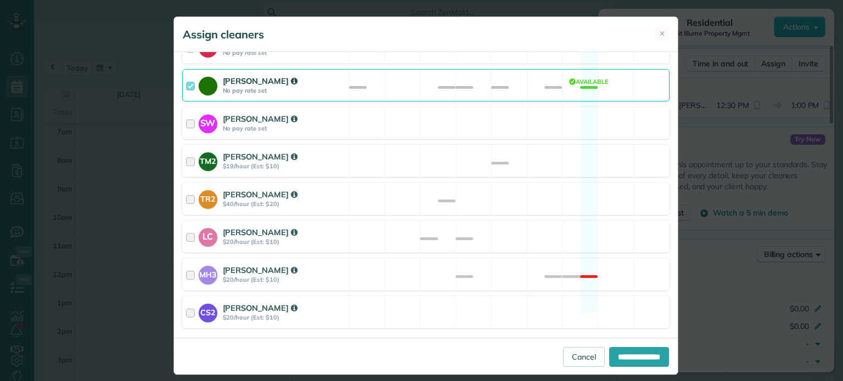
click at [464, 73] on div "Cyndi Holm No pay rate set Available" at bounding box center [425, 85] width 487 height 32
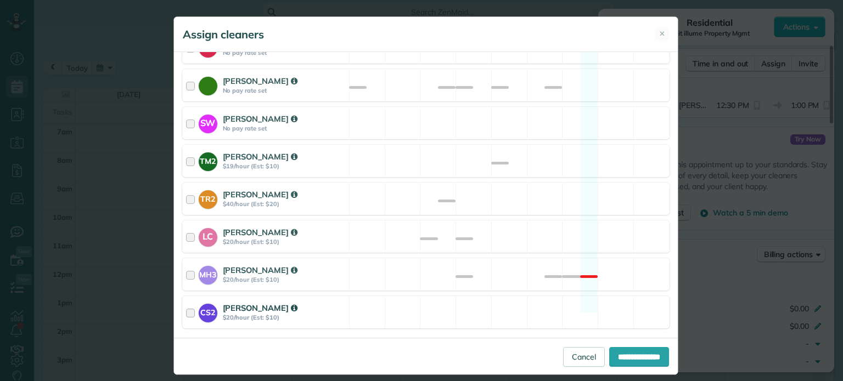
click at [493, 296] on div "CS2 Cristina Sainz $20/hour (Est: $10) Available" at bounding box center [425, 312] width 487 height 32
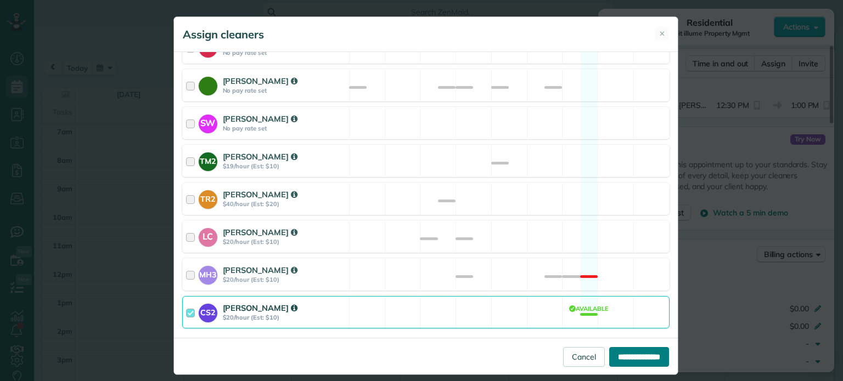
click at [609, 354] on input "**********" at bounding box center [639, 357] width 60 height 20
type input "**********"
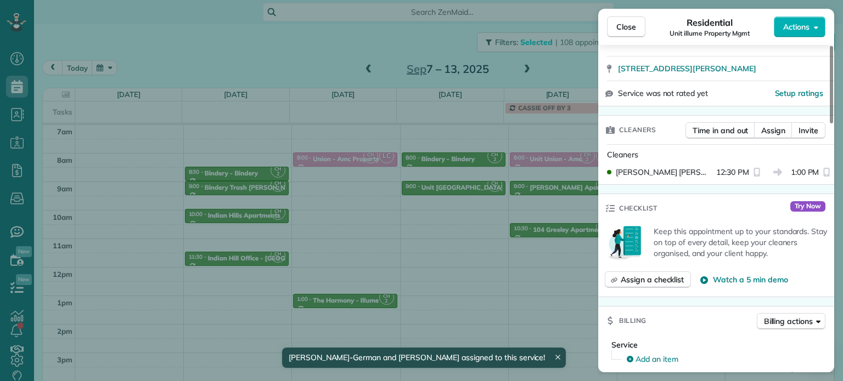
scroll to position [221, 0]
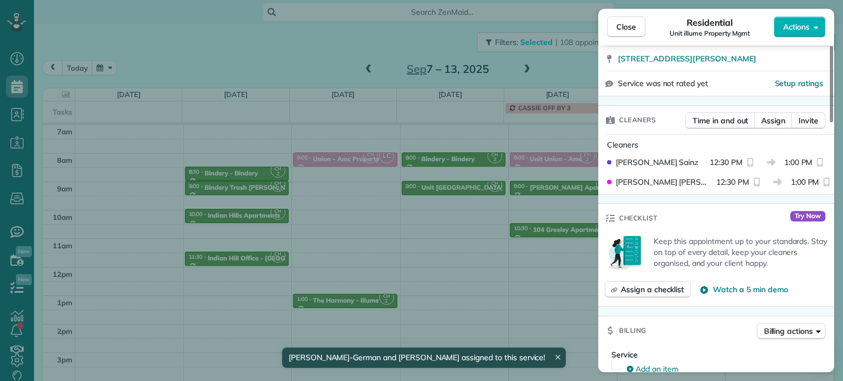
click at [395, 203] on div "Close Residential Unit illume Property Mgmt Actions Status Active Unit illume P…" at bounding box center [421, 190] width 843 height 381
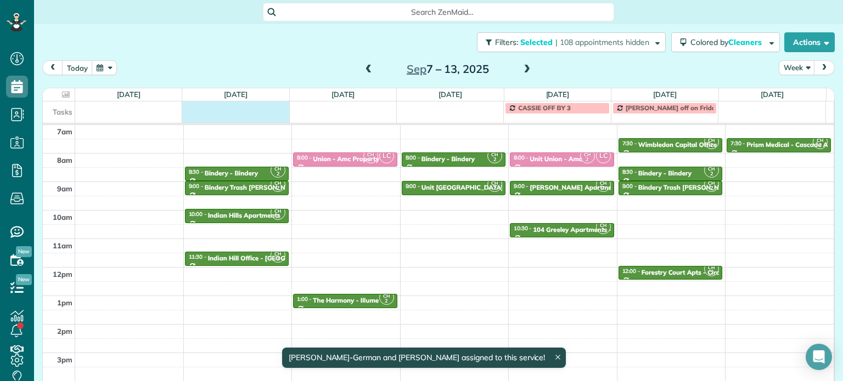
click at [261, 114] on td at bounding box center [235, 107] width 107 height 12
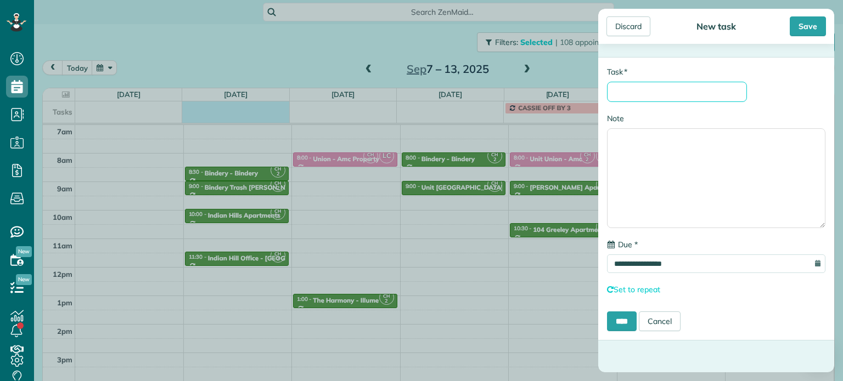
click at [676, 87] on input "* Task" at bounding box center [677, 92] width 140 height 20
type input "**********"
click at [621, 312] on input "****" at bounding box center [622, 322] width 30 height 20
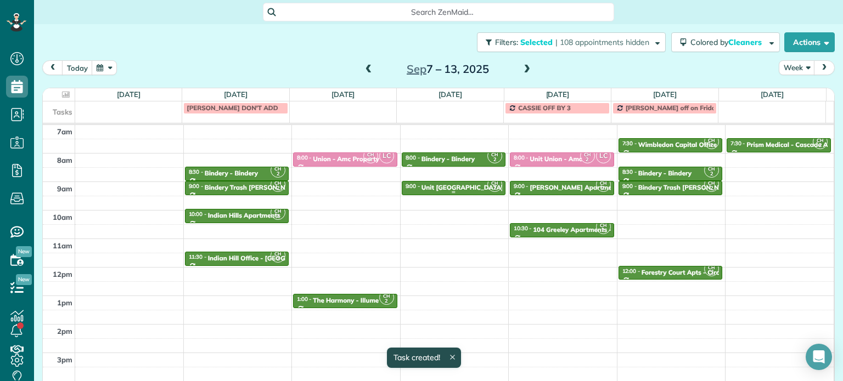
click at [456, 184] on div "Unit [GEOGRAPHIC_DATA] - Eko" at bounding box center [470, 188] width 99 height 8
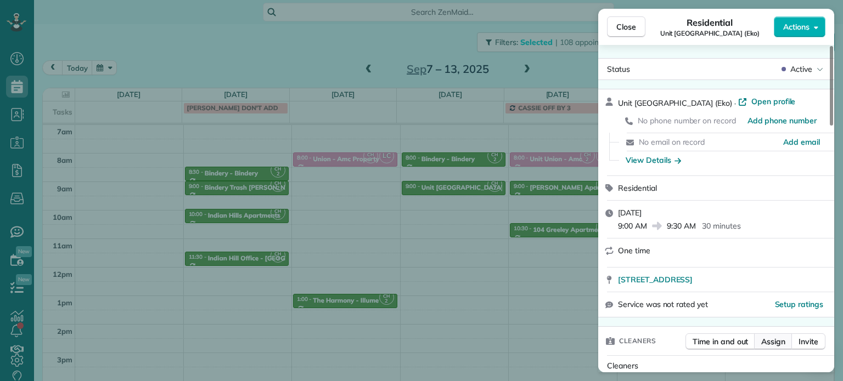
click at [765, 340] on span "Assign" at bounding box center [773, 341] width 24 height 11
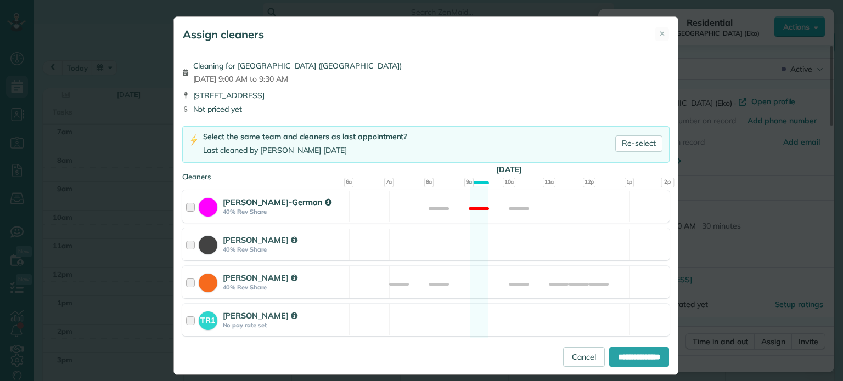
click at [555, 206] on div "Christina Wright-German 40% Rev Share Not available" at bounding box center [425, 206] width 487 height 32
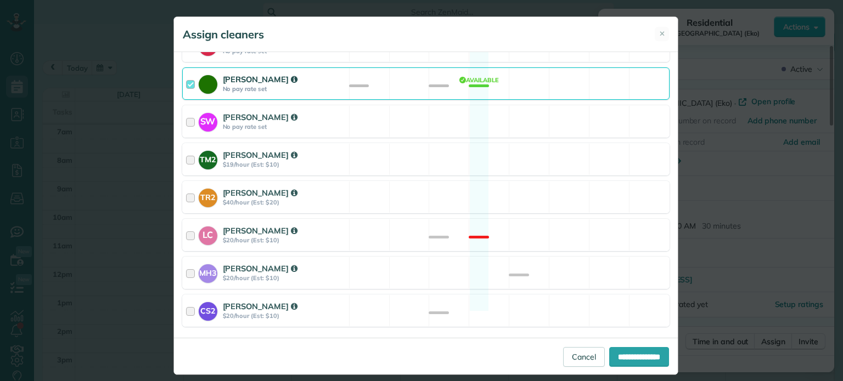
scroll to position [551, 0]
click at [535, 67] on div "[PERSON_NAME] No pay rate set Available" at bounding box center [425, 83] width 487 height 32
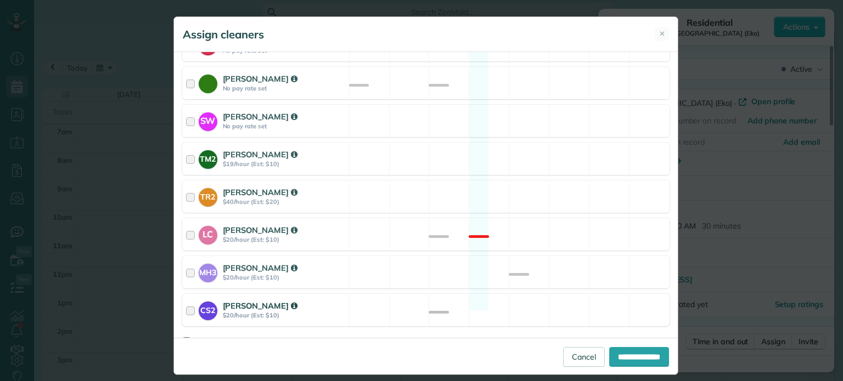
click at [573, 298] on div "CS2 Cristina Sainz $20/hour (Est: $10) Available" at bounding box center [425, 310] width 487 height 32
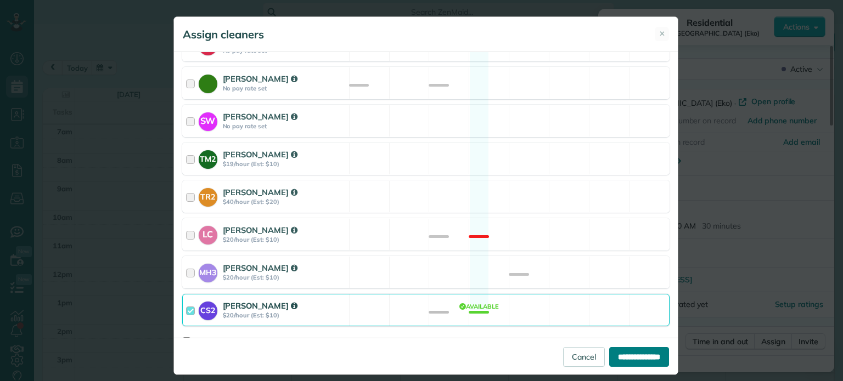
click at [611, 355] on input "**********" at bounding box center [639, 357] width 60 height 20
type input "**********"
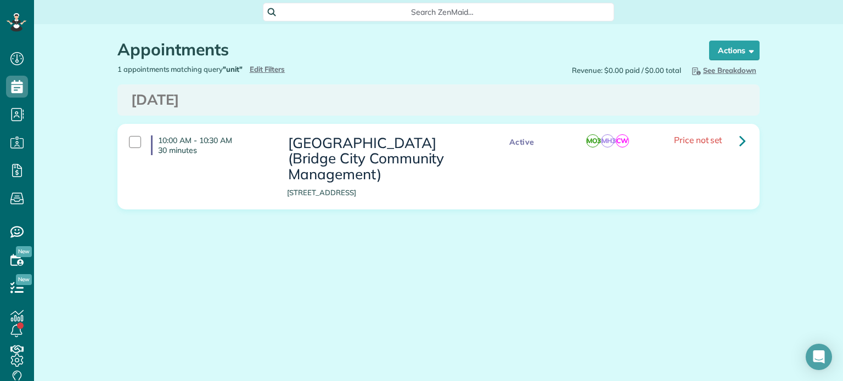
scroll to position [5, 5]
click at [274, 66] on span "Edit Filters" at bounding box center [268, 69] width 36 height 9
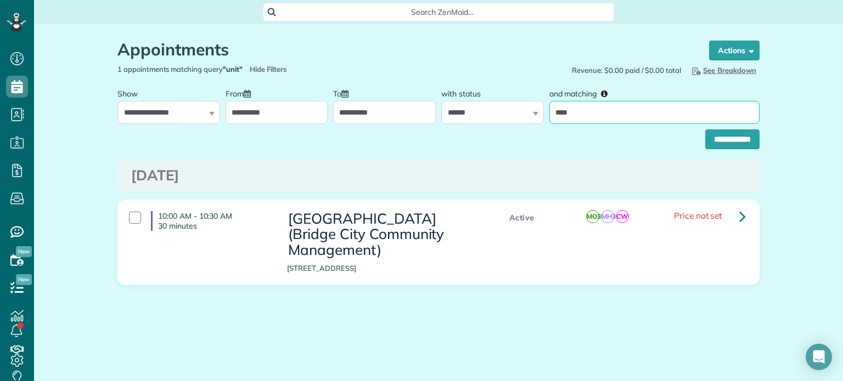
drag, startPoint x: 618, startPoint y: 110, endPoint x: 540, endPoint y: 109, distance: 77.9
click at [540, 109] on div "**********" at bounding box center [438, 103] width 647 height 41
type input "*****"
click at [705, 129] on input "**********" at bounding box center [732, 139] width 54 height 20
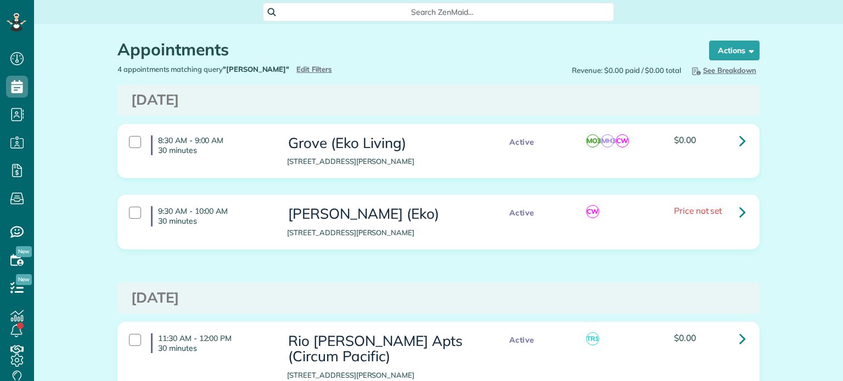
scroll to position [5, 5]
click at [739, 210] on icon at bounding box center [742, 211] width 7 height 19
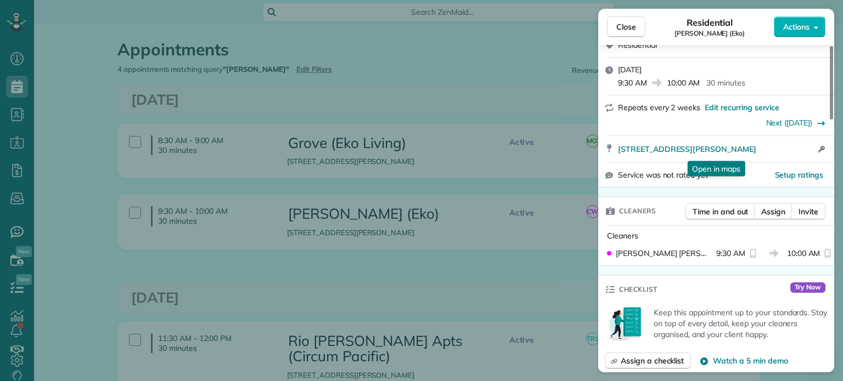
scroll to position [219, 0]
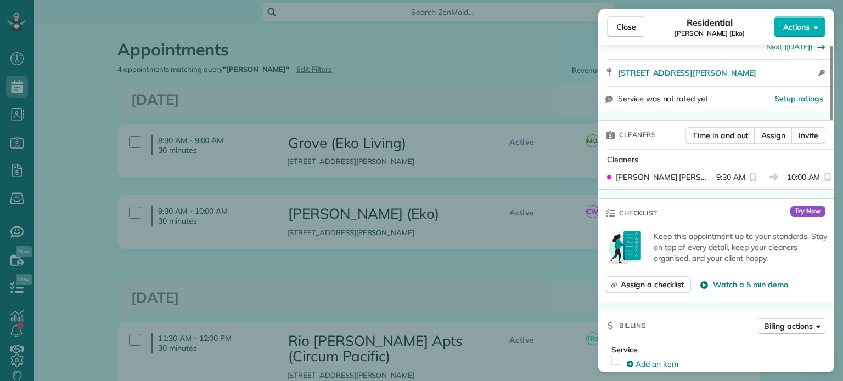
click at [545, 268] on div "Close Residential Petty (Eko) Actions Status Active Petty (Eko) · Open profile …" at bounding box center [421, 190] width 843 height 381
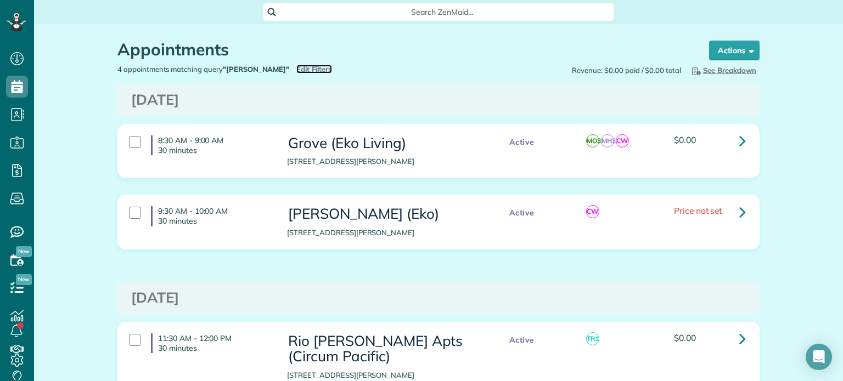
click at [296, 70] on span "Edit Filters" at bounding box center [314, 69] width 36 height 9
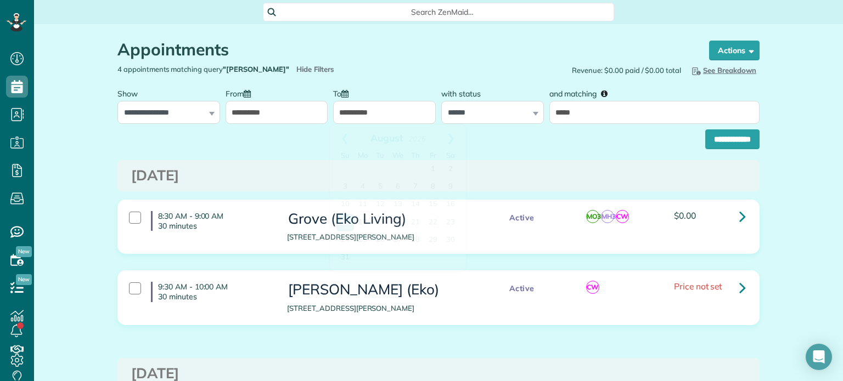
click at [407, 112] on input "**********" at bounding box center [384, 112] width 103 height 23
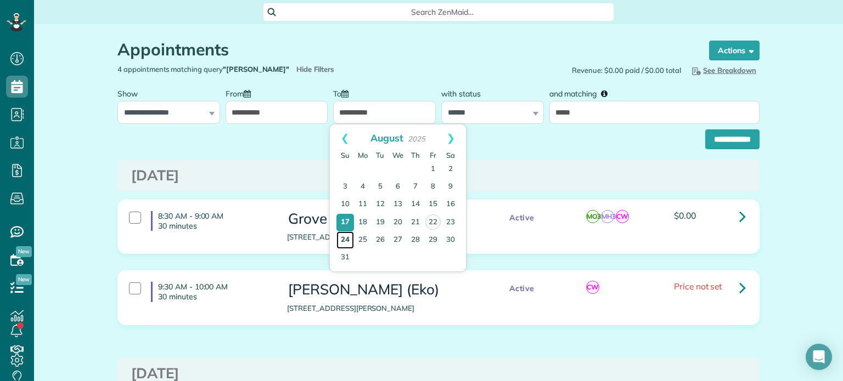
click at [346, 234] on link "24" at bounding box center [345, 240] width 18 height 18
type input "**********"
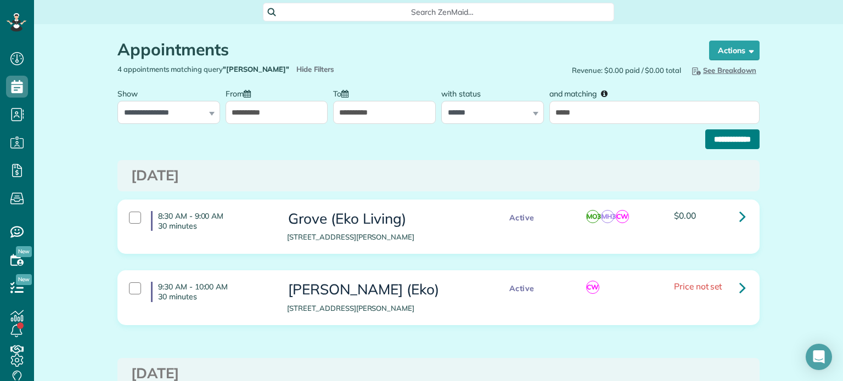
click at [705, 140] on input "**********" at bounding box center [732, 139] width 54 height 20
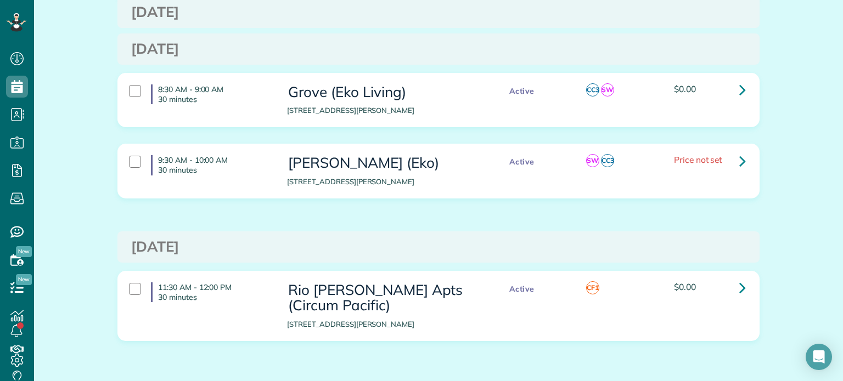
scroll to position [527, 0]
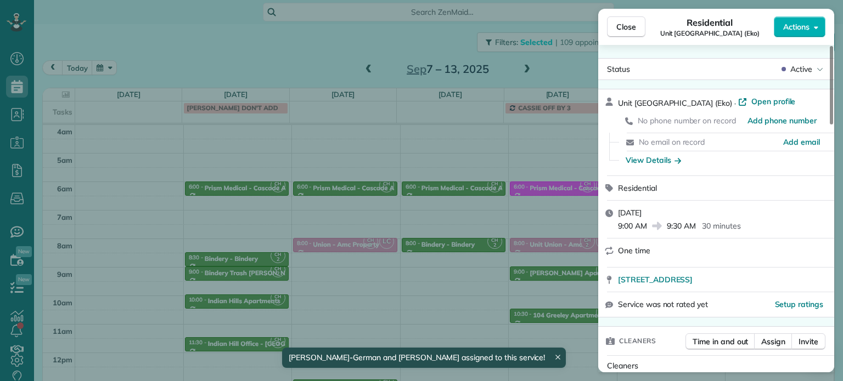
scroll to position [86, 0]
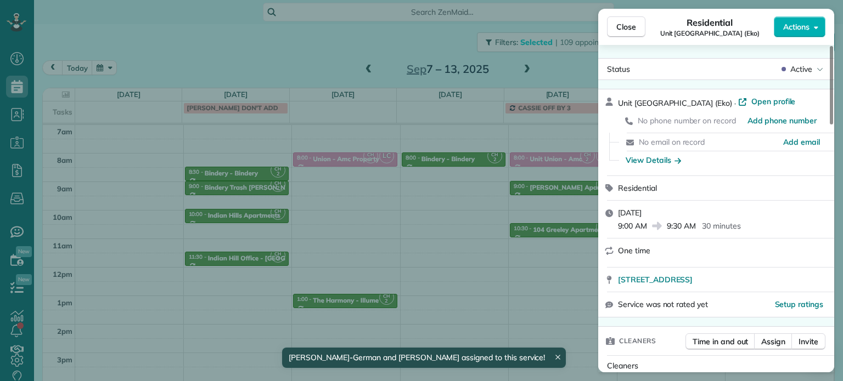
click at [461, 212] on div "Close Residential [GEOGRAPHIC_DATA] ([GEOGRAPHIC_DATA]) Actions Status Active […" at bounding box center [421, 190] width 843 height 381
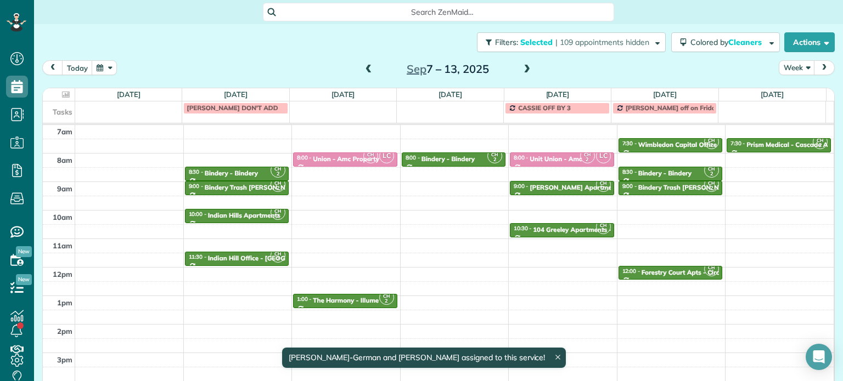
click at [443, 111] on td at bounding box center [450, 107] width 107 height 12
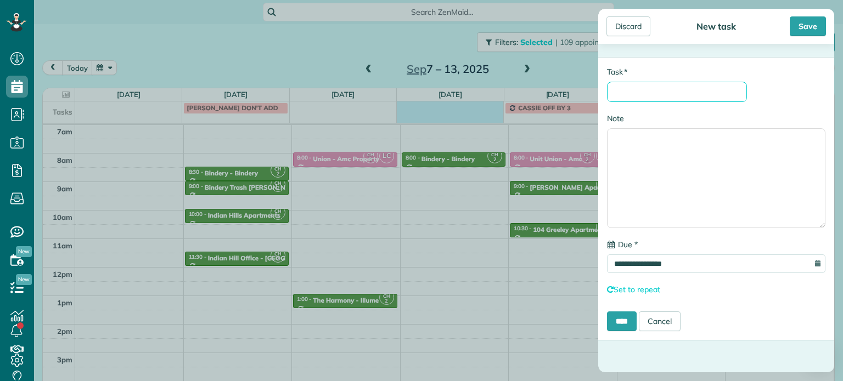
click at [661, 98] on input "* Task" at bounding box center [677, 92] width 140 height 20
type input "**********"
click at [624, 326] on input "****" at bounding box center [622, 322] width 30 height 20
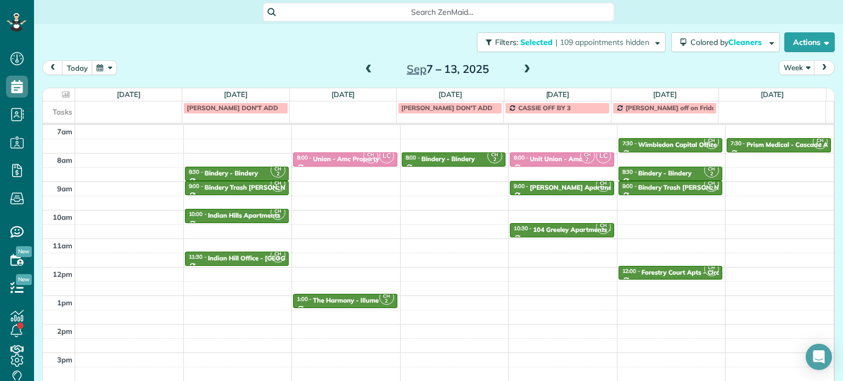
click at [521, 72] on span at bounding box center [527, 70] width 12 height 10
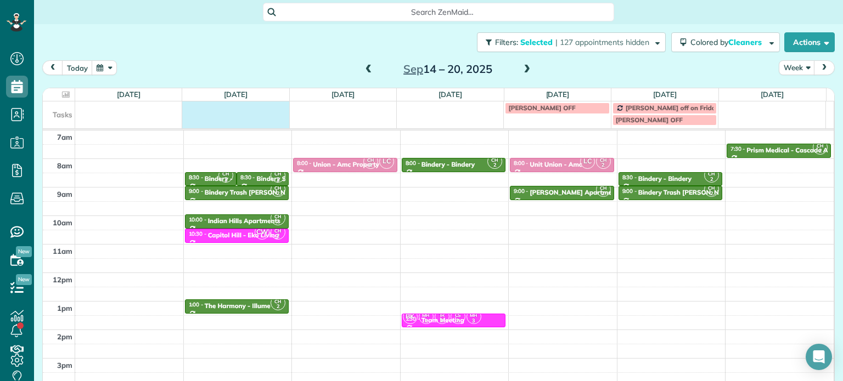
click at [236, 122] on td at bounding box center [235, 113] width 107 height 24
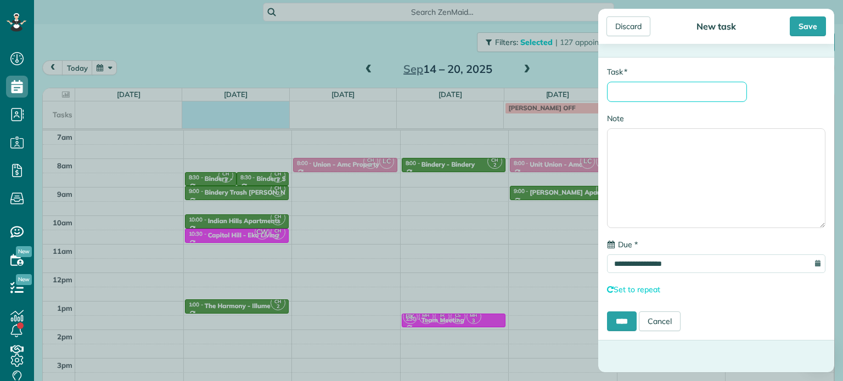
click at [687, 92] on input "* Task" at bounding box center [677, 92] width 140 height 20
type input "**********"
click at [624, 323] on input "****" at bounding box center [622, 322] width 30 height 20
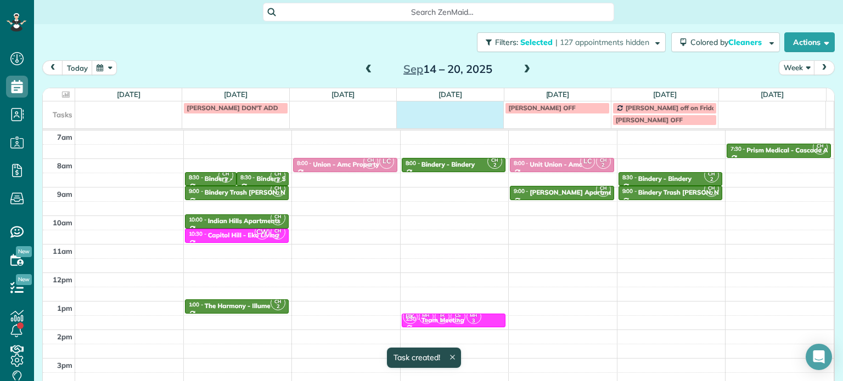
click at [471, 110] on td at bounding box center [450, 113] width 107 height 24
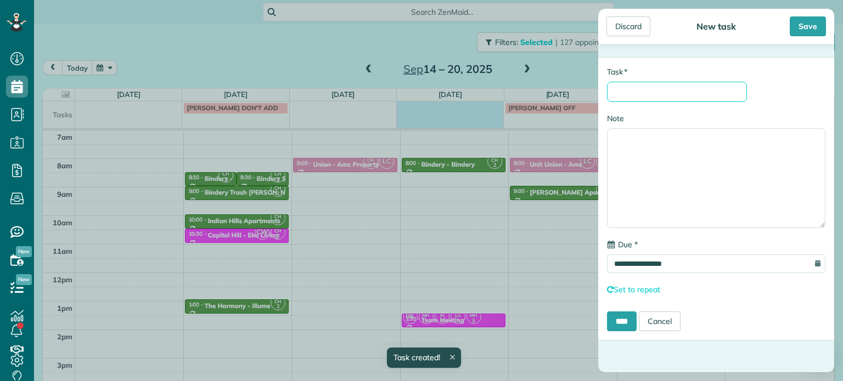
click at [655, 95] on input "* Task" at bounding box center [677, 92] width 140 height 20
type input "**********"
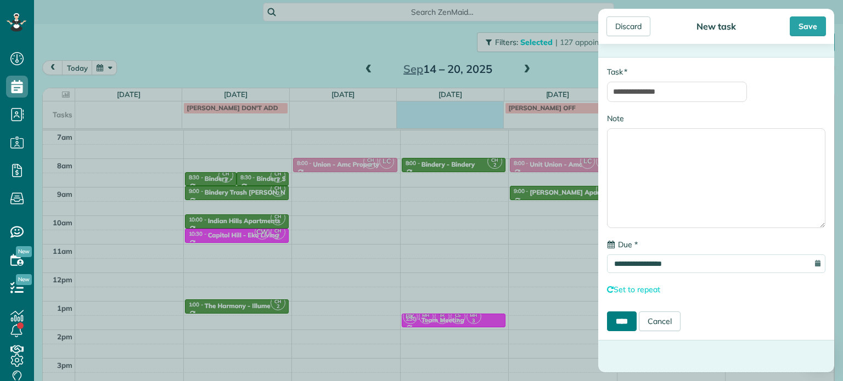
click at [607, 318] on input "****" at bounding box center [622, 322] width 30 height 20
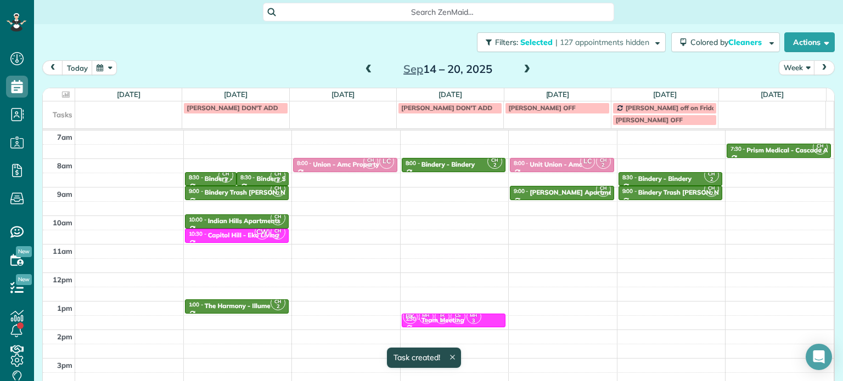
click at [521, 71] on span at bounding box center [527, 70] width 12 height 10
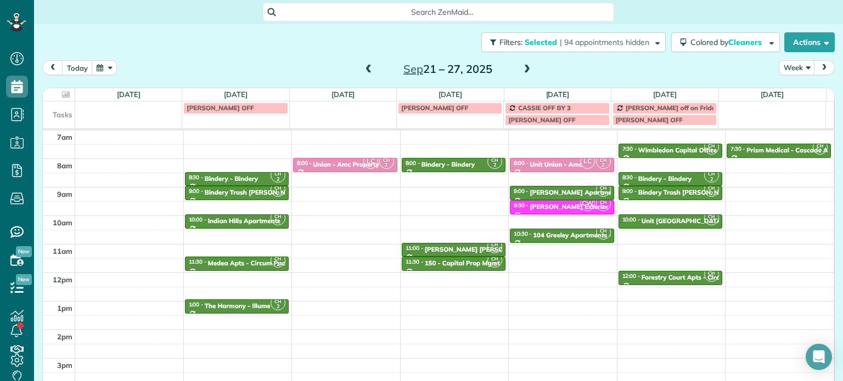
click at [230, 116] on td "[PERSON_NAME] OFF" at bounding box center [235, 113] width 107 height 24
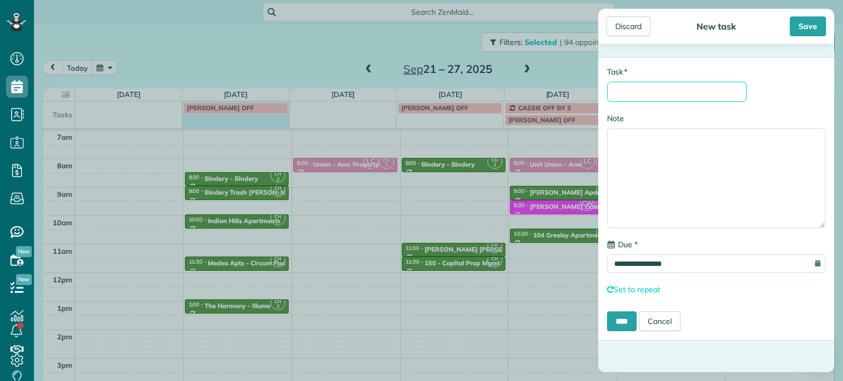
click at [669, 91] on input "* Task" at bounding box center [677, 92] width 140 height 20
type input "**********"
click at [628, 316] on input "****" at bounding box center [622, 322] width 30 height 20
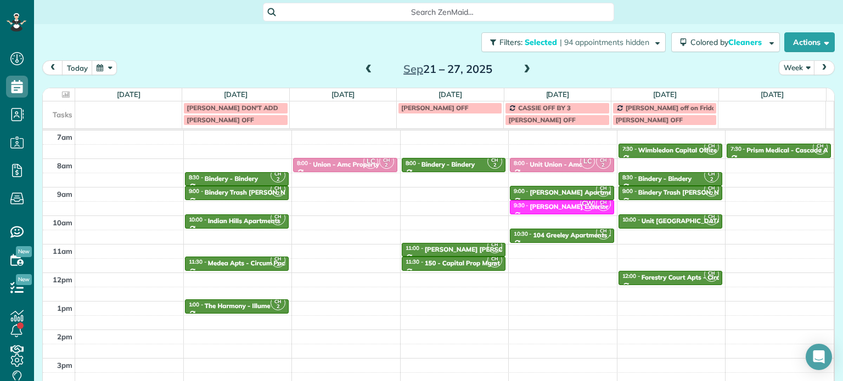
click at [465, 121] on td "[PERSON_NAME] OFF" at bounding box center [450, 113] width 107 height 24
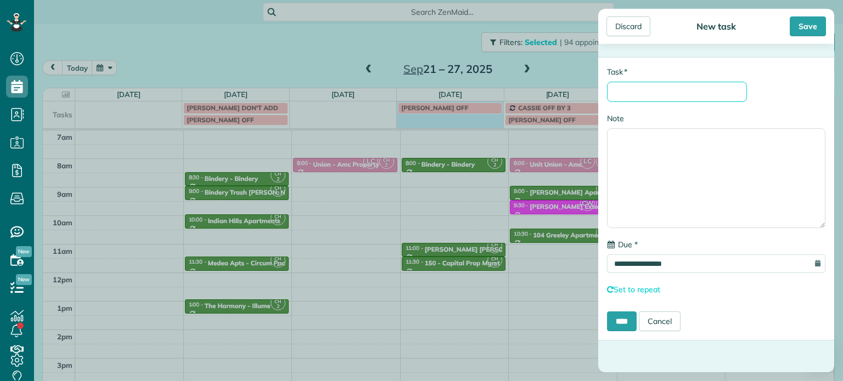
click at [700, 91] on input "* Task" at bounding box center [677, 92] width 140 height 20
type input "**********"
click at [625, 320] on input "****" at bounding box center [622, 322] width 30 height 20
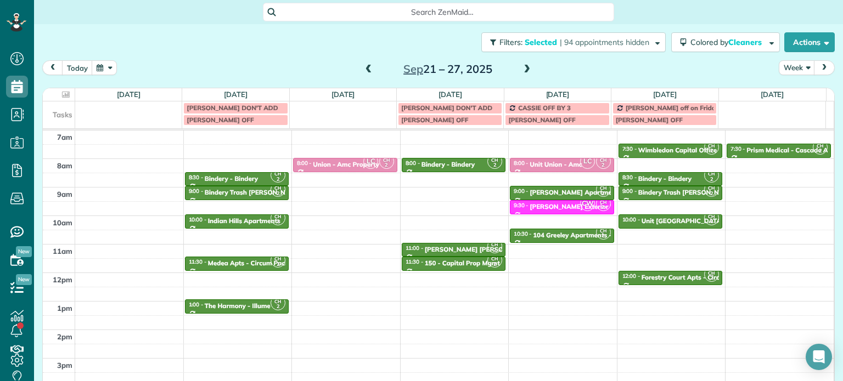
click at [521, 72] on span at bounding box center [527, 70] width 12 height 10
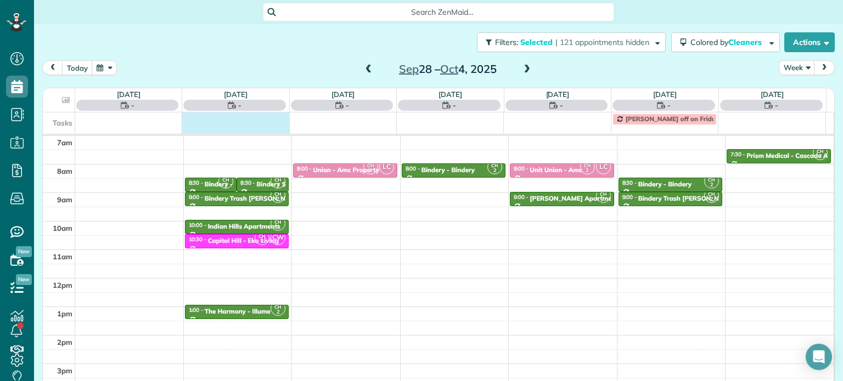
click at [244, 119] on td at bounding box center [235, 118] width 107 height 12
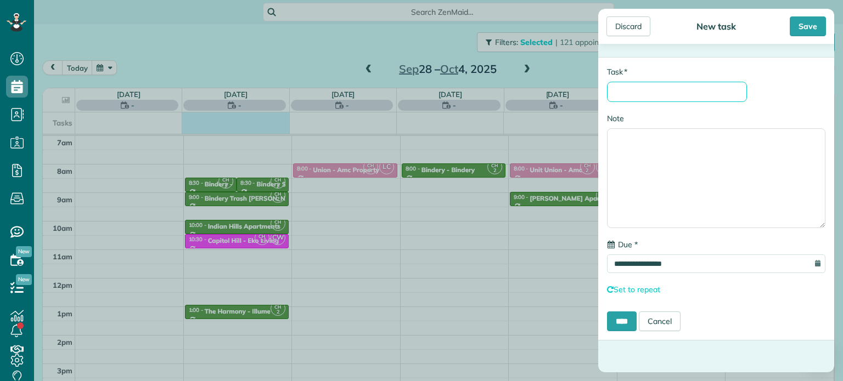
click at [651, 92] on input "* Task" at bounding box center [677, 92] width 140 height 20
type input "**********"
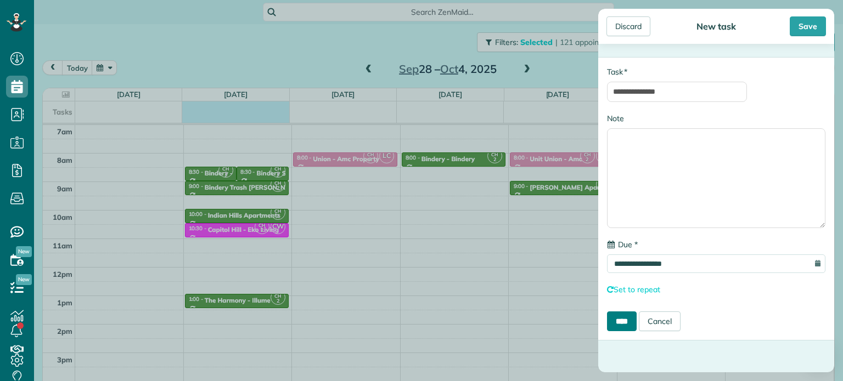
click at [620, 316] on input "****" at bounding box center [622, 322] width 30 height 20
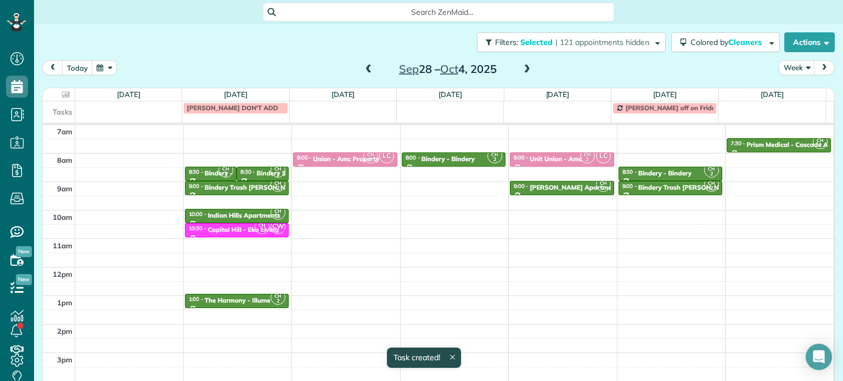
click at [461, 114] on td at bounding box center [450, 107] width 107 height 12
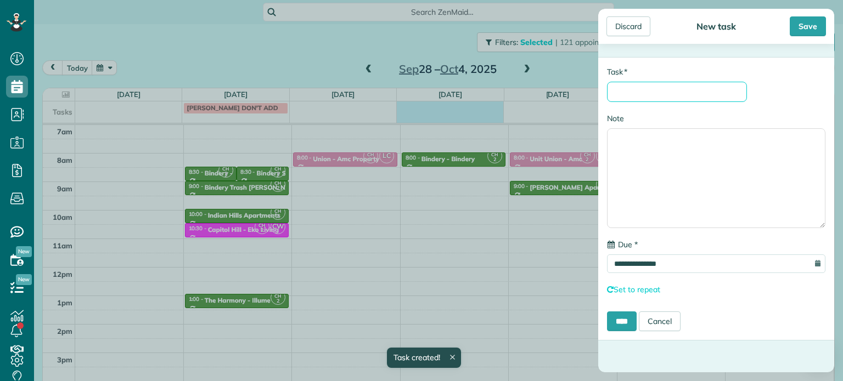
click at [668, 87] on input "* Task" at bounding box center [677, 92] width 140 height 20
type input "**********"
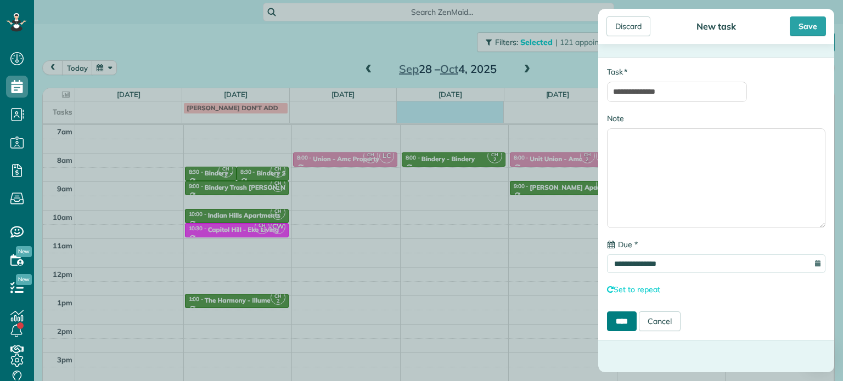
click at [631, 325] on input "****" at bounding box center [622, 322] width 30 height 20
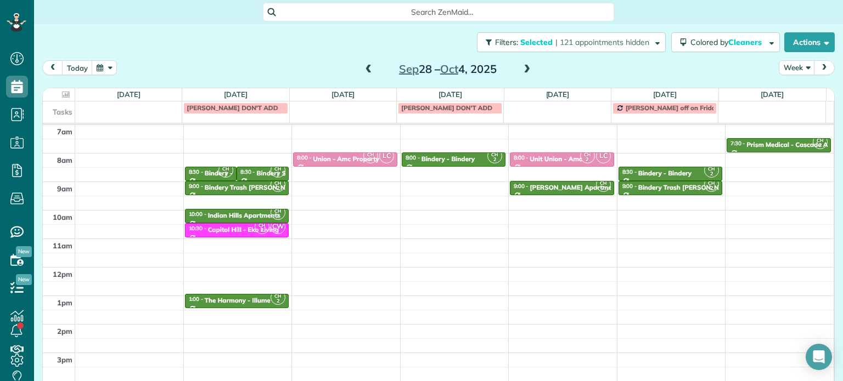
click at [524, 67] on span at bounding box center [527, 70] width 12 height 10
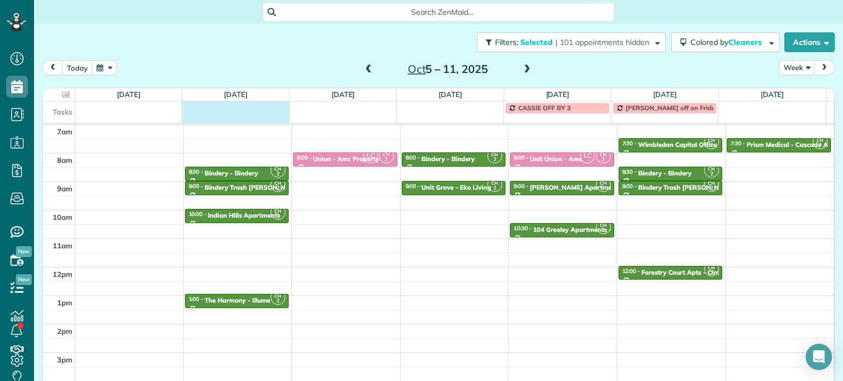
click at [251, 114] on td at bounding box center [235, 107] width 107 height 12
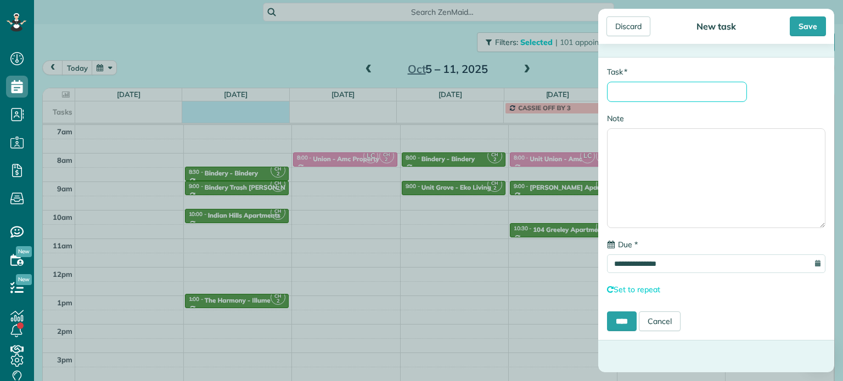
click at [642, 99] on input "* Task" at bounding box center [677, 92] width 140 height 20
type input "**********"
click at [626, 319] on input "****" at bounding box center [622, 322] width 30 height 20
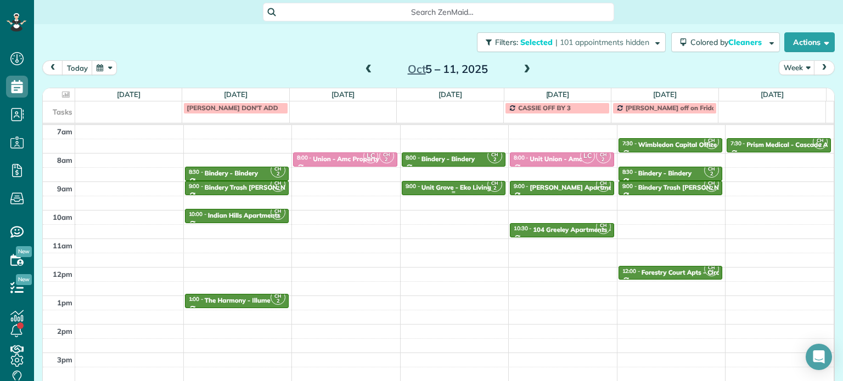
click at [462, 184] on div "Unit Grove - Eko Living" at bounding box center [456, 188] width 70 height 8
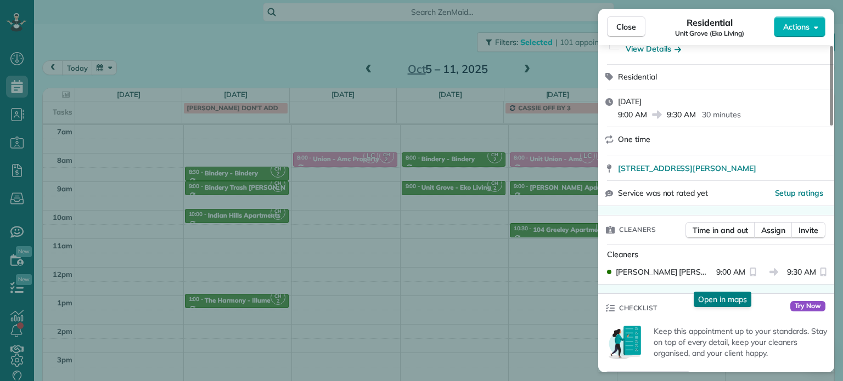
scroll to position [166, 0]
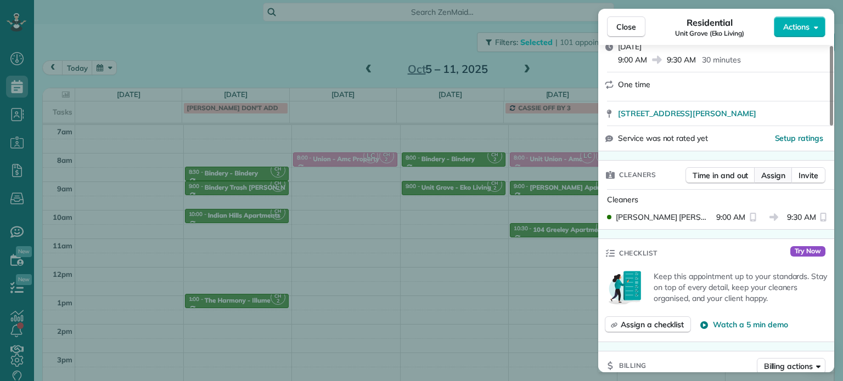
click at [775, 181] on span "Assign" at bounding box center [773, 175] width 24 height 11
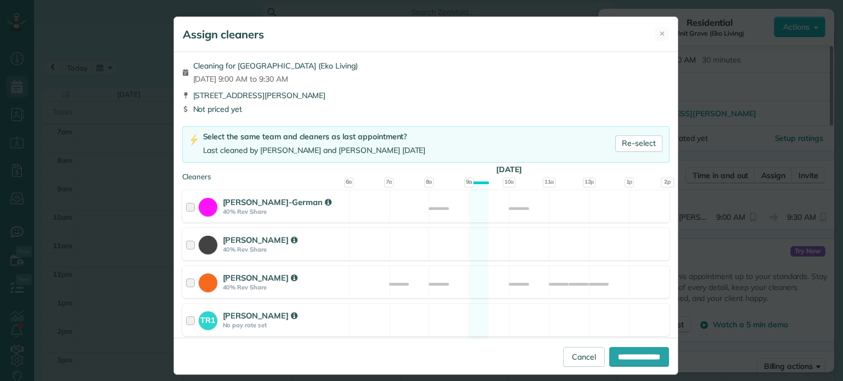
click at [460, 205] on div "[PERSON_NAME]-German 40% Rev Share Available" at bounding box center [425, 206] width 487 height 32
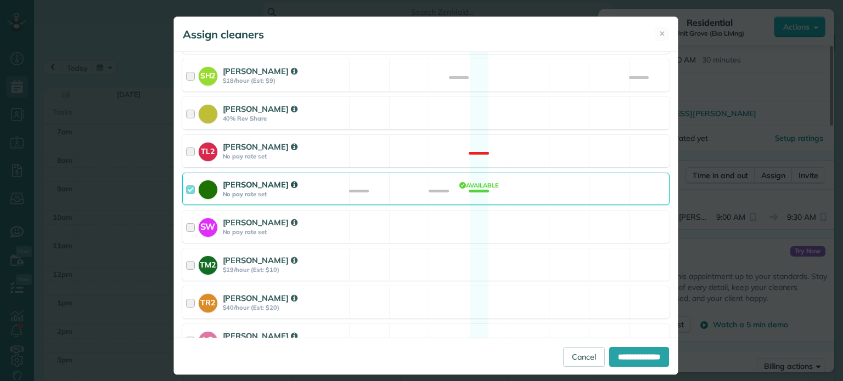
scroll to position [551, 0]
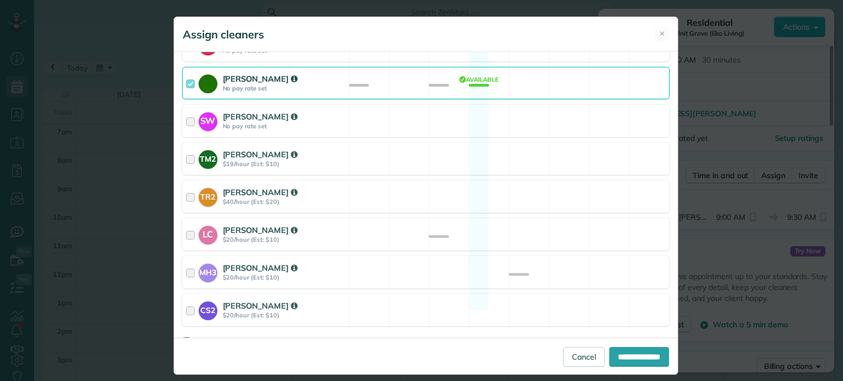
click at [425, 72] on div "[PERSON_NAME] No pay rate set Available" at bounding box center [425, 83] width 487 height 32
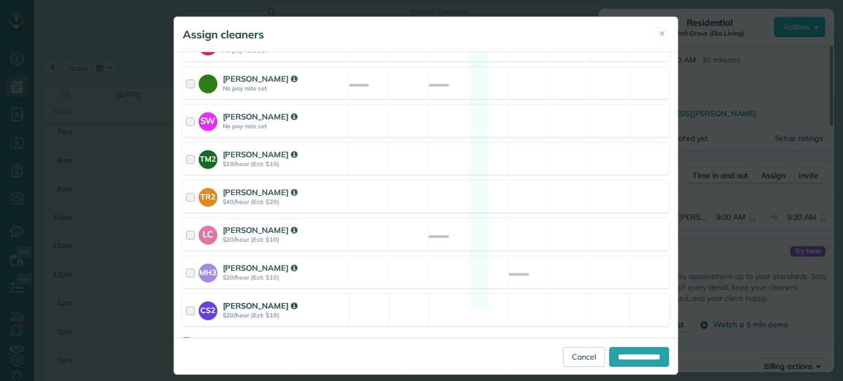
click at [466, 294] on div "CS2 [PERSON_NAME] $20/hour (Est: $10) Available" at bounding box center [425, 310] width 487 height 32
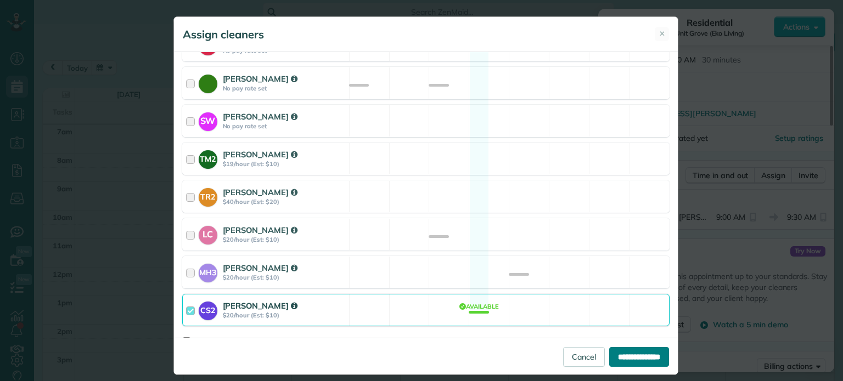
click at [627, 360] on input "**********" at bounding box center [639, 357] width 60 height 20
type input "**********"
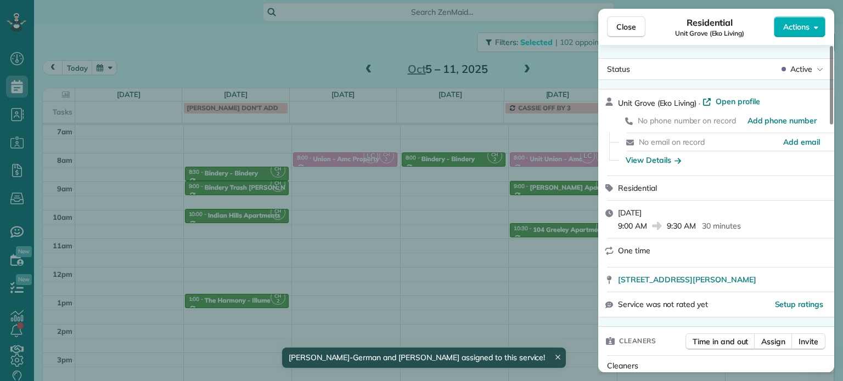
click at [444, 149] on div "Close Residential [GEOGRAPHIC_DATA] (Eko Living) Actions Status Active [GEOGRAP…" at bounding box center [421, 190] width 843 height 381
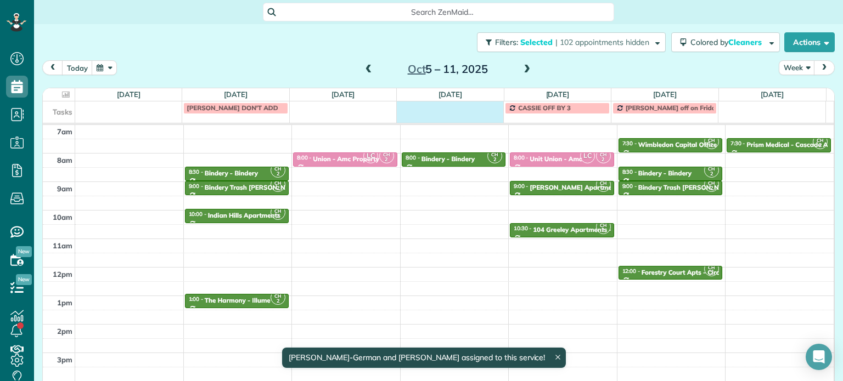
click at [443, 108] on td at bounding box center [450, 107] width 107 height 12
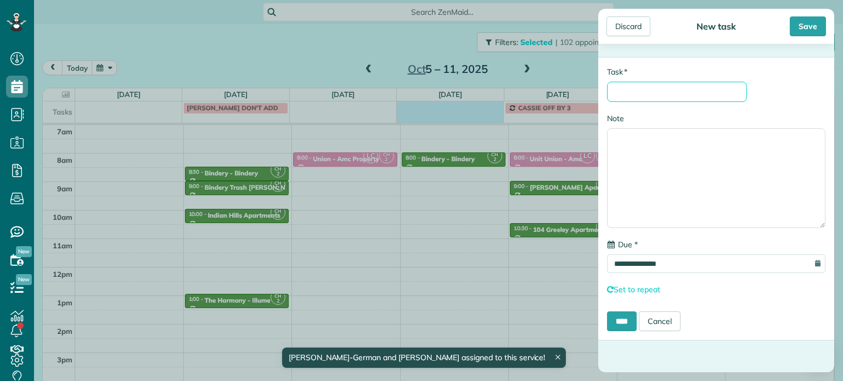
click at [671, 87] on input "* Task" at bounding box center [677, 92] width 140 height 20
type input "**********"
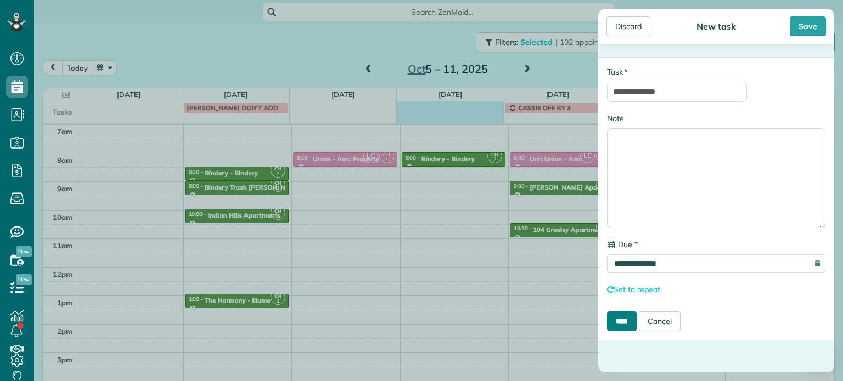
click at [614, 320] on input "****" at bounding box center [622, 322] width 30 height 20
